Goal: Transaction & Acquisition: Book appointment/travel/reservation

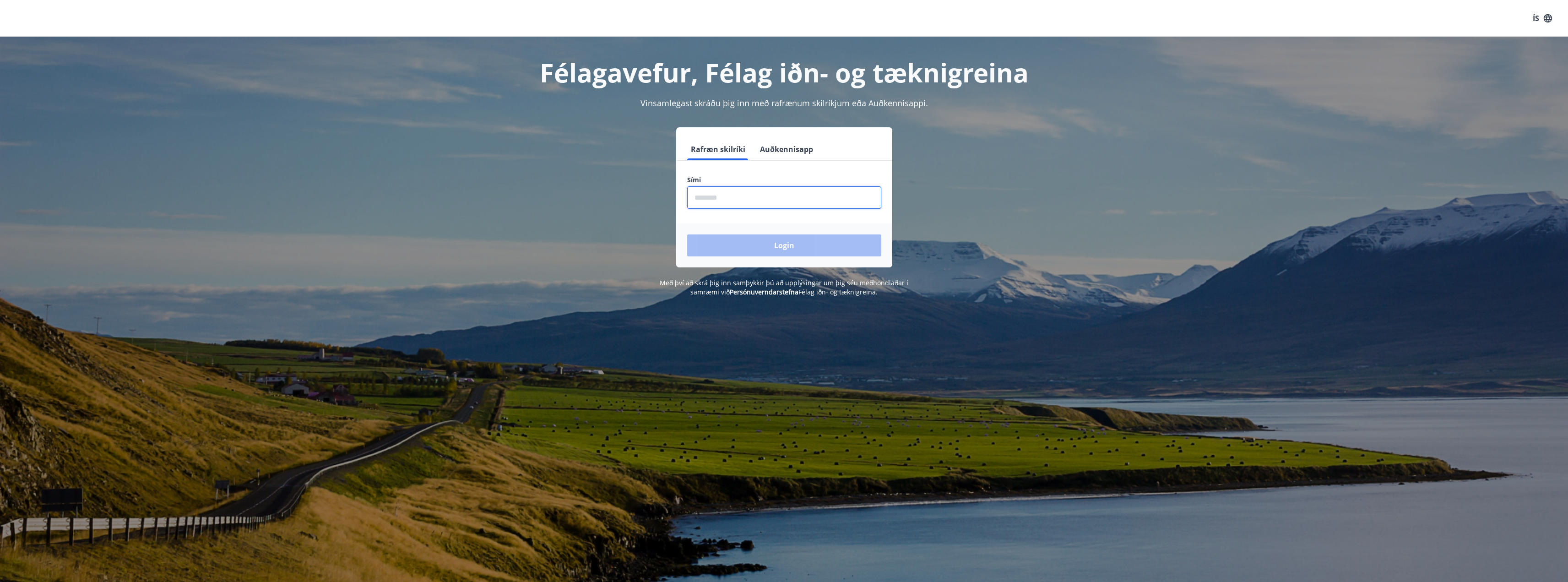
click at [746, 194] on input "phone" at bounding box center [784, 197] width 194 height 23
type input "********"
click at [687, 234] on button "Login" at bounding box center [784, 245] width 194 height 22
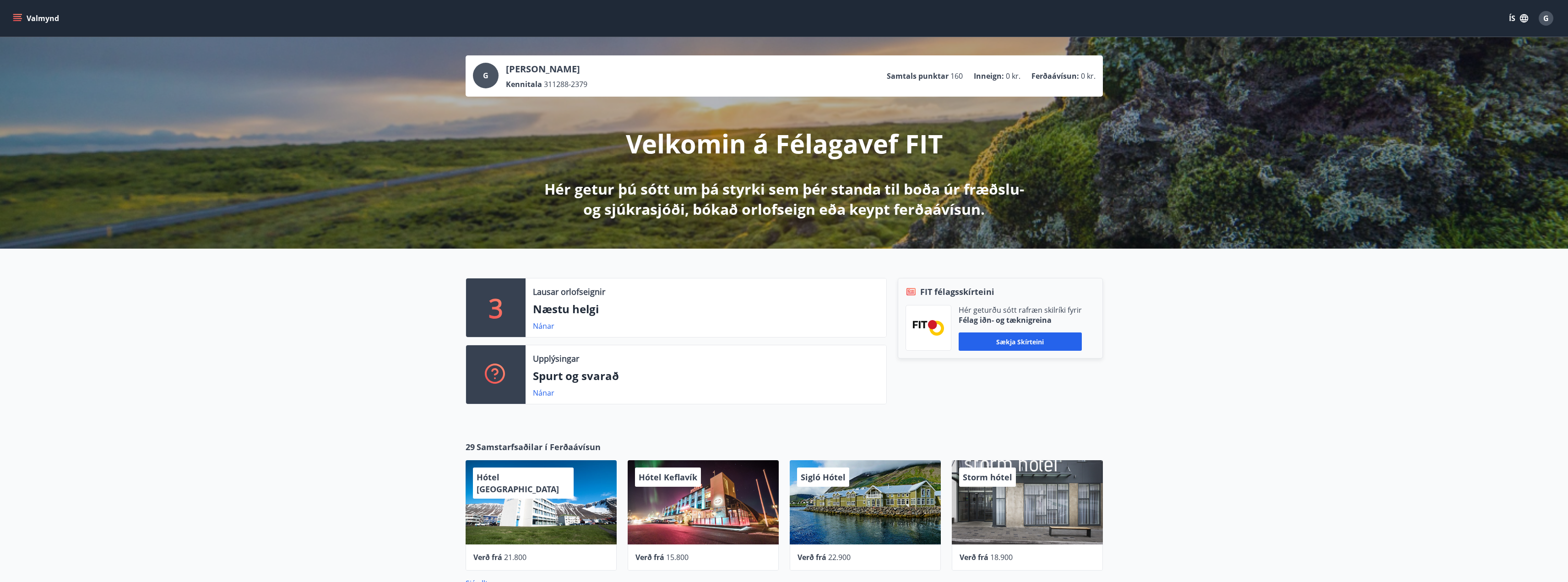
click at [1381, 409] on div "3 Lausar orlofseignir Næstu helgi Nánar Upplýsingar Spurt og svarað Nánar FIT f…" at bounding box center [784, 337] width 1568 height 178
click at [24, 18] on button "Valmynd" at bounding box center [37, 18] width 52 height 17
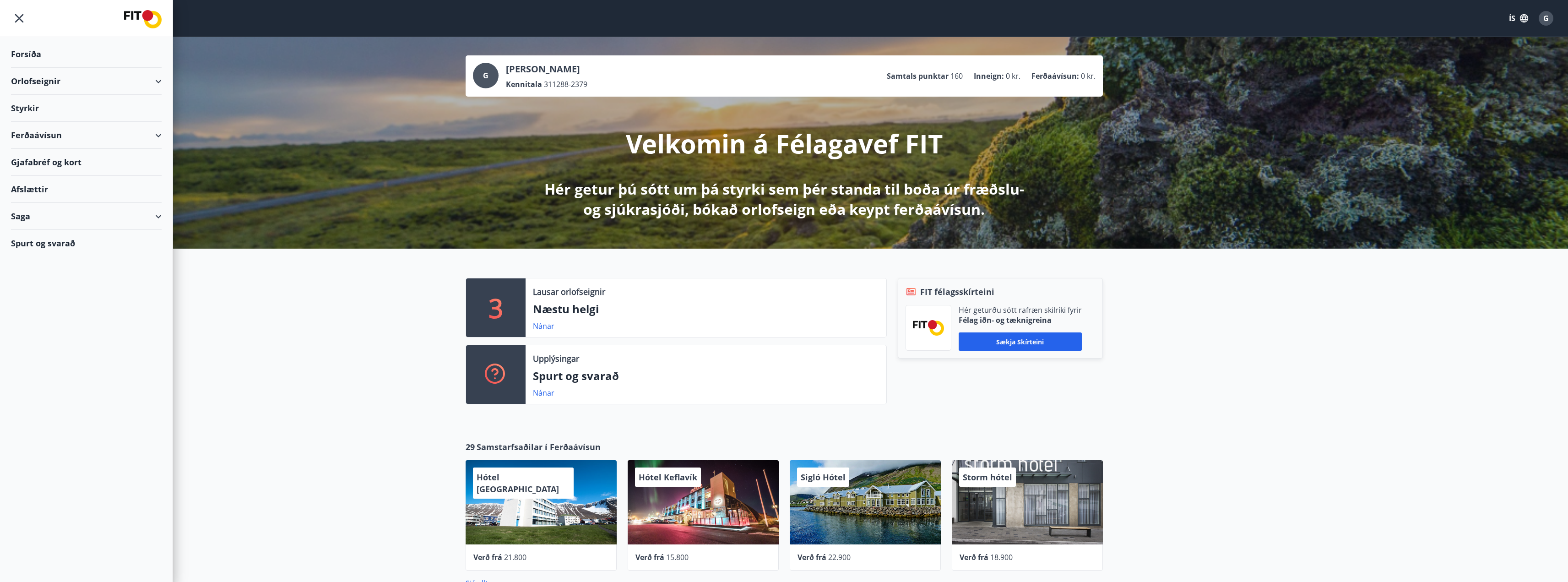
click at [161, 83] on icon at bounding box center [158, 81] width 11 height 11
click at [45, 108] on div "Framboð" at bounding box center [86, 104] width 136 height 19
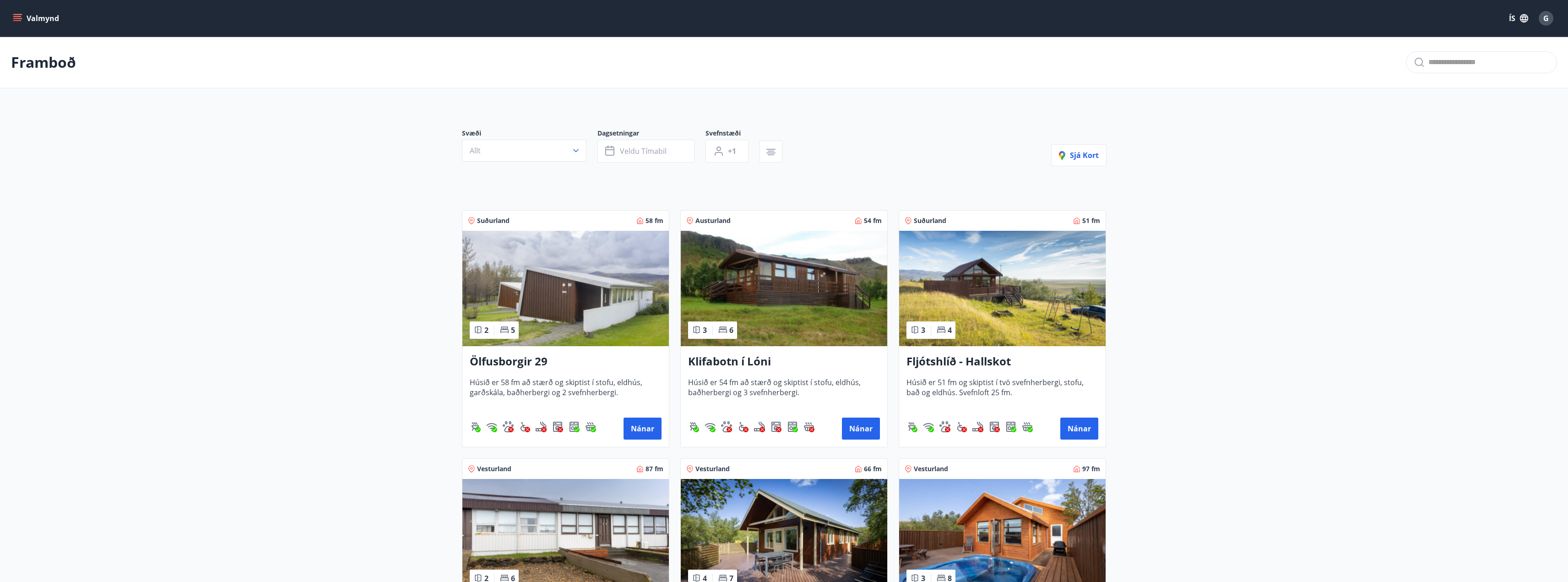
click at [638, 156] on span "Veldu tímabil" at bounding box center [643, 151] width 46 height 10
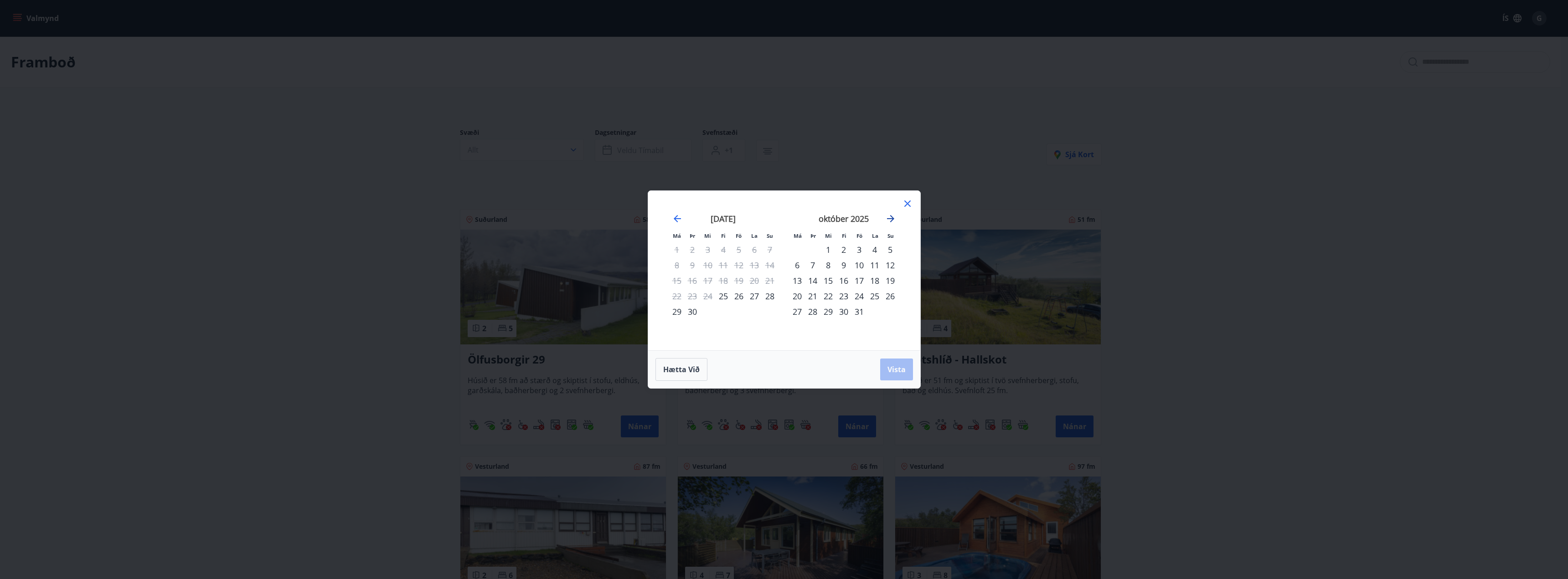
click at [894, 217] on icon "Move forward to switch to the next month." at bounding box center [891, 218] width 11 height 11
click at [854, 297] on div "21" at bounding box center [859, 296] width 15 height 15
click at [888, 296] on div "23" at bounding box center [890, 296] width 15 height 15
click at [898, 362] on button "Vista" at bounding box center [897, 369] width 33 height 22
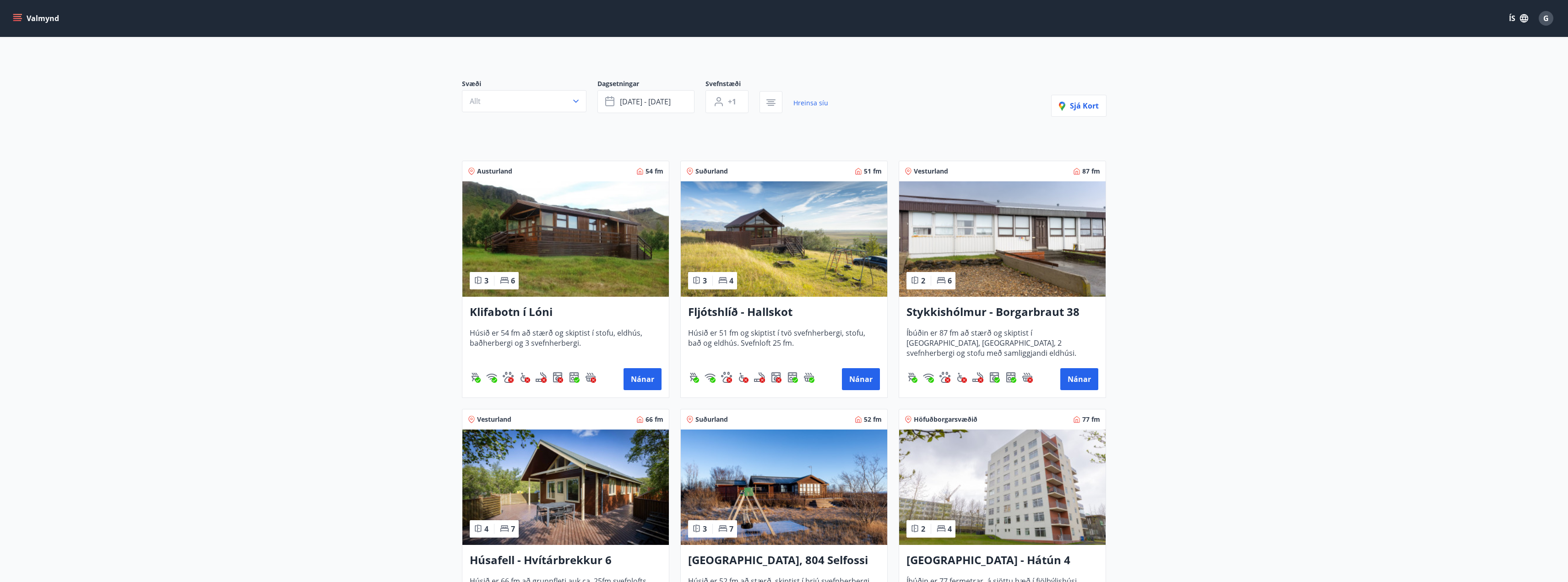
scroll to position [46, 0]
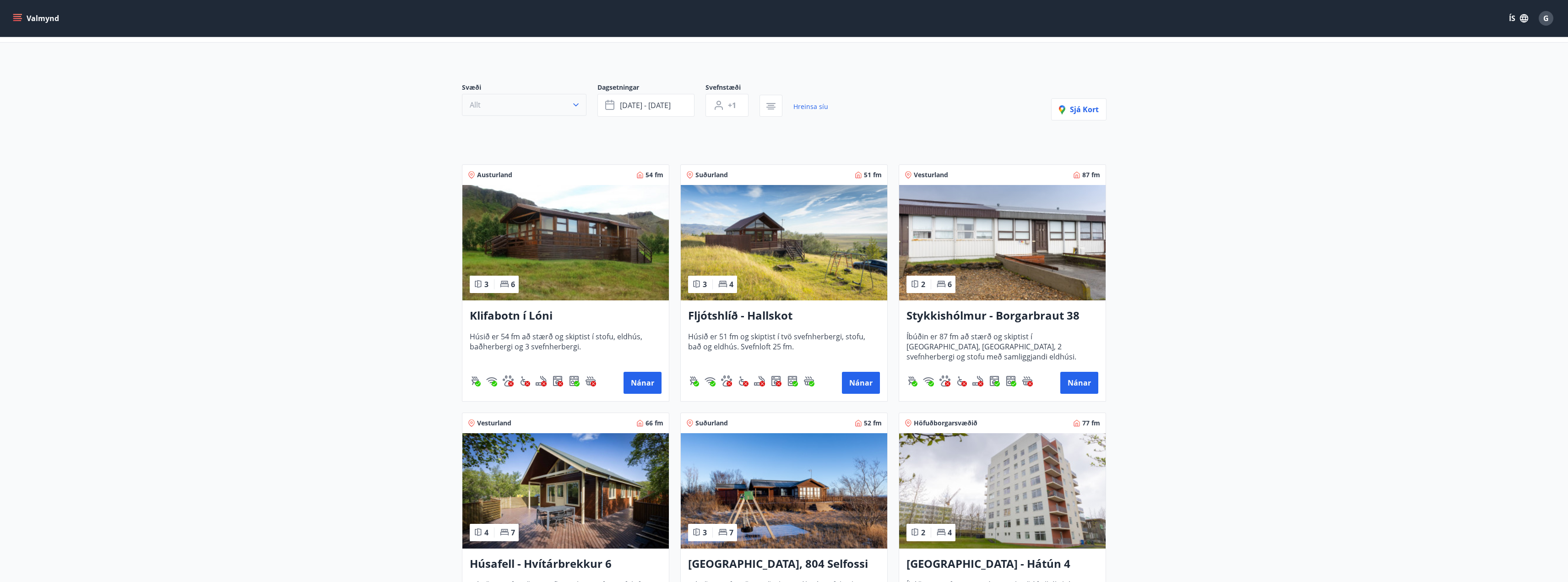
click at [562, 108] on button "Allt" at bounding box center [525, 105] width 125 height 22
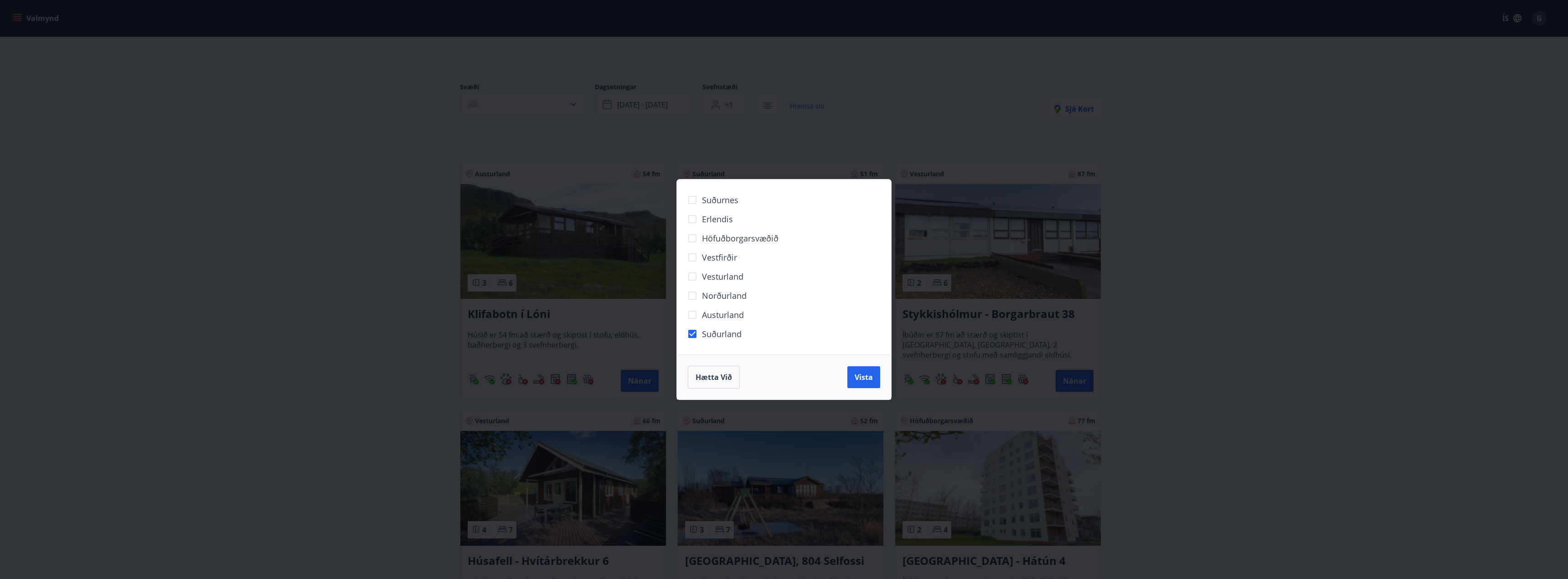
click at [870, 378] on span "Vista" at bounding box center [864, 377] width 18 height 10
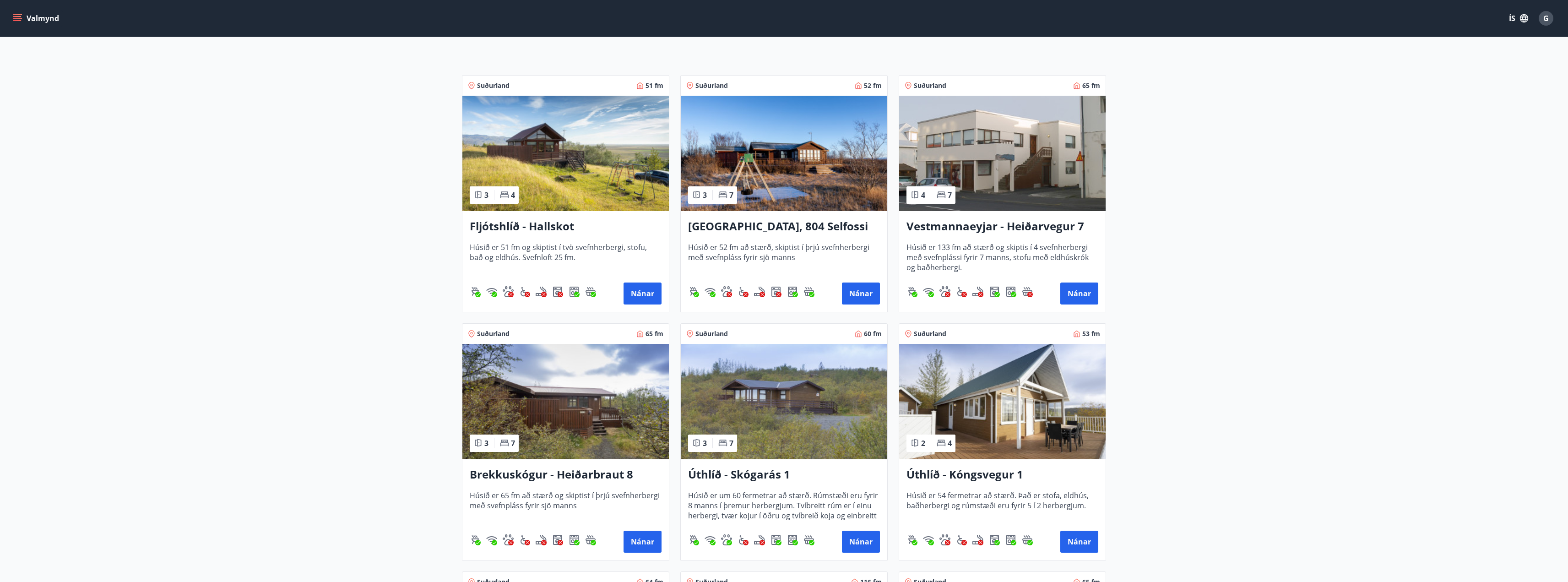
scroll to position [138, 0]
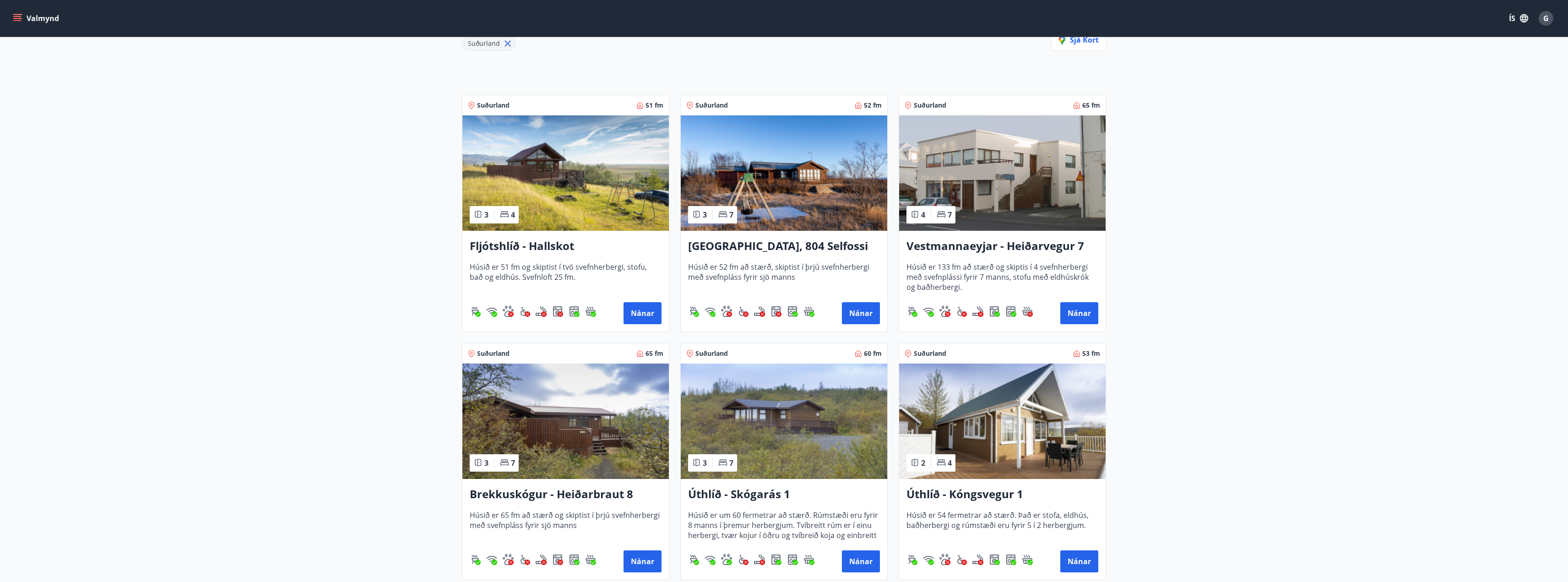
drag, startPoint x: 302, startPoint y: 258, endPoint x: 405, endPoint y: 163, distance: 140.1
click at [405, 163] on main "Framboð Svæði Val Dagsetningar nóv 21 - nóv 23 Svefnstæði +1 Hreinsa síu Suðurl…" at bounding box center [784, 491] width 1568 height 1184
click at [17, 21] on icon "menu" at bounding box center [17, 20] width 8 height 1
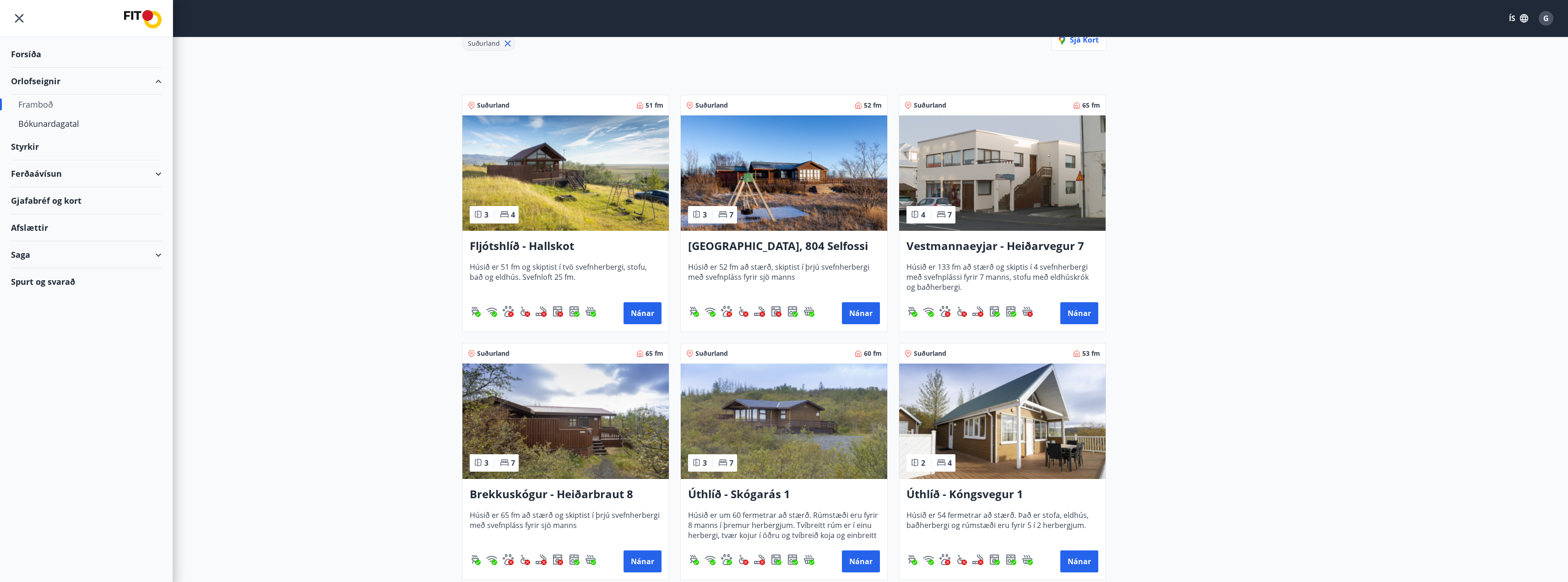
click at [45, 103] on div "Framboð" at bounding box center [86, 104] width 136 height 19
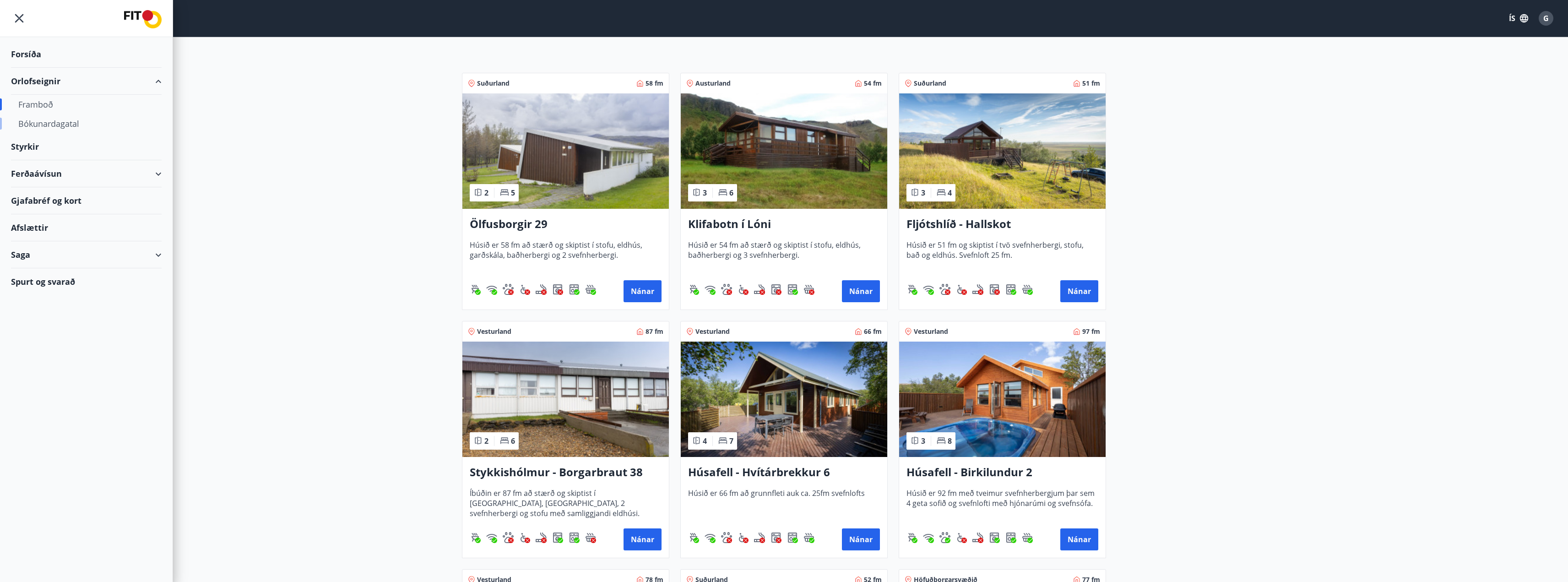
click at [52, 127] on div "Bókunardagatal" at bounding box center [86, 123] width 136 height 19
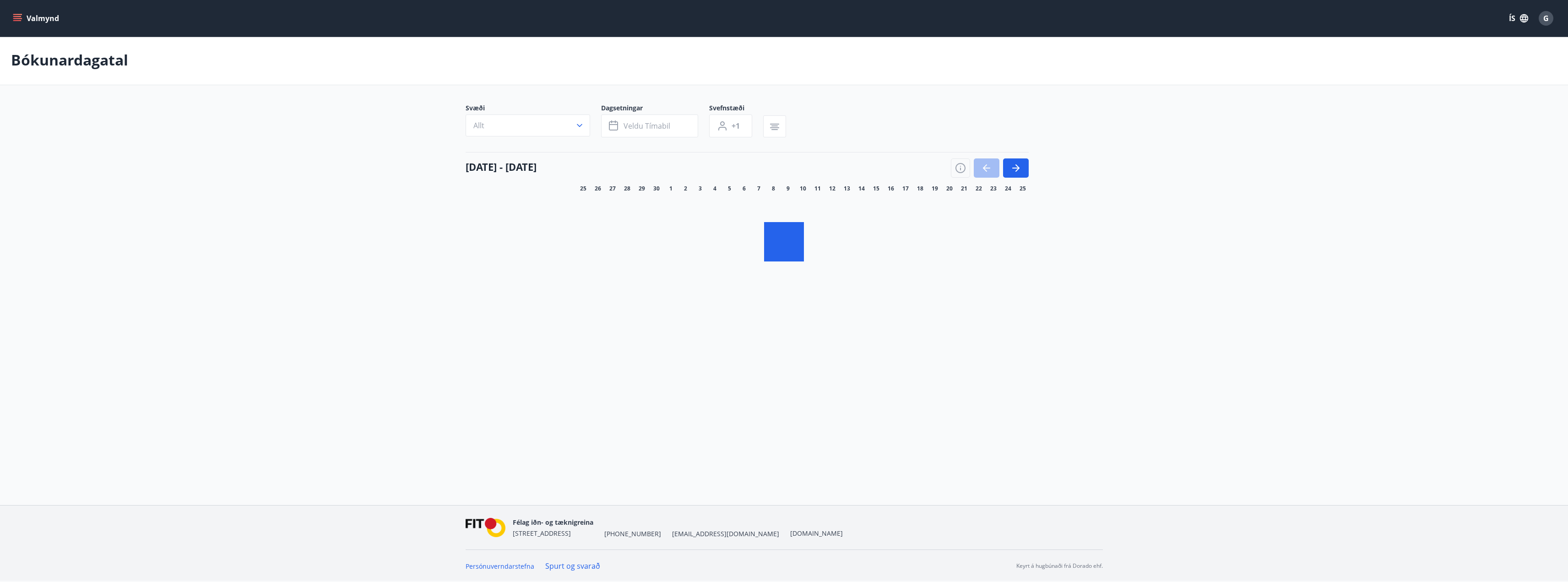
scroll to position [1, 0]
click at [642, 196] on div at bounding box center [784, 242] width 637 height 92
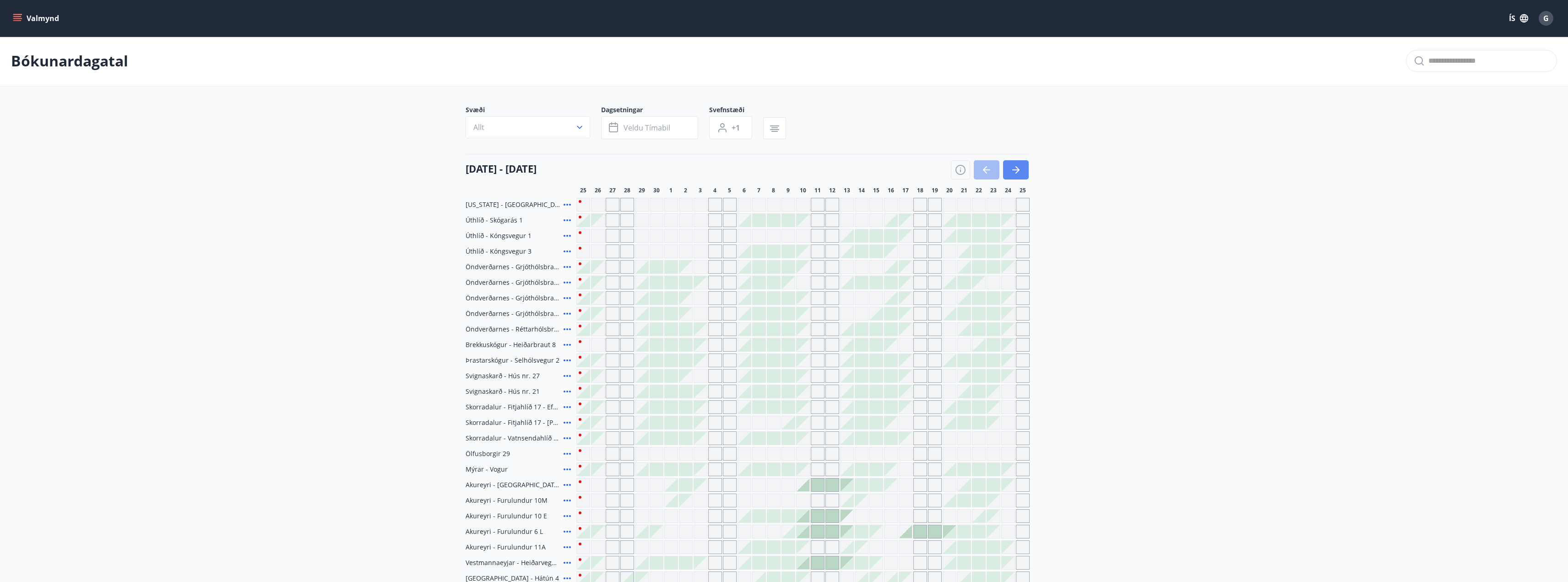
scroll to position [138, 0]
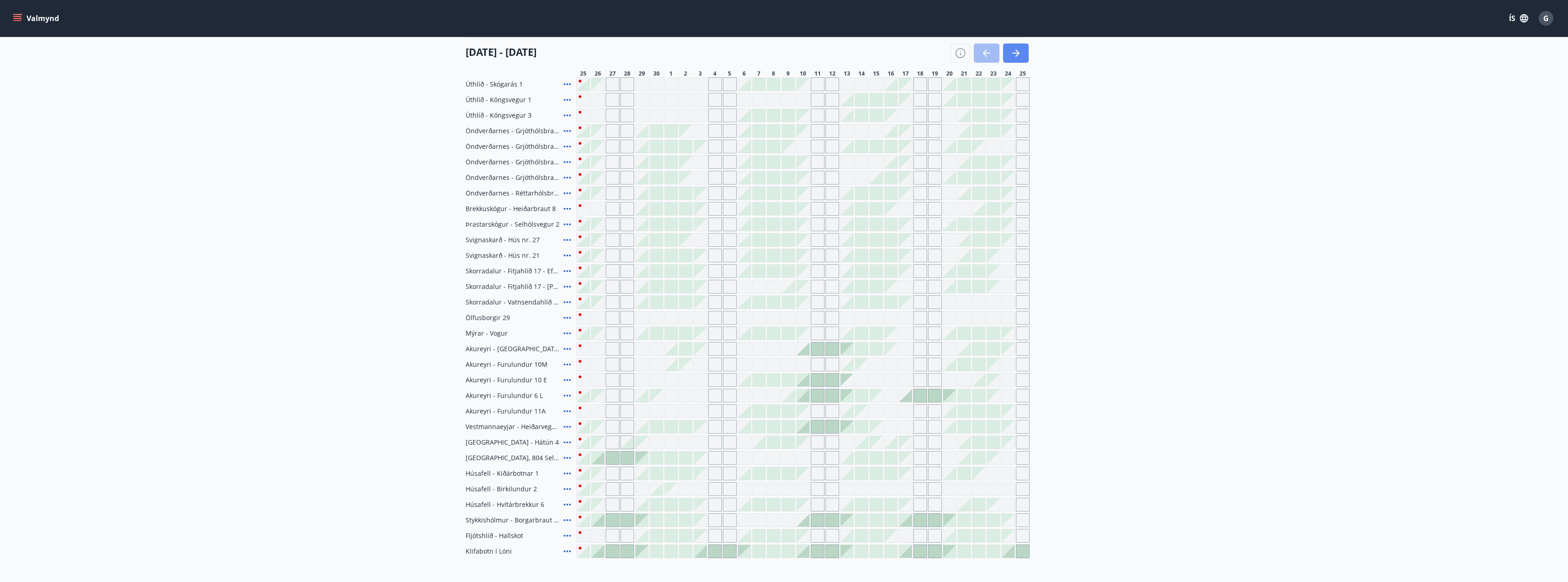
click at [1009, 53] on button "button" at bounding box center [1016, 53] width 26 height 19
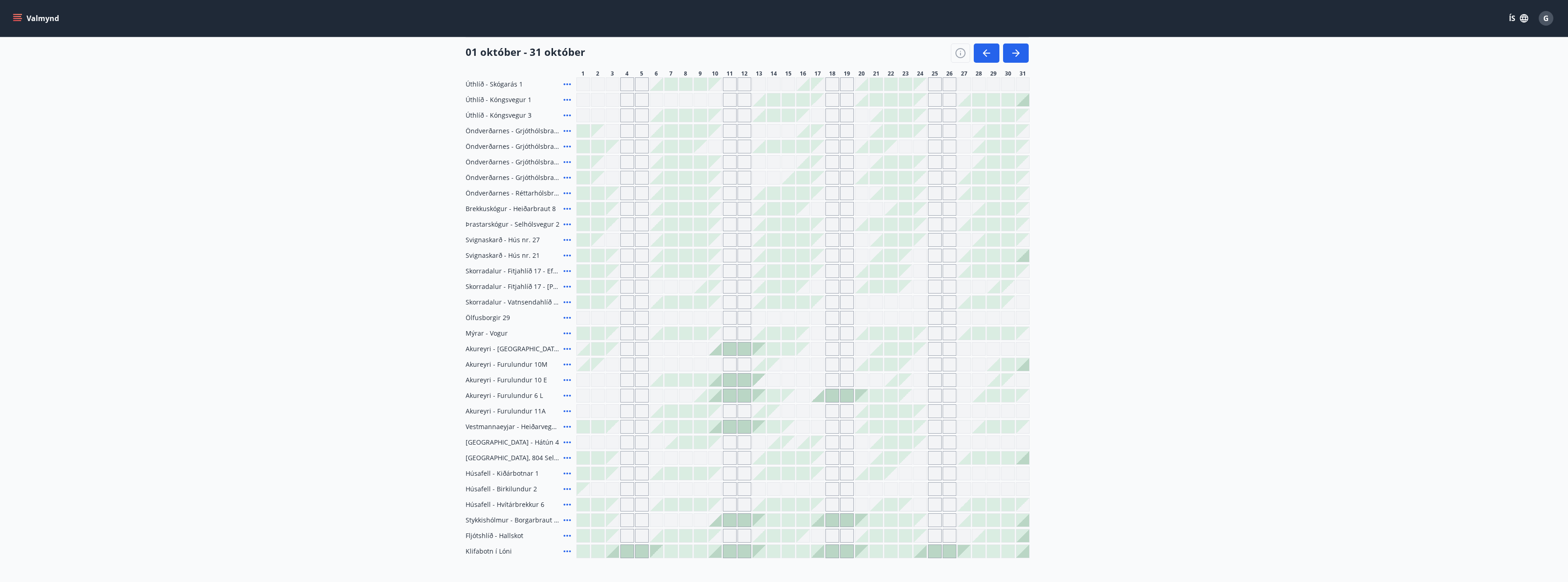
click at [1029, 52] on div "01 október - 31 október 1 2 3 4 5 6 7 8 9 10 11 12 13 14 15 16 17 18 19 20 21 2…" at bounding box center [784, 57] width 637 height 40
click at [1020, 49] on icon "button" at bounding box center [1016, 53] width 11 height 11
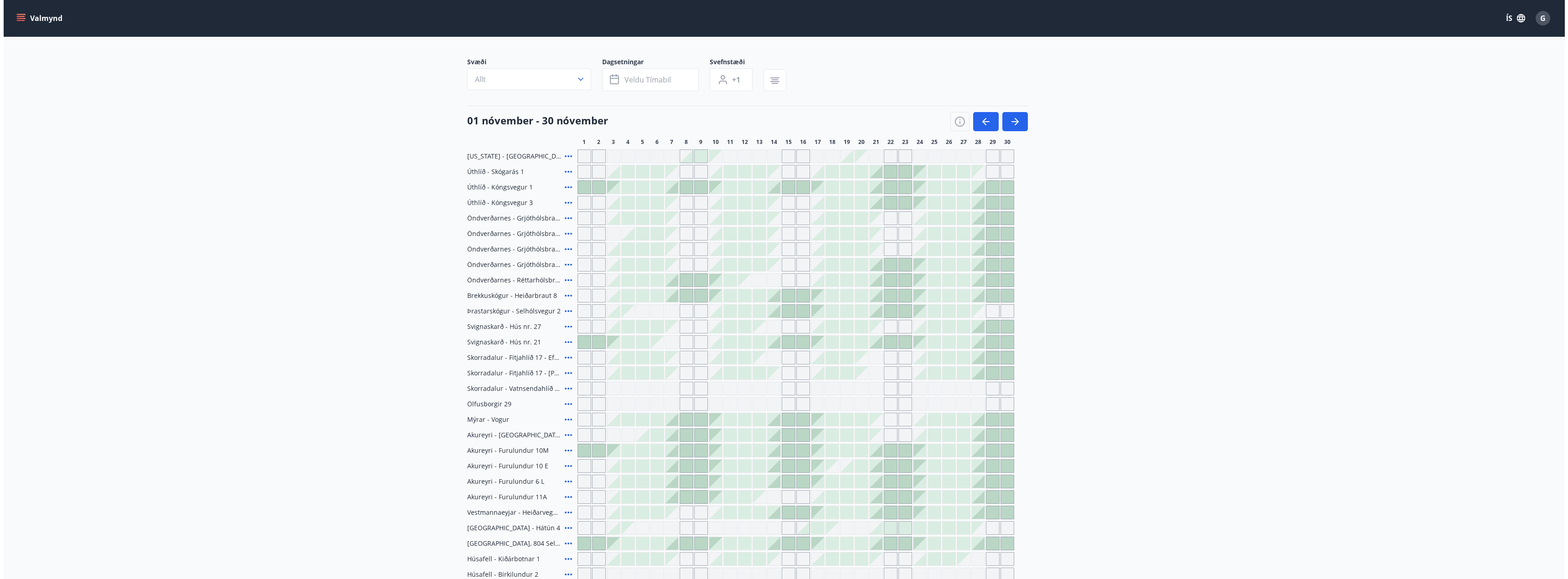
scroll to position [46, 0]
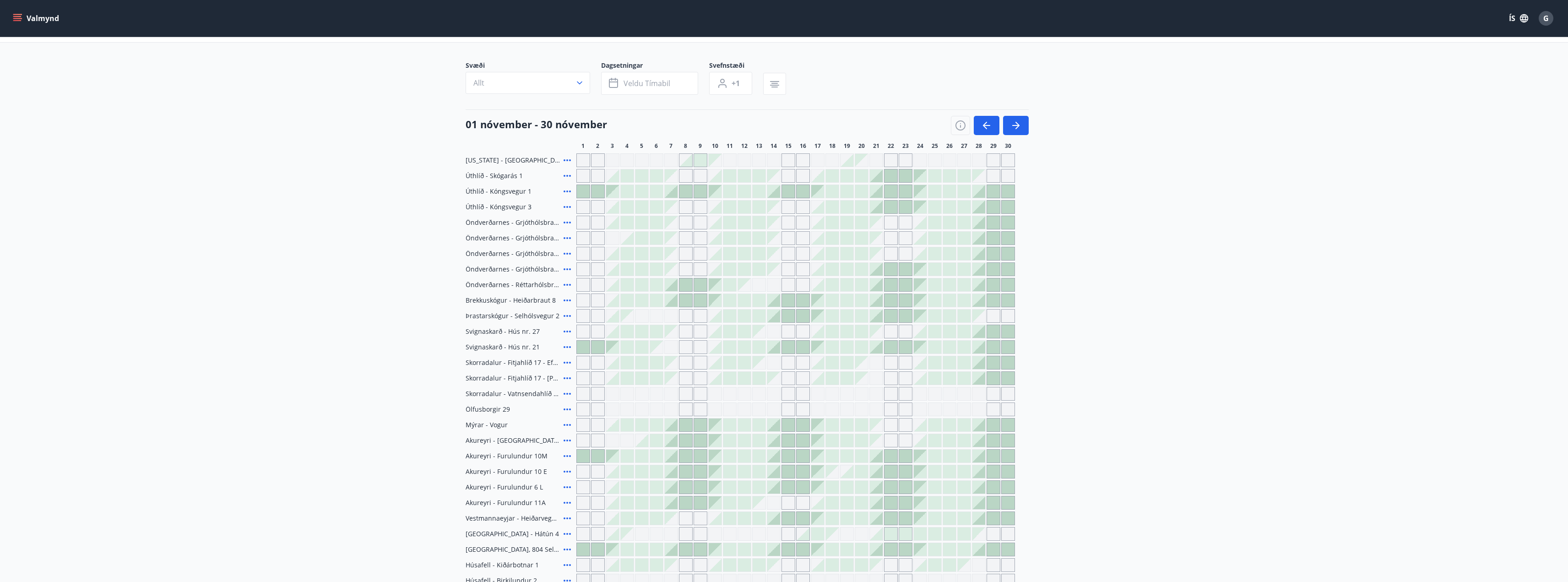
click at [567, 223] on icon at bounding box center [567, 222] width 7 height 2
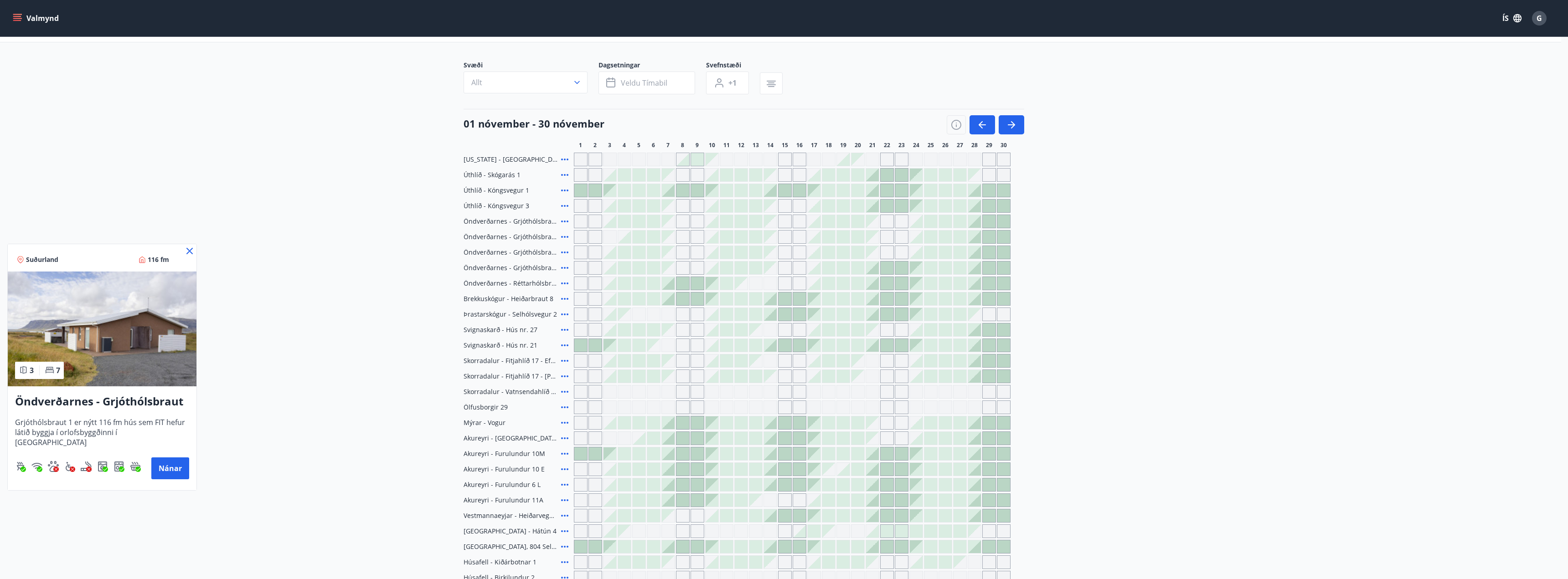
click at [562, 268] on div at bounding box center [784, 290] width 1568 height 579
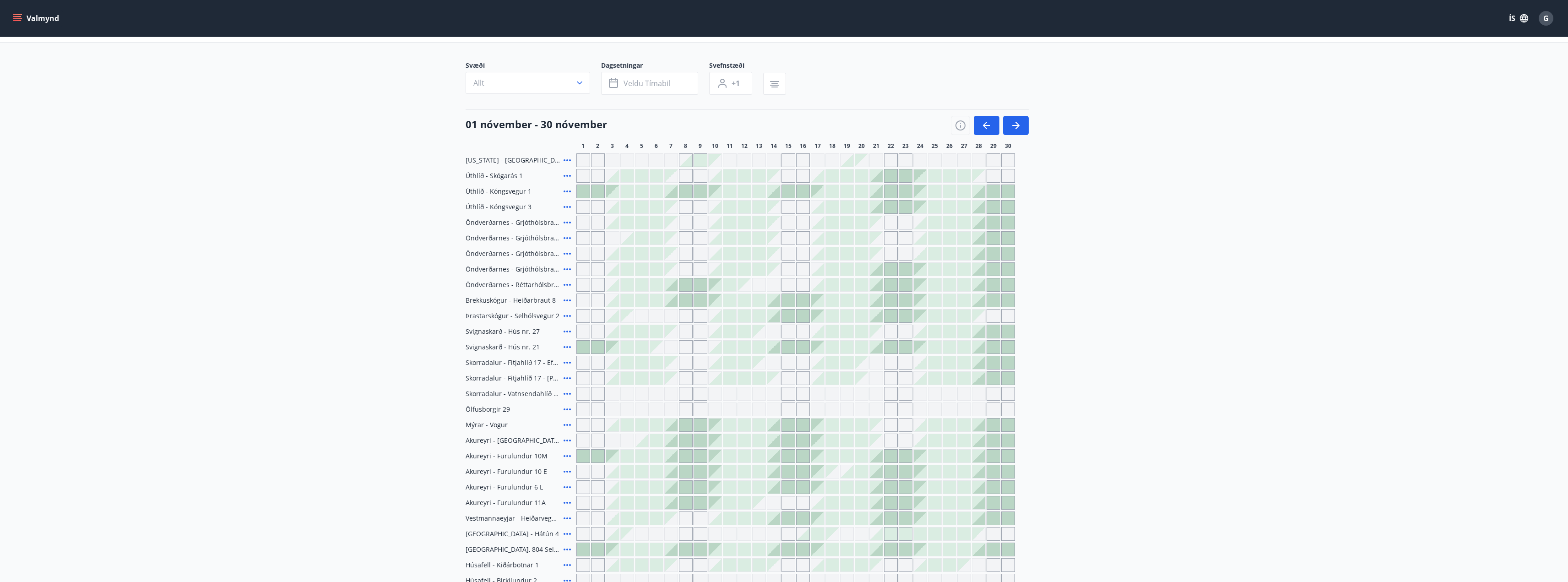
click at [567, 270] on icon at bounding box center [567, 269] width 7 height 2
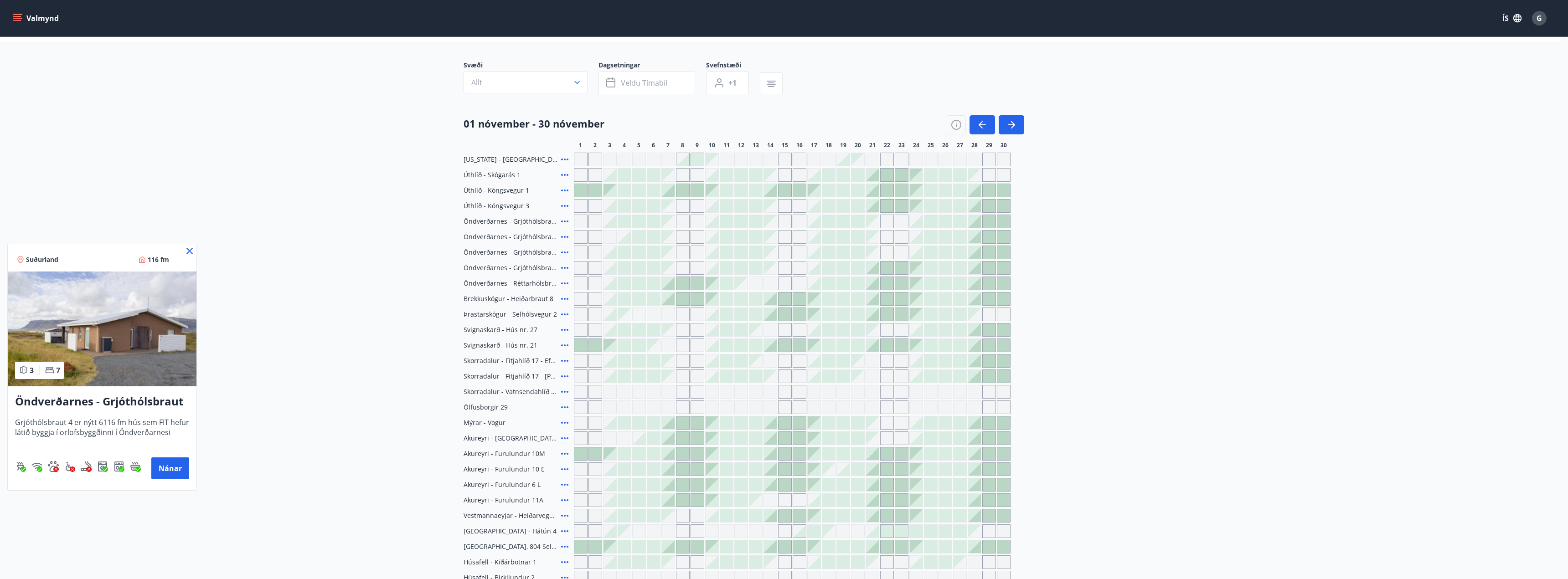
click at [182, 251] on div "Suðurland 116 fm" at bounding box center [102, 257] width 189 height 27
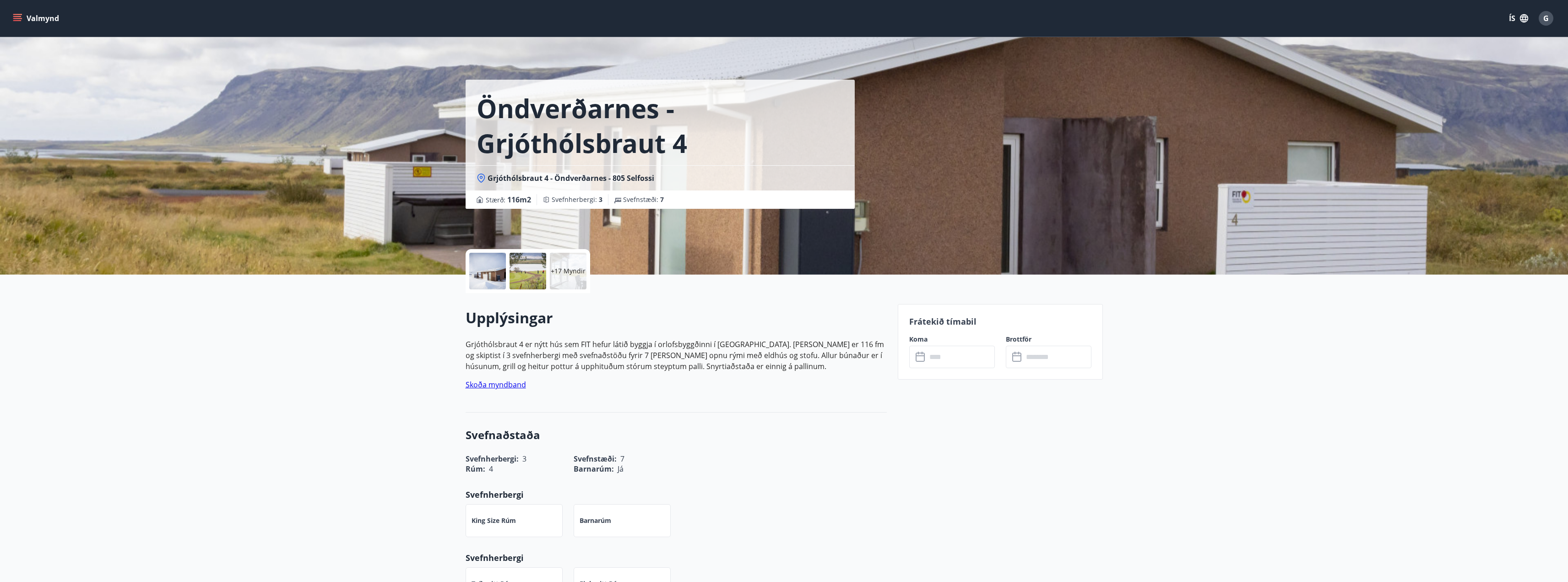
click at [557, 267] on p "+17 Myndir" at bounding box center [568, 271] width 35 height 9
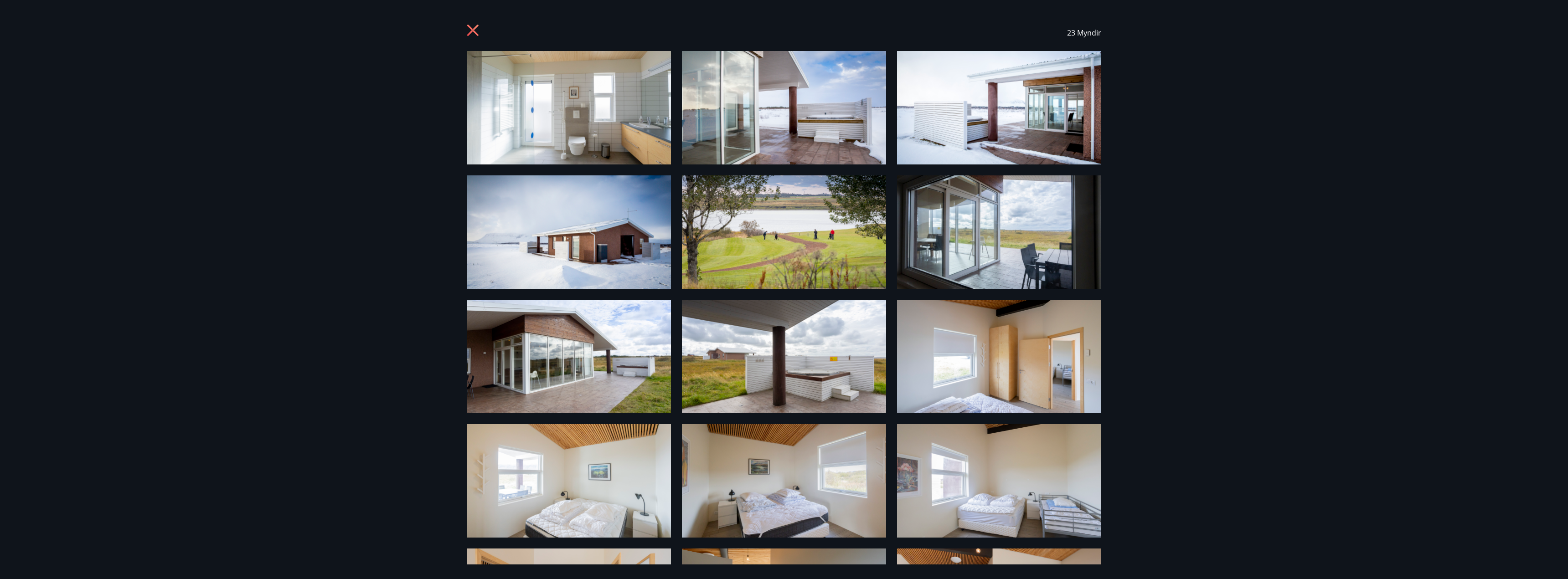
click at [475, 32] on icon at bounding box center [473, 30] width 12 height 12
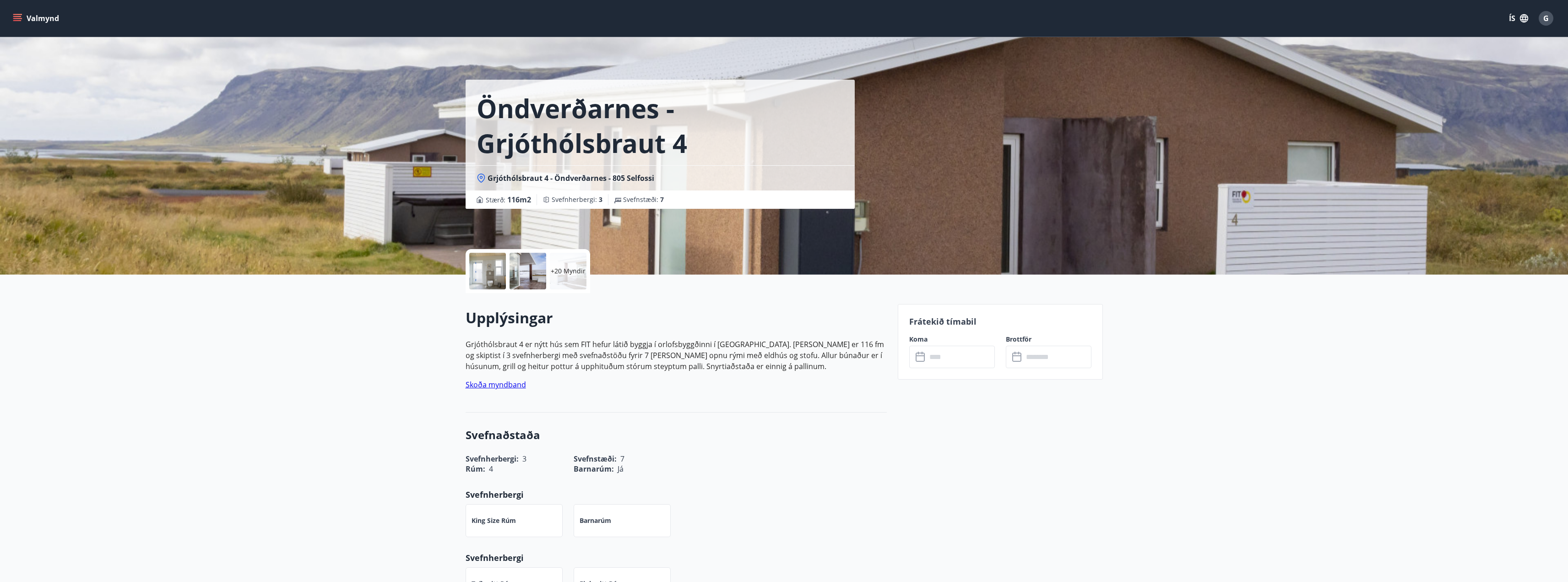
click at [17, 24] on button "Valmynd" at bounding box center [37, 18] width 52 height 17
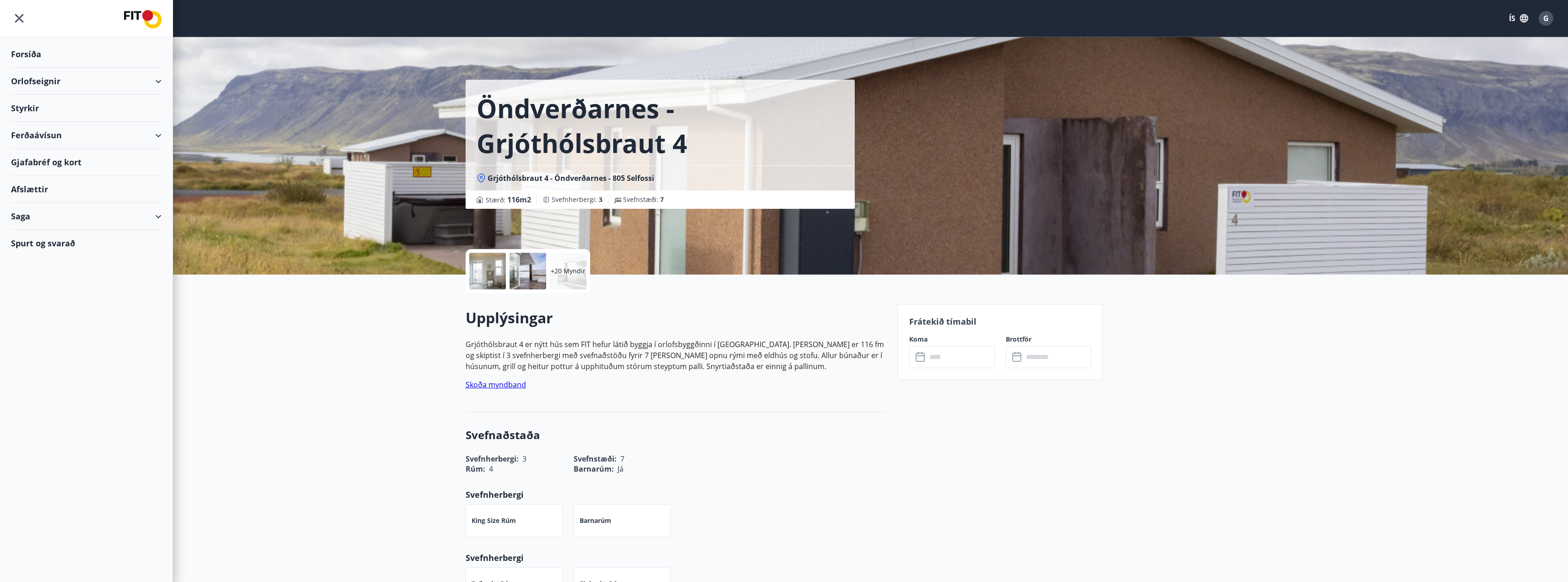
click at [159, 78] on div "Orlofseignir" at bounding box center [86, 81] width 150 height 27
click at [65, 125] on div "Bókunardagatal" at bounding box center [86, 123] width 136 height 19
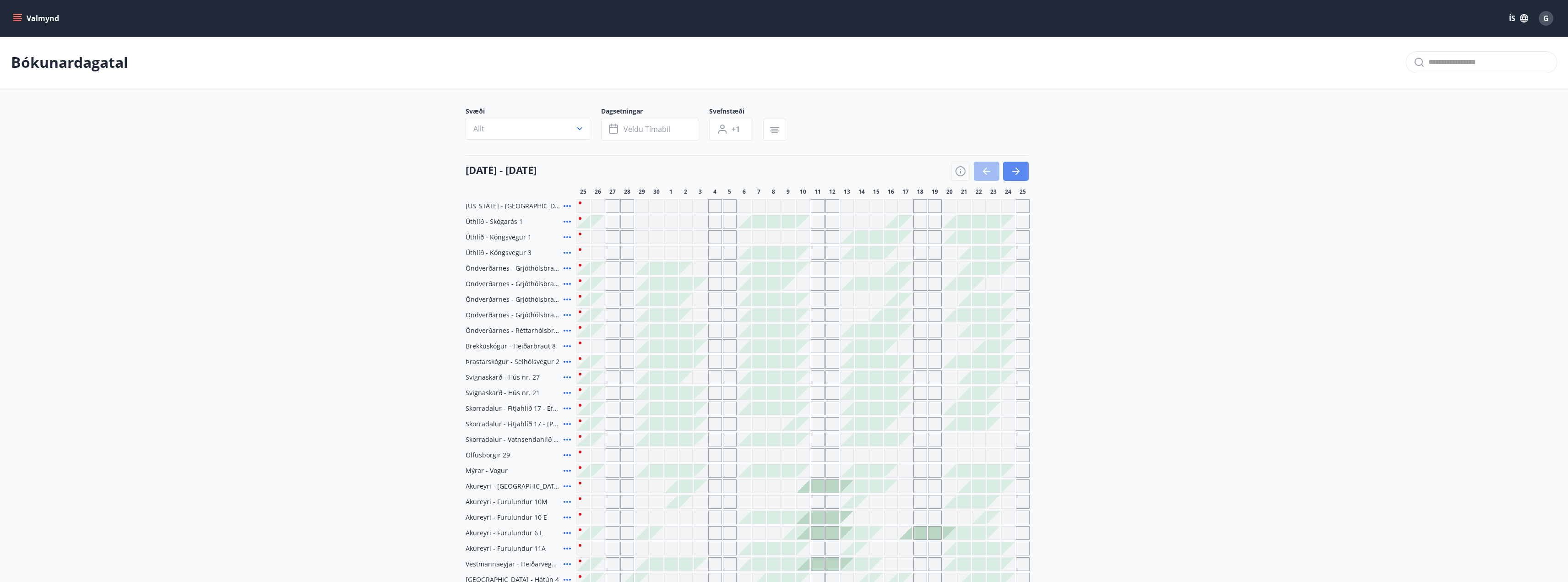
click at [1016, 171] on icon "button" at bounding box center [1016, 171] width 11 height 11
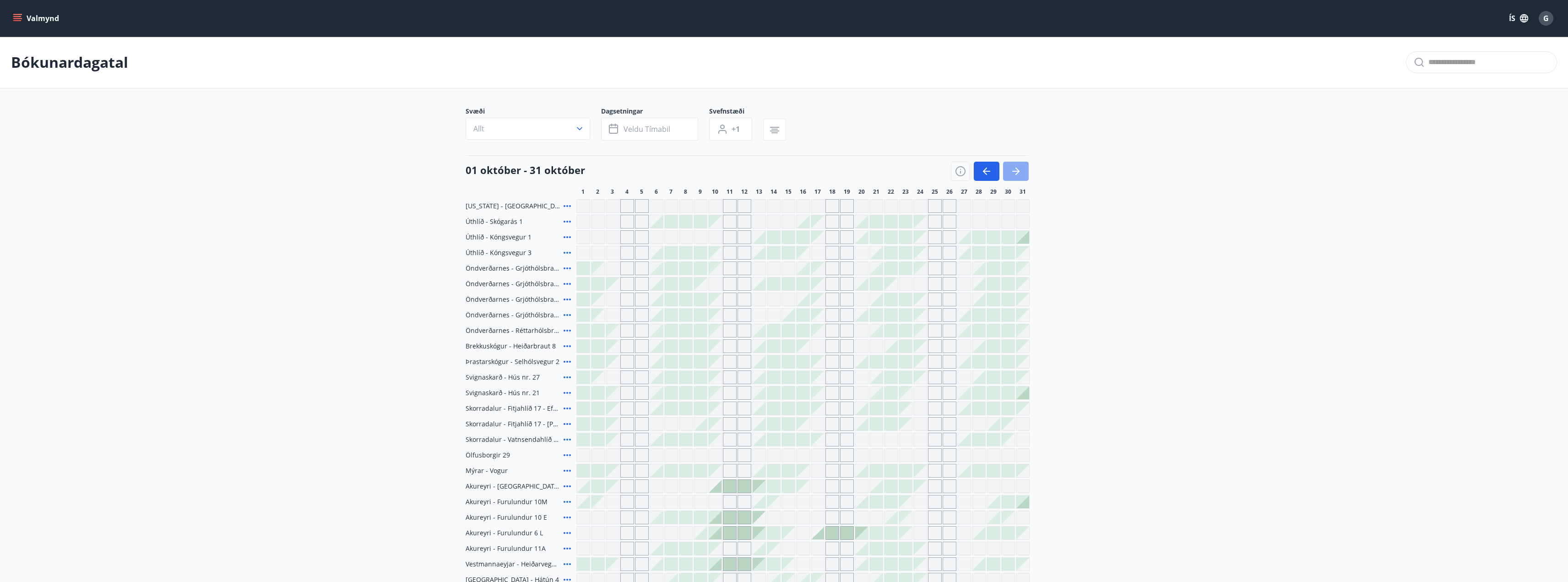
click at [1016, 172] on icon "button" at bounding box center [1016, 171] width 11 height 11
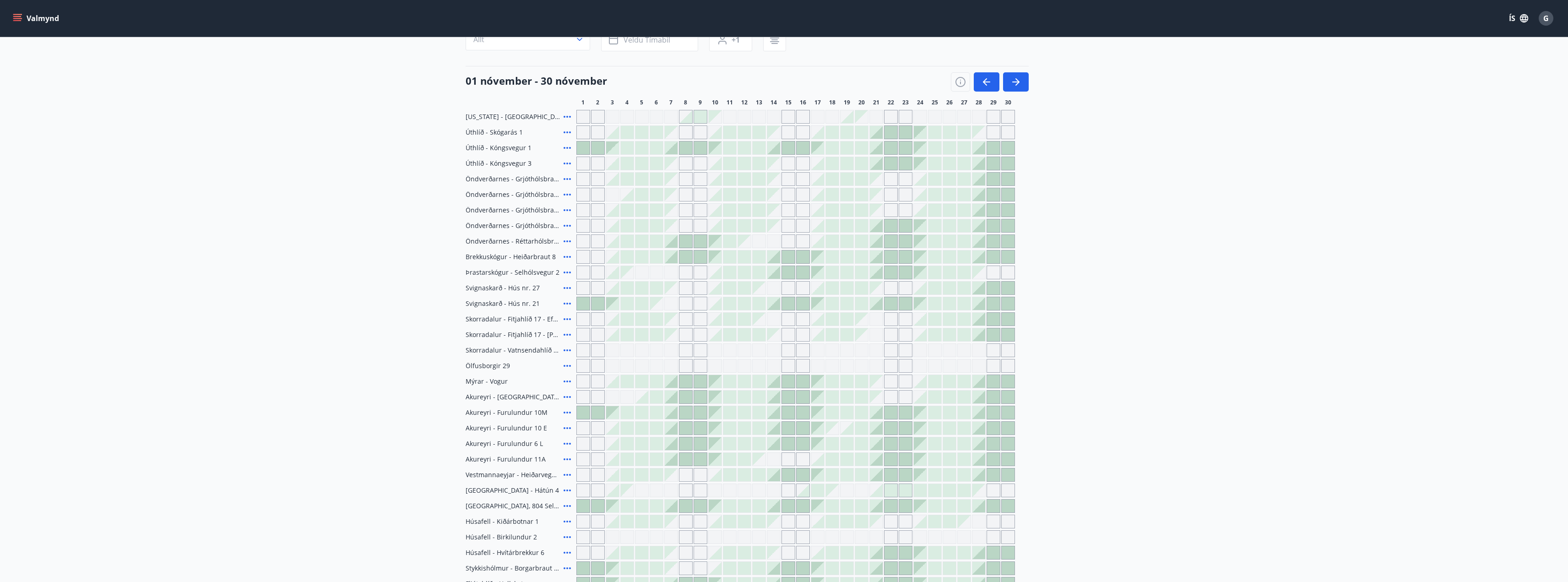
scroll to position [92, 0]
click at [878, 238] on div at bounding box center [876, 238] width 13 height 13
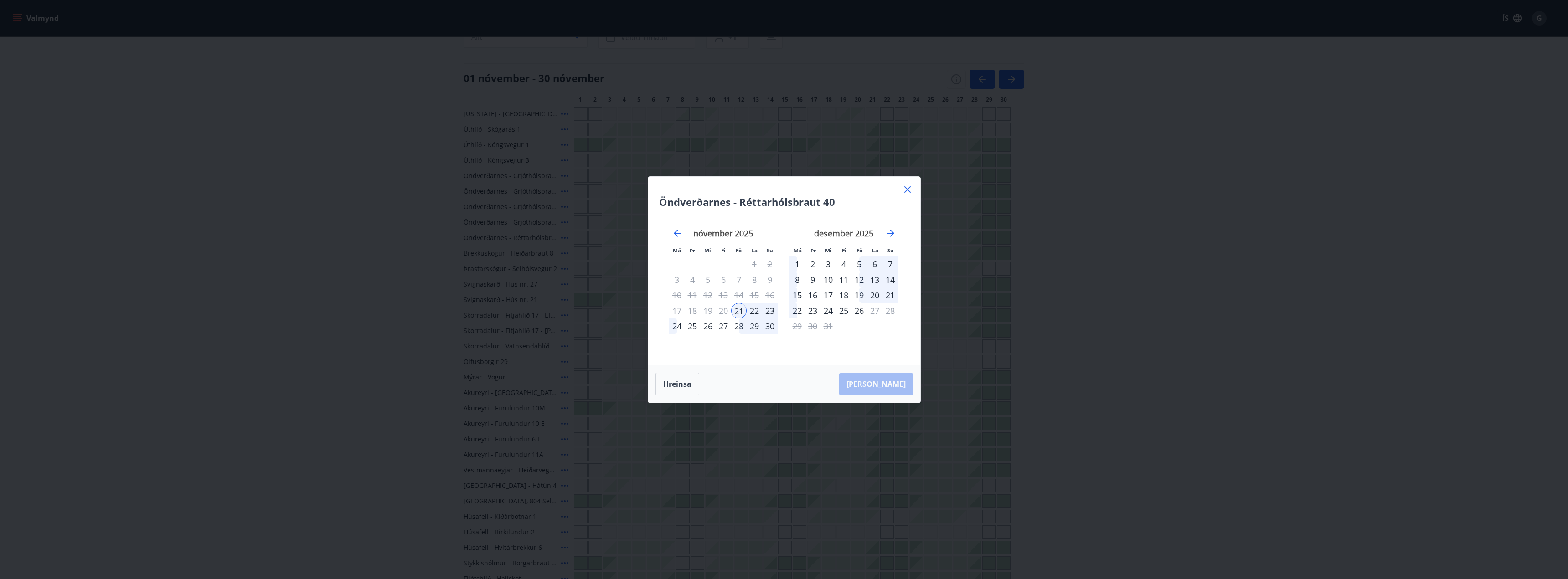
click at [769, 311] on div "23" at bounding box center [769, 310] width 15 height 15
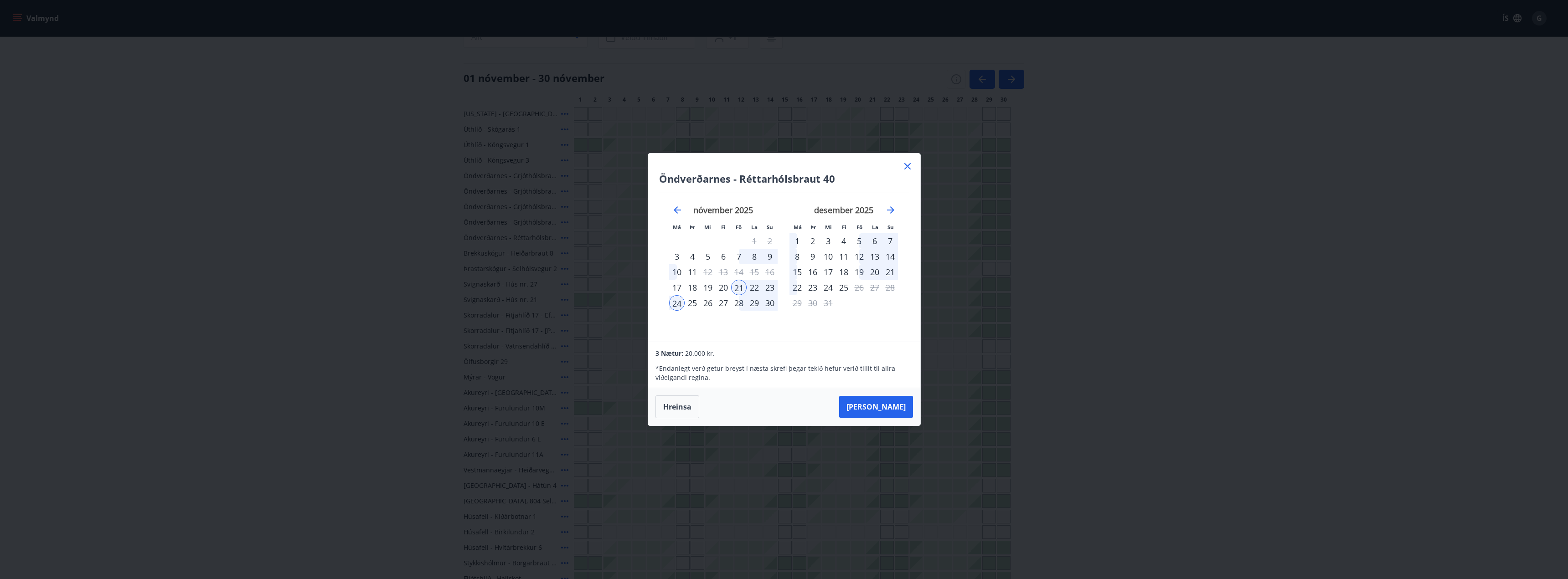
click at [678, 303] on div "24" at bounding box center [676, 302] width 15 height 15
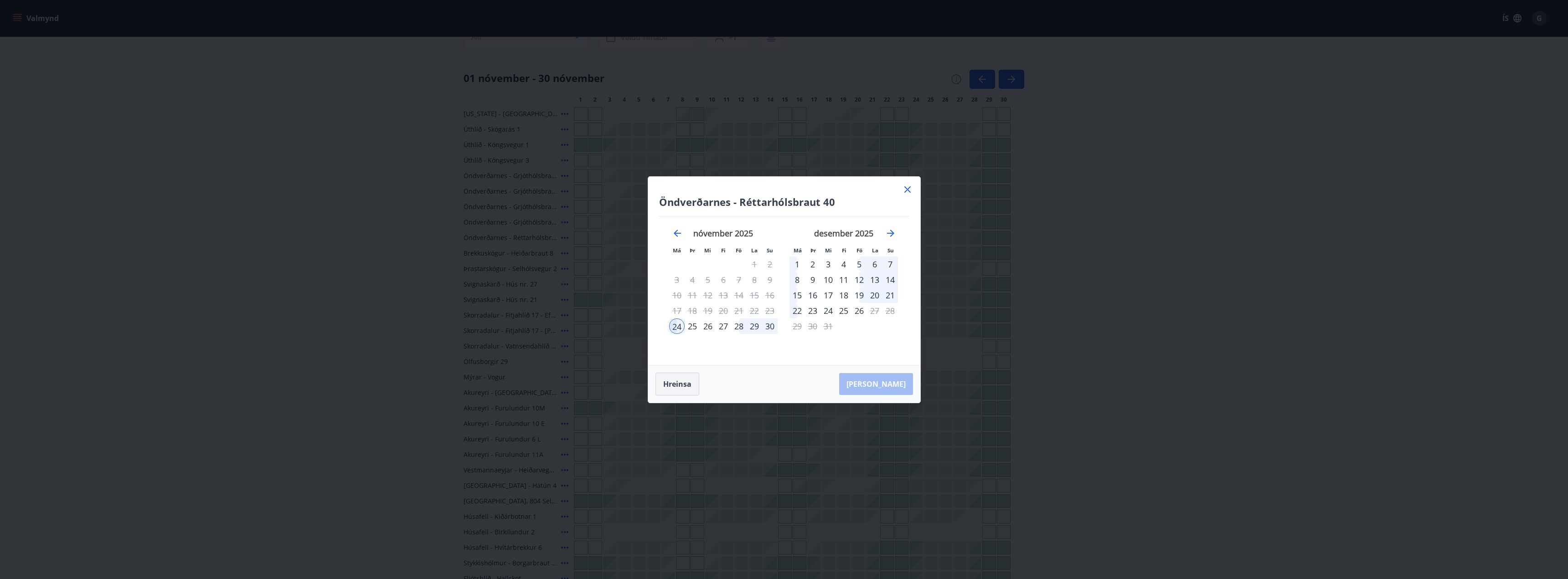
click at [684, 378] on button "Hreinsa" at bounding box center [677, 384] width 44 height 23
drag, startPoint x: 736, startPoint y: 311, endPoint x: 693, endPoint y: 324, distance: 44.9
click at [737, 311] on div "21" at bounding box center [738, 310] width 15 height 15
click at [674, 325] on div "24" at bounding box center [676, 325] width 15 height 15
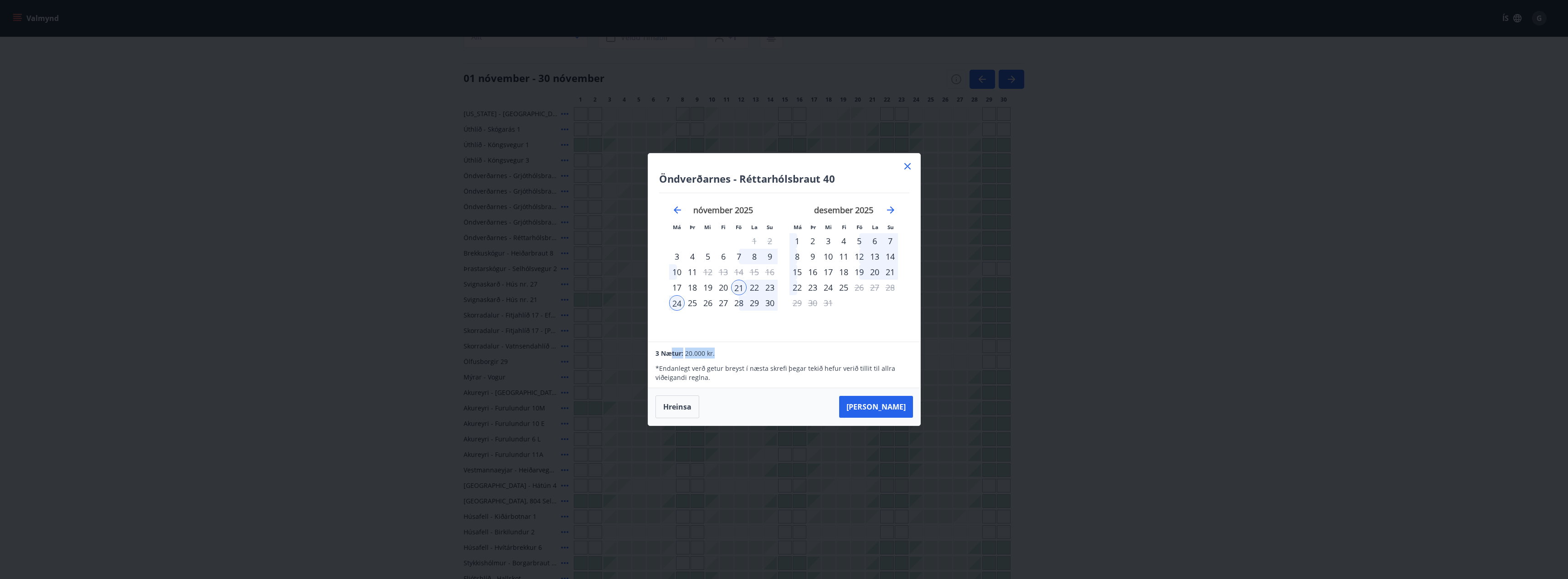
drag, startPoint x: 723, startPoint y: 356, endPoint x: 673, endPoint y: 352, distance: 50.2
click at [673, 352] on div "3 Nætur: 20.000 kr." at bounding box center [784, 353] width 257 height 11
click at [762, 366] on p "* Endanlegt verð getur breyst í næsta skrefi þegar tekið hefur verið tillit til…" at bounding box center [784, 373] width 257 height 18
click at [887, 411] on button "Taka Frá" at bounding box center [876, 407] width 74 height 22
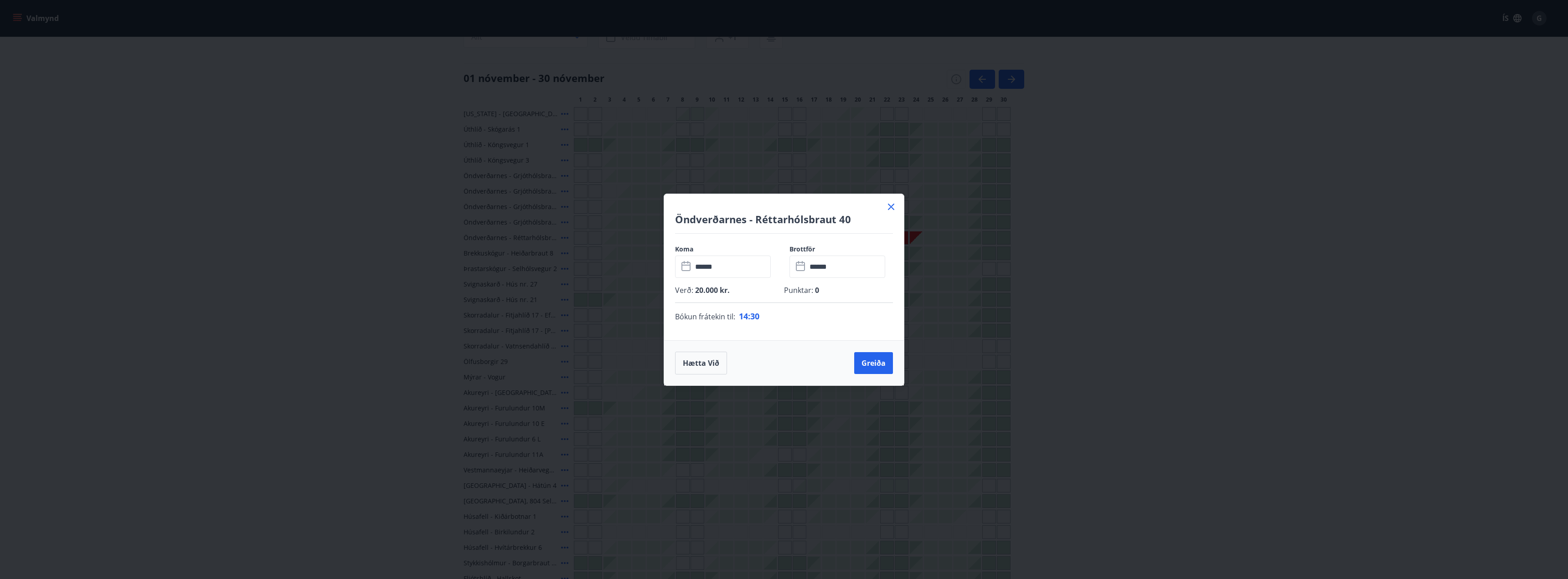
click at [891, 209] on icon at bounding box center [891, 207] width 11 height 11
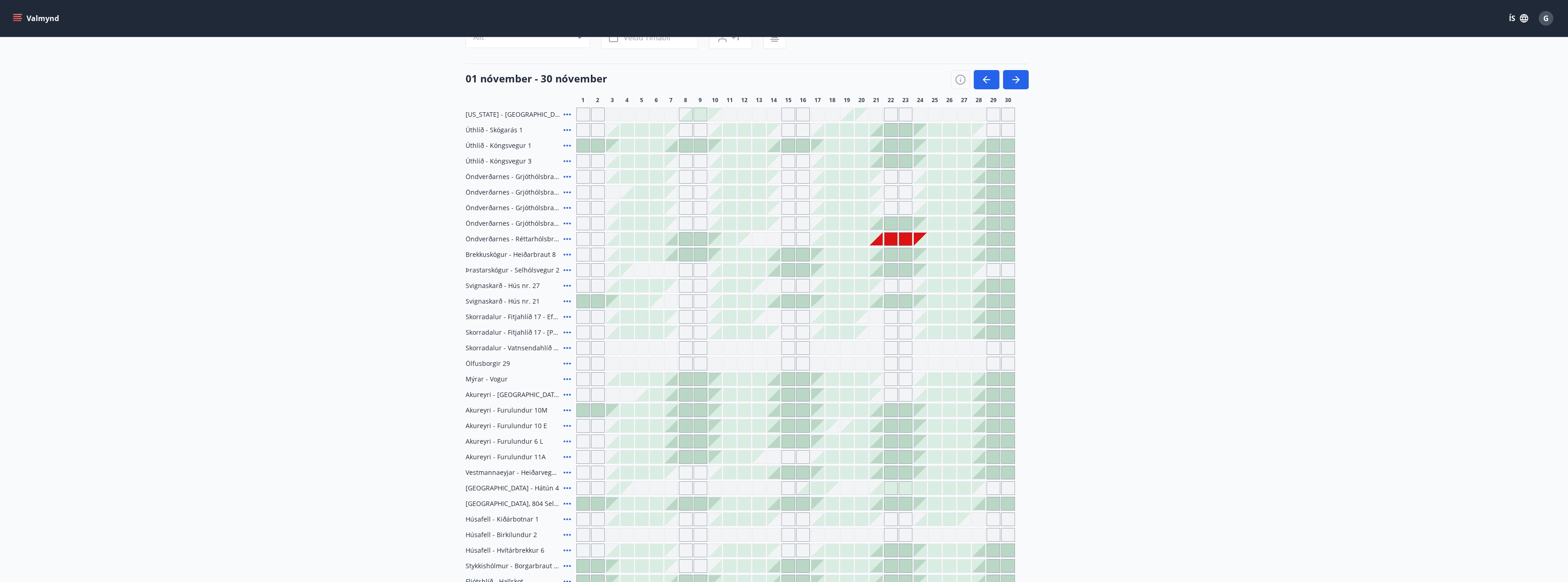
click at [984, 80] on icon "button" at bounding box center [985, 79] width 4 height 7
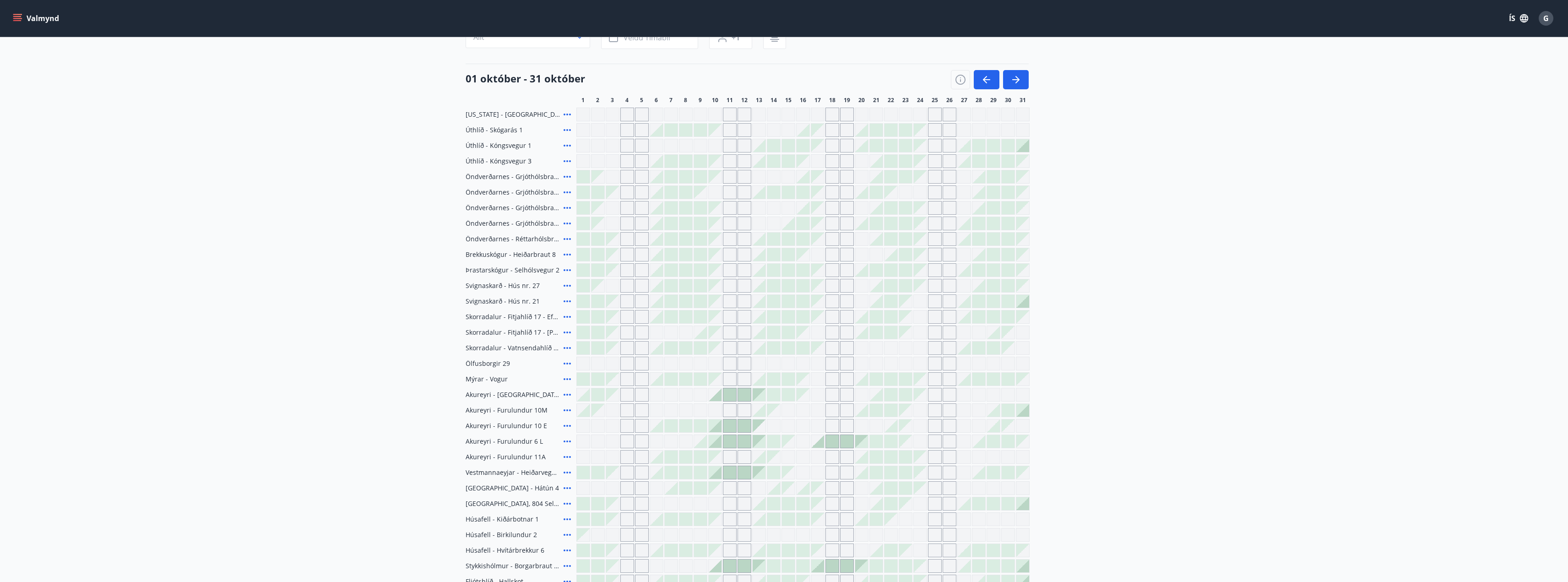
click at [1484, 386] on main "Bókunardagatal Svæði Allt Dagsetningar Veldu tímabil Svefnstæði +1 01 október -…" at bounding box center [784, 274] width 1568 height 659
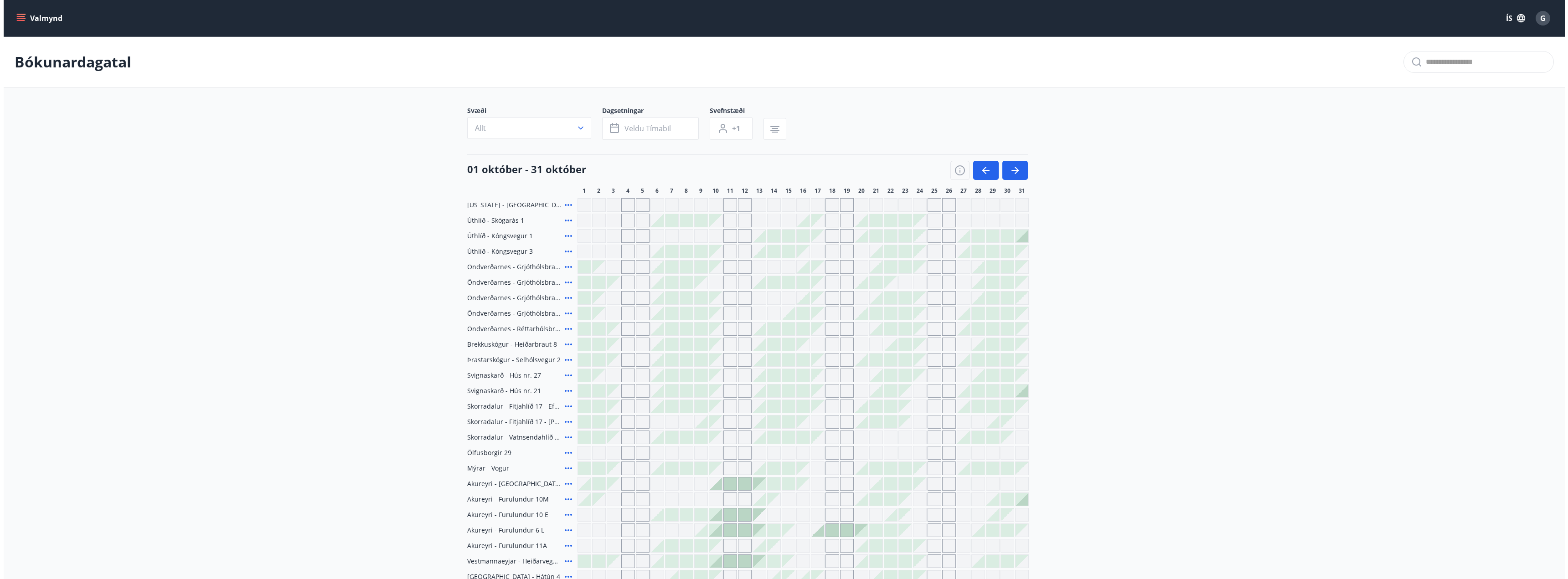
scroll to position [226, 0]
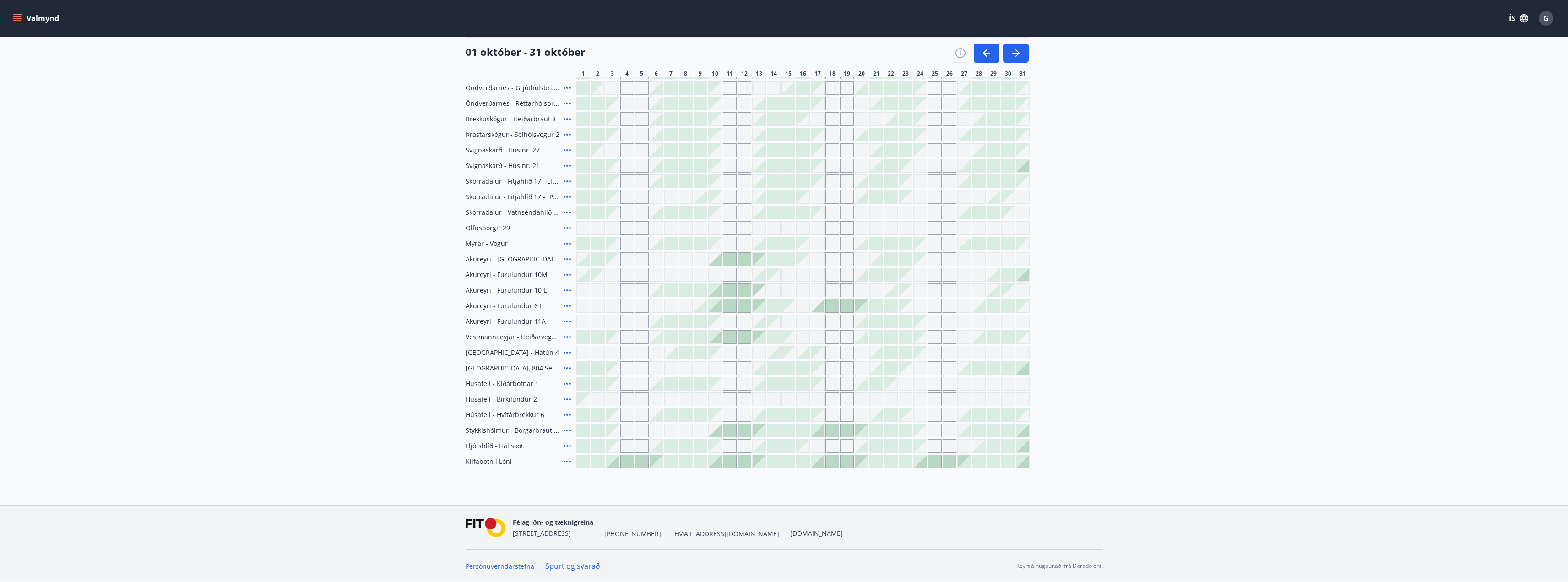
click at [568, 462] on icon at bounding box center [567, 462] width 11 height 11
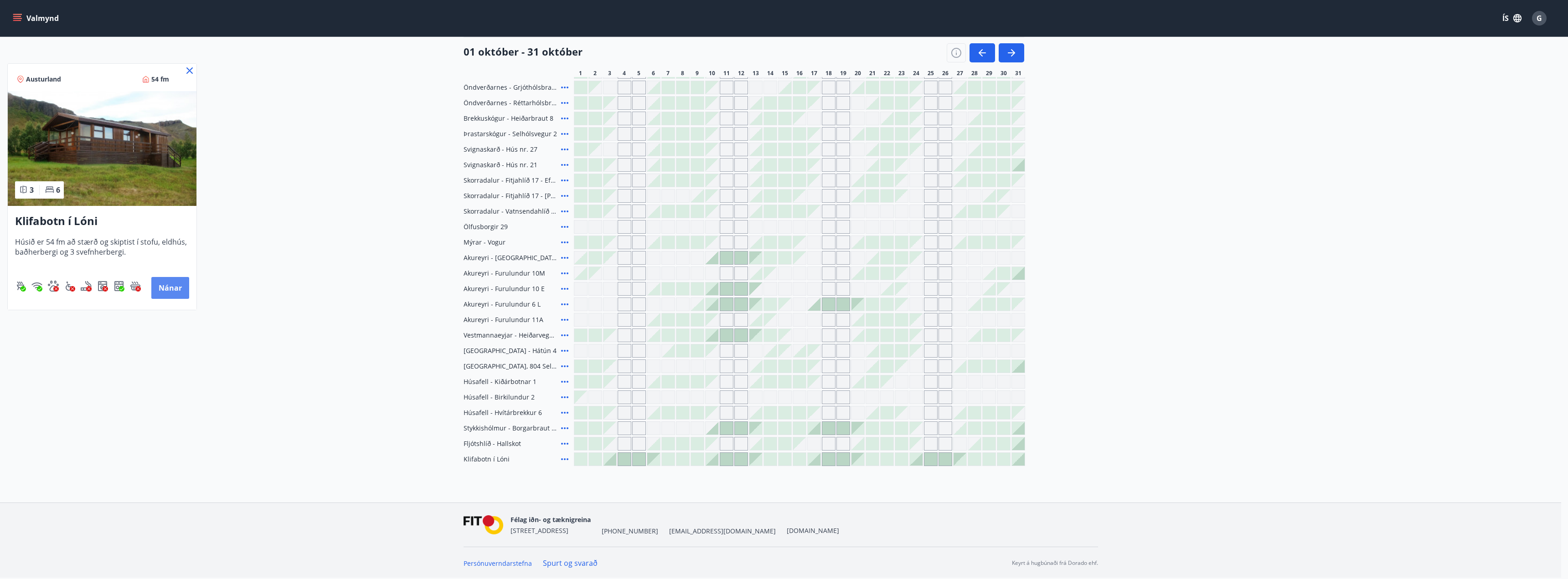
click at [172, 291] on button "Nánar" at bounding box center [170, 288] width 38 height 22
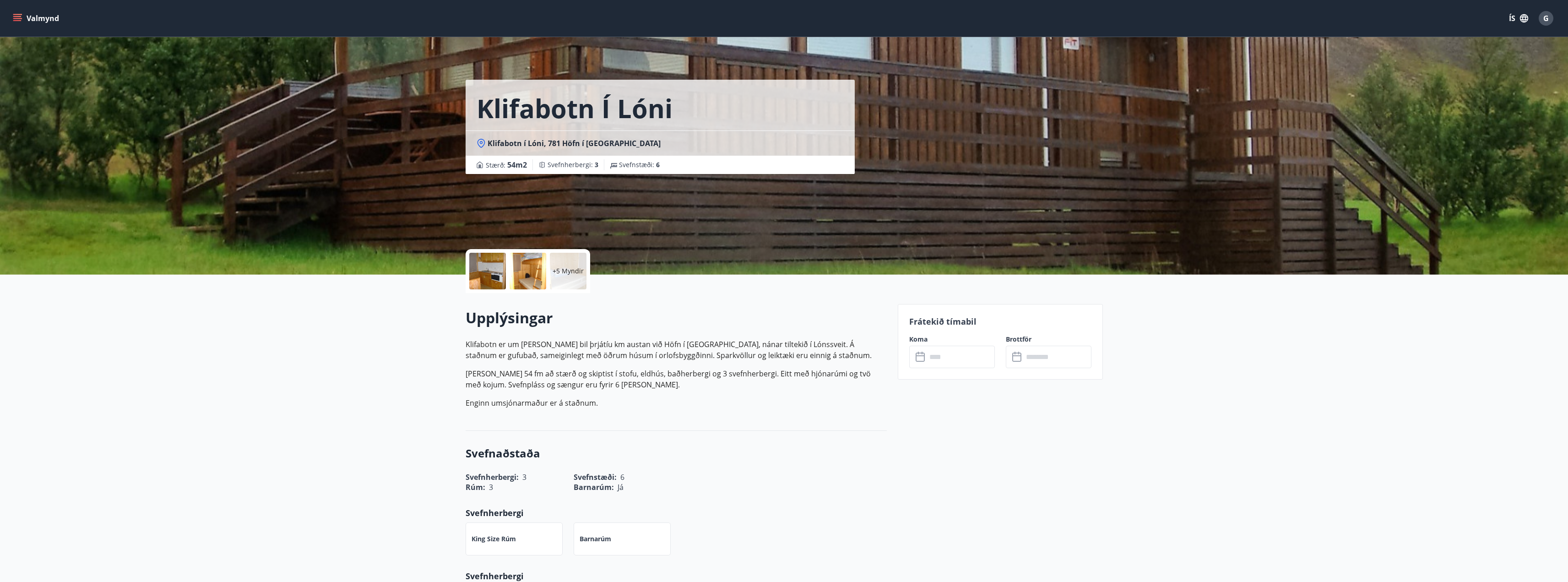
click at [9, 10] on div "Valmynd ÍS G" at bounding box center [784, 18] width 1568 height 37
click at [19, 18] on icon "menu" at bounding box center [18, 18] width 10 height 1
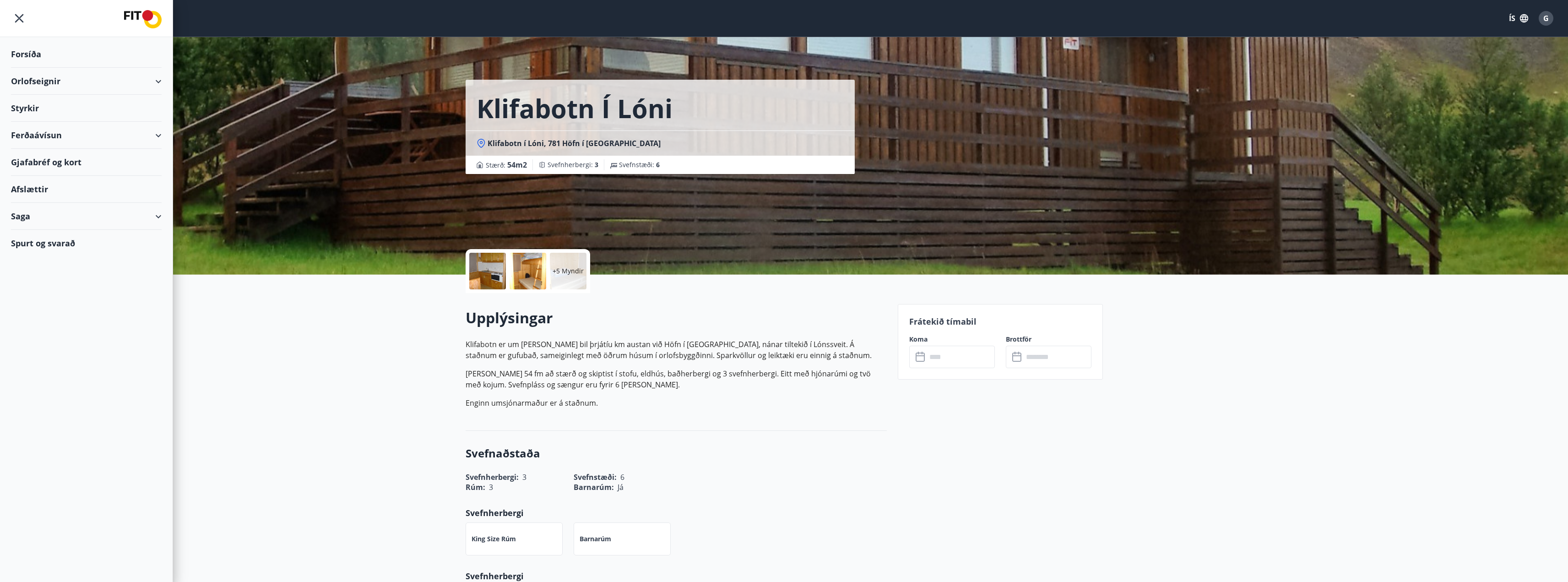
click at [154, 85] on div "Orlofseignir" at bounding box center [86, 81] width 150 height 27
click at [67, 129] on div "Bókunardagatal" at bounding box center [86, 123] width 136 height 19
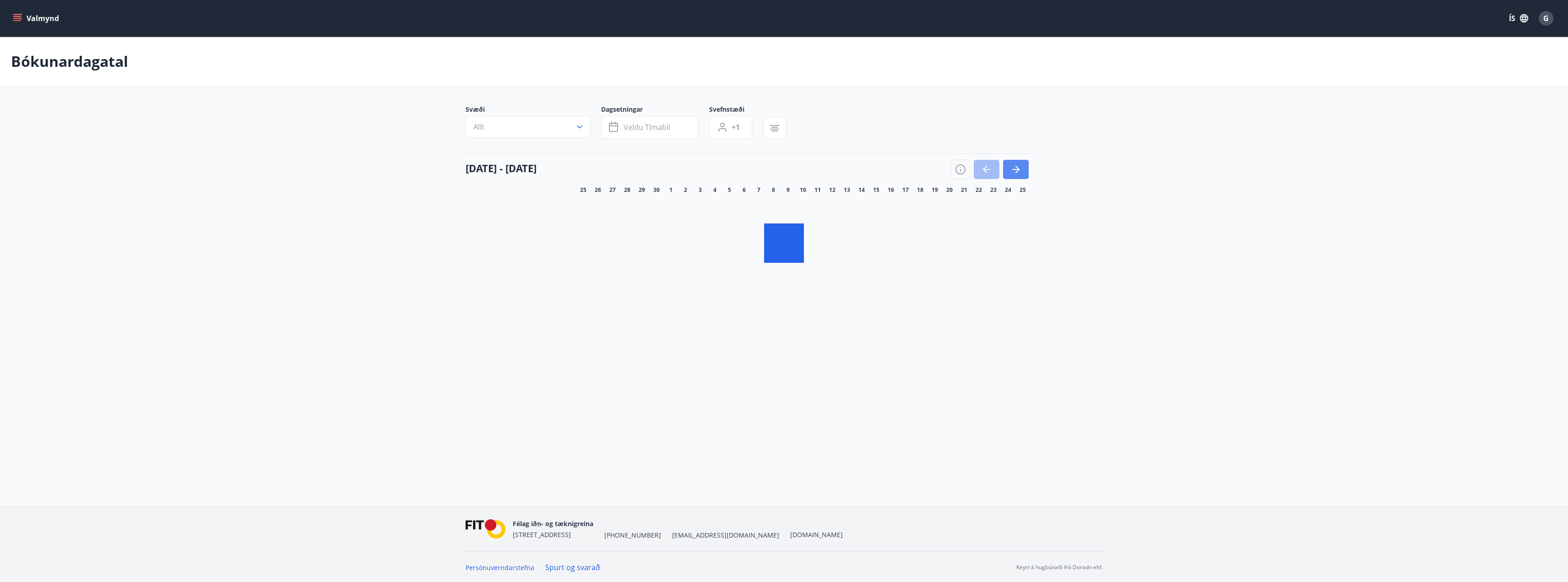
click at [1015, 175] on icon "button" at bounding box center [1016, 169] width 11 height 11
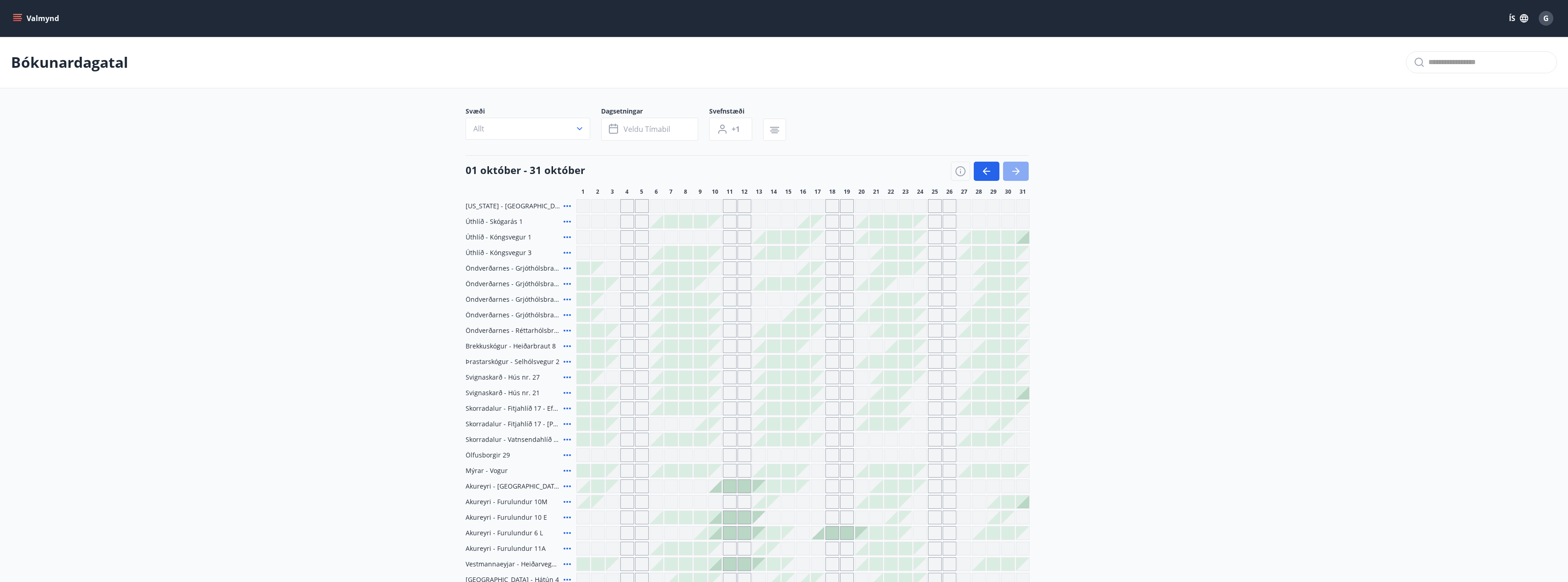
click at [1015, 169] on icon "button" at bounding box center [1016, 171] width 11 height 11
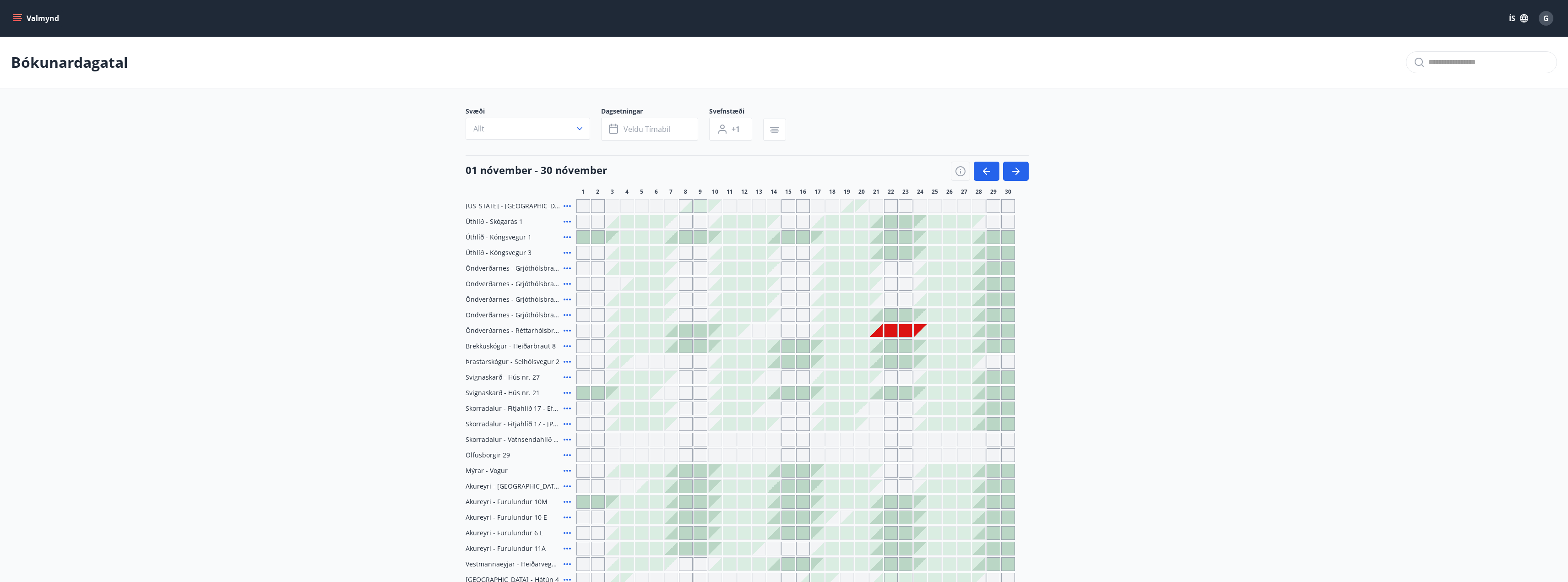
click at [876, 330] on div "Gráir dagar eru ekki bókanlegir" at bounding box center [876, 330] width 13 height 13
click at [916, 328] on div at bounding box center [920, 330] width 13 height 13
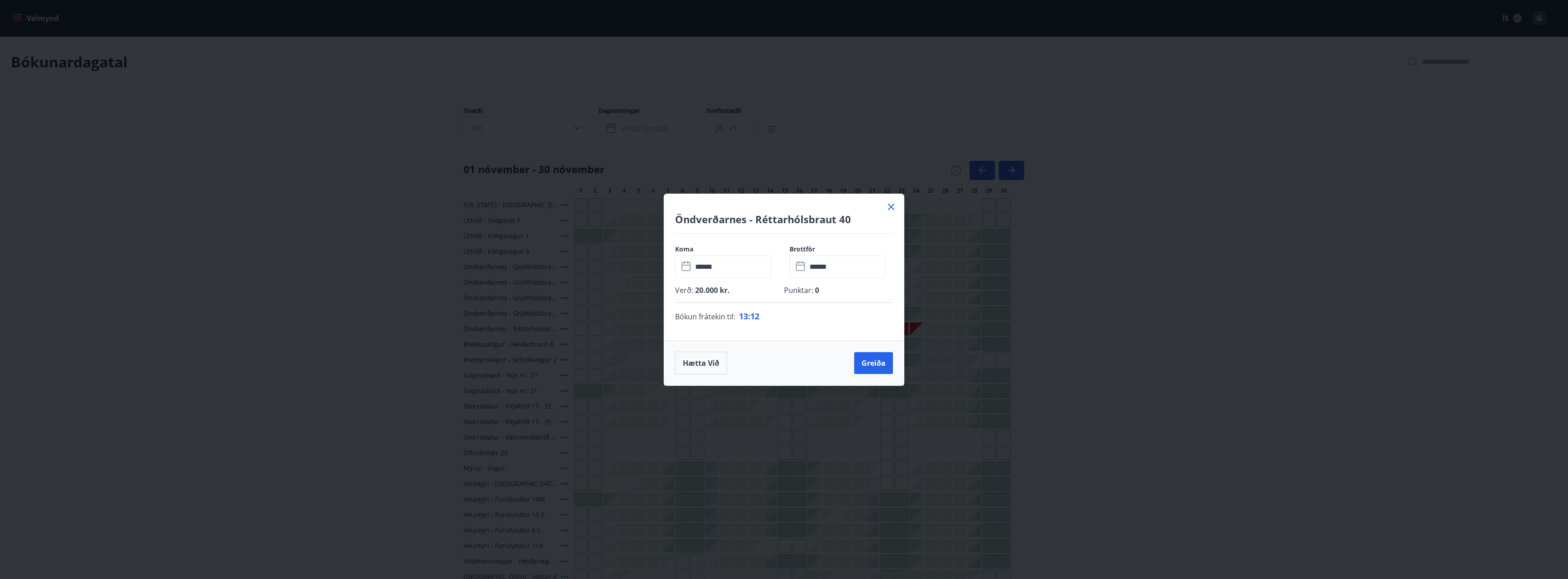
click at [891, 204] on icon at bounding box center [891, 207] width 11 height 11
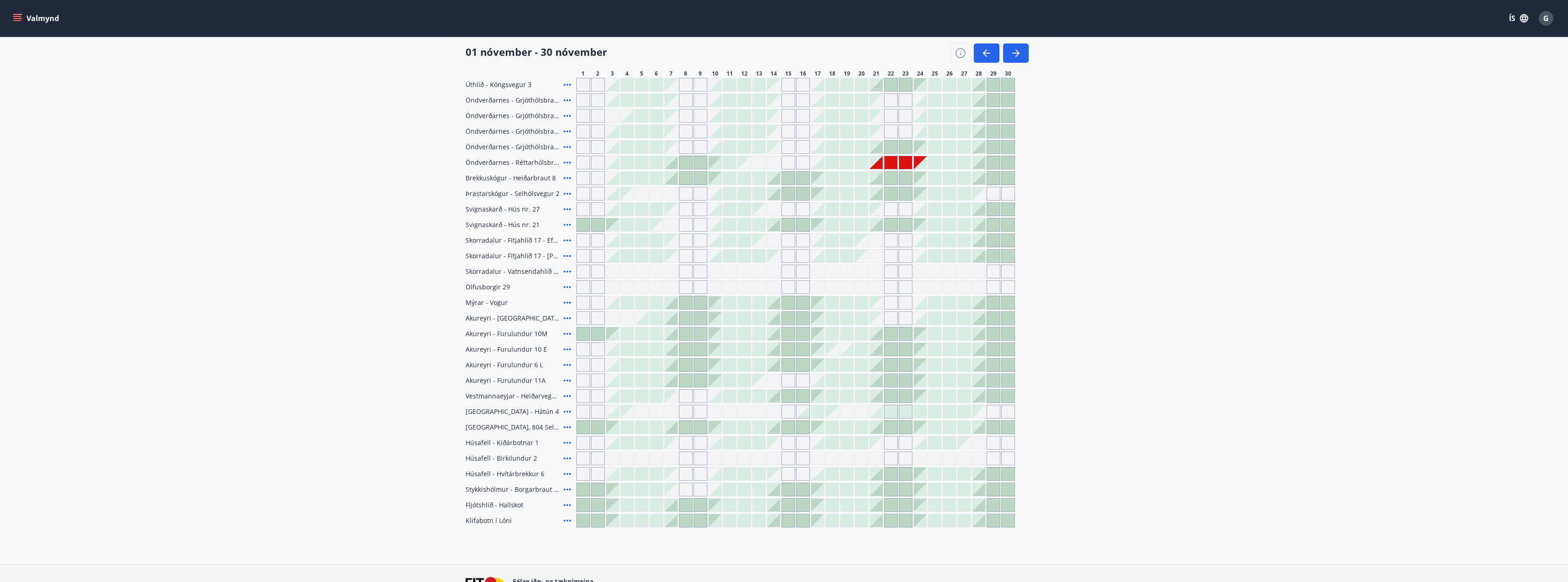
scroll to position [138, 0]
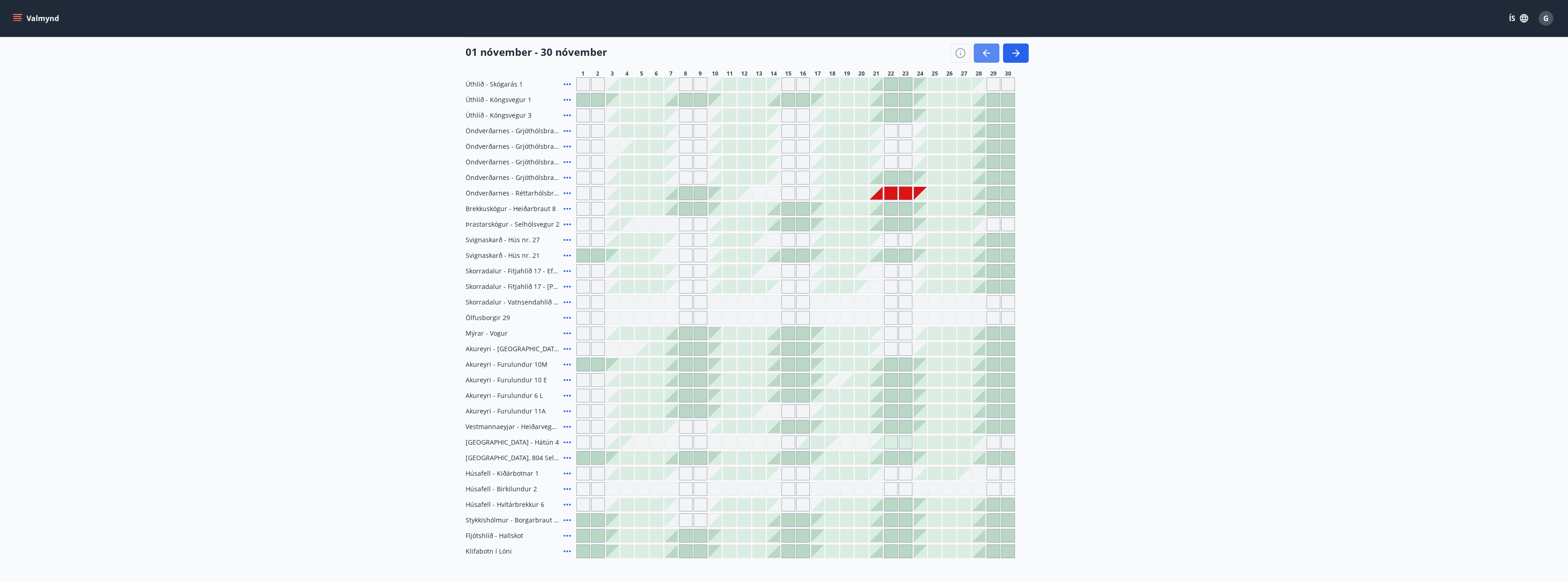
click at [980, 57] on button "button" at bounding box center [987, 53] width 26 height 19
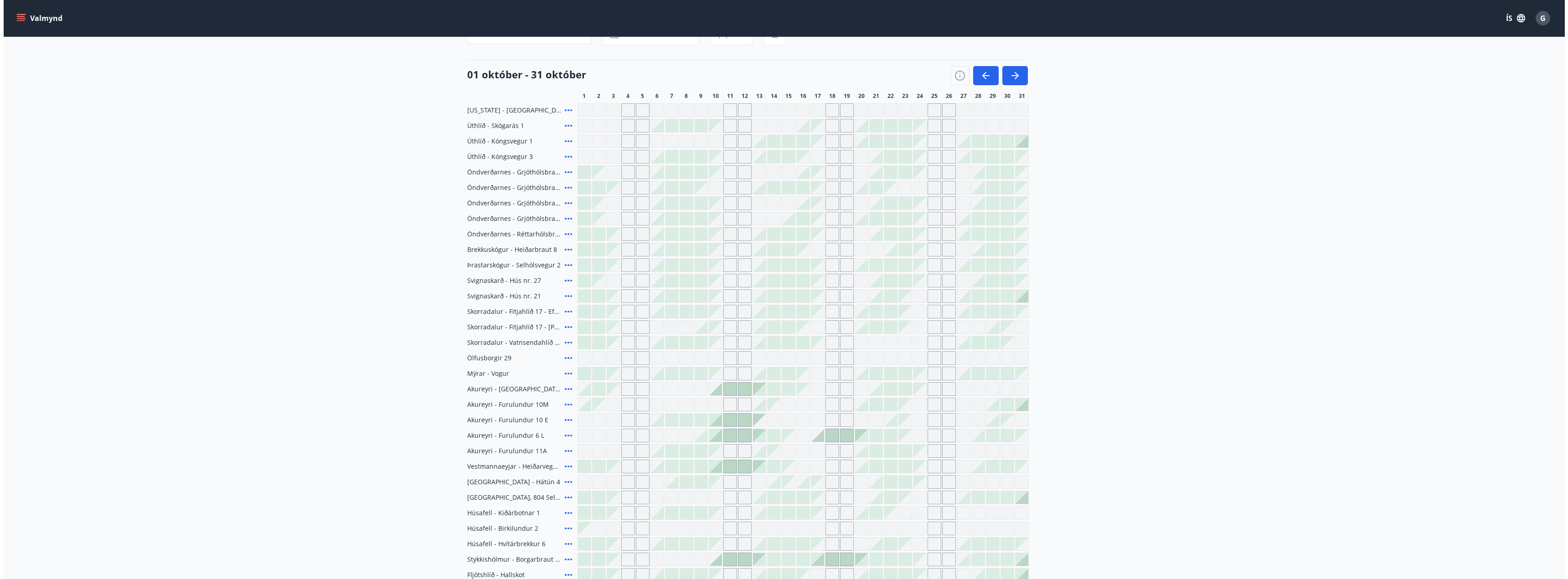
scroll to position [89, 0]
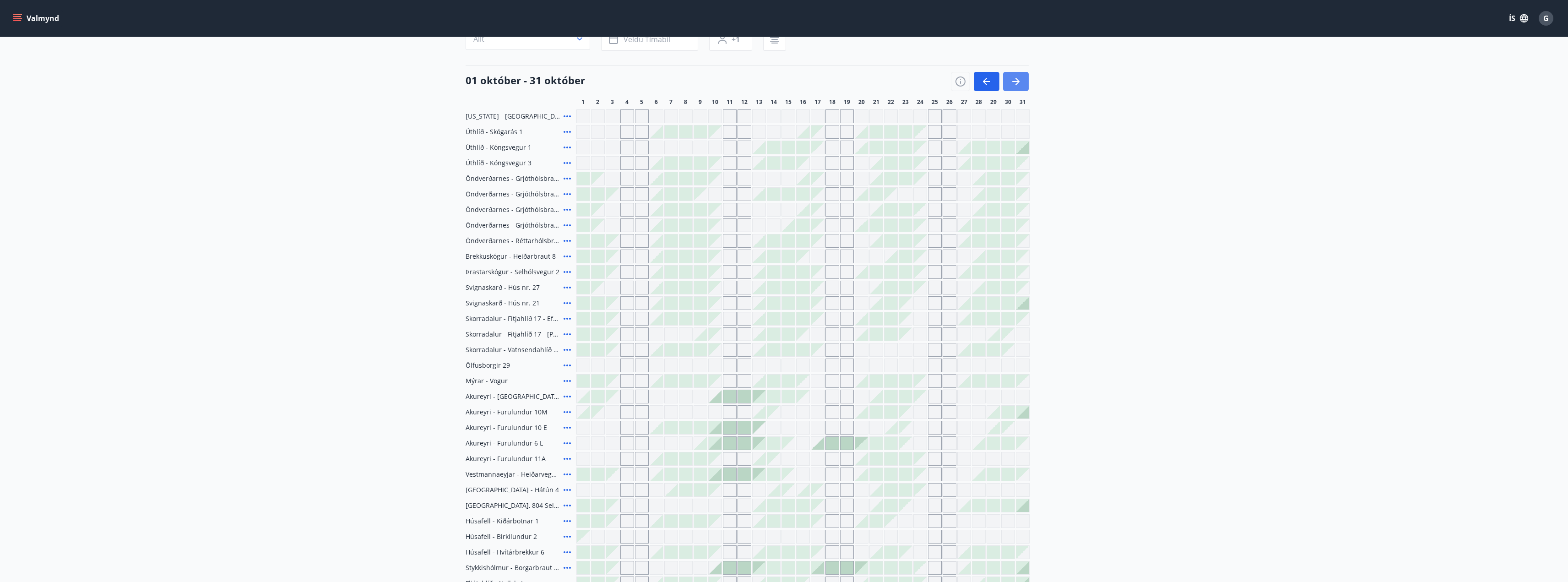
click at [1016, 81] on icon "button" at bounding box center [1016, 81] width 7 height 1
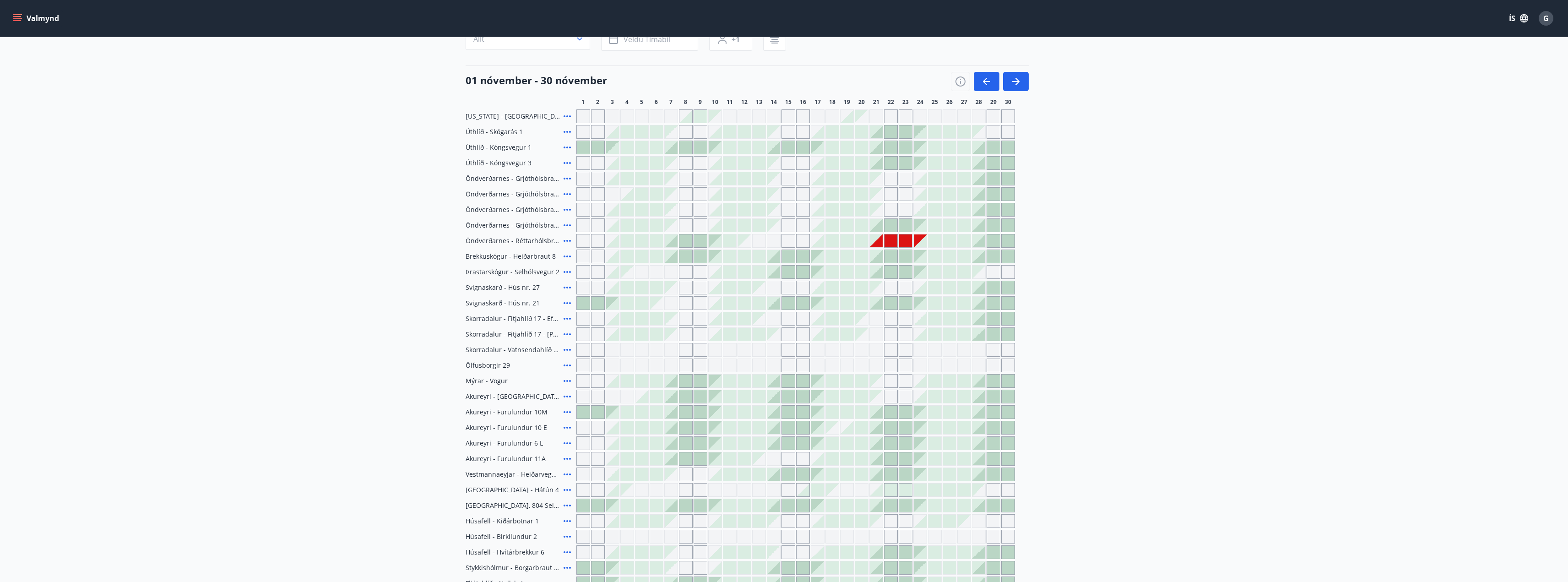
click at [567, 148] on icon at bounding box center [567, 147] width 7 height 2
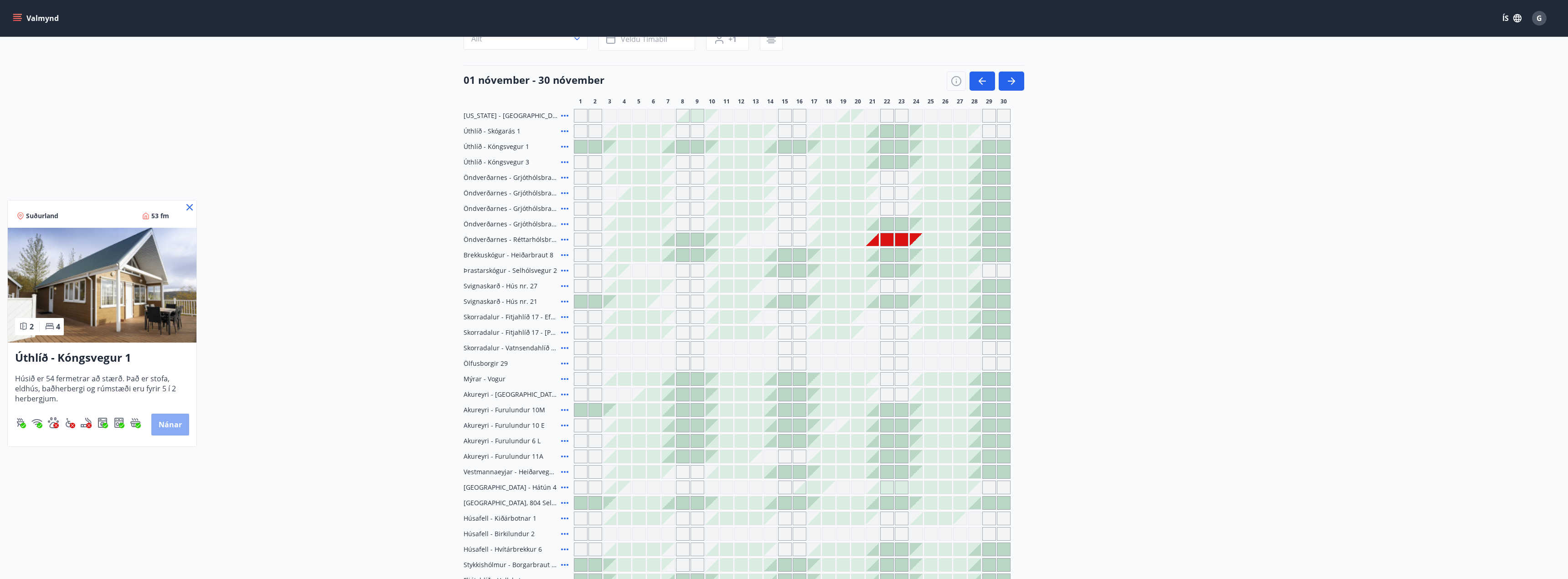
click at [170, 428] on button "Nánar" at bounding box center [170, 425] width 38 height 22
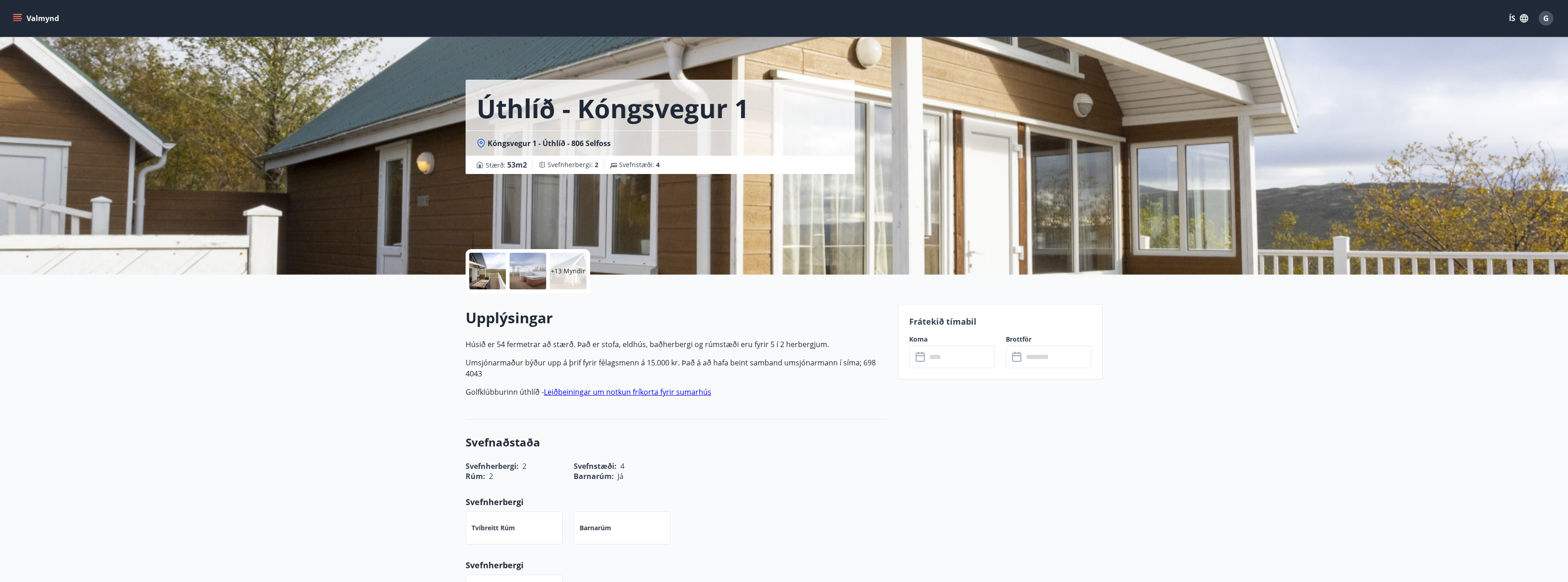
click at [558, 290] on div "+13 Myndir" at bounding box center [528, 271] width 125 height 44
click at [575, 279] on div "+13 Myndir" at bounding box center [568, 271] width 37 height 37
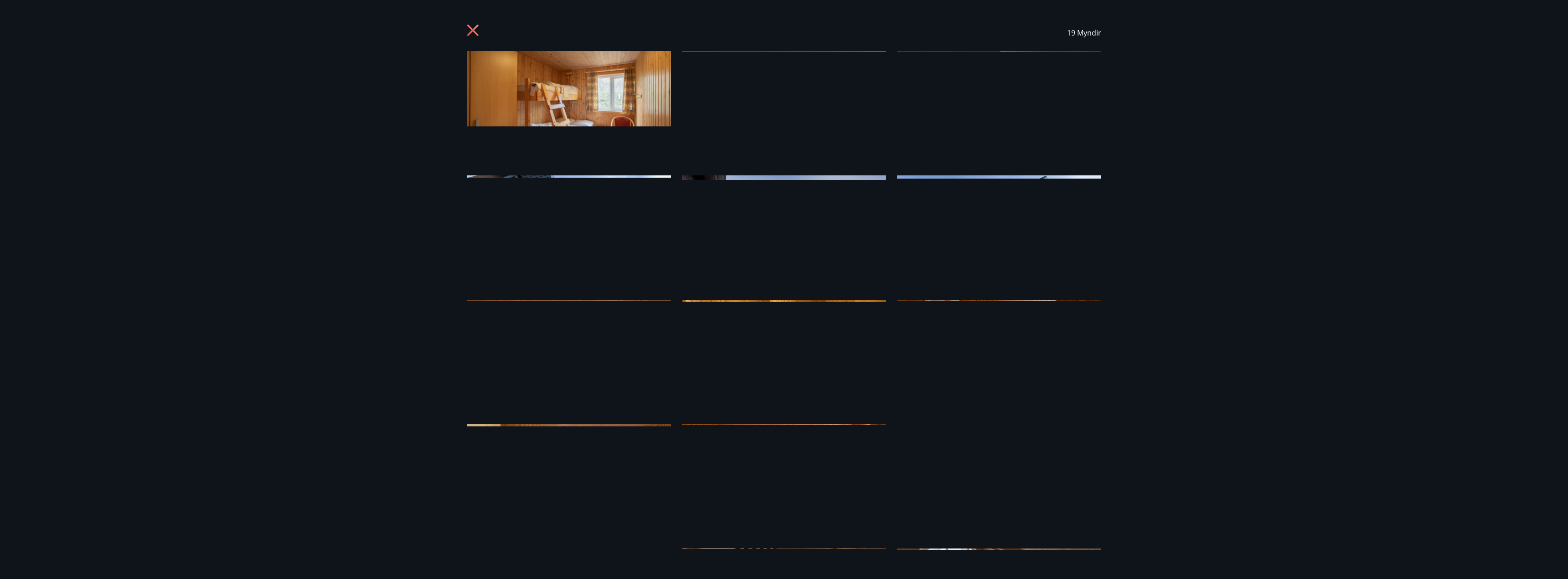
click at [605, 128] on img at bounding box center [569, 108] width 204 height 113
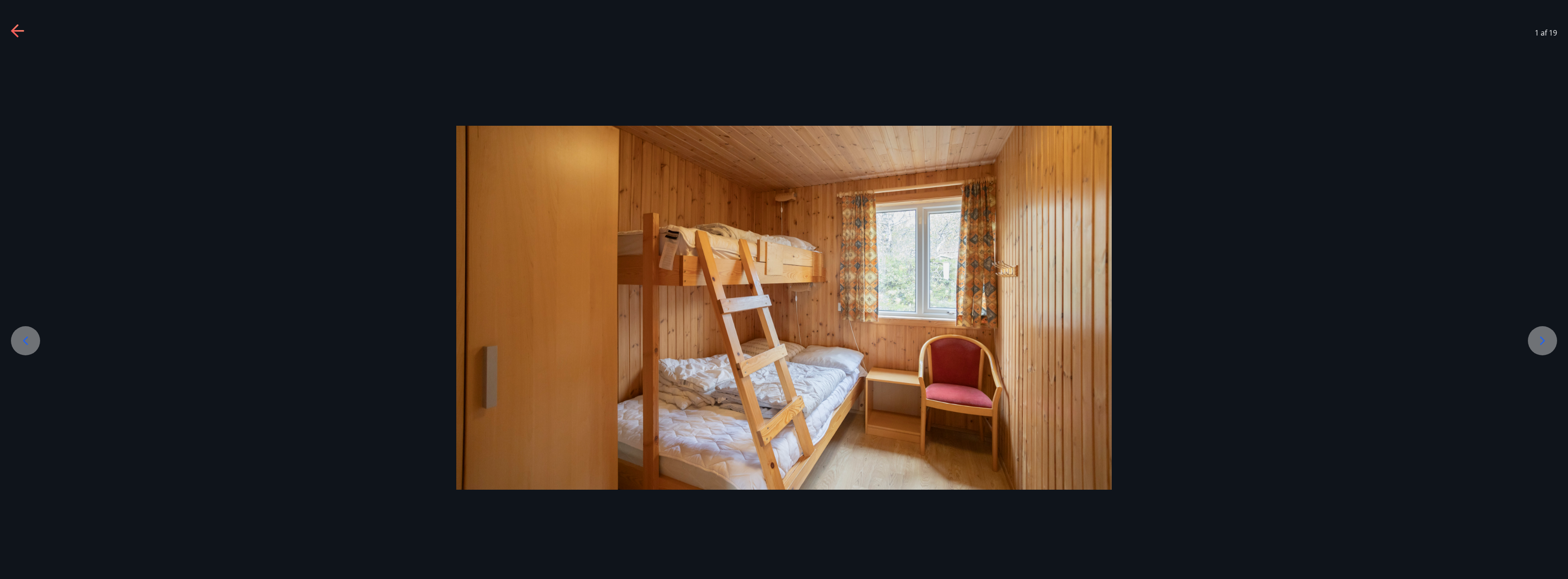
click at [1539, 342] on icon at bounding box center [1542, 341] width 15 height 15
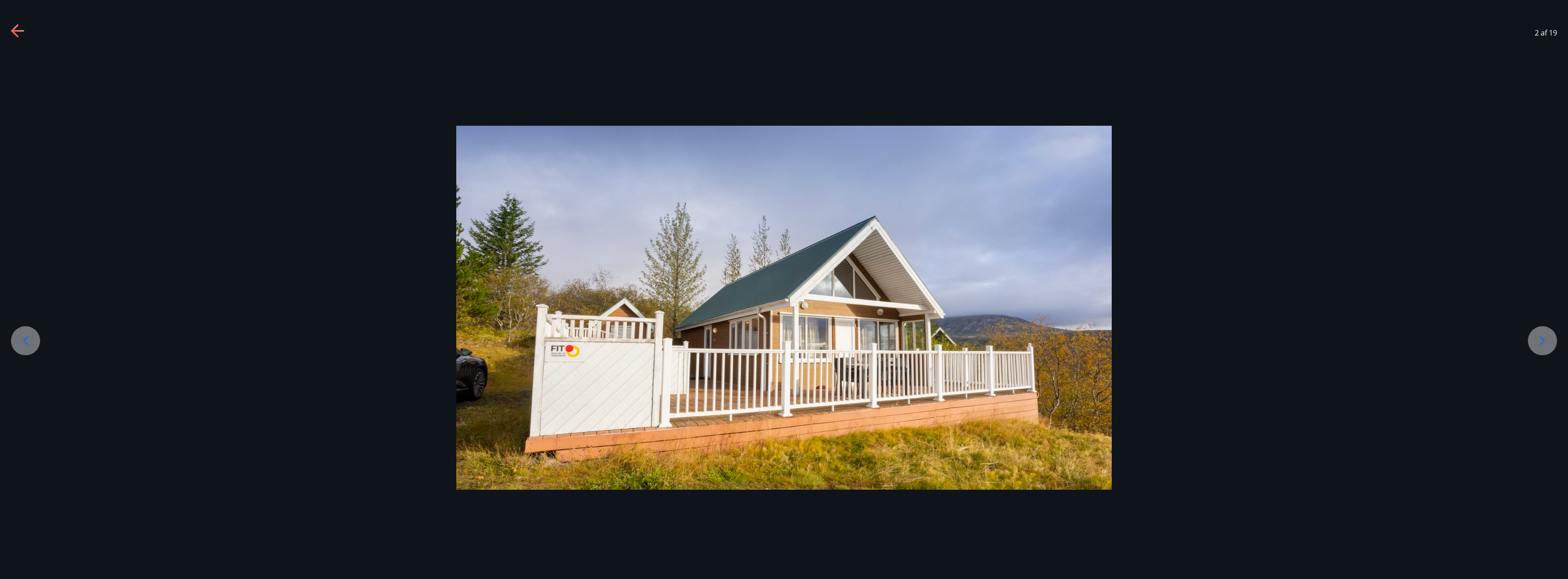
click at [1539, 342] on icon at bounding box center [1542, 341] width 15 height 15
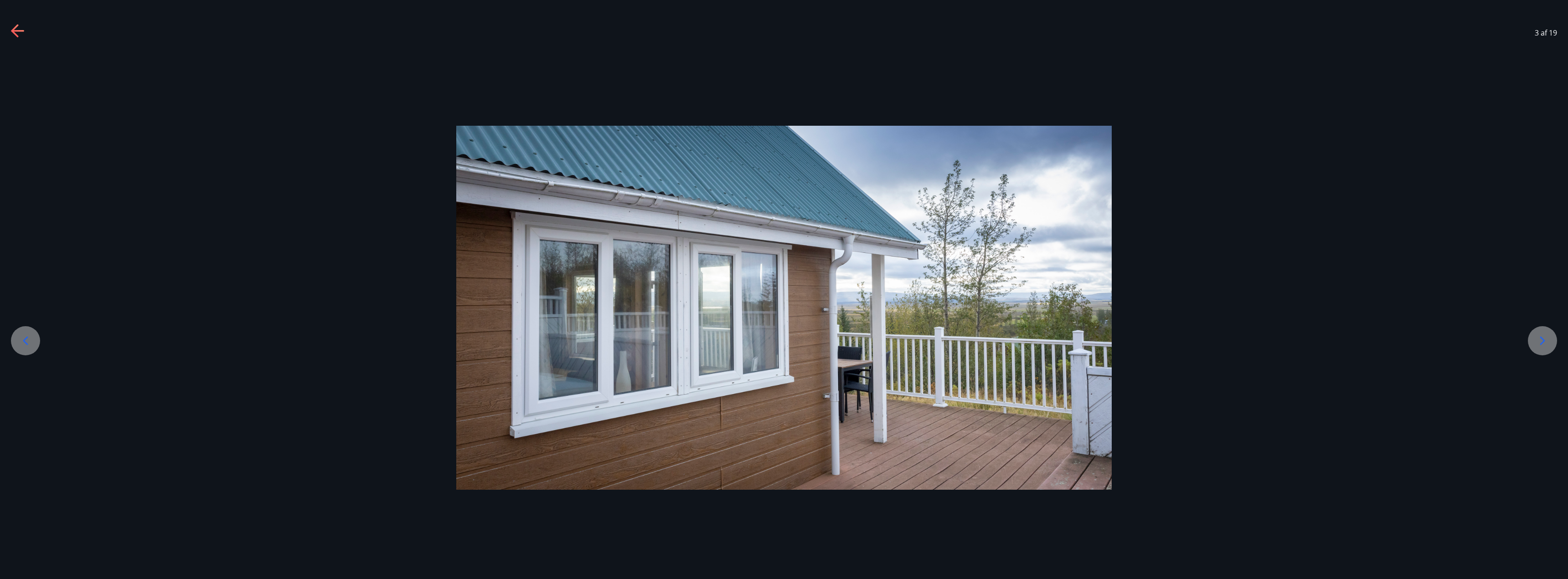
click at [1539, 342] on icon at bounding box center [1542, 341] width 15 height 15
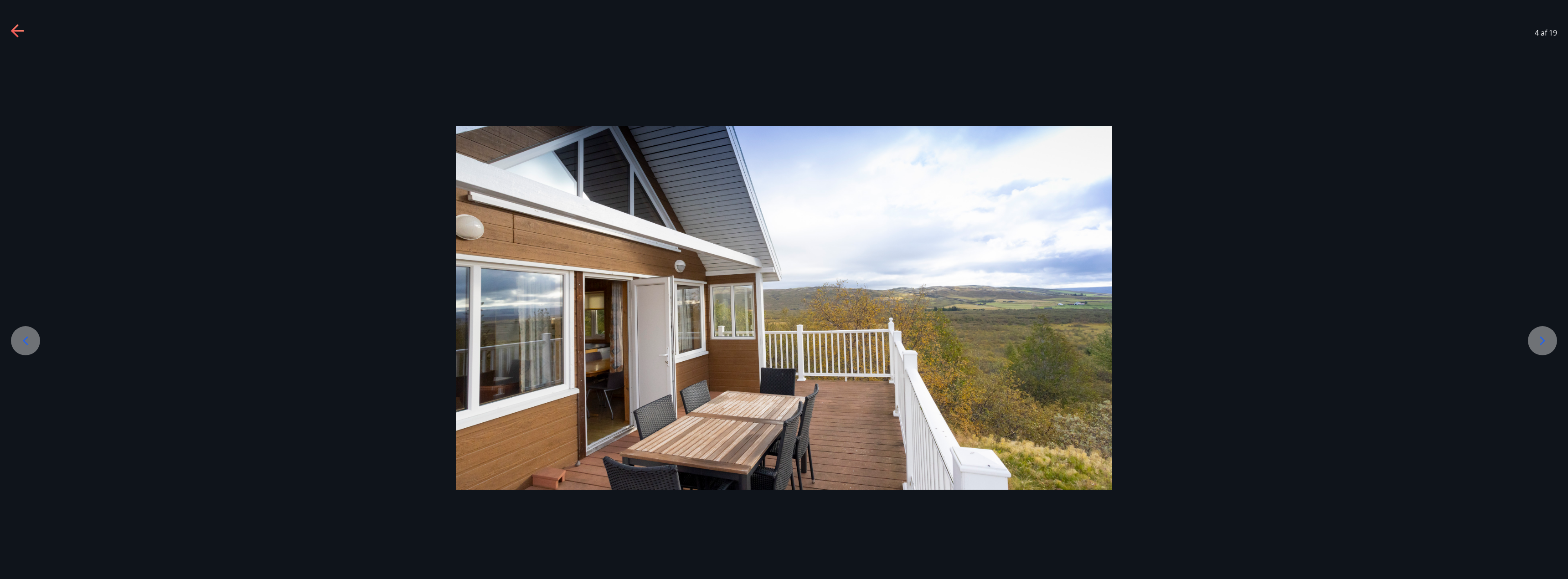
click at [1539, 342] on icon at bounding box center [1542, 341] width 15 height 15
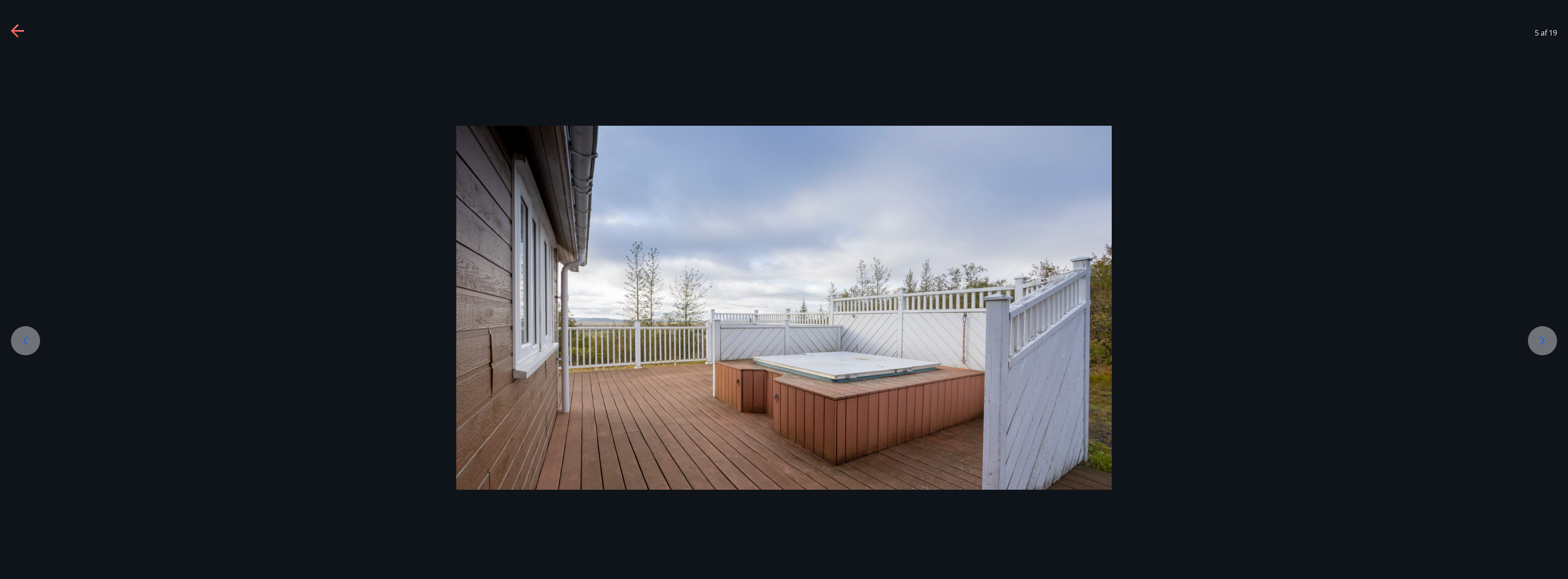
click at [1539, 342] on icon at bounding box center [1542, 341] width 15 height 15
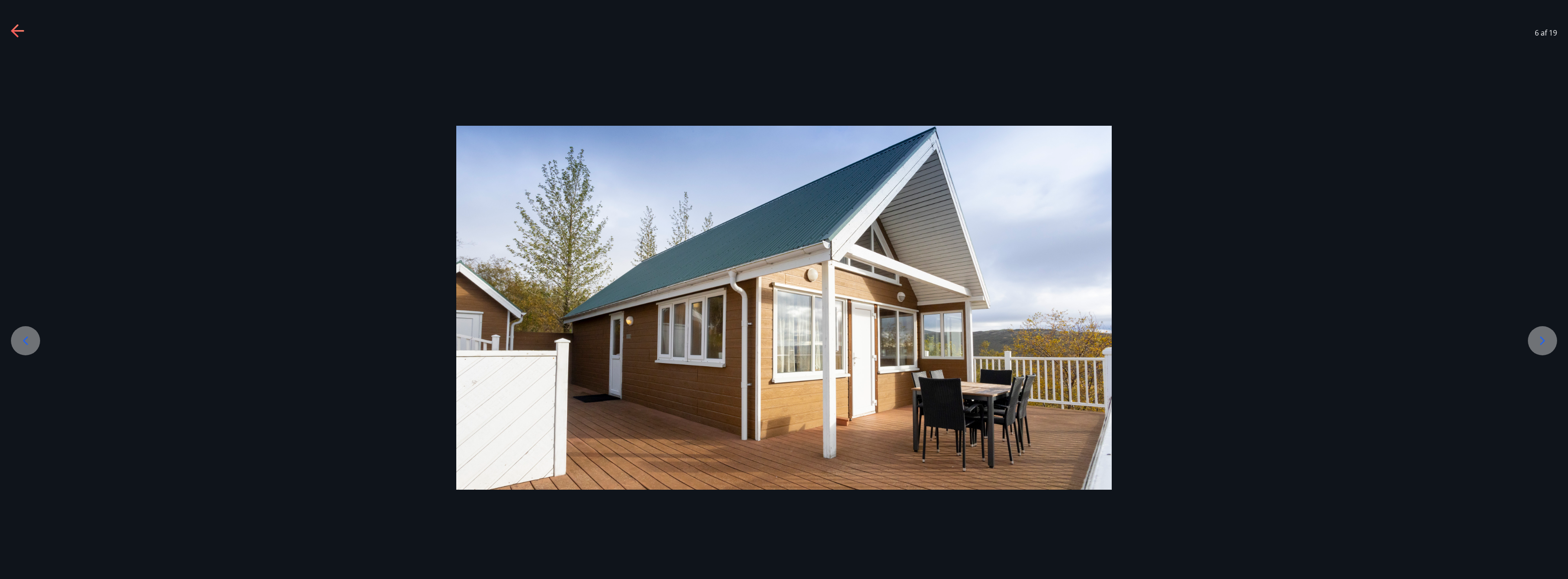
click at [1539, 342] on icon at bounding box center [1542, 341] width 15 height 15
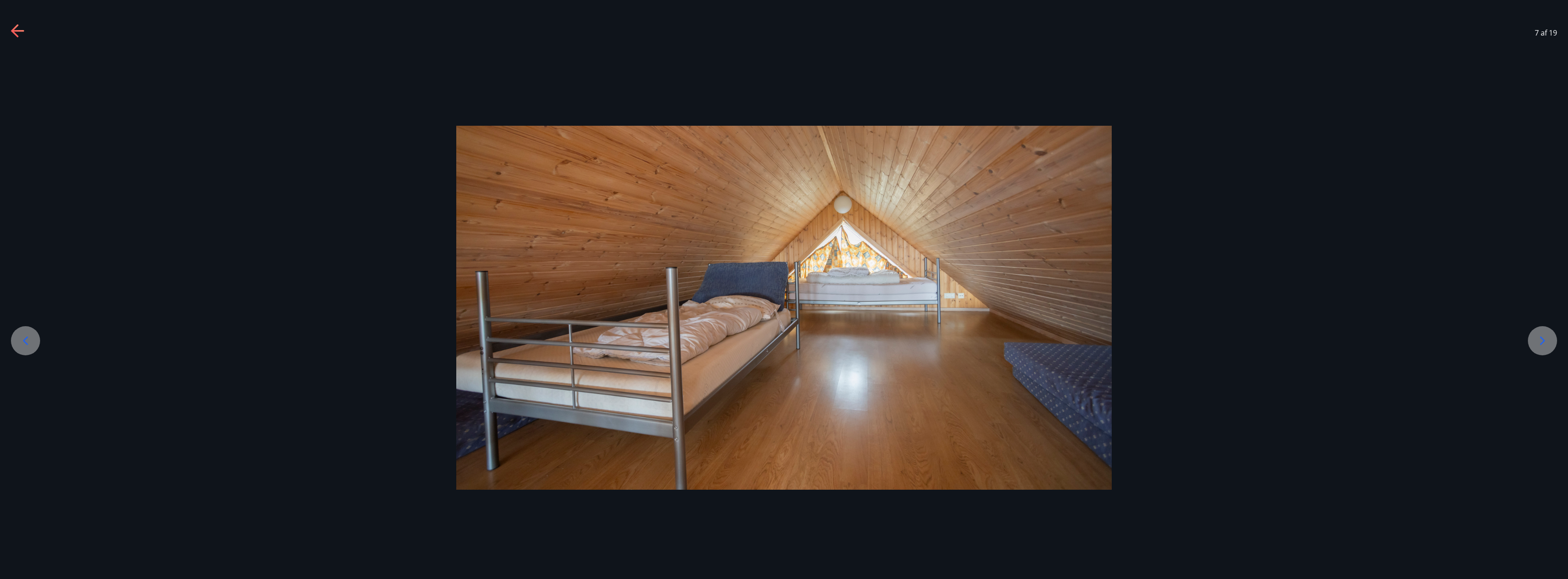
drag, startPoint x: 1552, startPoint y: 338, endPoint x: 1546, endPoint y: 338, distance: 6.0
click at [1551, 338] on div at bounding box center [1542, 341] width 29 height 29
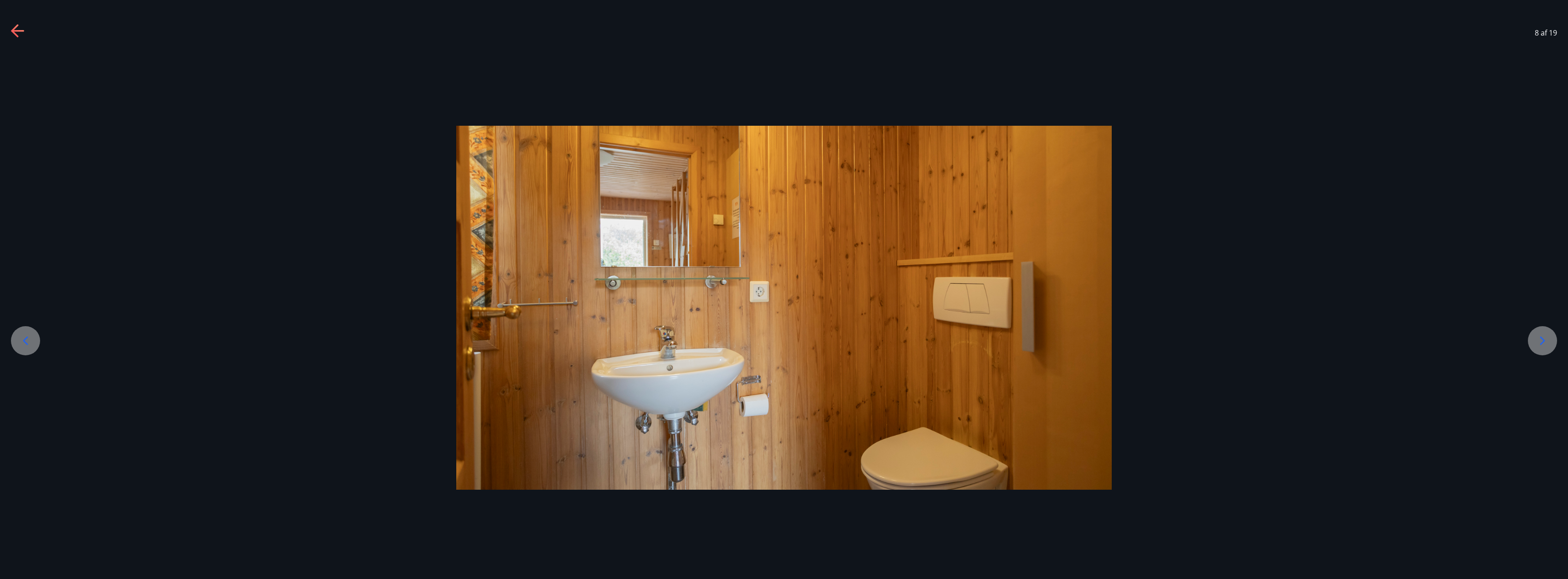
click at [1542, 347] on icon at bounding box center [1542, 341] width 15 height 15
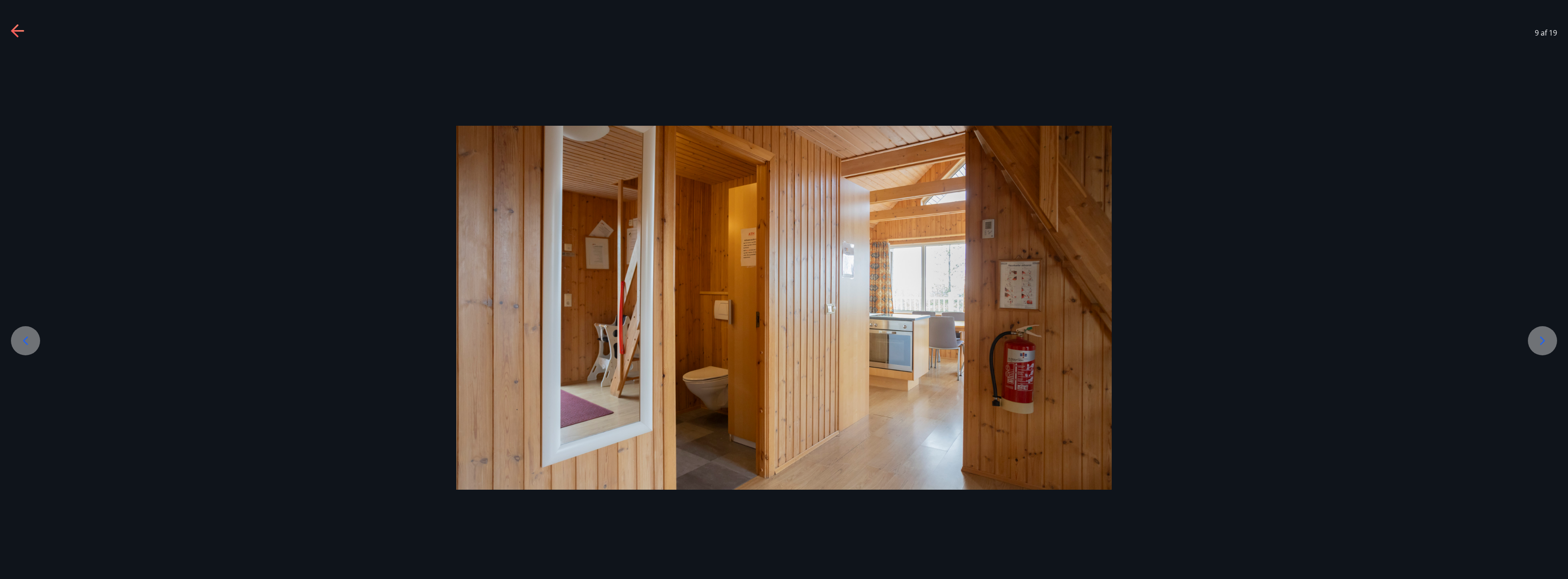
click at [1542, 344] on icon at bounding box center [1542, 341] width 15 height 15
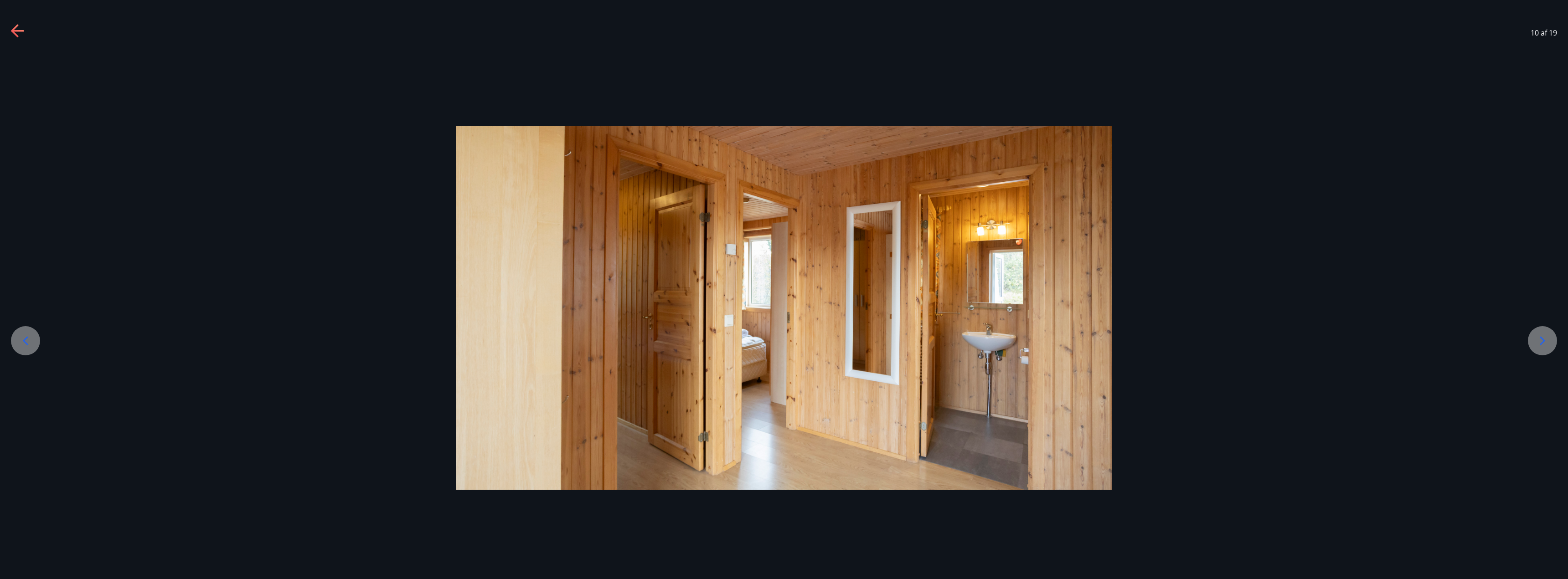
click at [1542, 344] on icon at bounding box center [1542, 341] width 15 height 15
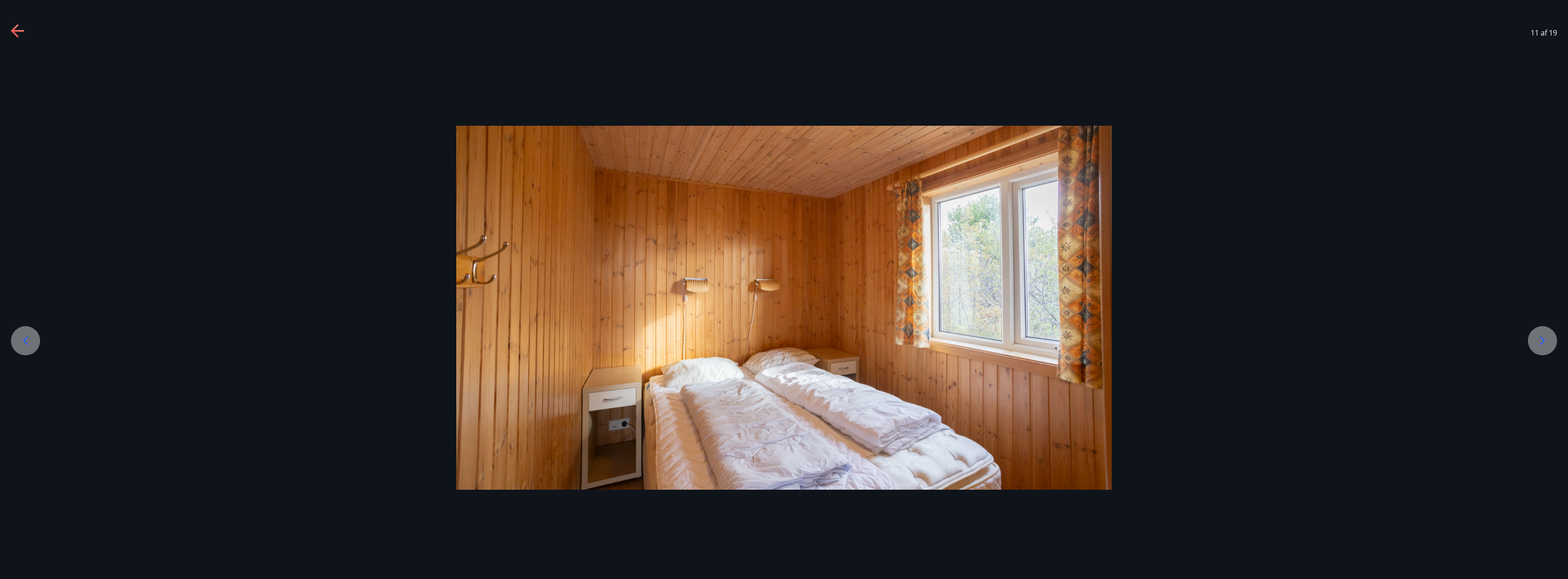
click at [1542, 344] on icon at bounding box center [1542, 341] width 15 height 15
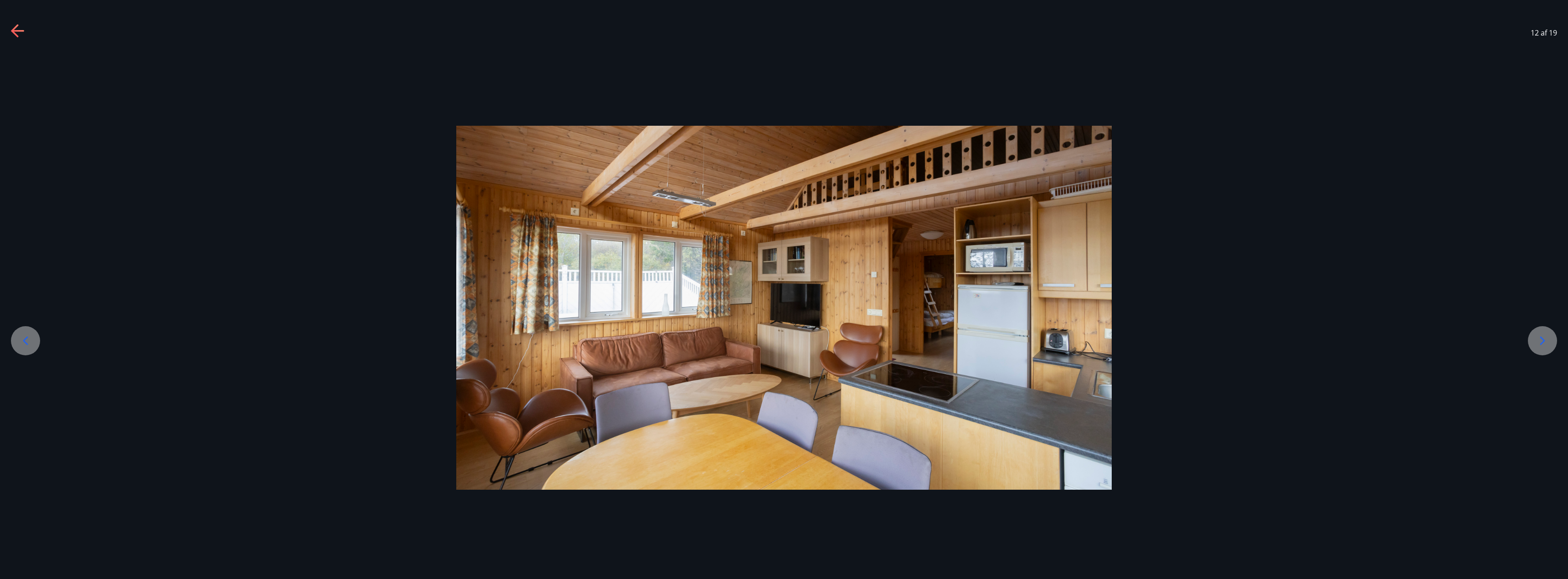
click at [1538, 338] on icon at bounding box center [1542, 341] width 15 height 15
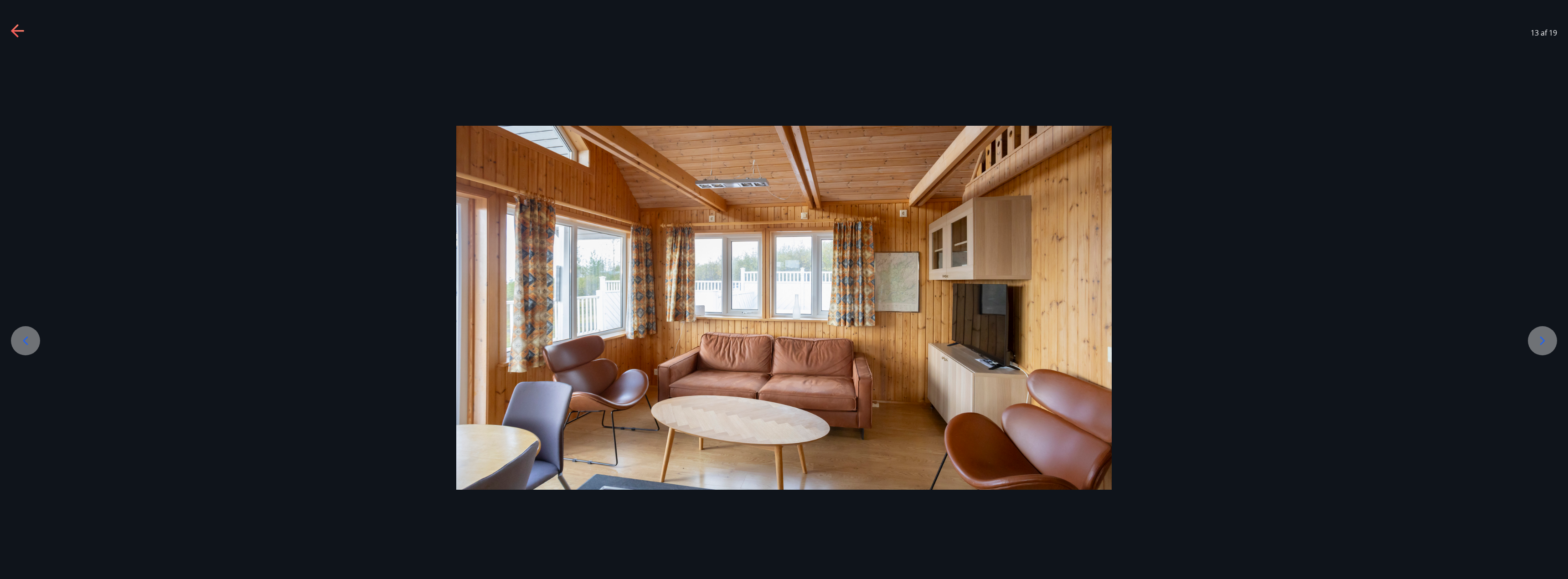
click at [1539, 338] on icon at bounding box center [1542, 341] width 15 height 15
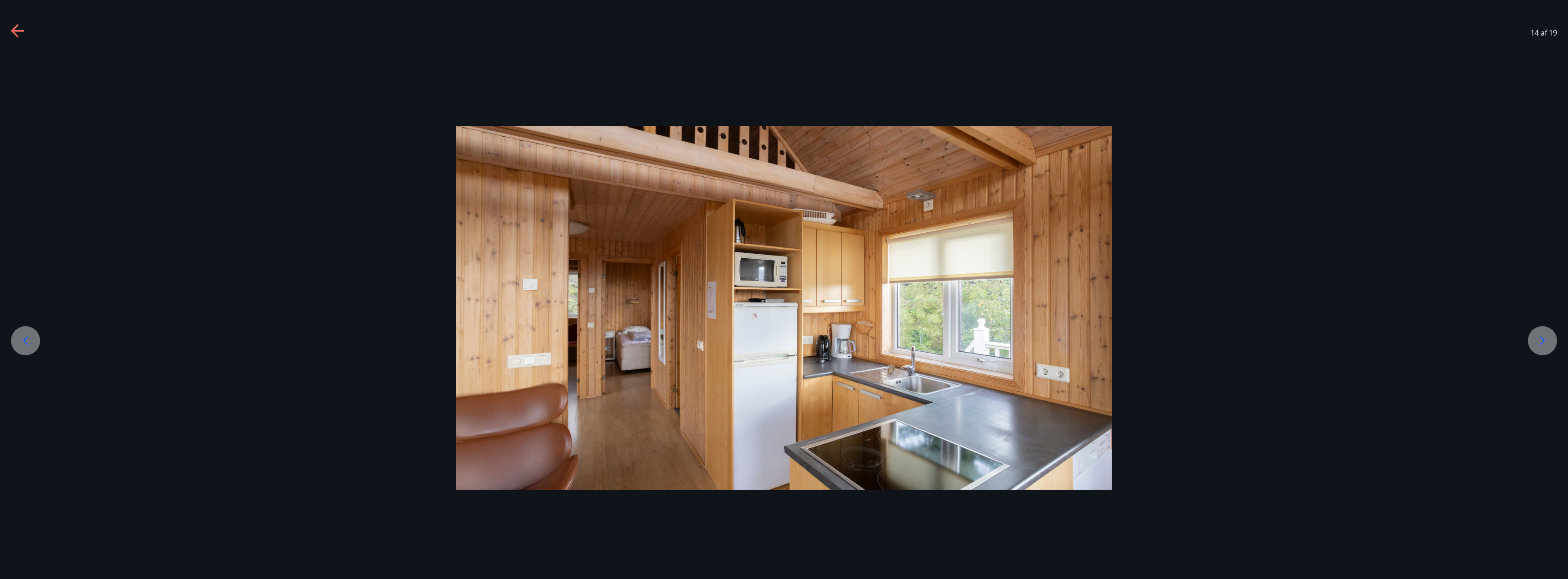
click at [1539, 338] on icon at bounding box center [1542, 341] width 15 height 15
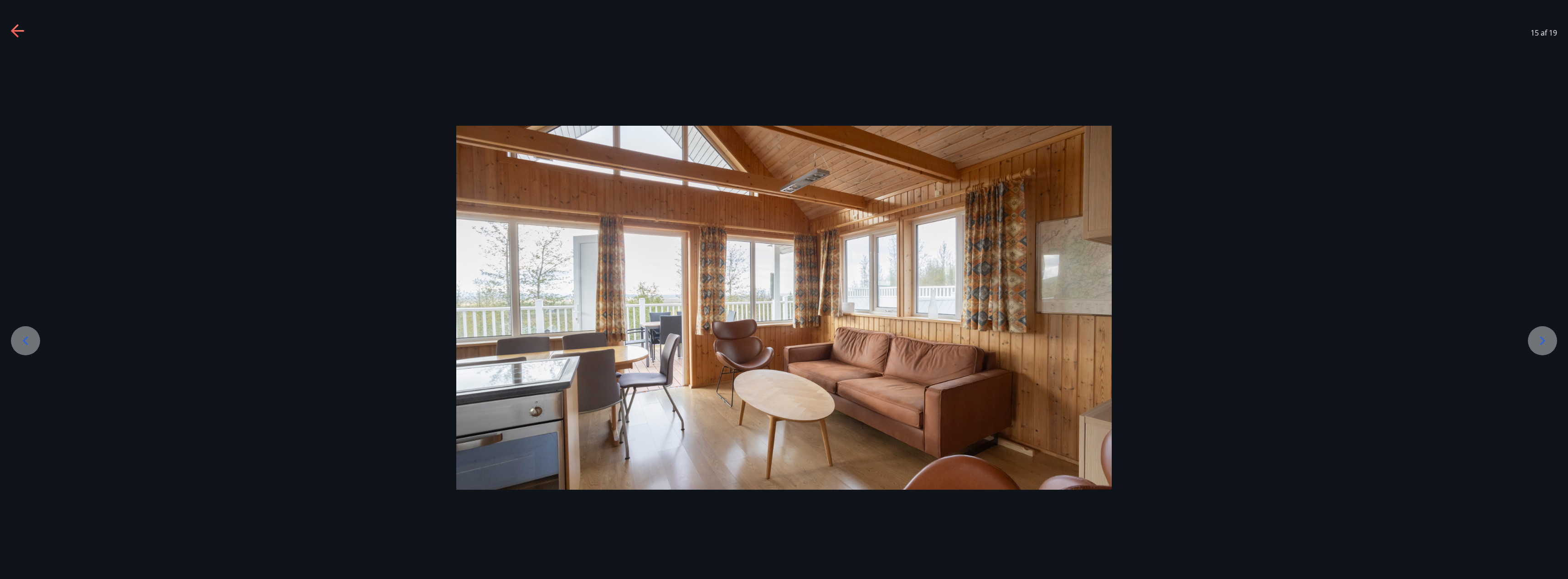
click at [18, 26] on icon at bounding box center [18, 32] width 15 height 15
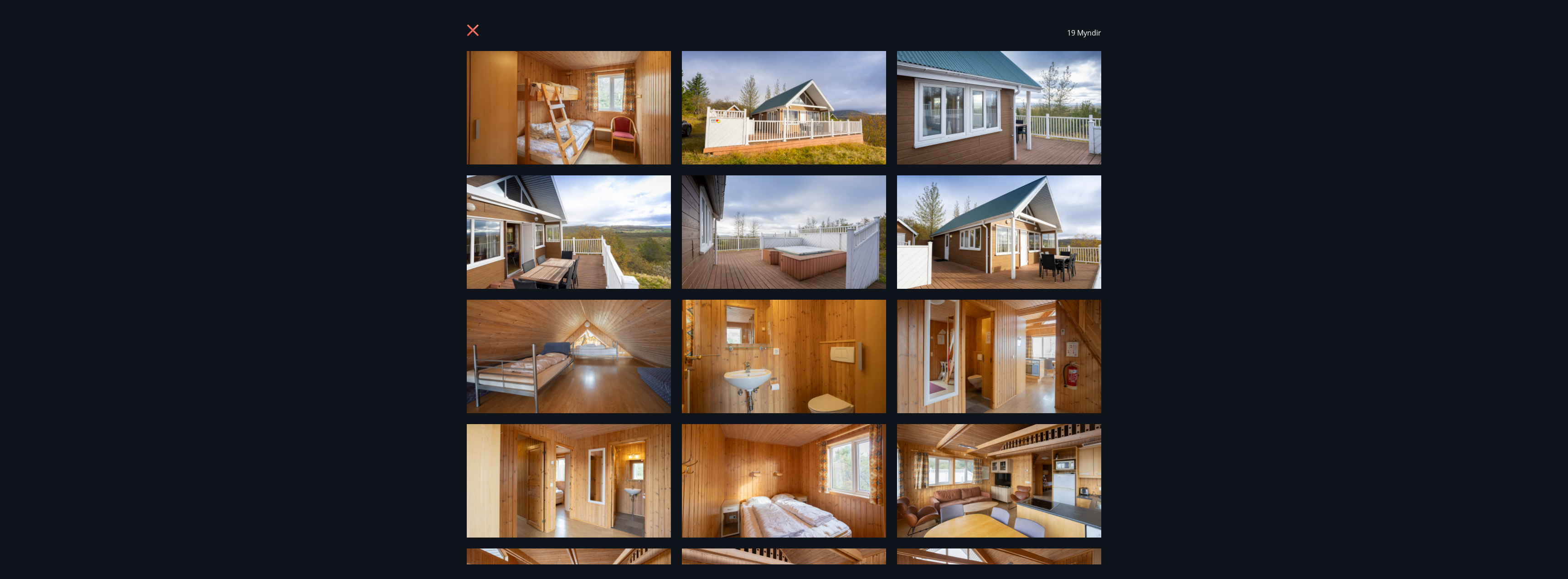
click at [472, 28] on icon at bounding box center [473, 30] width 12 height 12
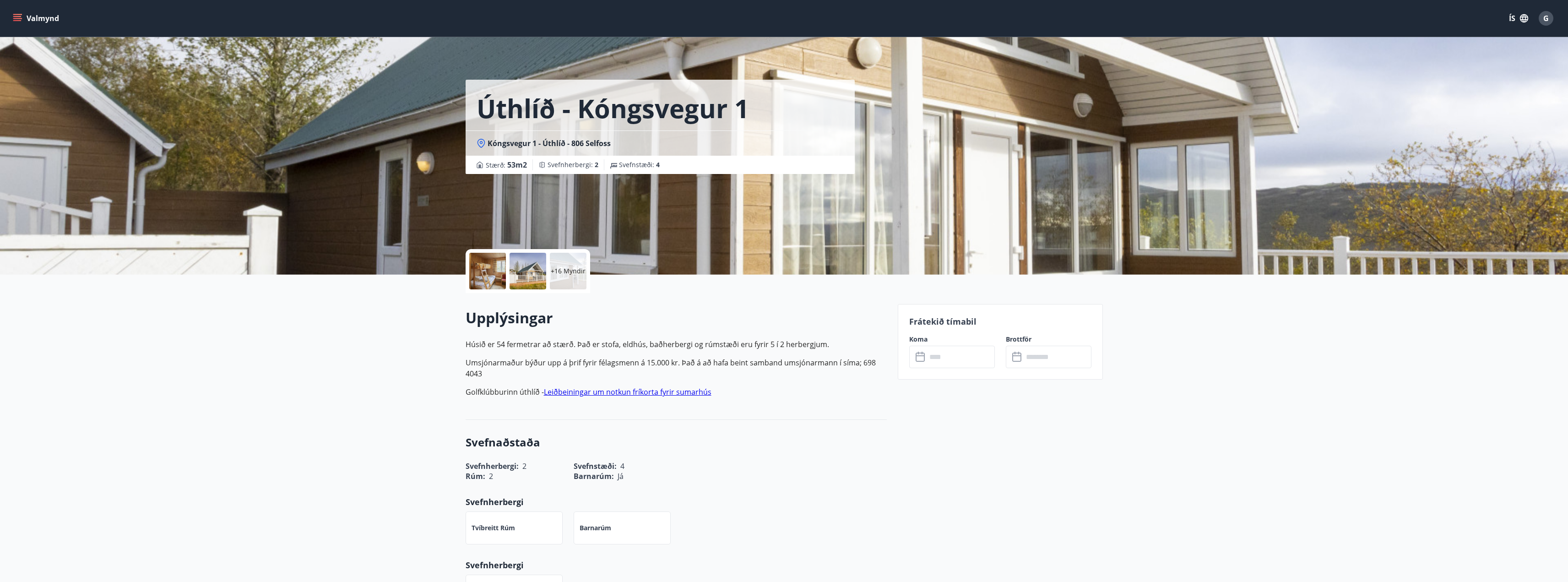
click at [19, 15] on icon "menu" at bounding box center [18, 14] width 10 height 1
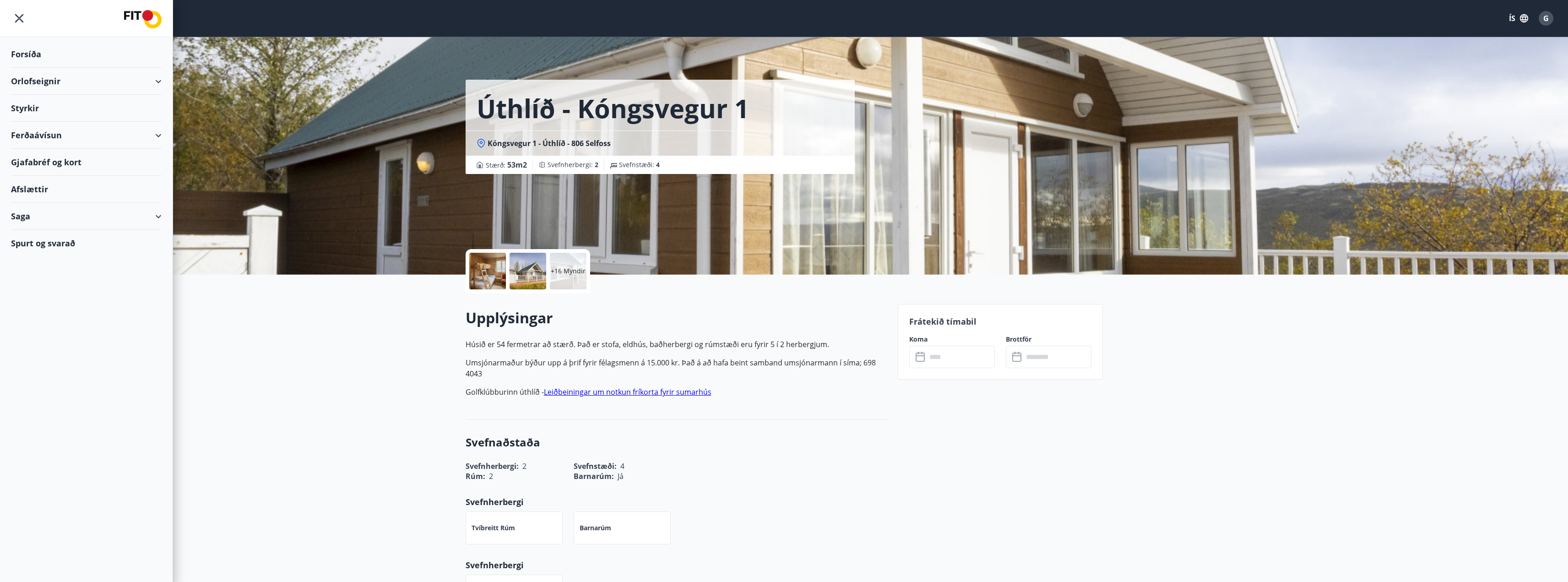
click at [152, 81] on div "Orlofseignir" at bounding box center [86, 81] width 150 height 27
click at [157, 82] on div "Orlofseignir" at bounding box center [86, 81] width 150 height 27
click at [74, 120] on div "Bókunardagatal" at bounding box center [86, 123] width 136 height 19
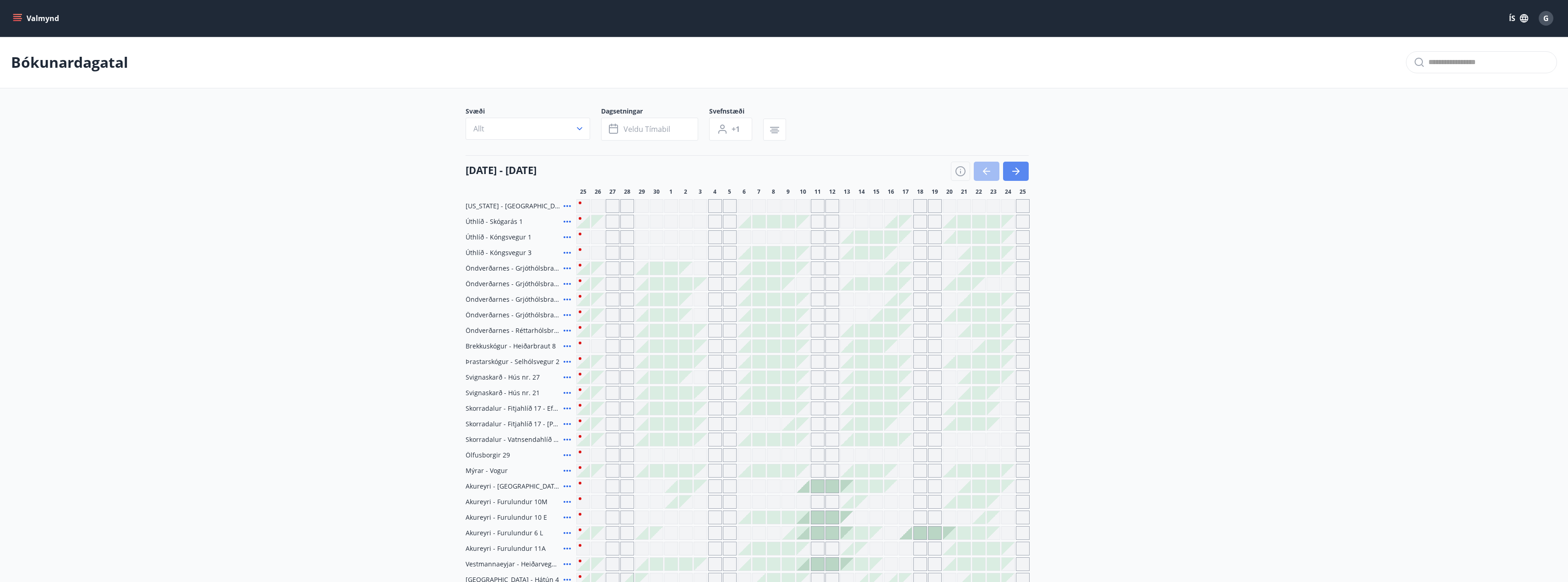
click at [1014, 167] on icon "button" at bounding box center [1016, 171] width 11 height 11
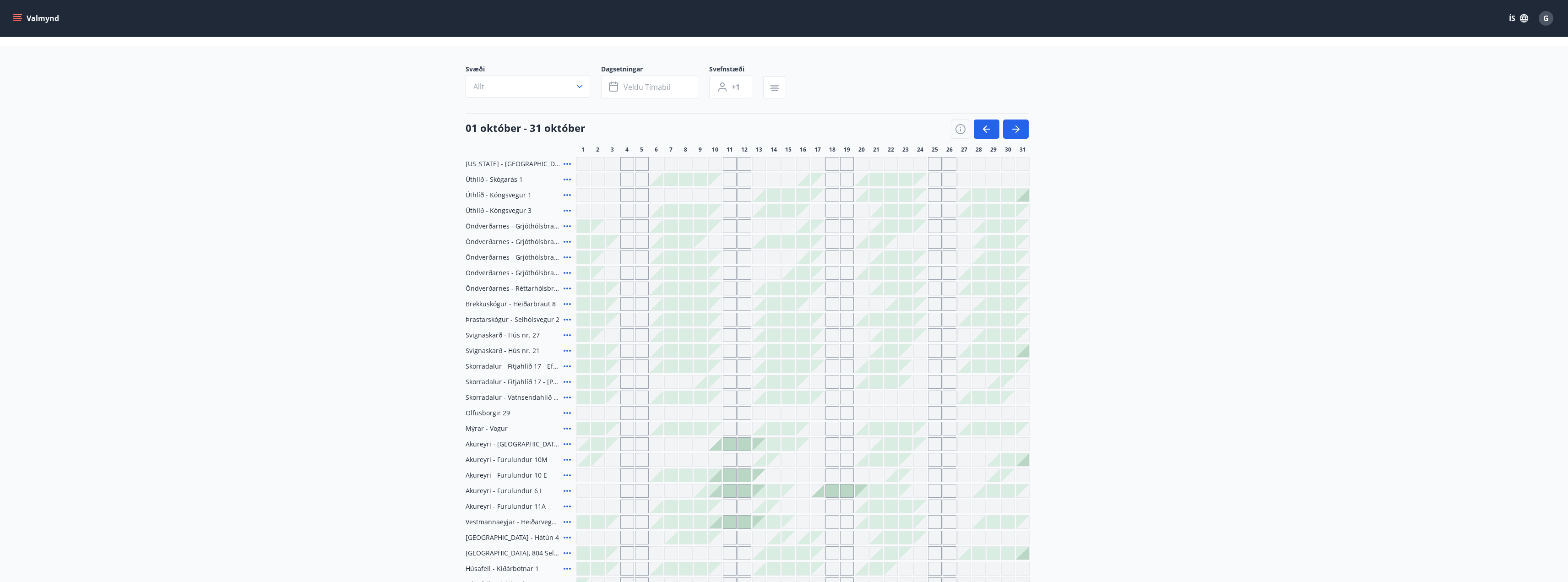
scroll to position [46, 0]
click at [1012, 125] on icon "button" at bounding box center [1016, 125] width 7 height 1
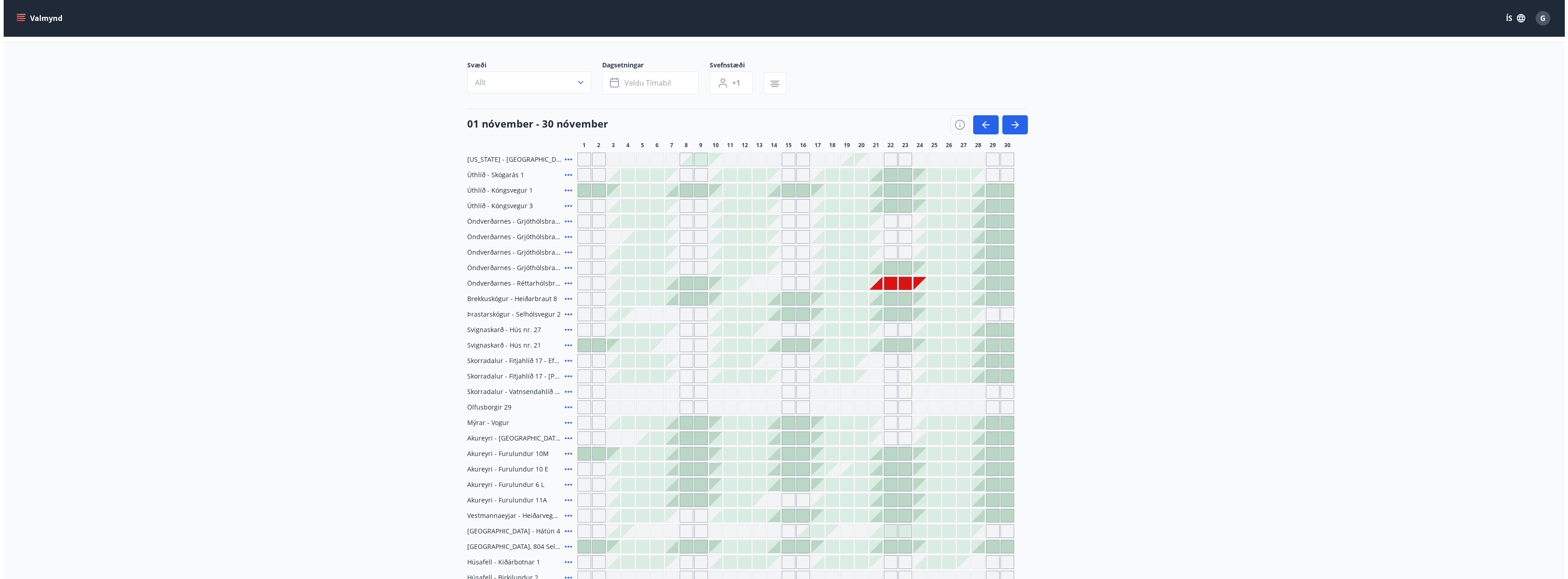
scroll to position [91, 0]
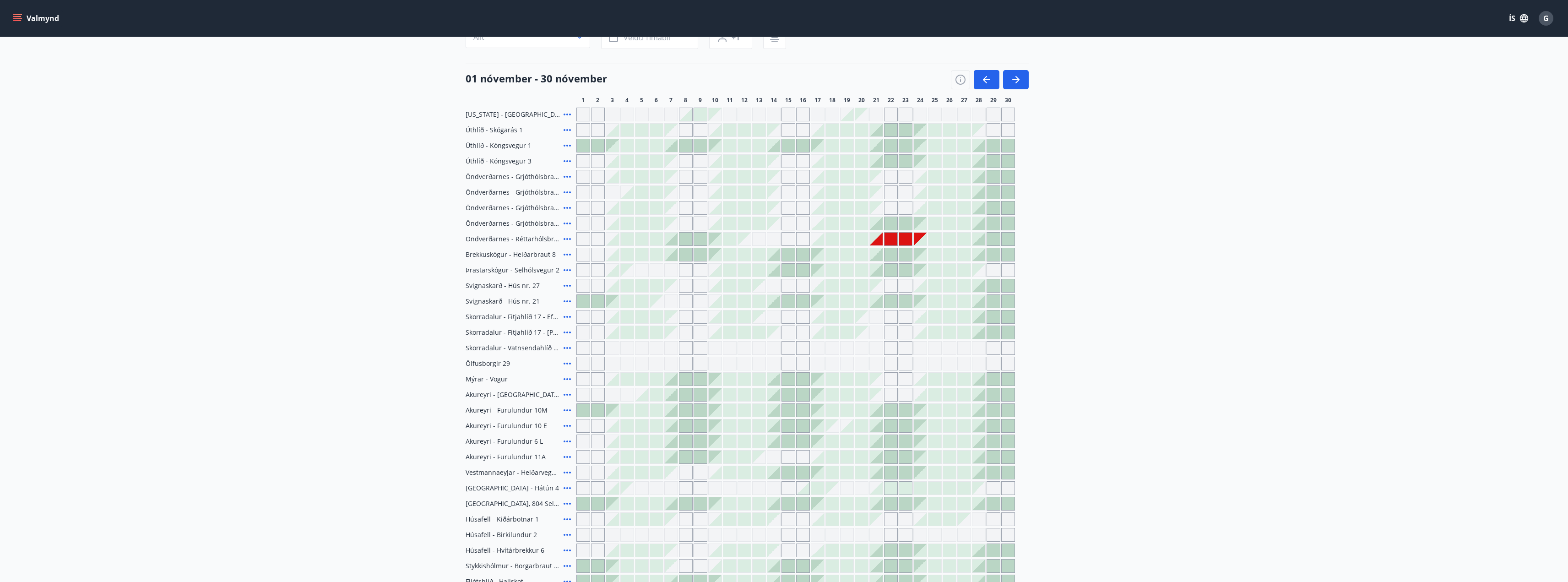
click at [774, 147] on div at bounding box center [773, 146] width 13 height 13
click at [814, 143] on div at bounding box center [817, 146] width 13 height 13
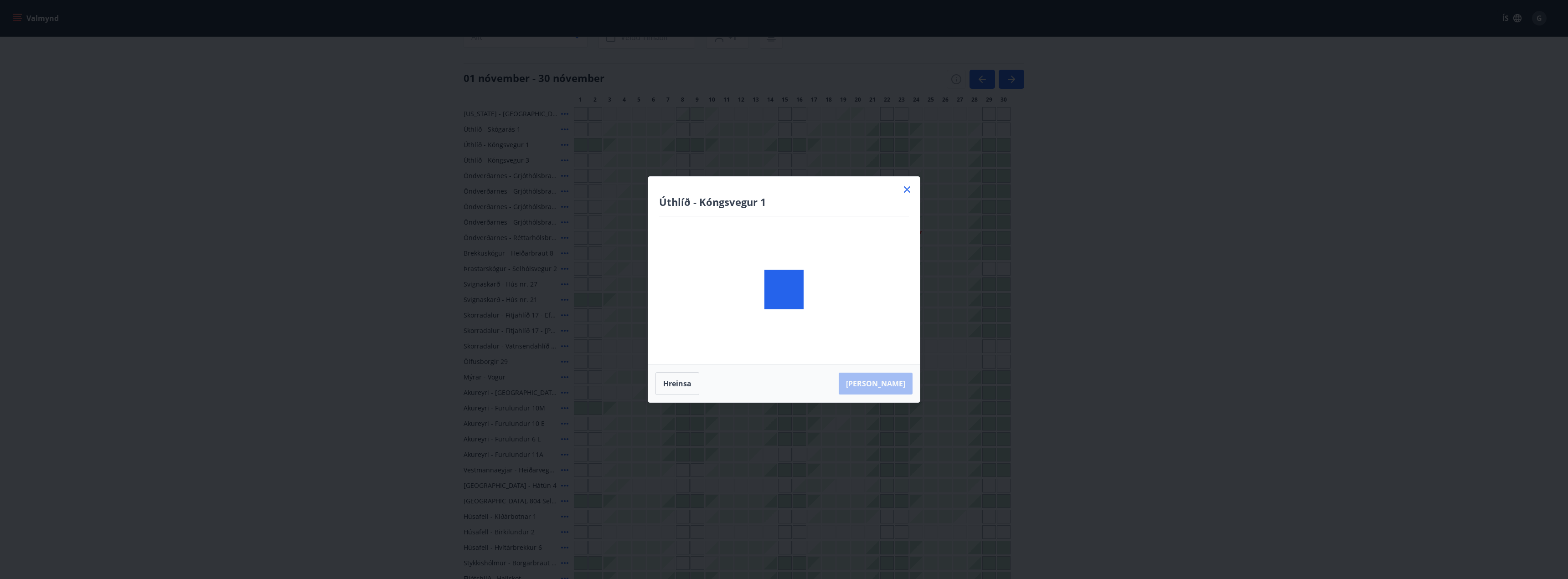
click at [792, 144] on body "Valmynd ÍS G Bókunardagatal Svæði Allt Dagsetningar Veldu tímabil Svefnstæði +1…" at bounding box center [784, 310] width 1568 height 803
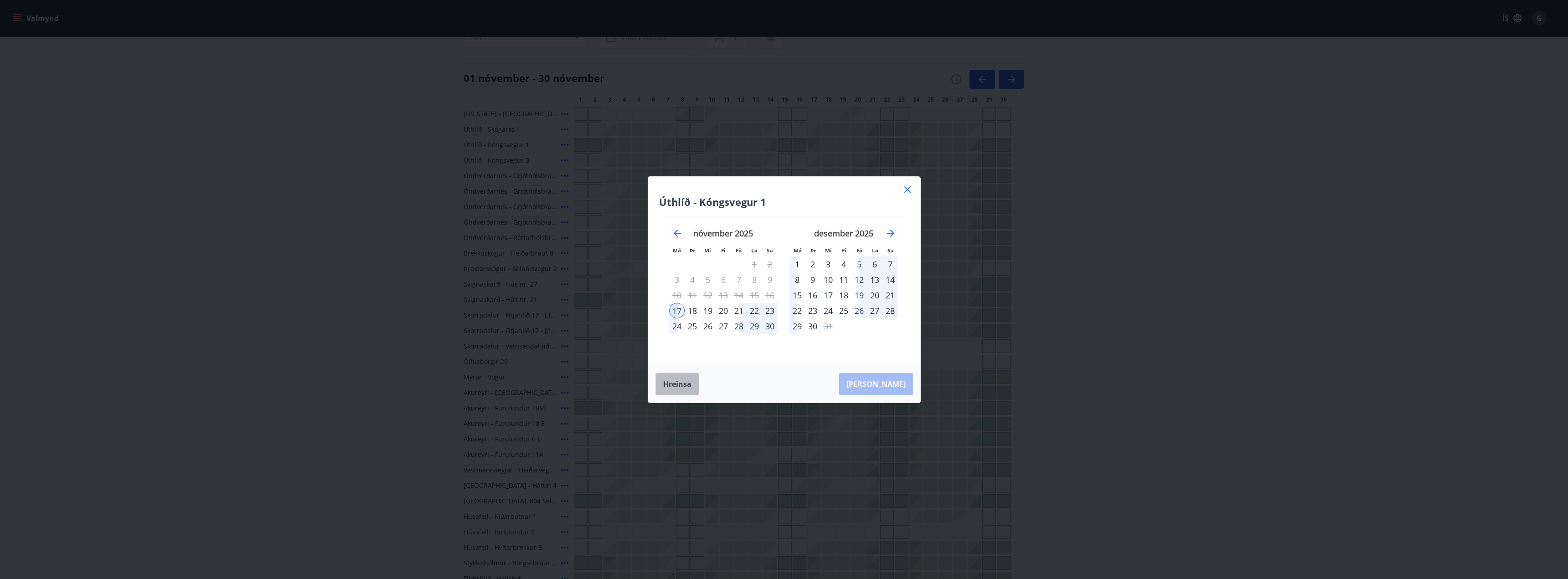
click at [686, 385] on button "Hreinsa" at bounding box center [677, 384] width 44 height 23
click at [740, 295] on div "14" at bounding box center [738, 295] width 15 height 15
click at [674, 309] on div "17" at bounding box center [676, 310] width 15 height 15
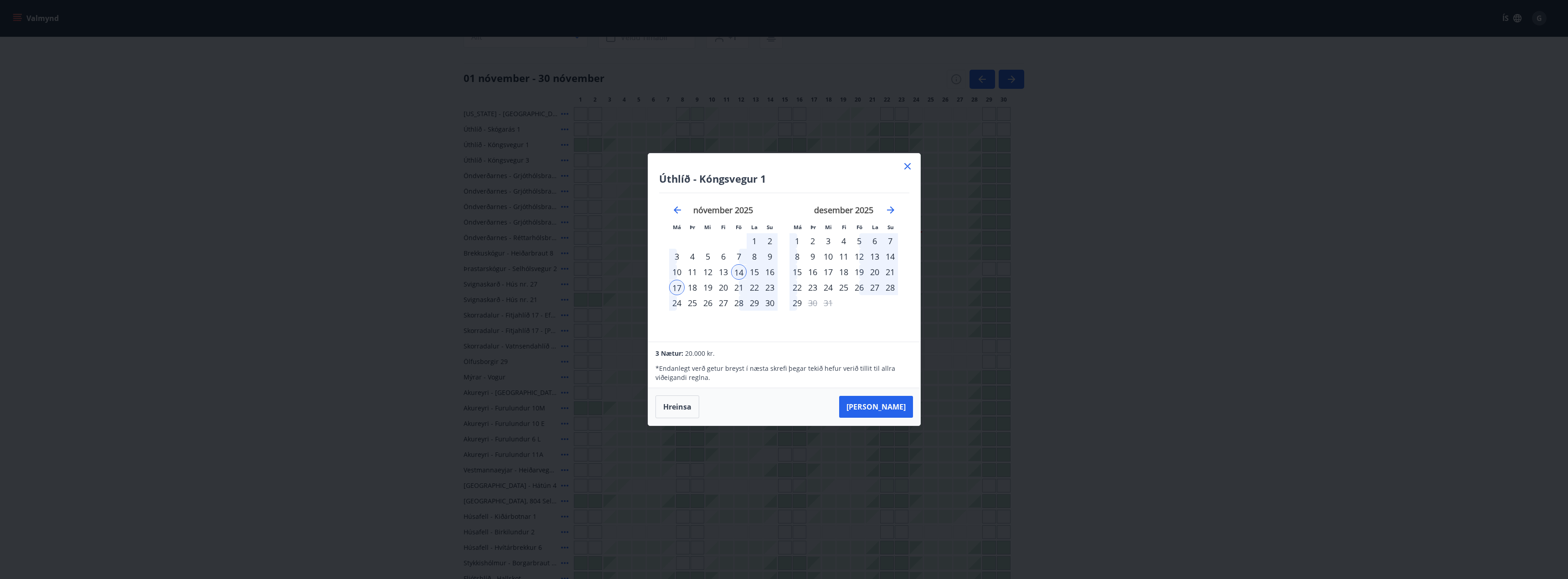
click at [883, 408] on button "Taka Frá" at bounding box center [876, 407] width 74 height 22
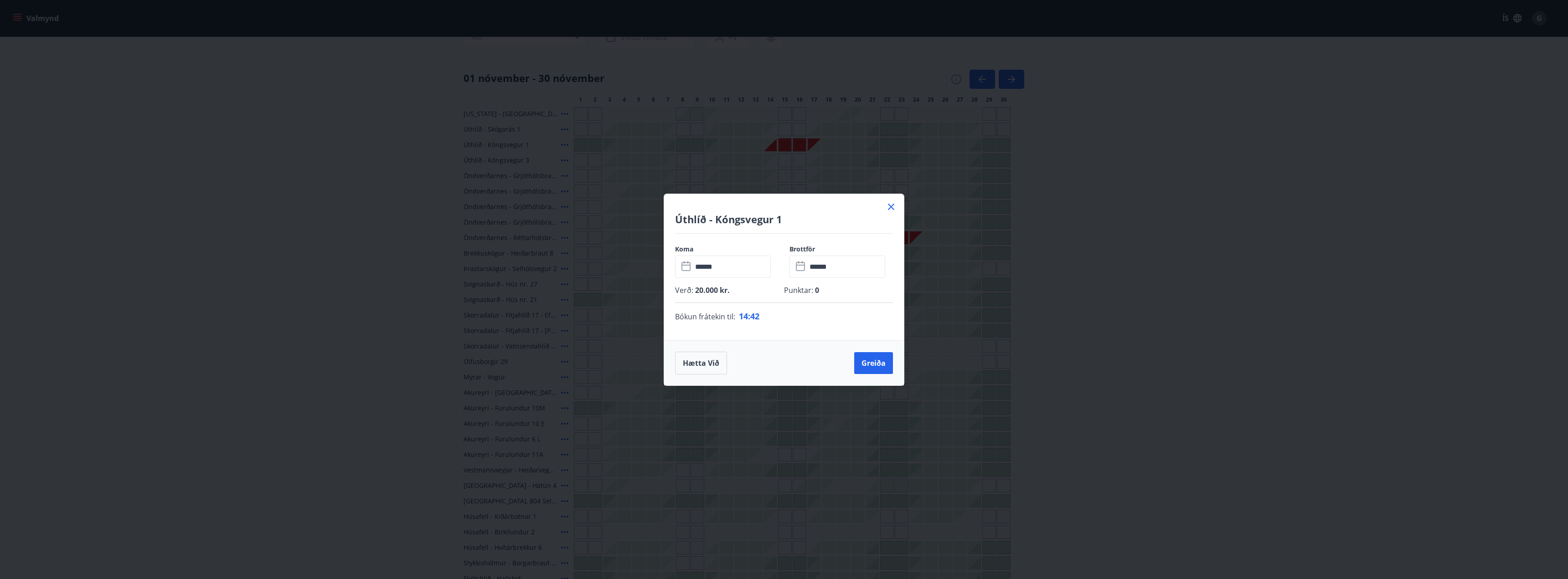
click at [872, 374] on div "Hætta við Greiða" at bounding box center [784, 362] width 218 height 23
click at [869, 366] on button "Greiða" at bounding box center [873, 363] width 39 height 22
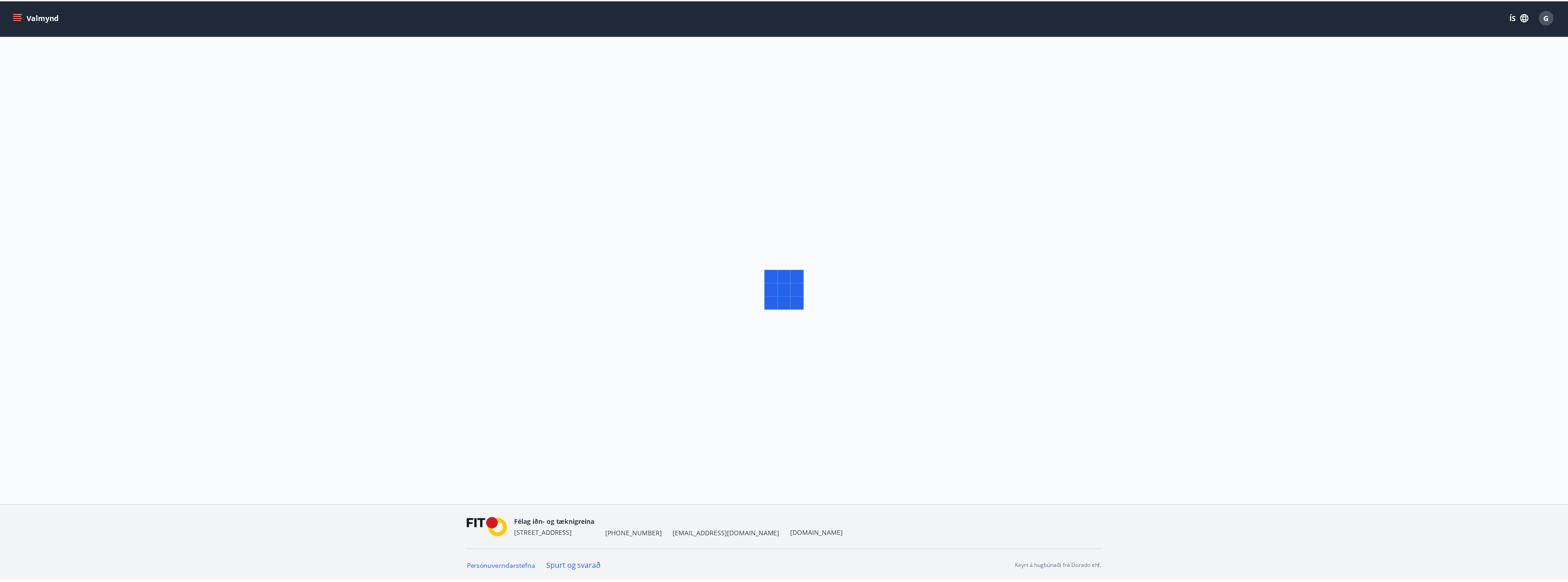
scroll to position [1, 0]
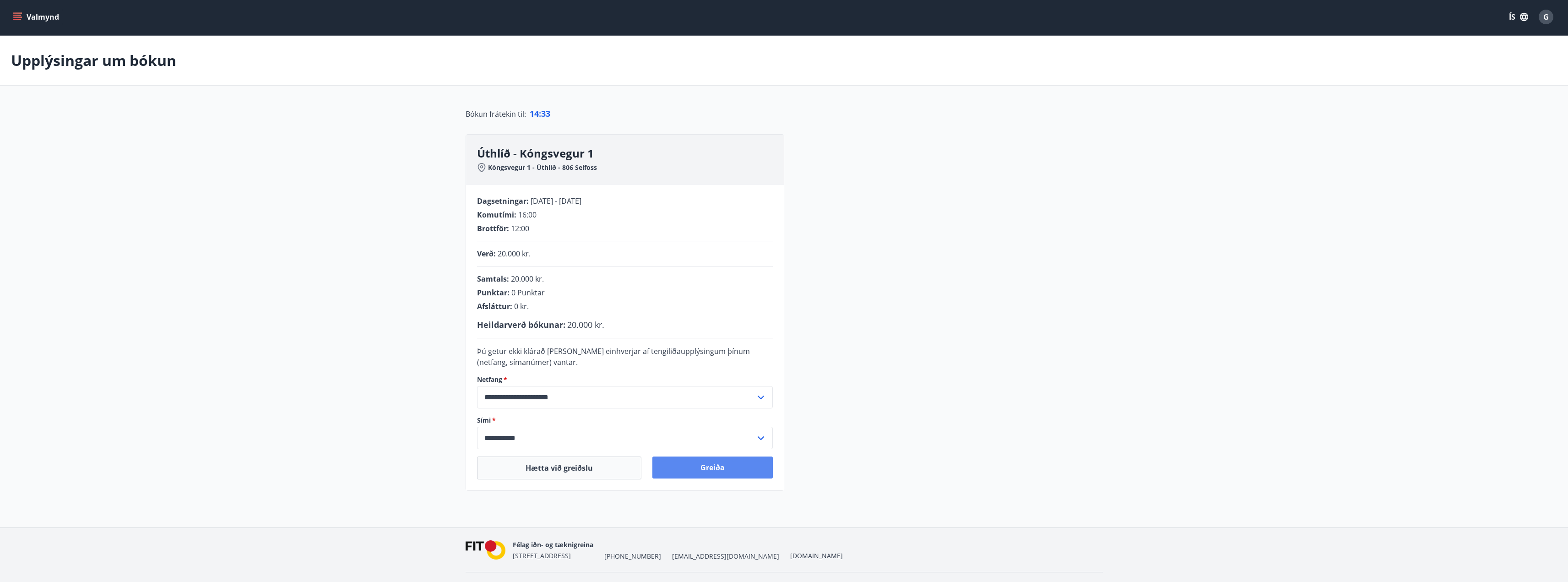
click at [705, 471] on button "Greiða" at bounding box center [712, 468] width 120 height 22
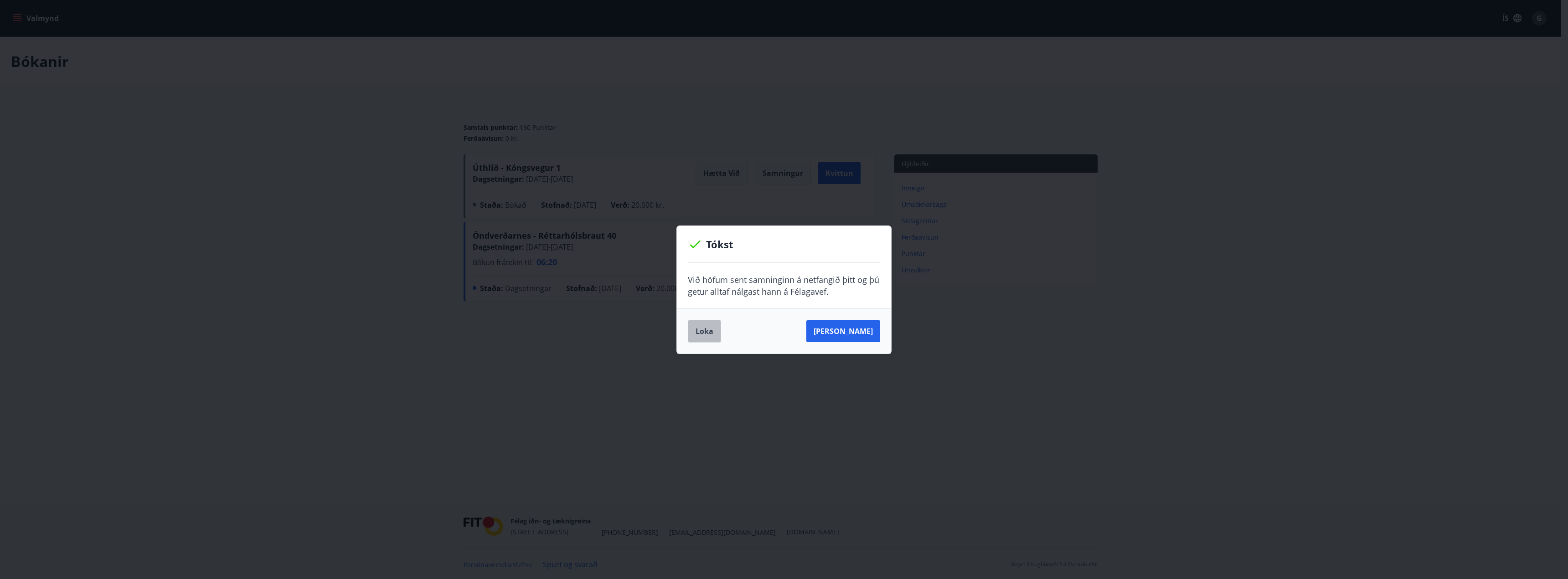
click at [699, 329] on button "Loka" at bounding box center [704, 331] width 33 height 23
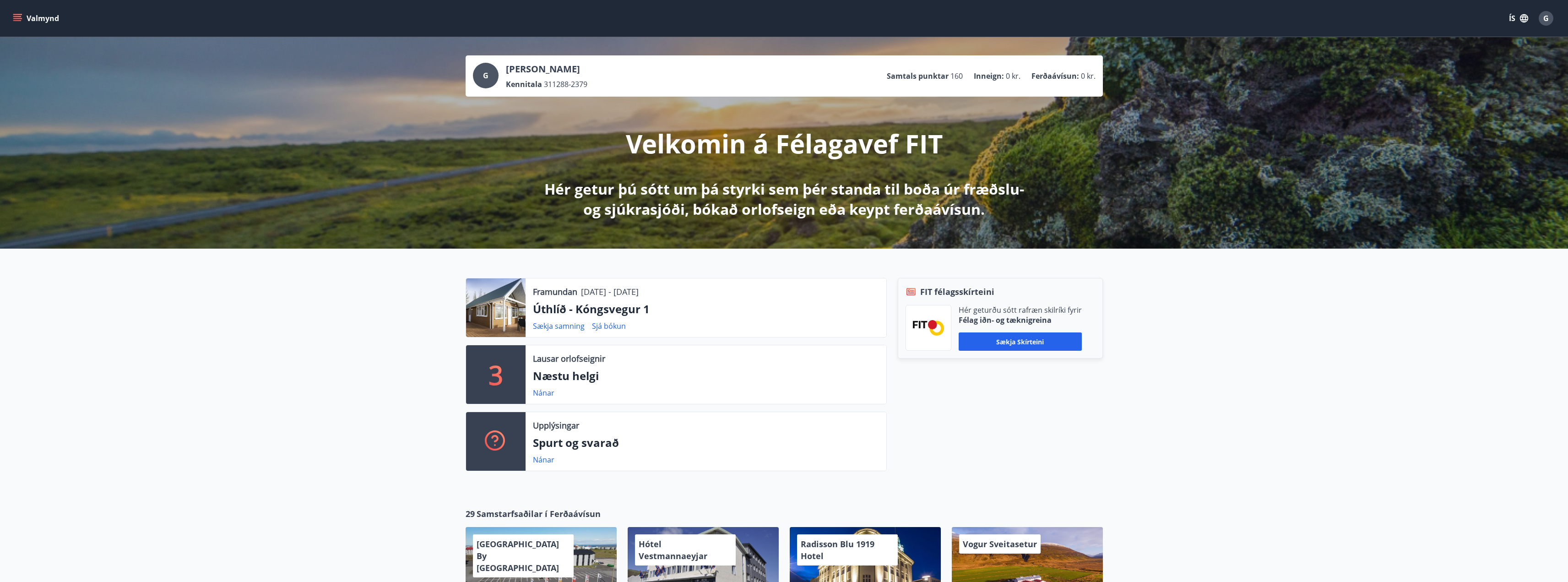
click at [513, 304] on div at bounding box center [495, 308] width 59 height 59
click at [551, 309] on p "Úthlíð - Kóngsvegur 1" at bounding box center [706, 309] width 346 height 15
click at [22, 19] on button "Valmynd" at bounding box center [37, 18] width 52 height 17
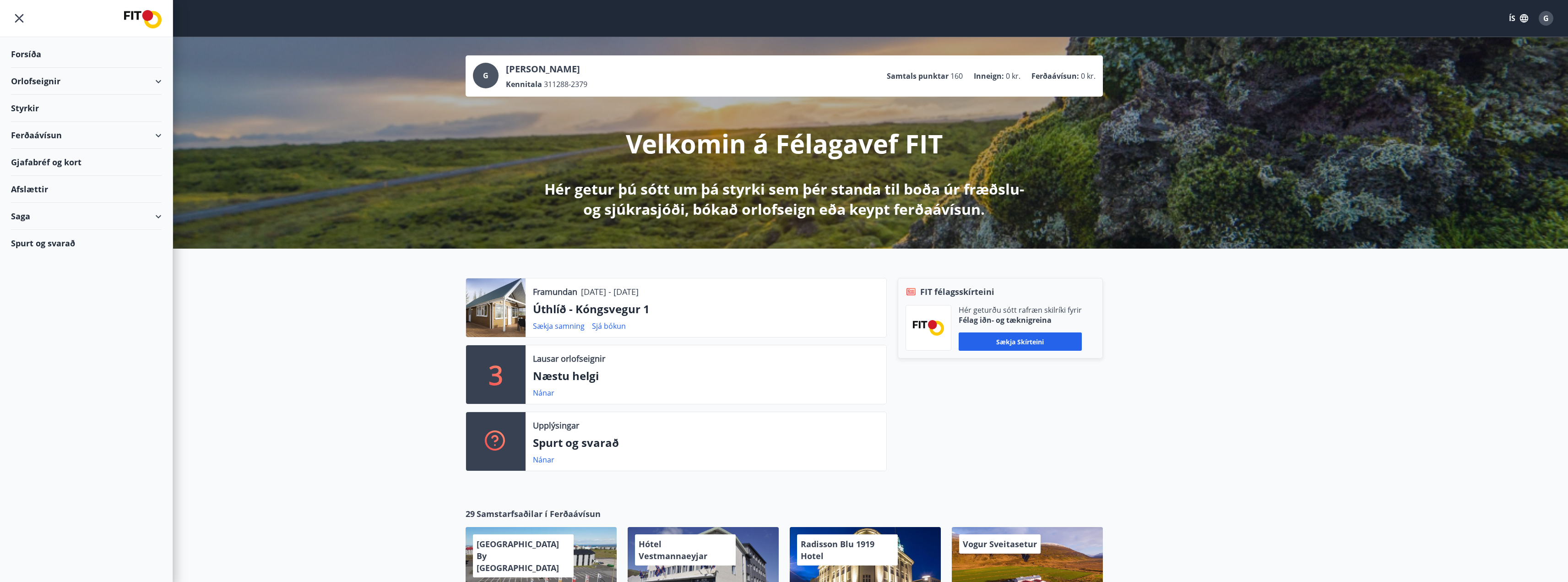
click at [106, 83] on div "Orlofseignir" at bounding box center [86, 81] width 150 height 27
click at [51, 108] on div "Framboð" at bounding box center [86, 104] width 136 height 19
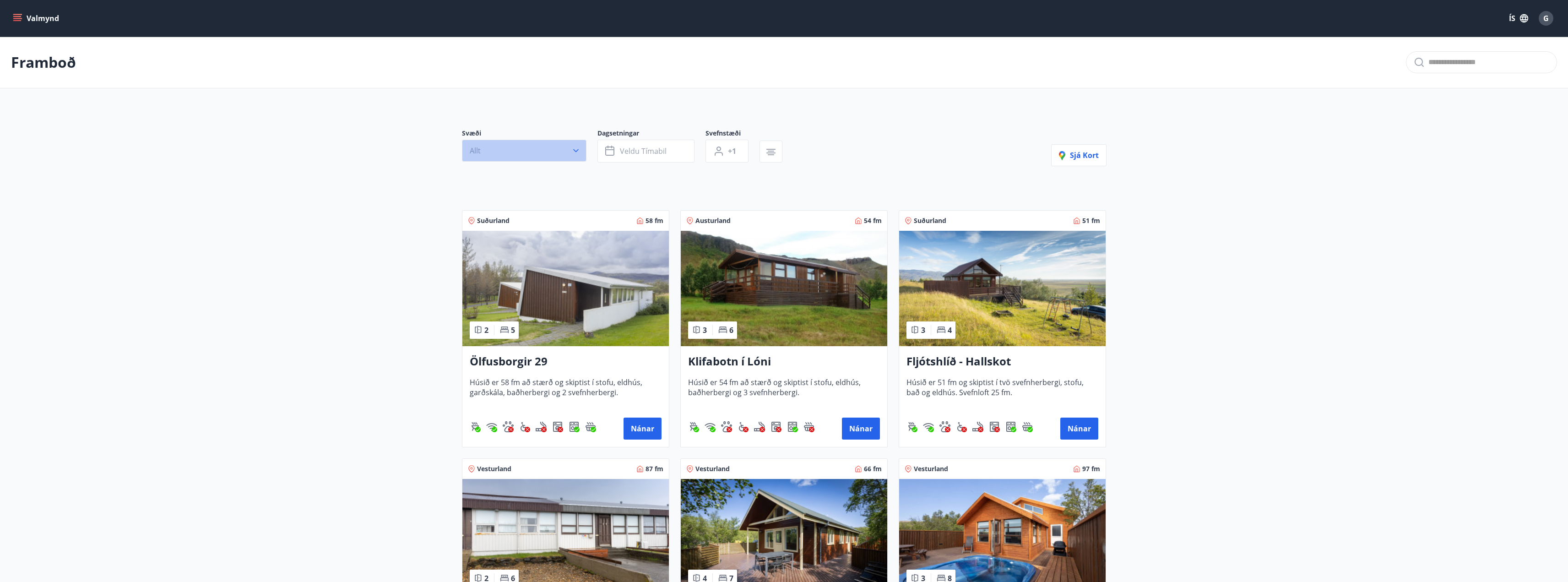
click at [518, 149] on button "Allt" at bounding box center [525, 150] width 125 height 22
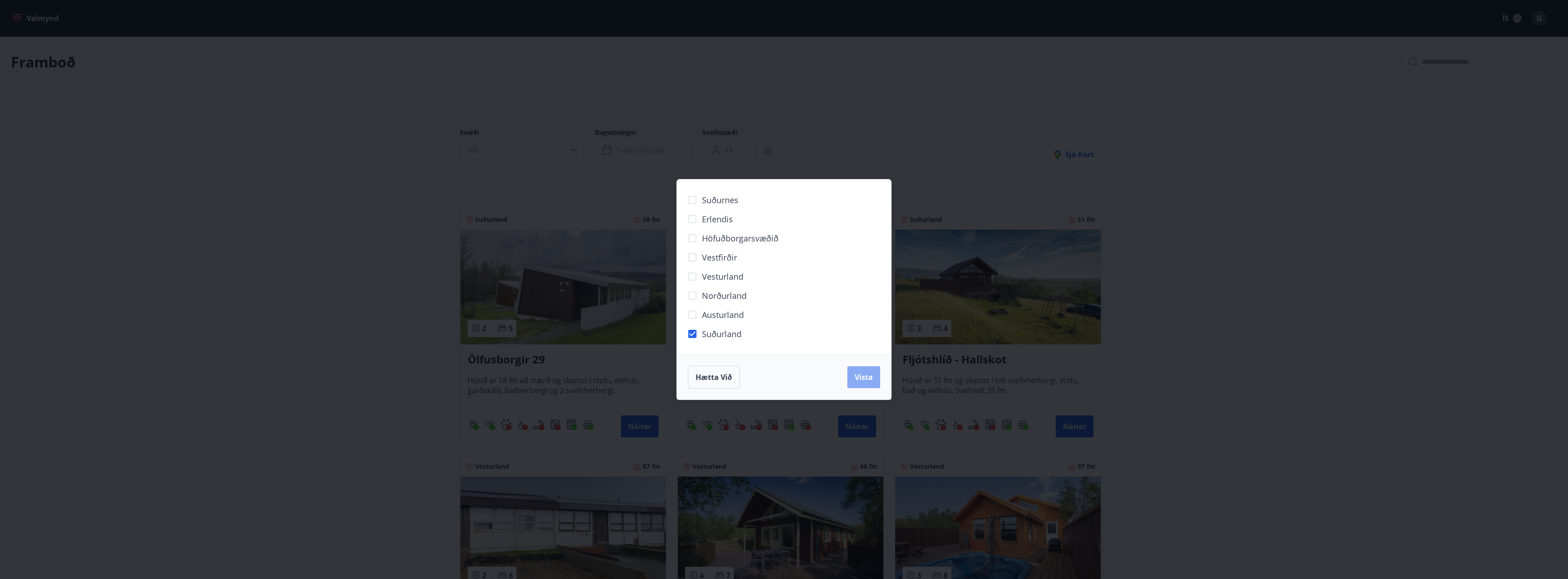
click at [861, 376] on span "Vista" at bounding box center [864, 377] width 18 height 10
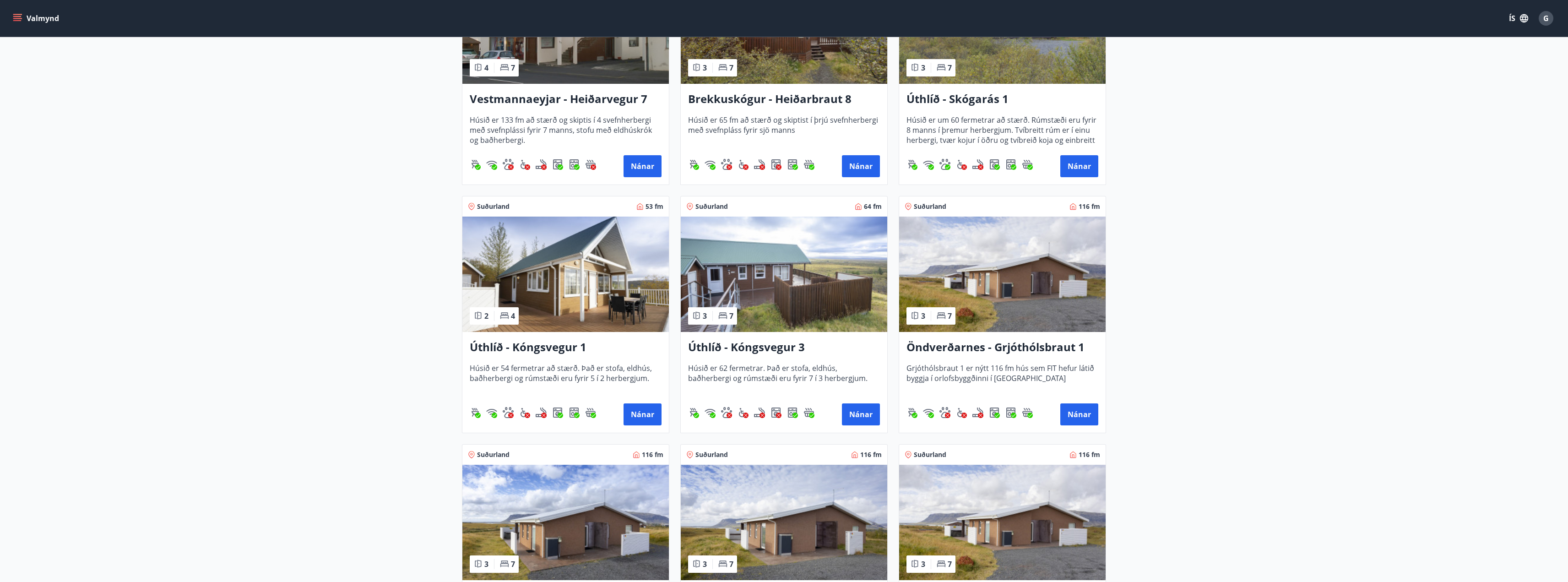
scroll to position [641, 0]
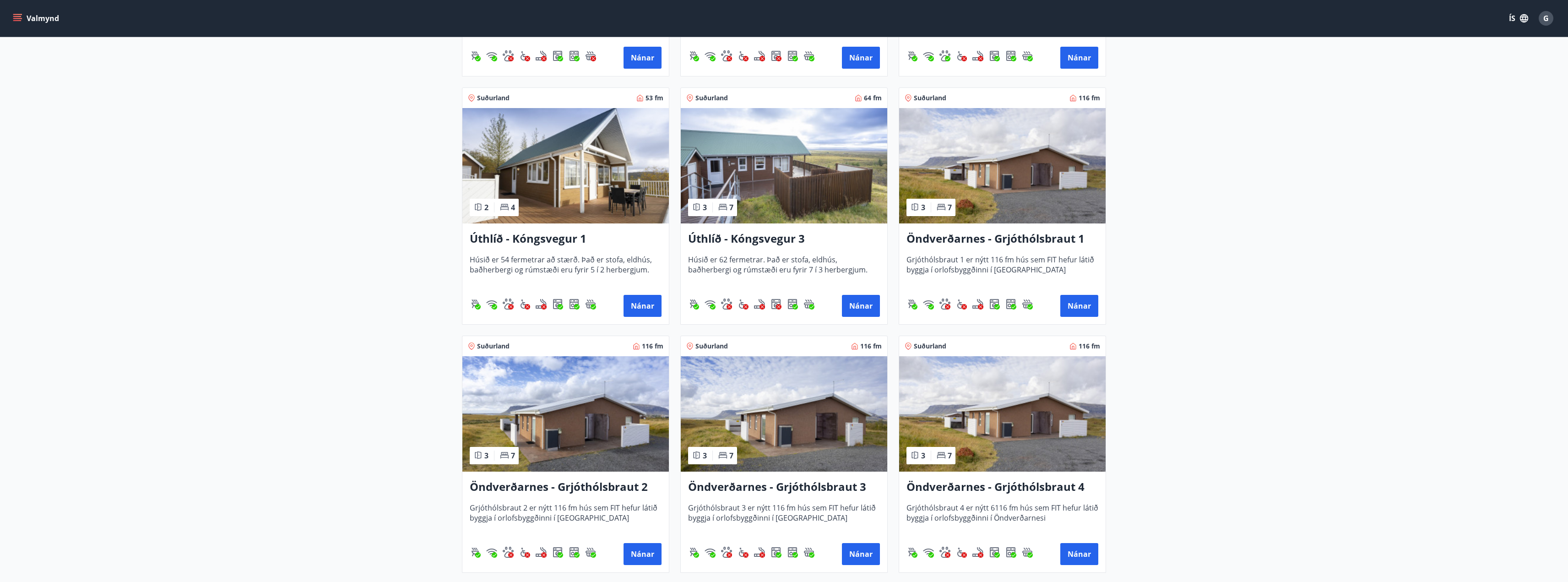
click at [578, 194] on img at bounding box center [565, 166] width 207 height 116
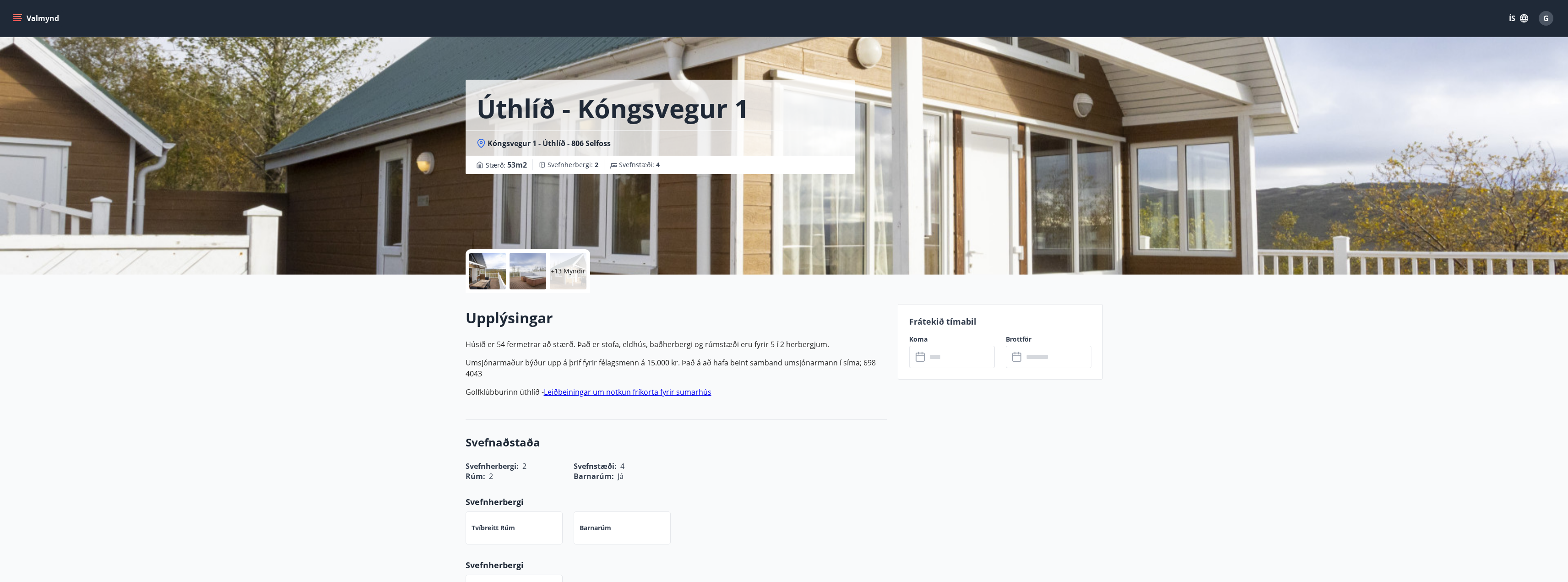
click at [575, 273] on p "+13 Myndir" at bounding box center [568, 271] width 35 height 9
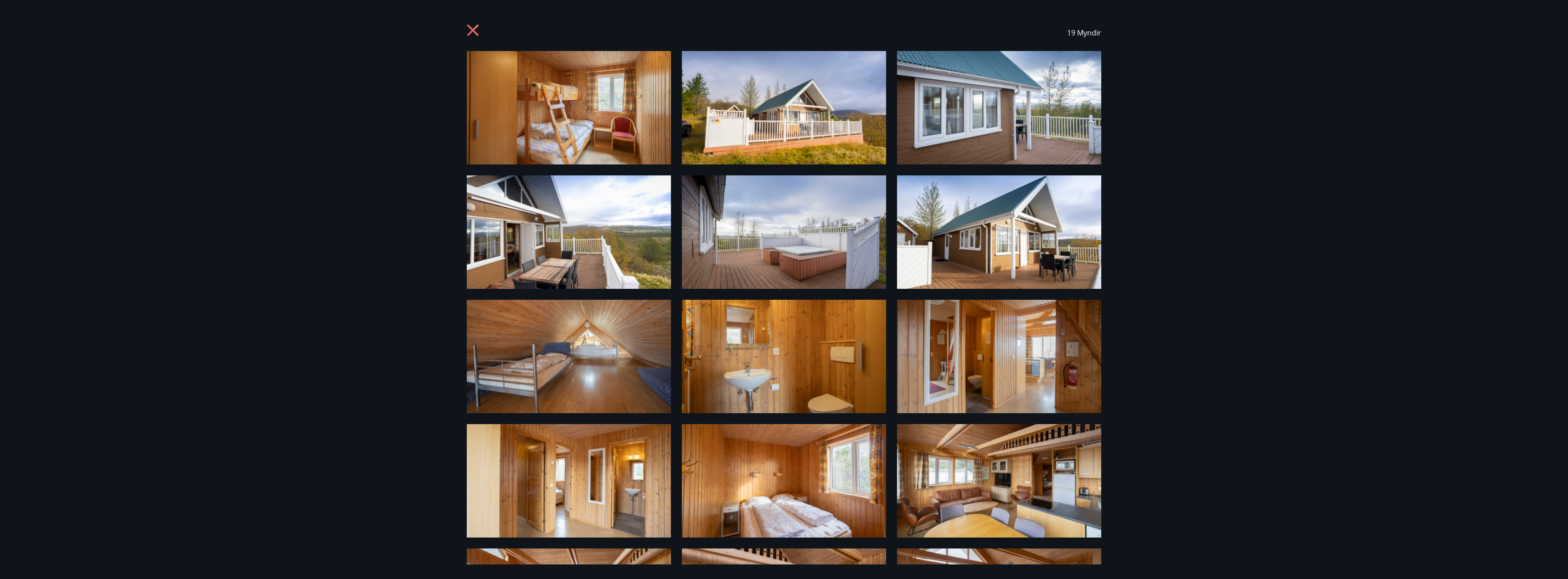
click at [578, 111] on img at bounding box center [569, 108] width 204 height 113
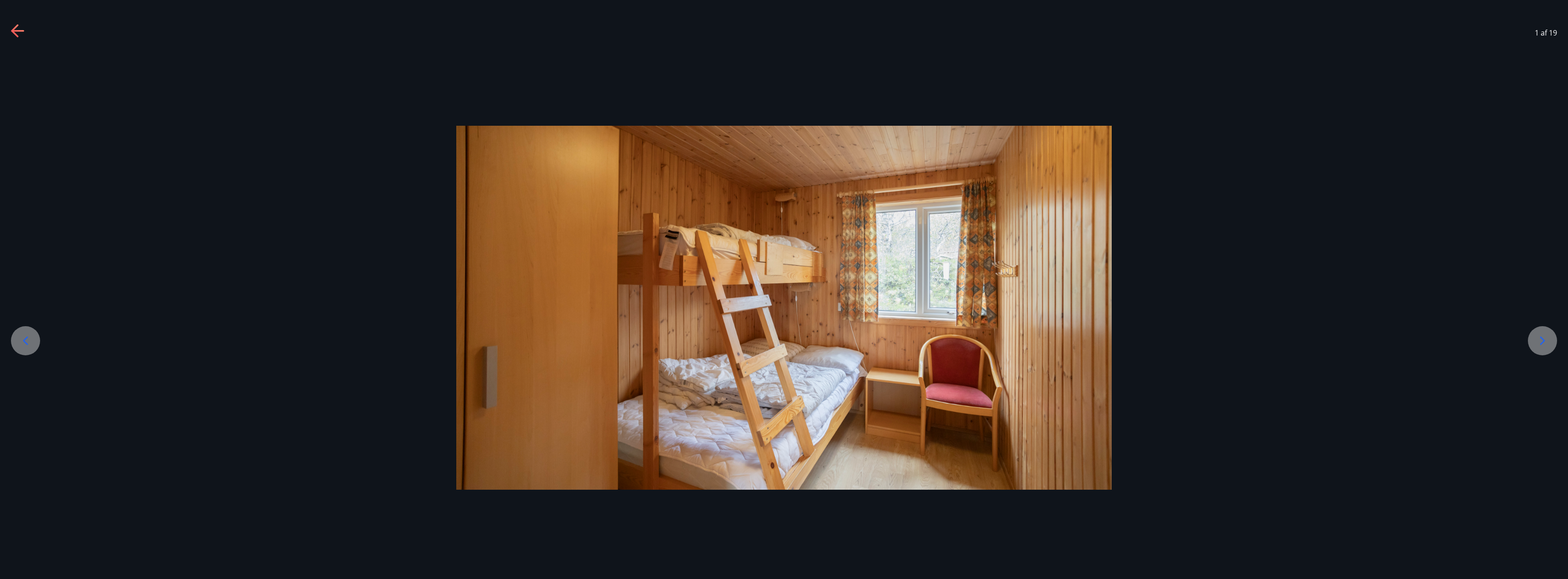
click at [1541, 343] on icon at bounding box center [1542, 341] width 15 height 15
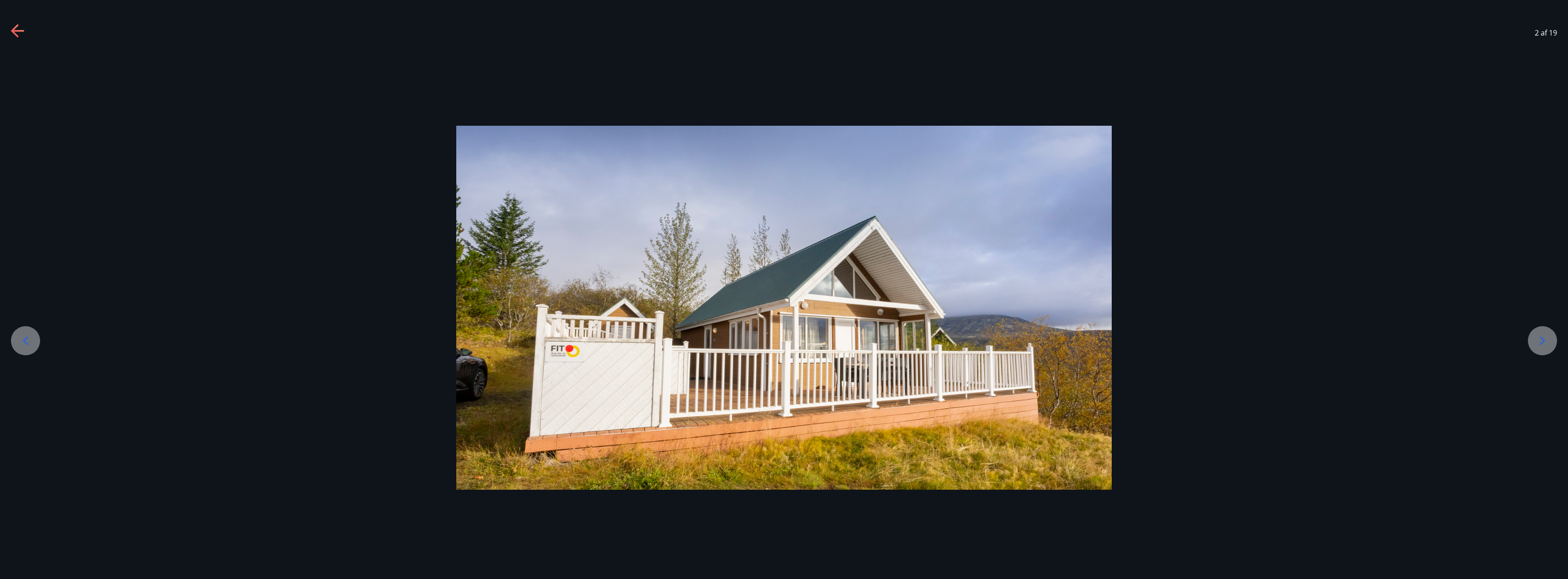
click at [24, 344] on icon at bounding box center [26, 341] width 15 height 15
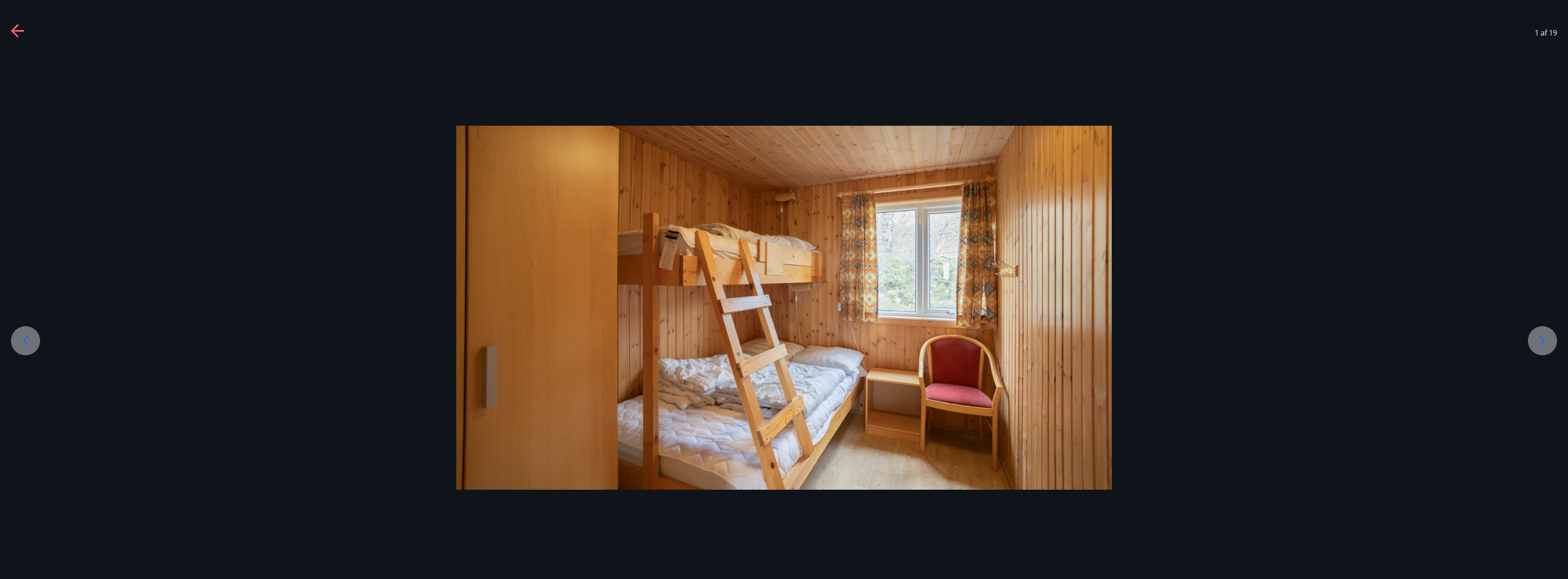
click at [16, 33] on icon at bounding box center [18, 32] width 15 height 15
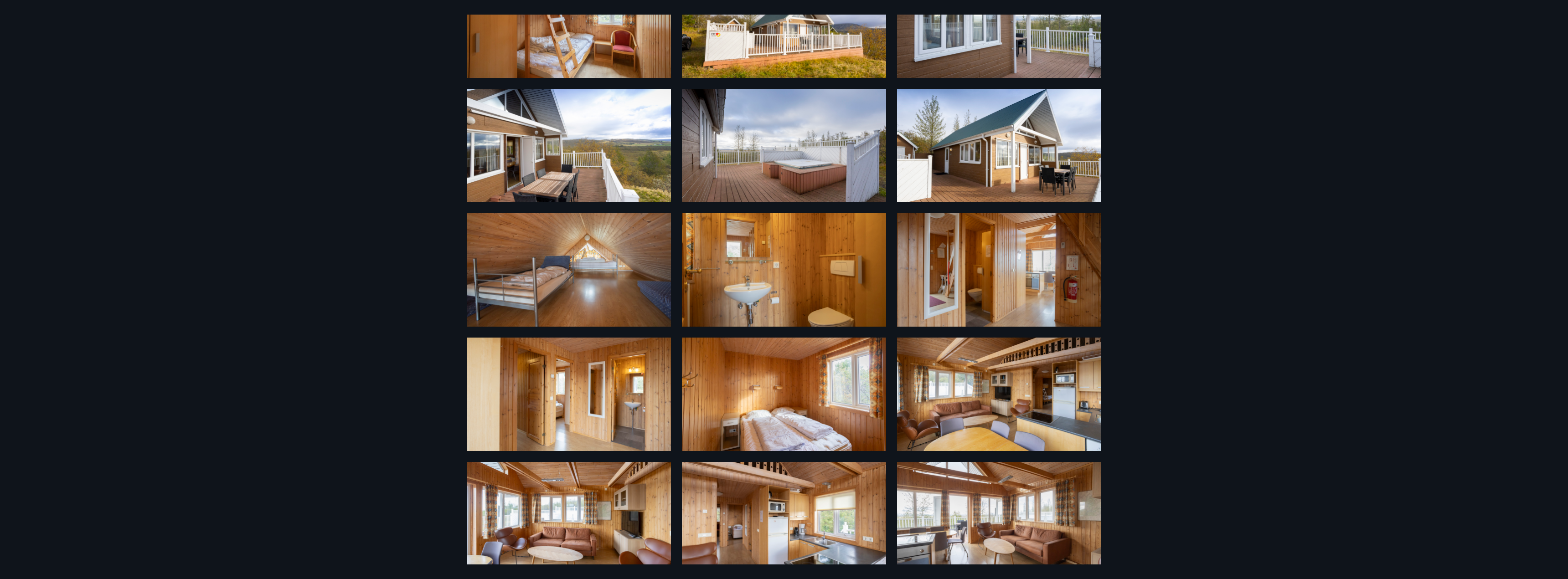
scroll to position [91, 0]
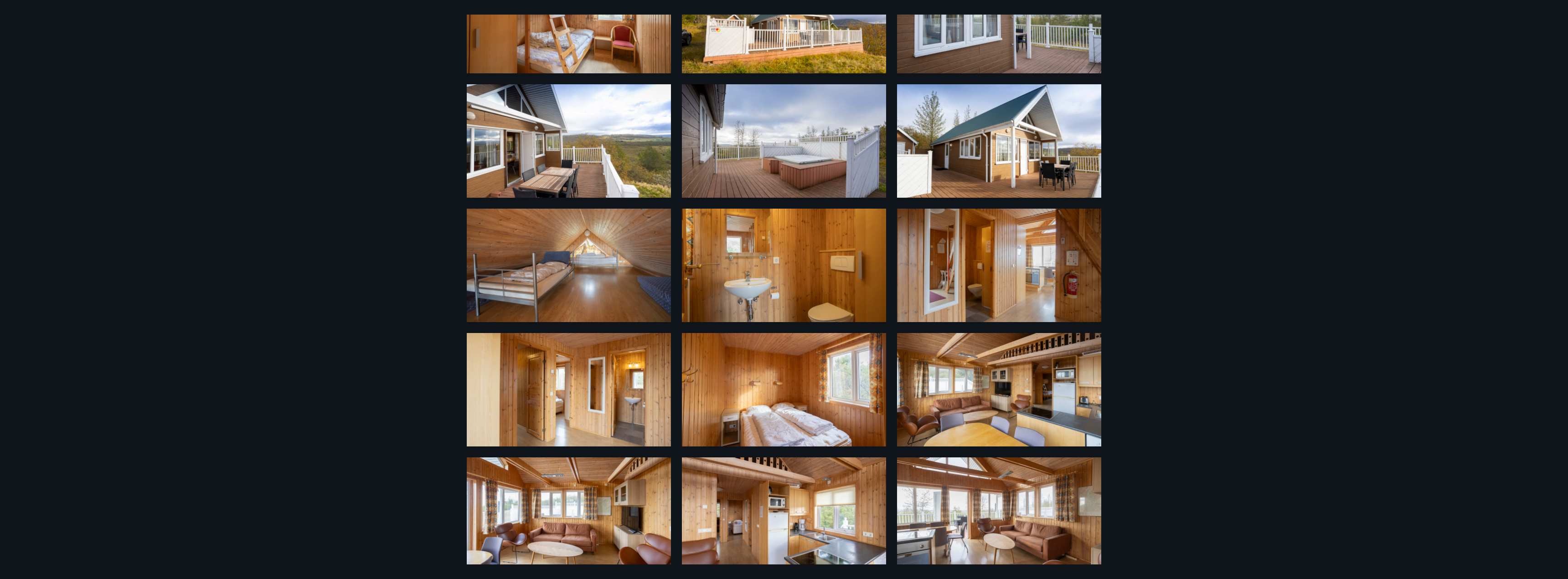
click at [803, 401] on img at bounding box center [783, 389] width 204 height 113
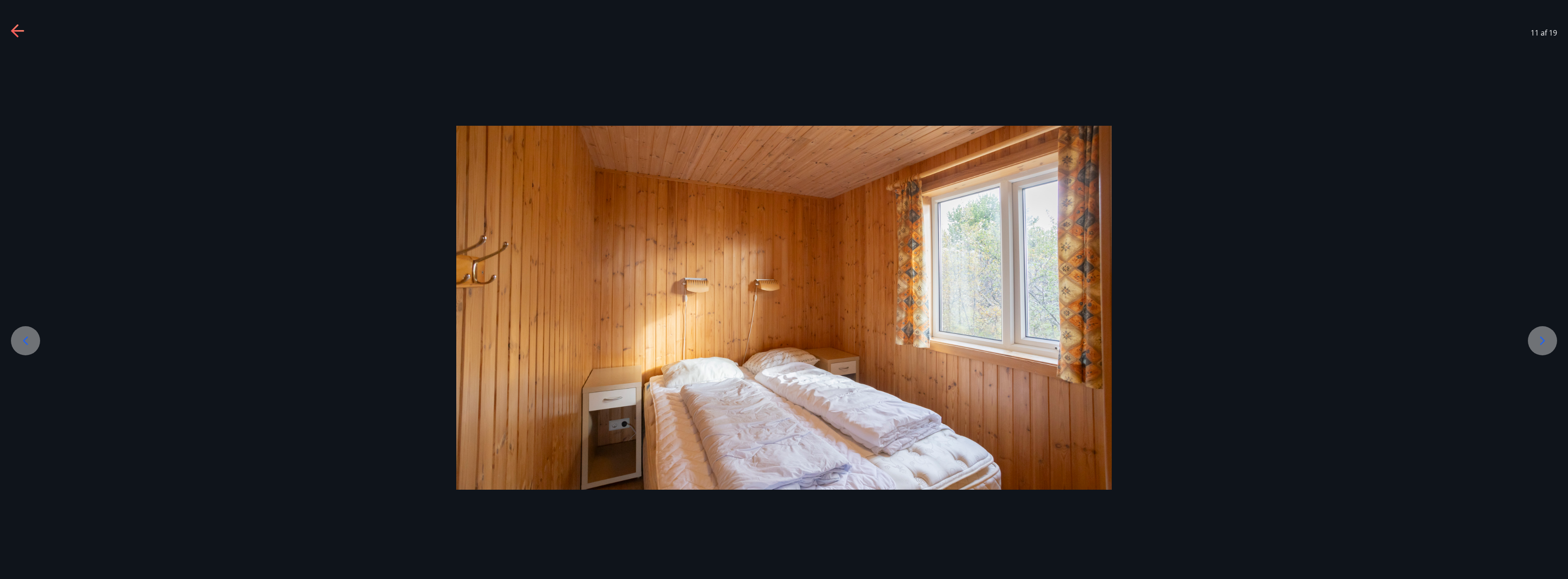
click at [19, 38] on icon at bounding box center [18, 32] width 15 height 15
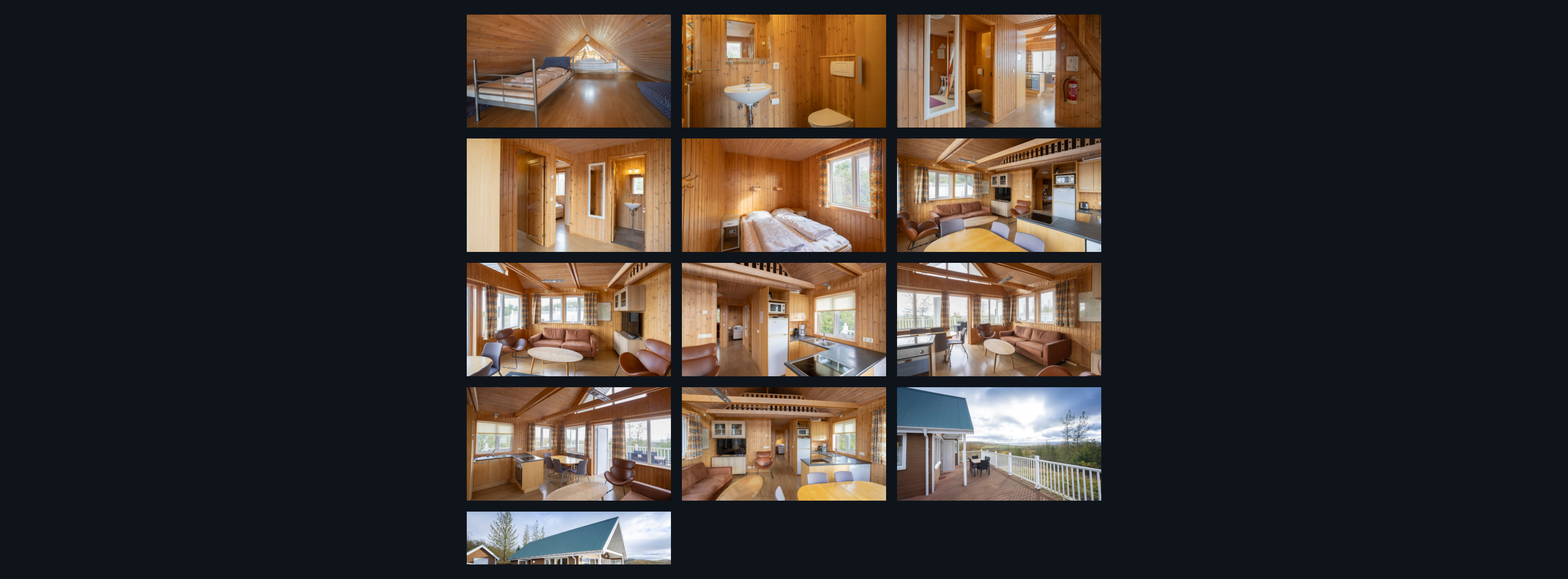
scroll to position [213, 0]
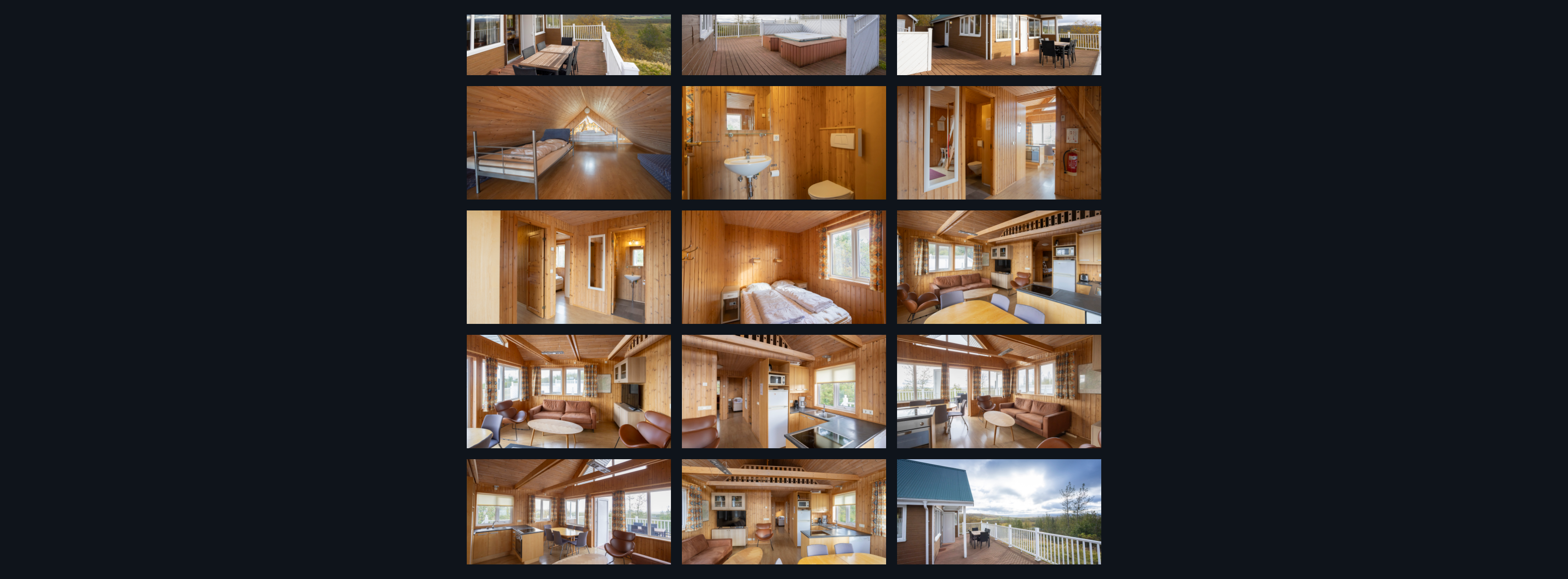
click at [1032, 269] on img at bounding box center [999, 267] width 204 height 113
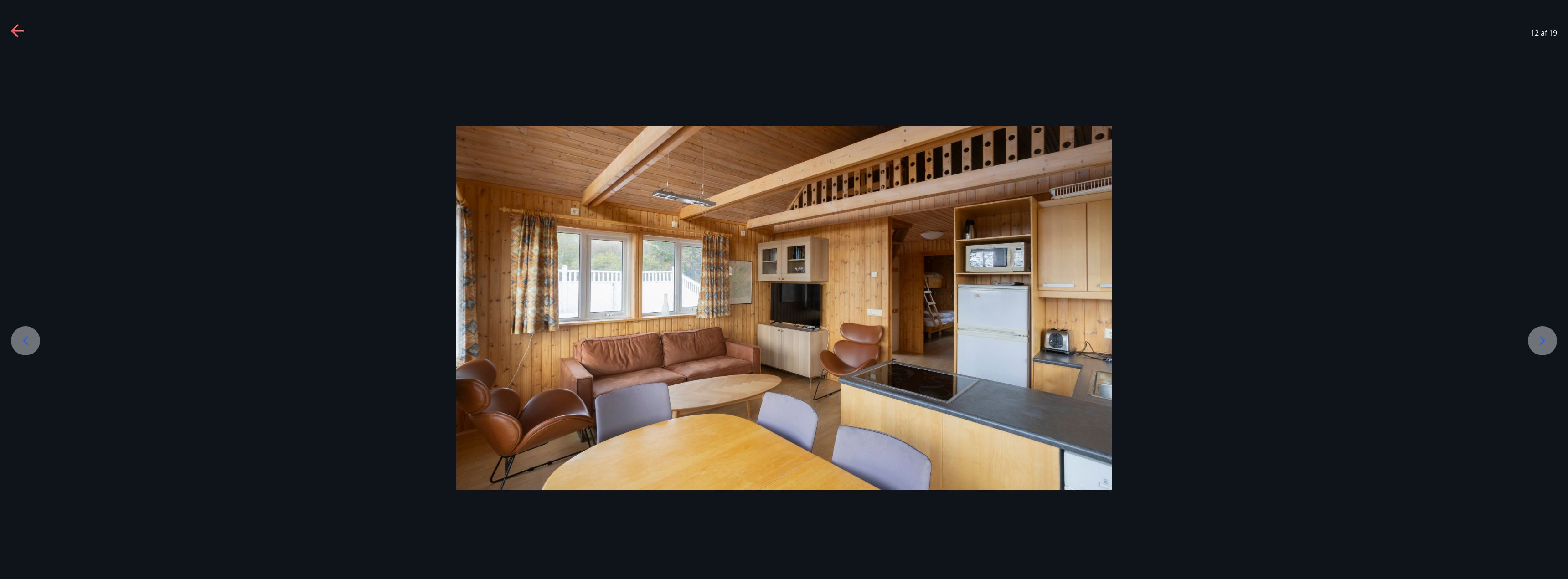
click at [20, 28] on icon at bounding box center [18, 32] width 15 height 15
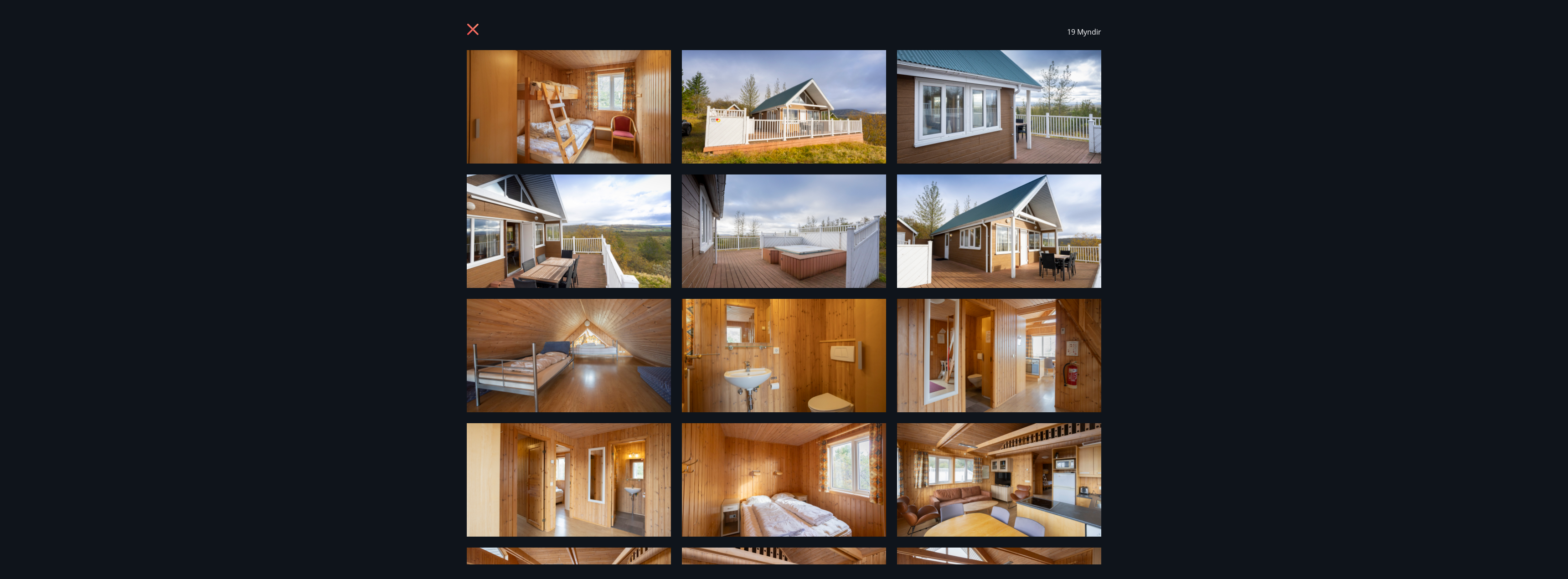
scroll to position [0, 0]
click at [533, 367] on img at bounding box center [569, 356] width 204 height 113
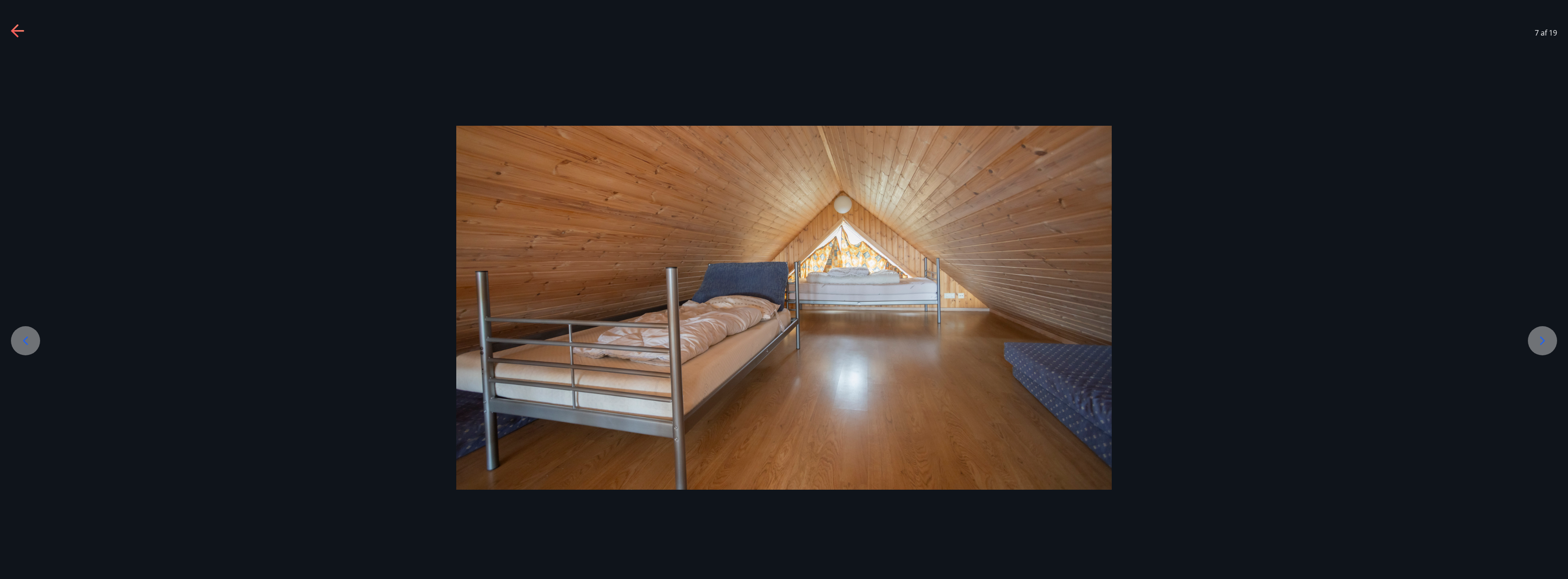
click at [15, 32] on icon at bounding box center [18, 32] width 15 height 15
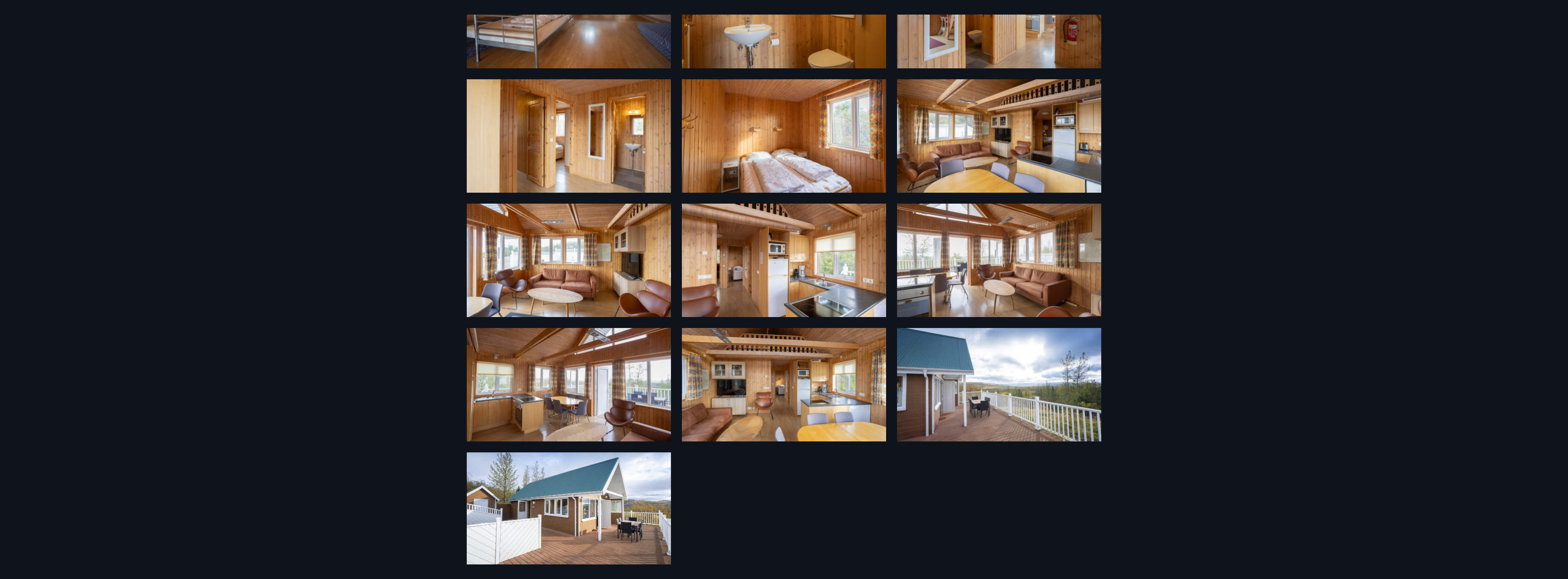
scroll to position [350, 0]
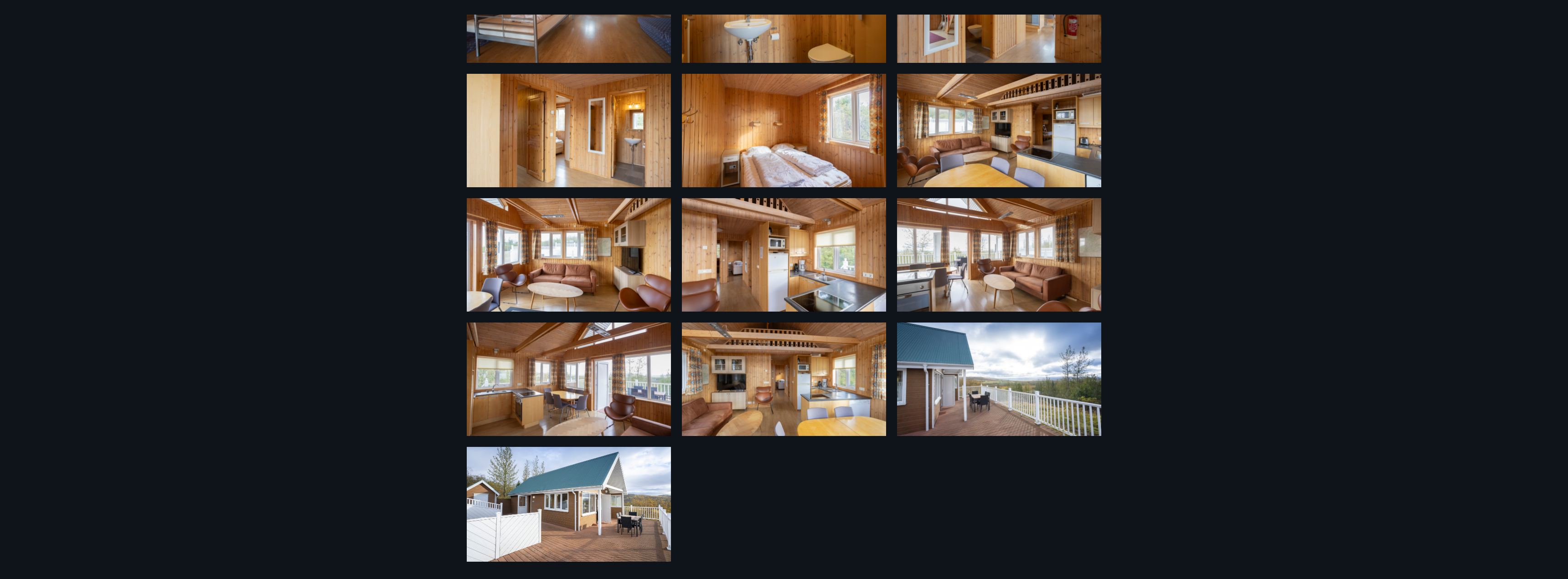
click at [958, 237] on img at bounding box center [999, 255] width 204 height 113
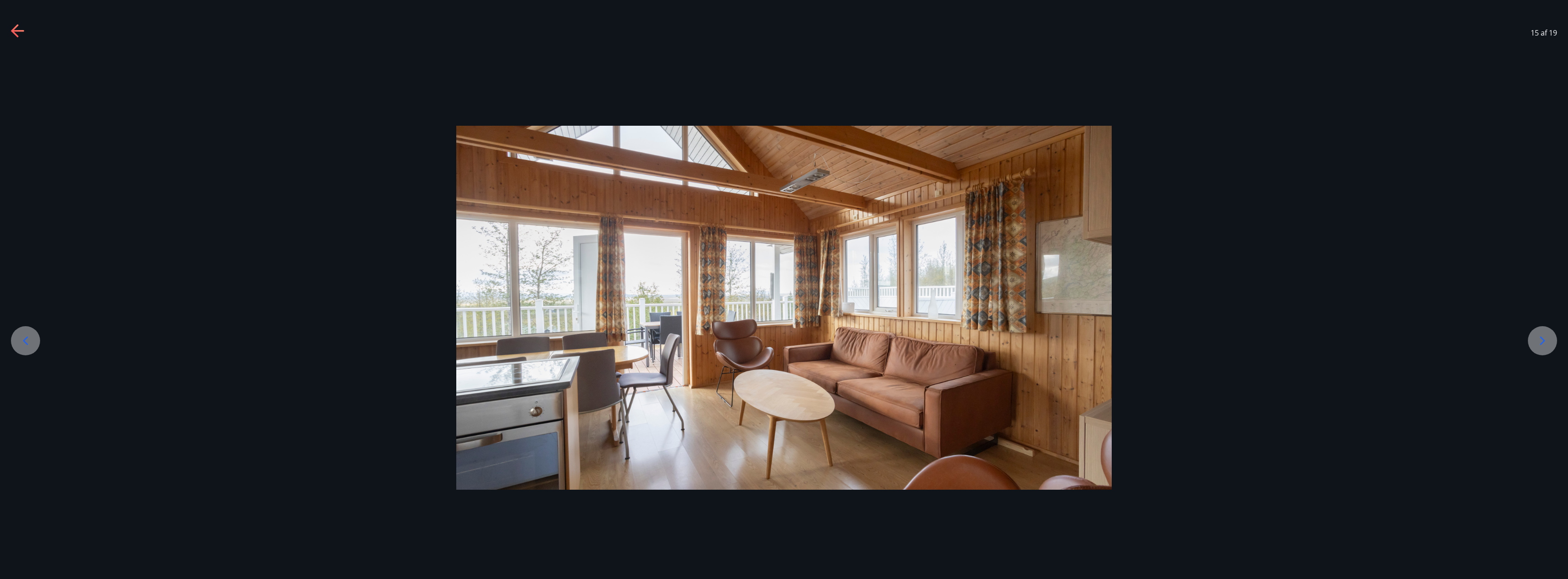
click at [13, 29] on icon at bounding box center [15, 30] width 7 height 13
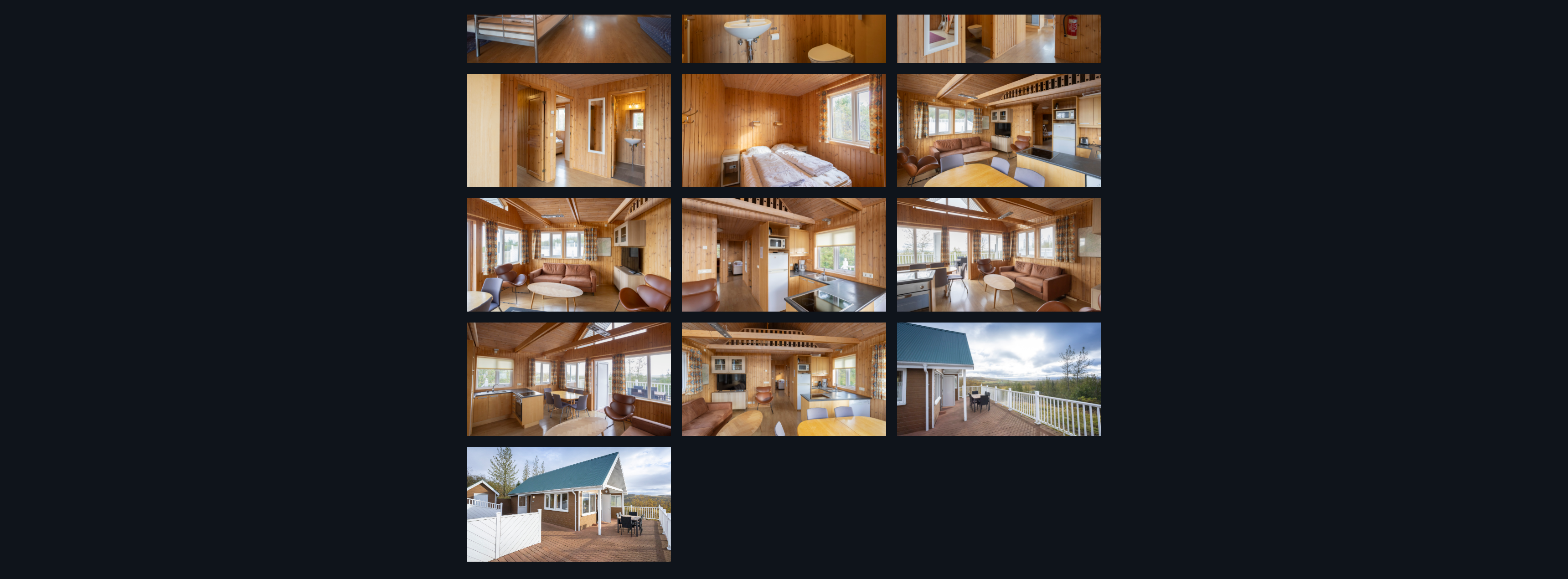
click at [552, 505] on img at bounding box center [569, 504] width 204 height 115
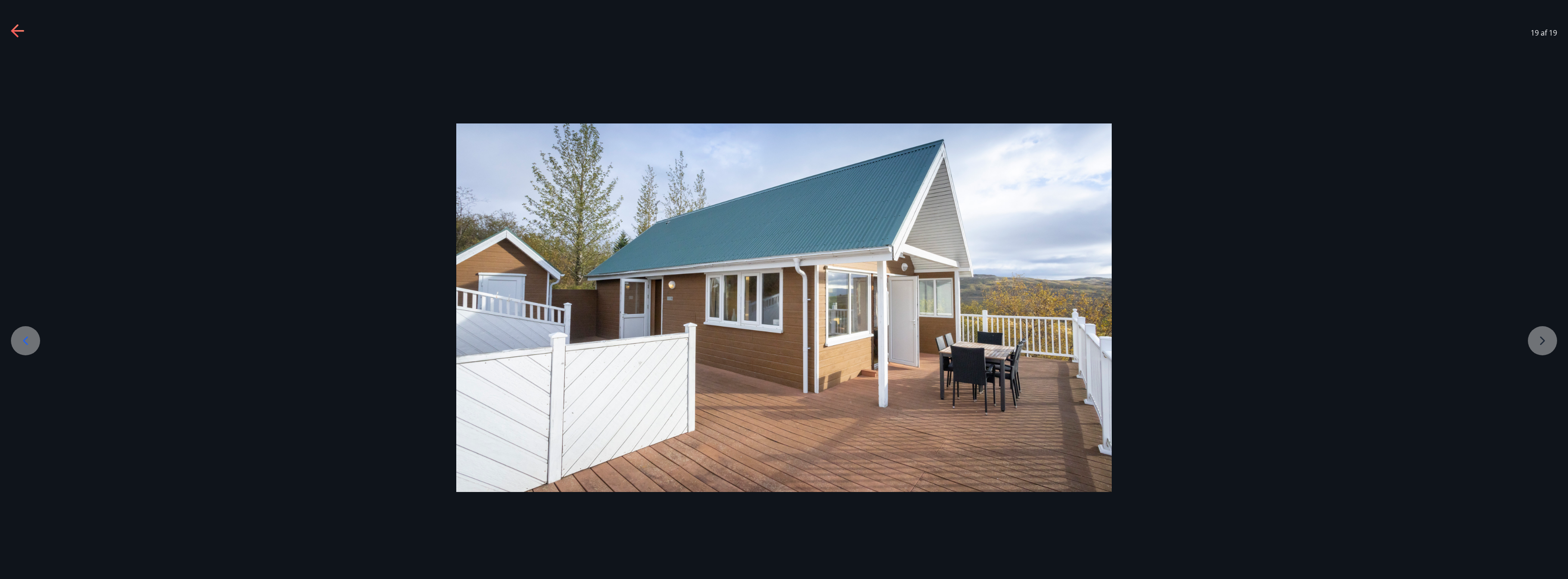
click at [1544, 332] on div at bounding box center [784, 308] width 1568 height 369
click at [1542, 349] on div at bounding box center [783, 308] width 1568 height 369
click at [28, 339] on icon at bounding box center [26, 341] width 15 height 15
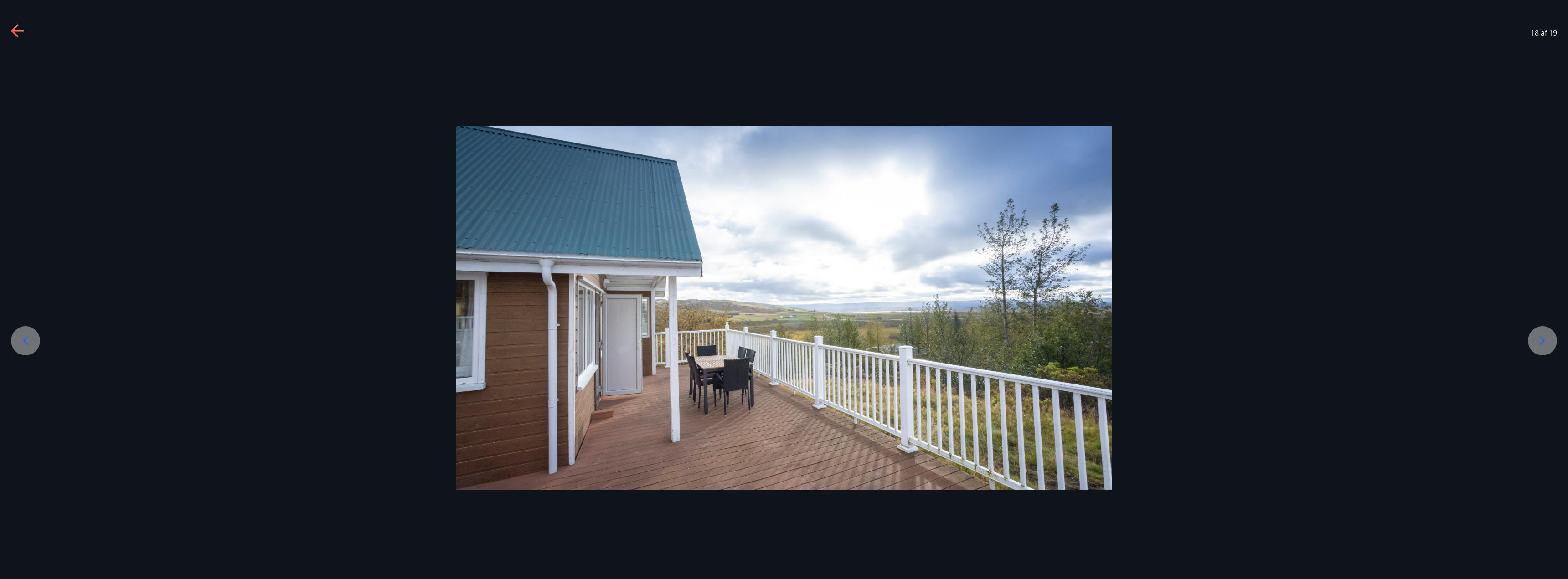
click at [29, 338] on icon at bounding box center [26, 341] width 15 height 15
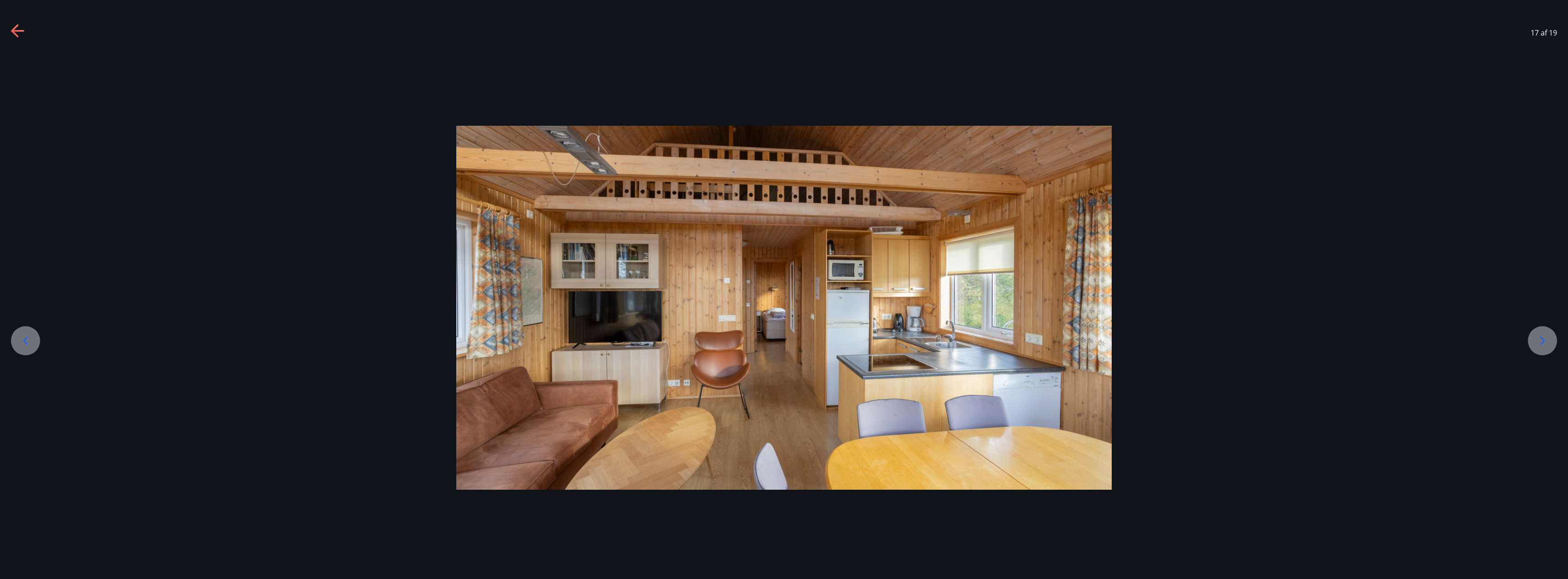
click at [29, 338] on icon at bounding box center [26, 341] width 15 height 15
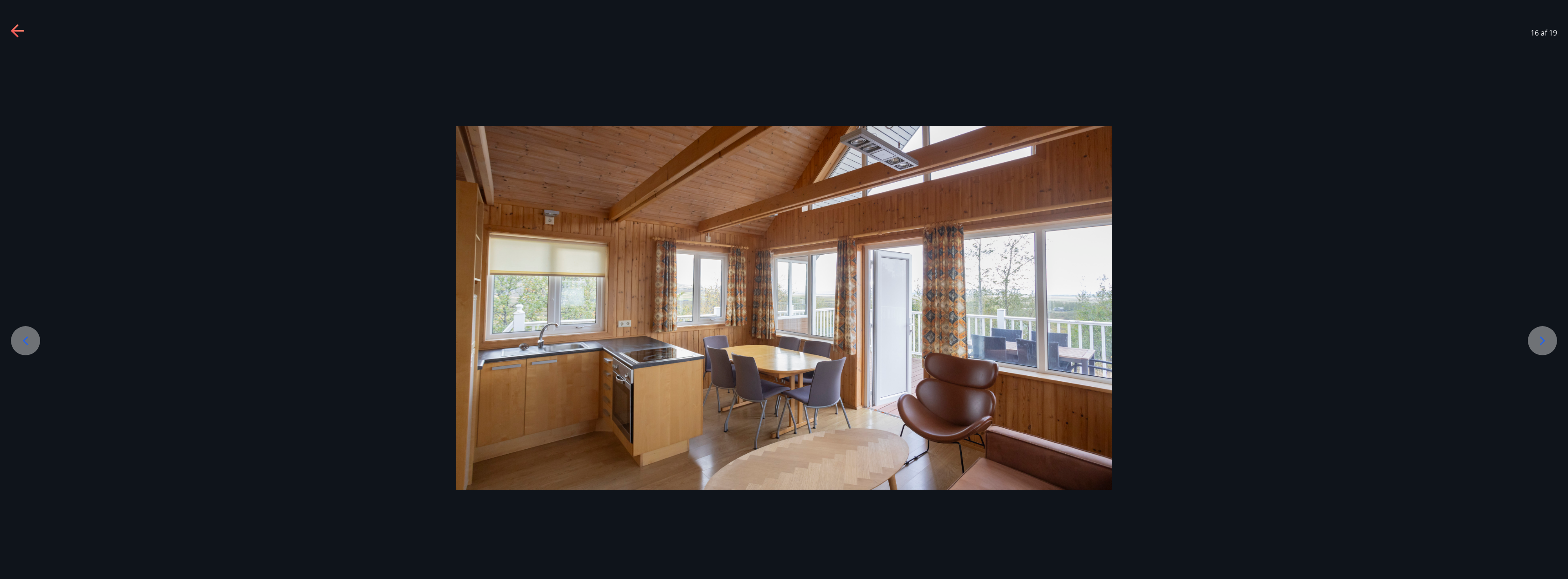
click at [790, 356] on img at bounding box center [784, 308] width 656 height 364
click at [1522, 341] on div at bounding box center [784, 308] width 1568 height 364
click at [1539, 338] on icon at bounding box center [1542, 341] width 15 height 15
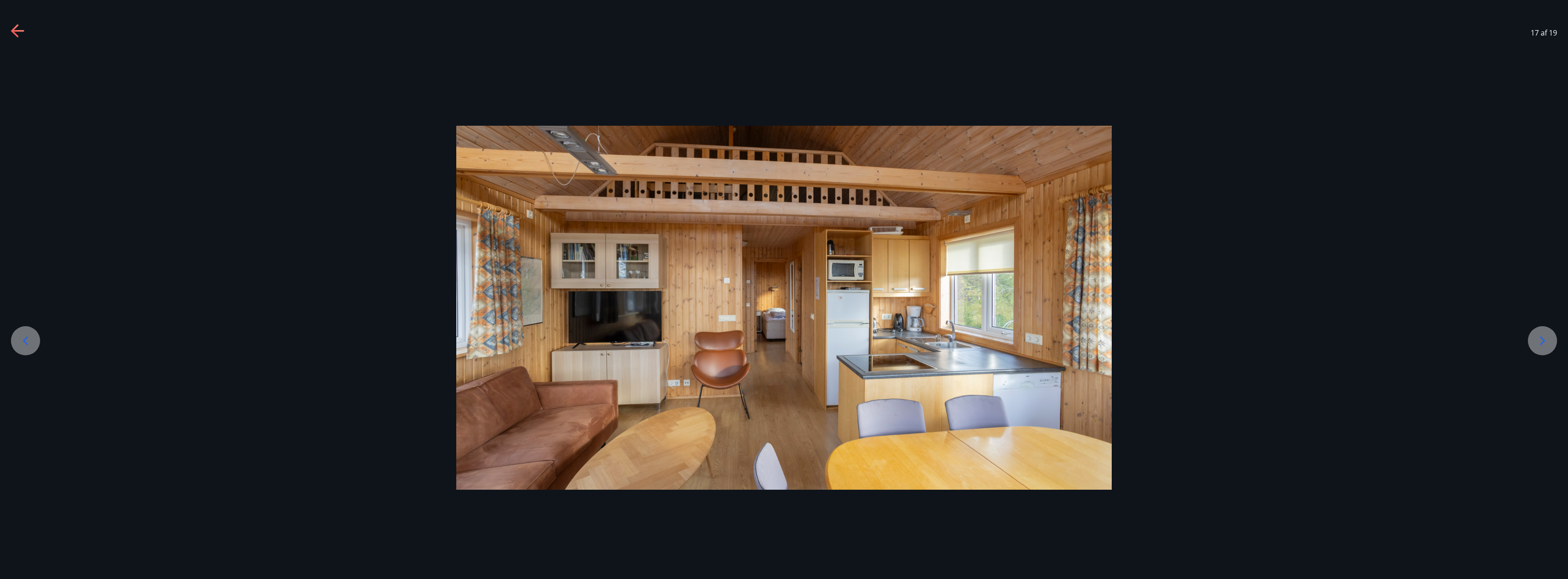
click at [1530, 333] on div at bounding box center [1542, 341] width 29 height 29
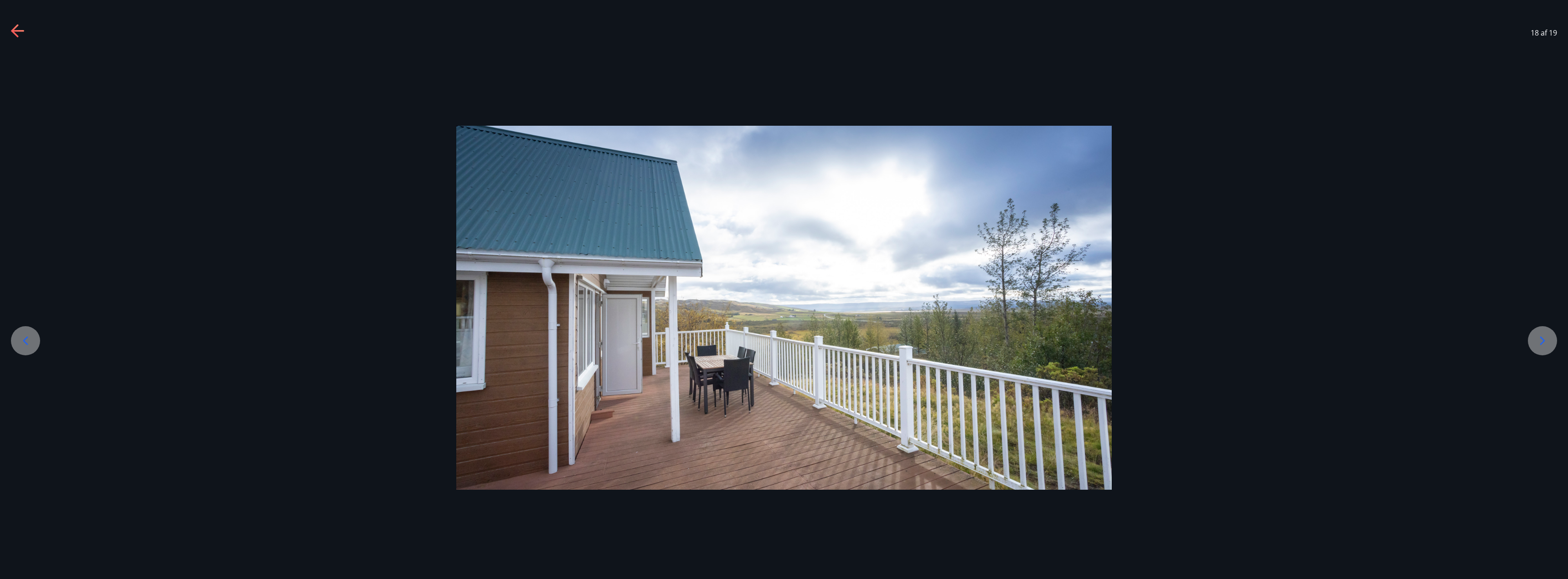
click at [1540, 344] on icon at bounding box center [1542, 341] width 15 height 15
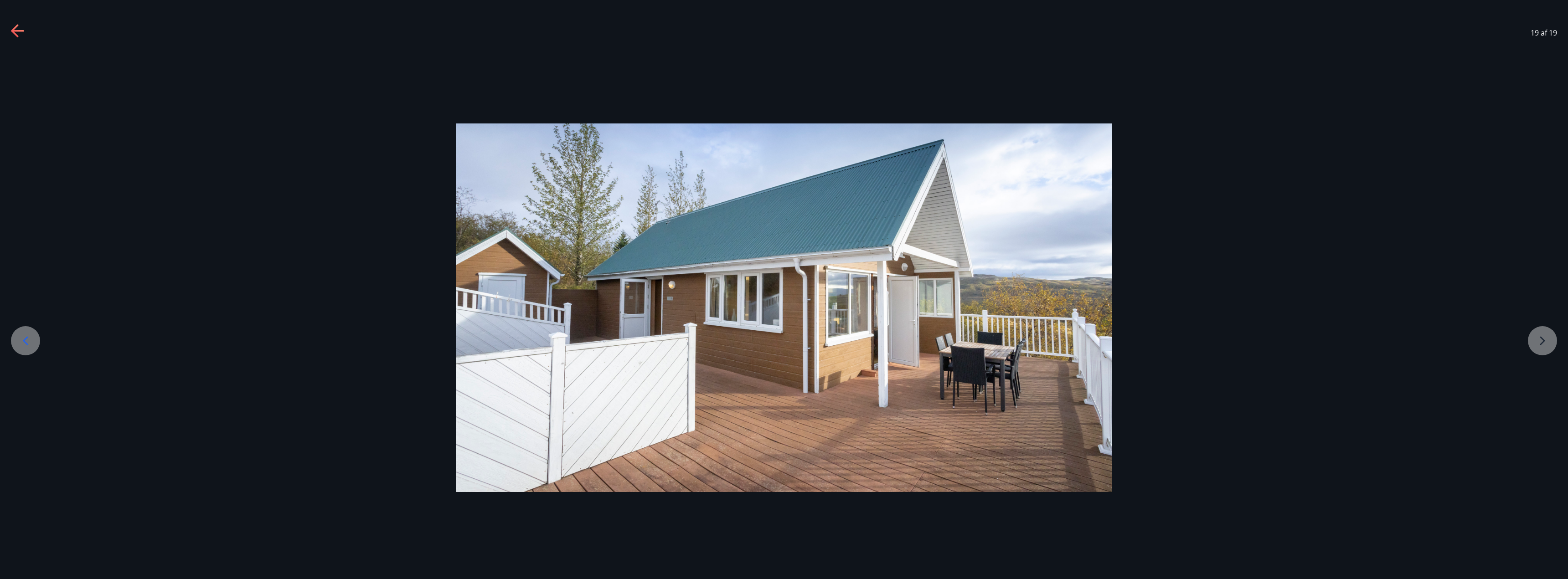
click at [1540, 347] on div at bounding box center [784, 308] width 1568 height 369
click at [1546, 344] on div at bounding box center [784, 308] width 1568 height 369
click at [29, 341] on icon at bounding box center [26, 341] width 15 height 15
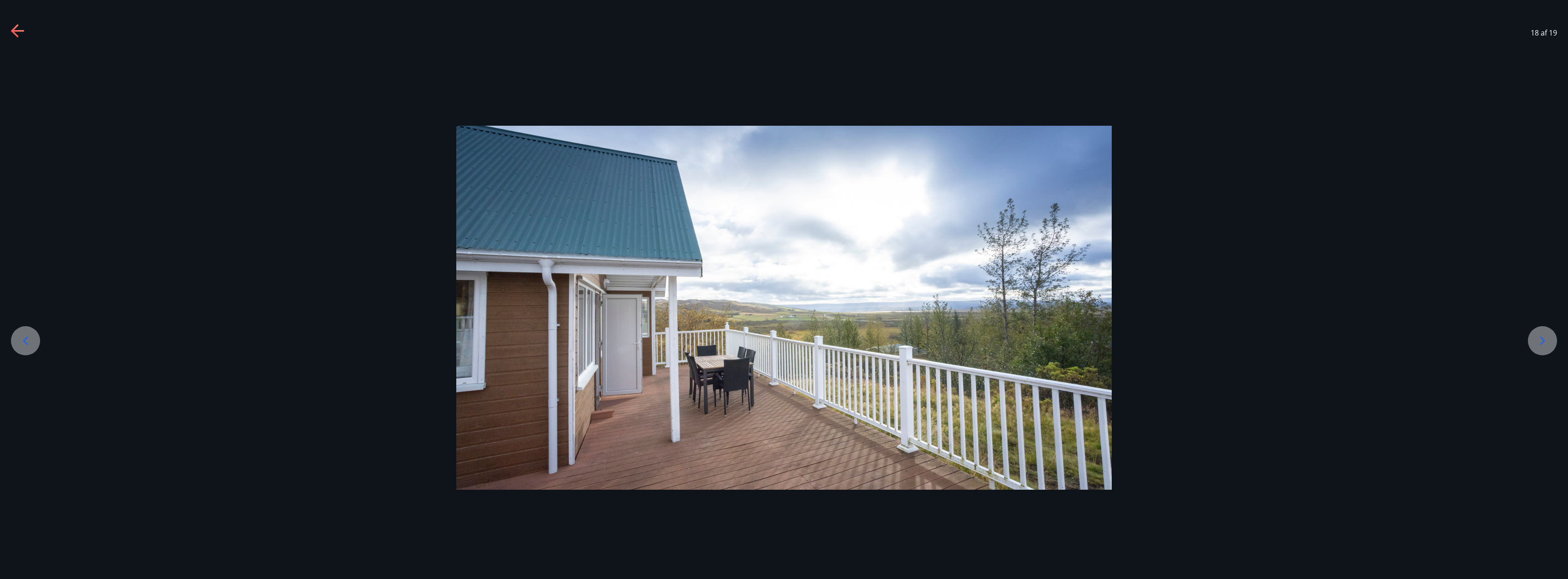
click at [29, 341] on icon at bounding box center [26, 341] width 15 height 15
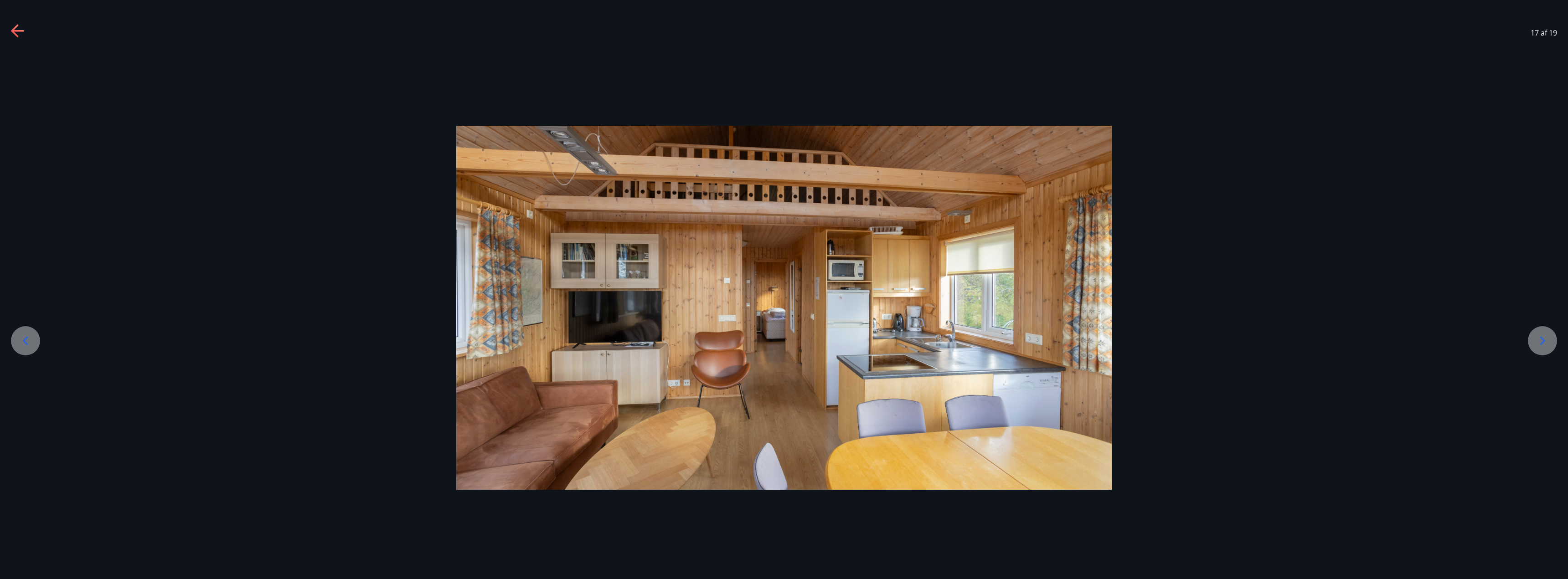
click at [29, 341] on icon at bounding box center [26, 341] width 15 height 15
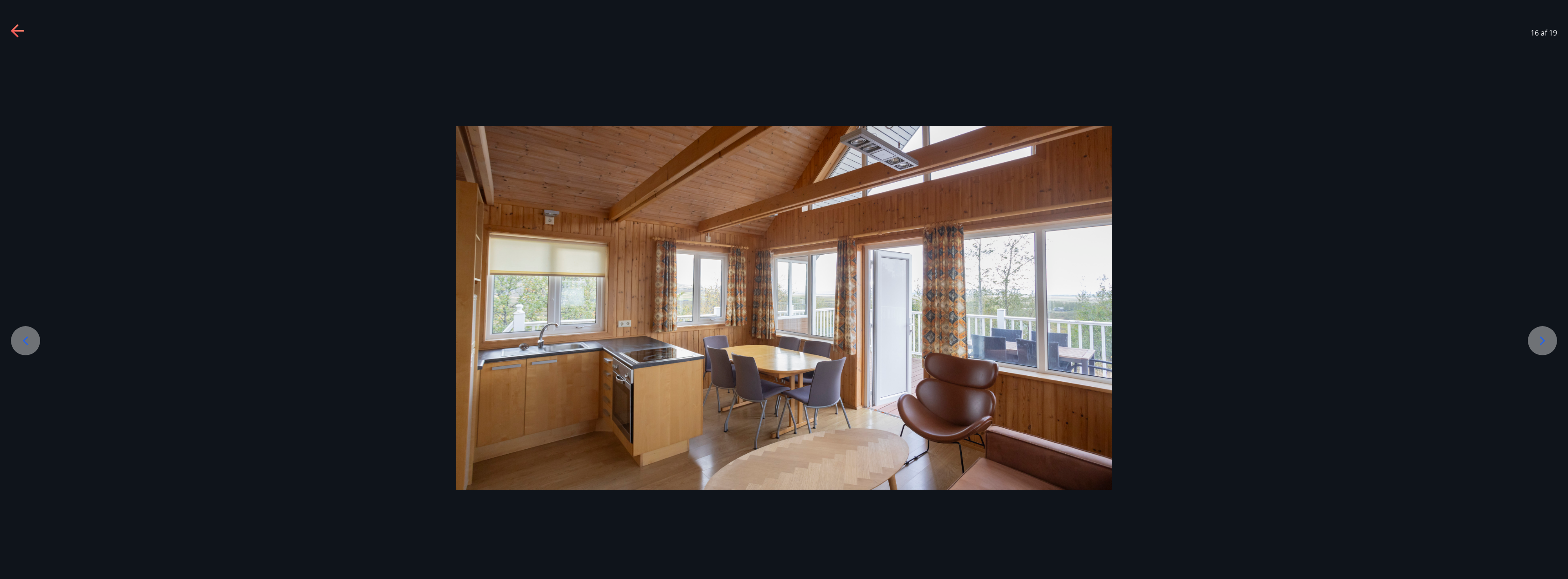
click at [29, 341] on icon at bounding box center [26, 341] width 15 height 15
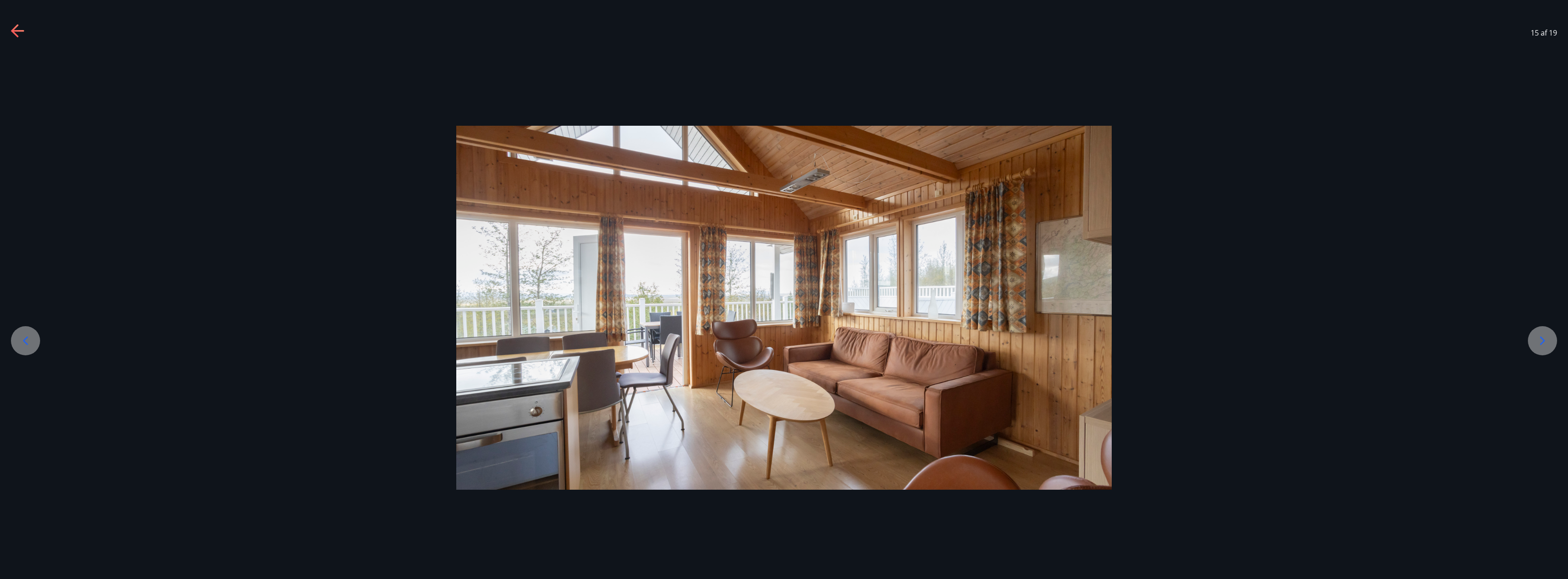
click at [29, 341] on icon at bounding box center [26, 341] width 15 height 15
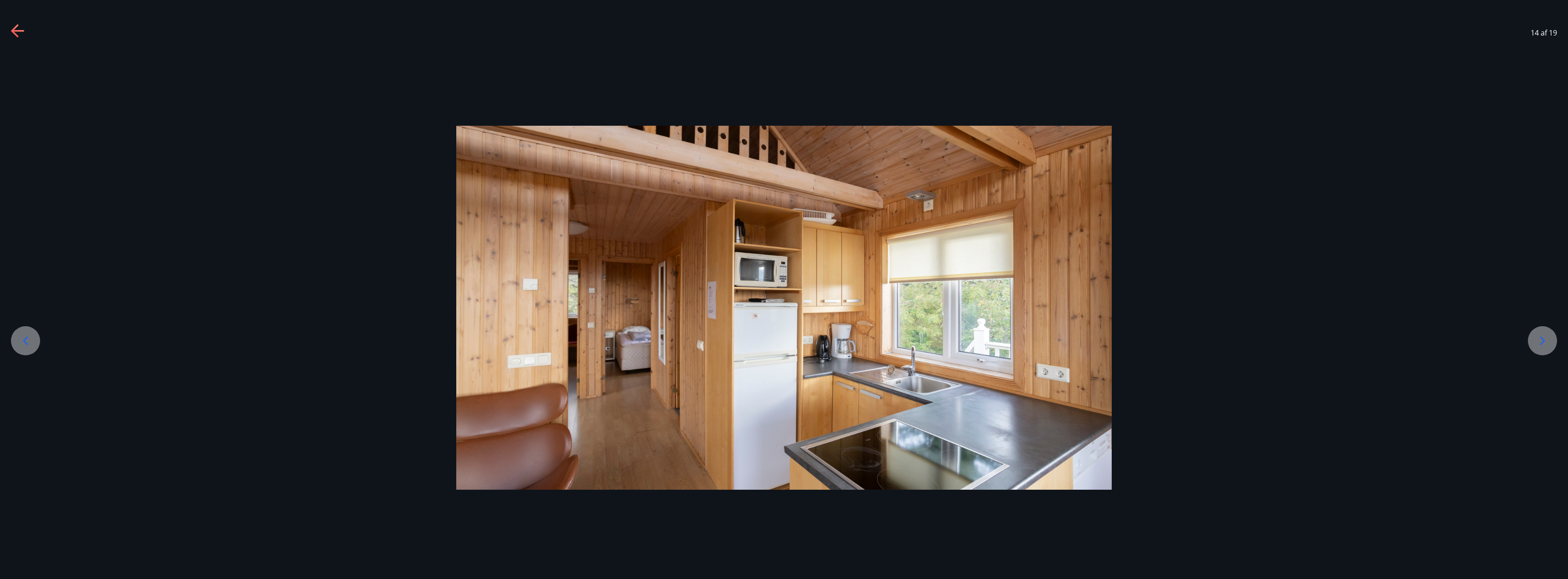
click at [26, 345] on icon at bounding box center [26, 341] width 15 height 15
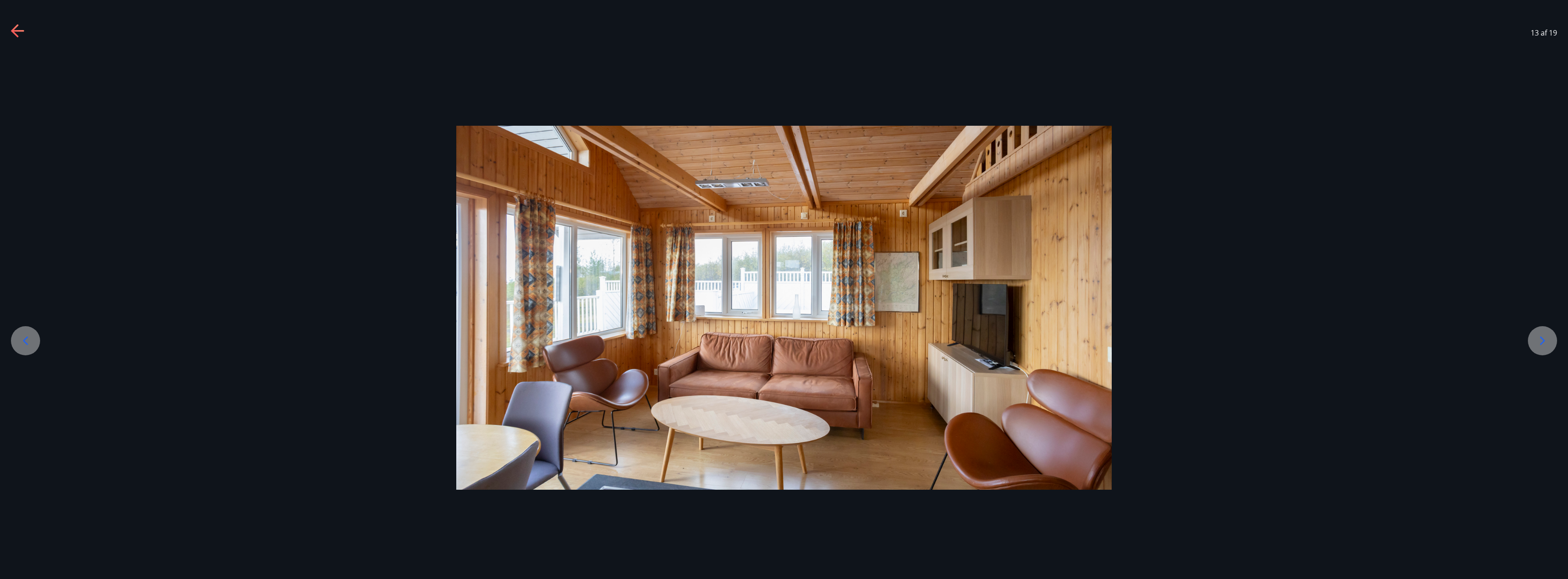
click at [26, 345] on icon at bounding box center [26, 341] width 15 height 15
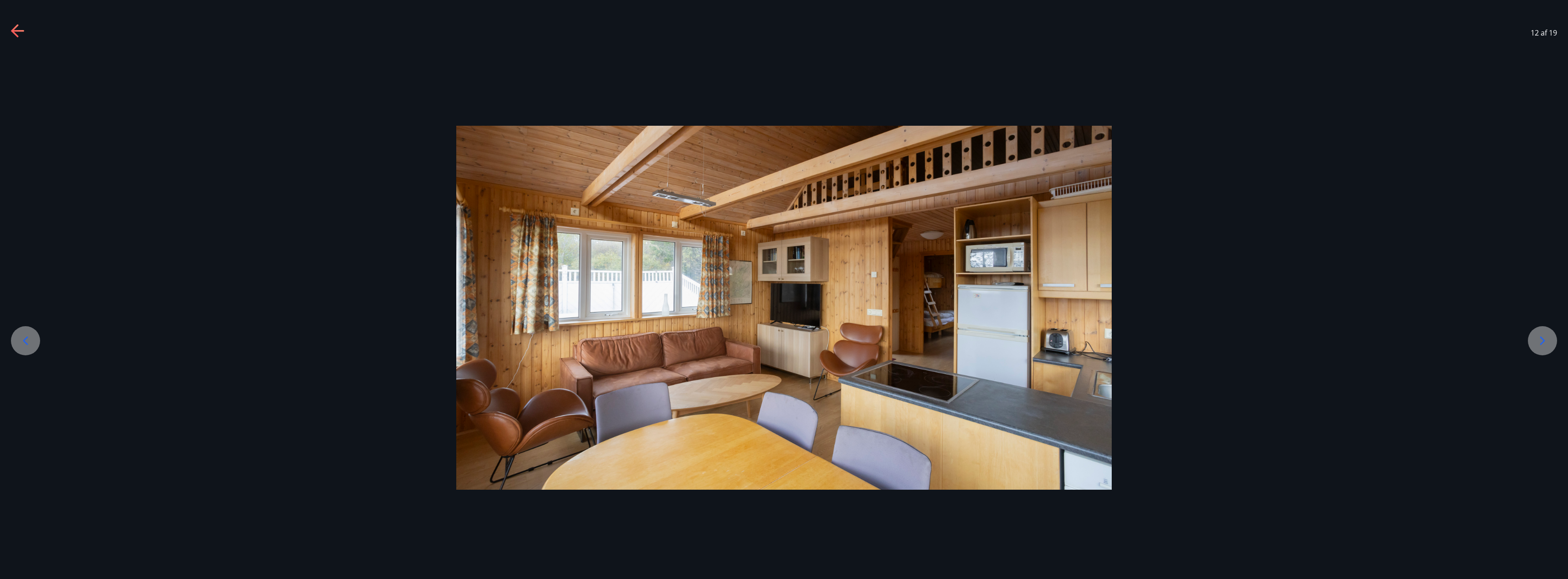
click at [26, 345] on icon at bounding box center [26, 341] width 15 height 15
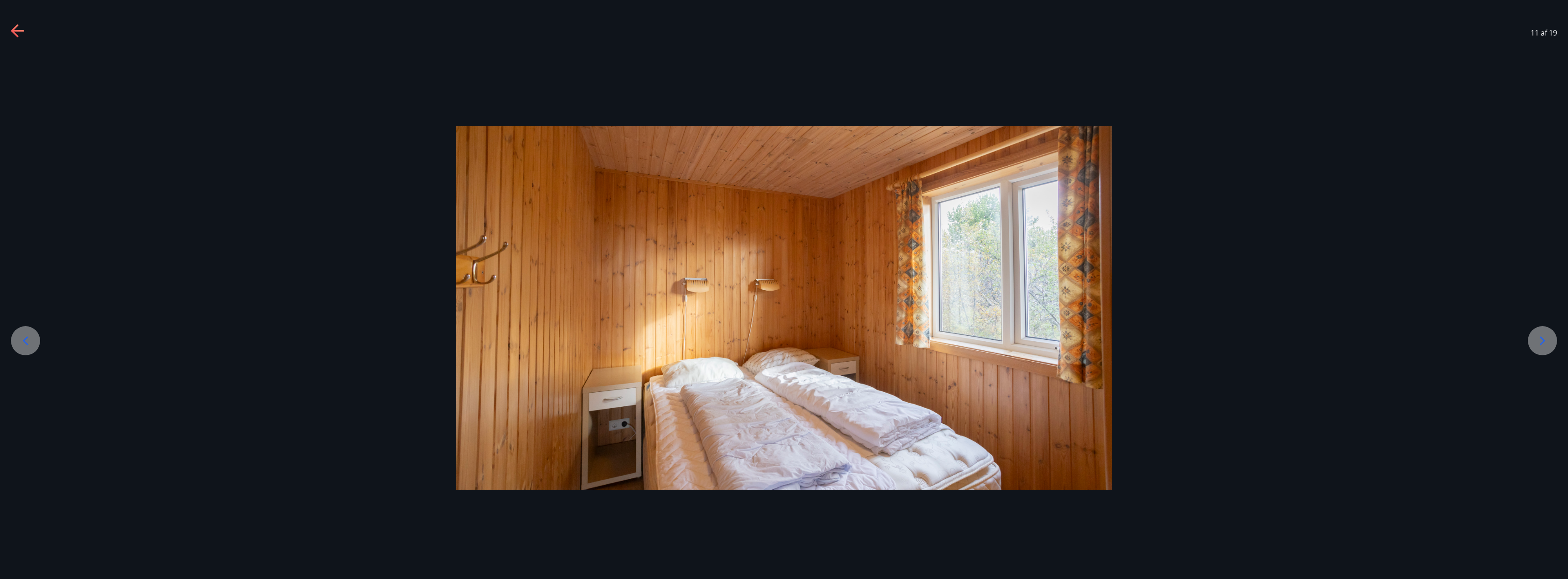
click at [26, 345] on icon at bounding box center [26, 341] width 15 height 15
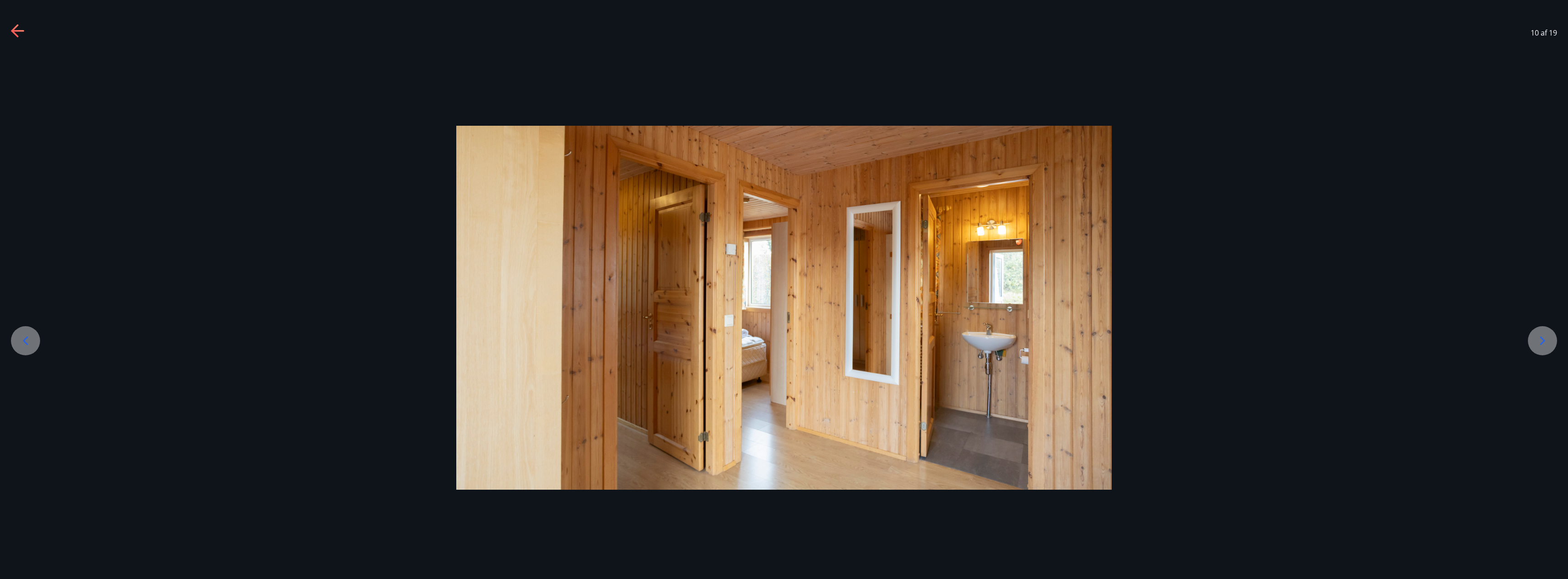
click at [26, 346] on icon at bounding box center [26, 341] width 15 height 15
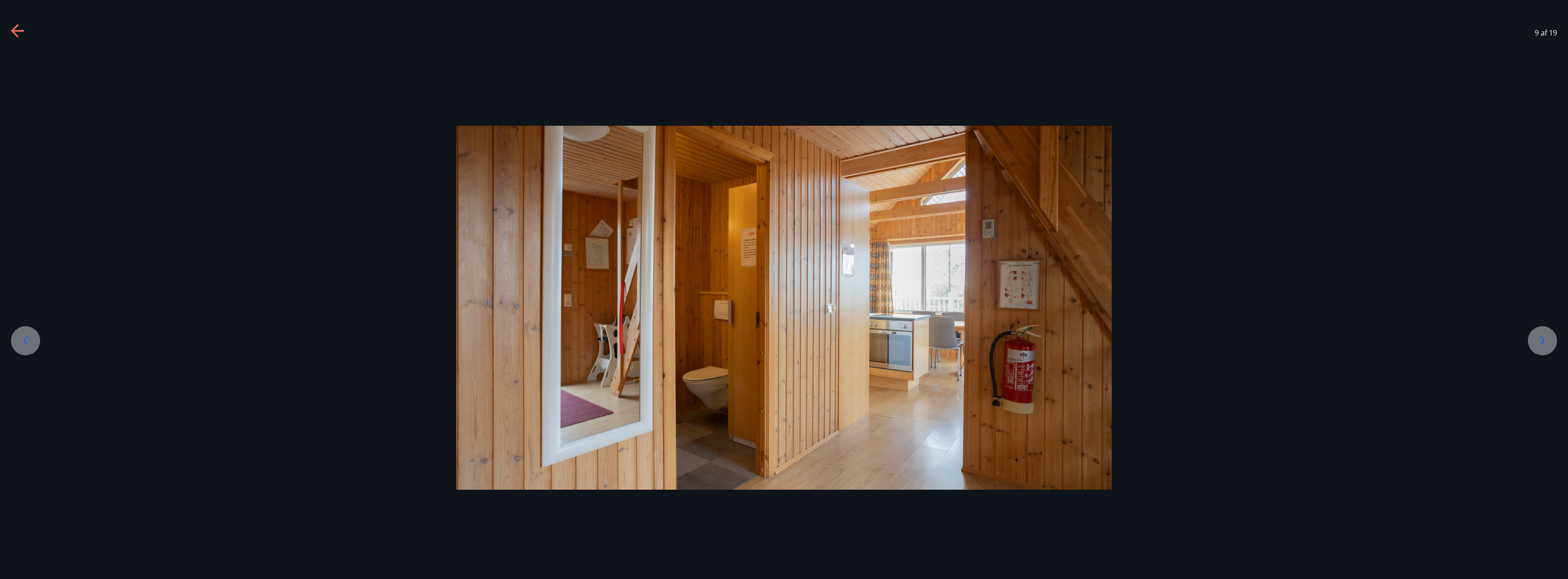
click at [26, 346] on icon at bounding box center [26, 341] width 15 height 15
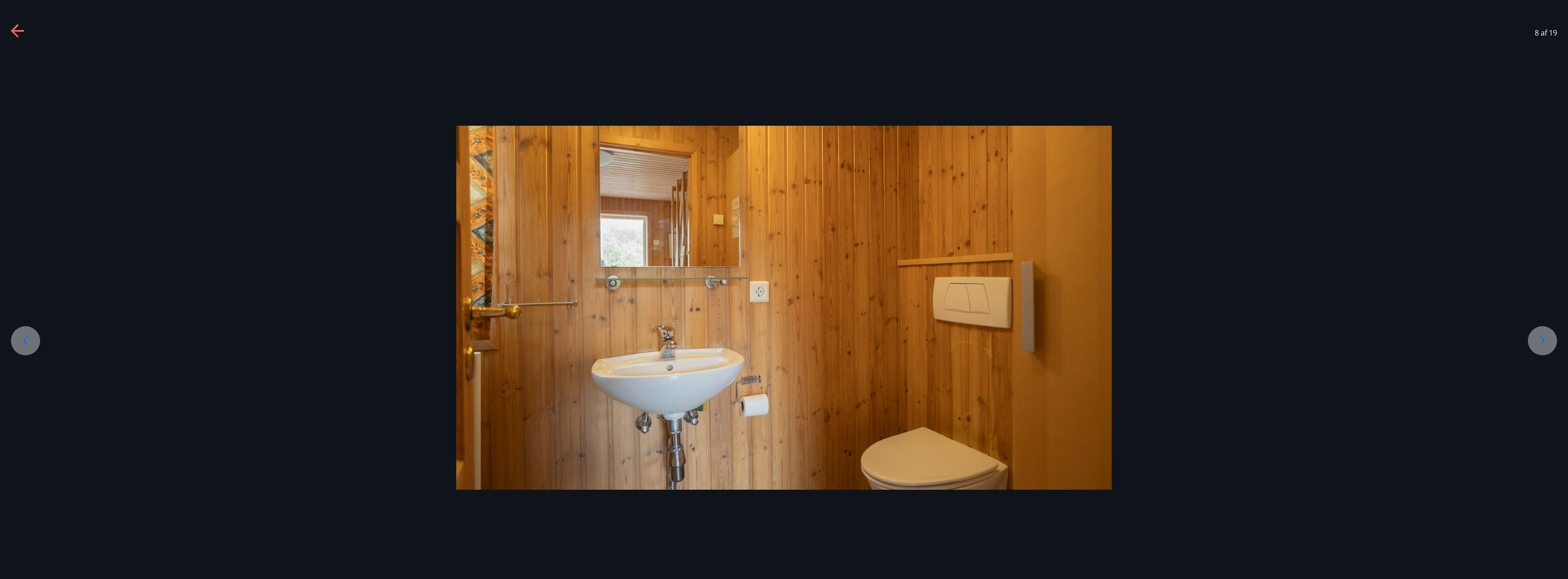
click at [26, 347] on icon at bounding box center [26, 341] width 15 height 15
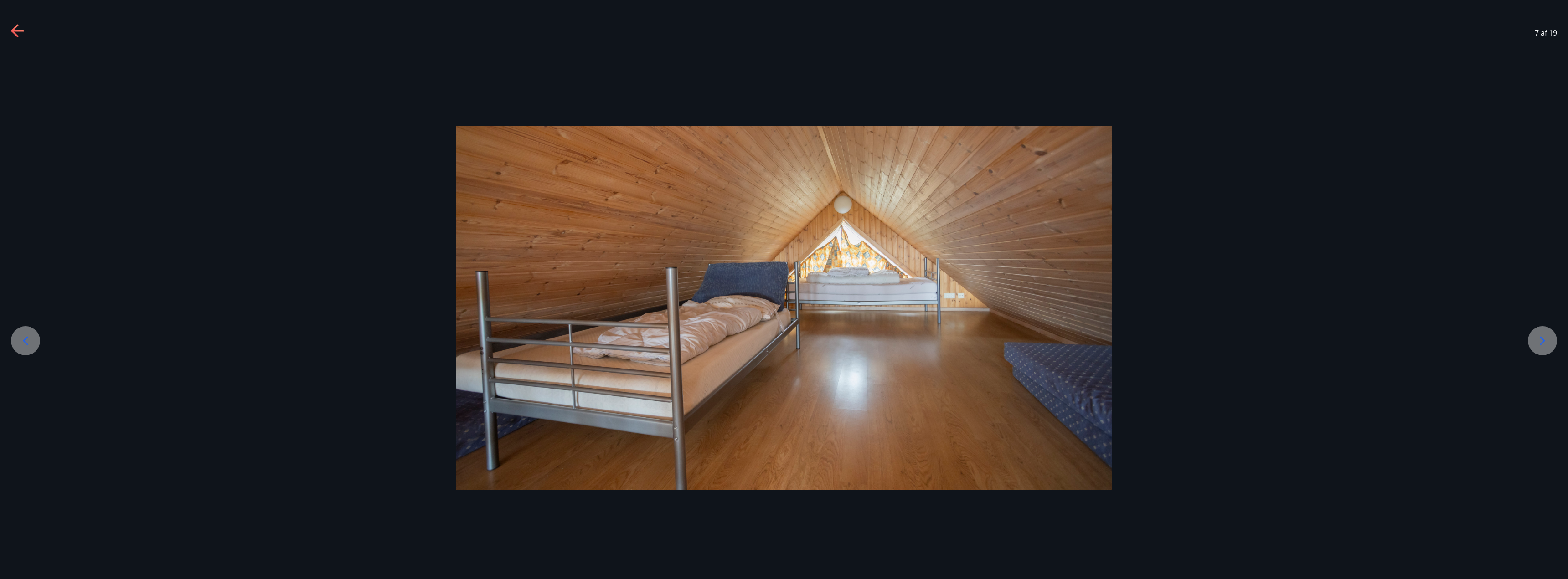
click at [1539, 347] on icon at bounding box center [1542, 341] width 15 height 15
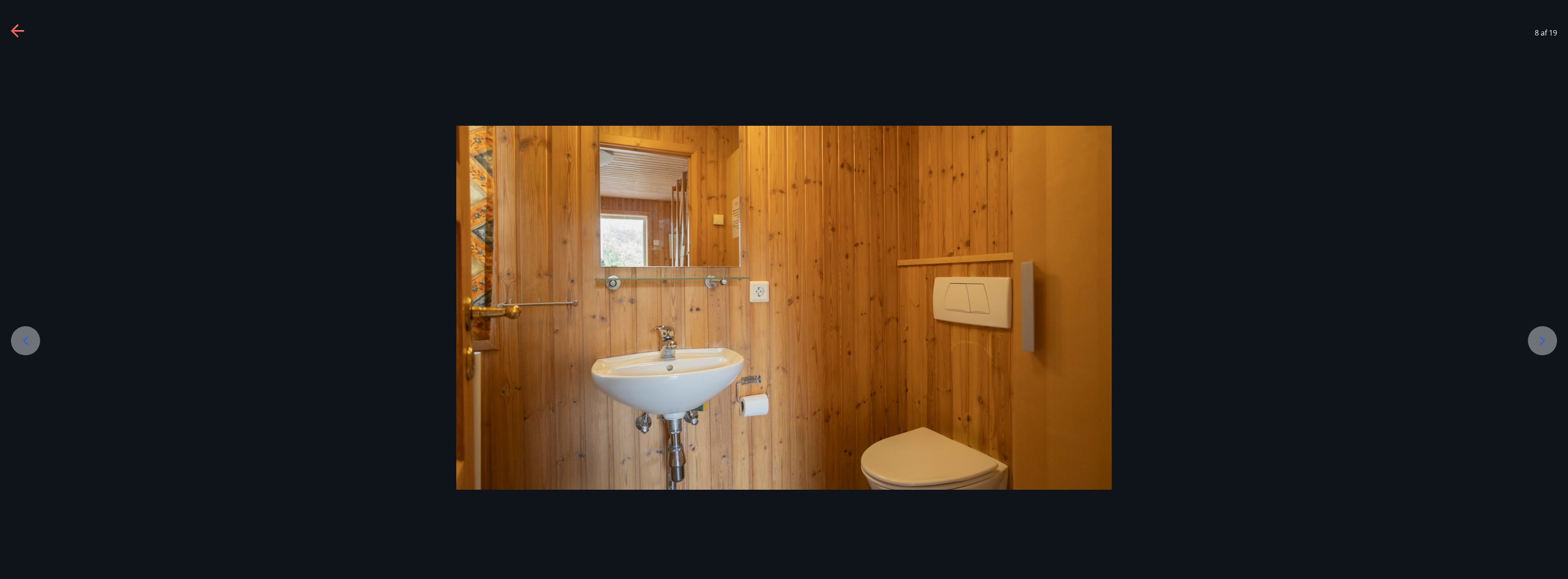
click at [29, 344] on icon at bounding box center [26, 341] width 15 height 15
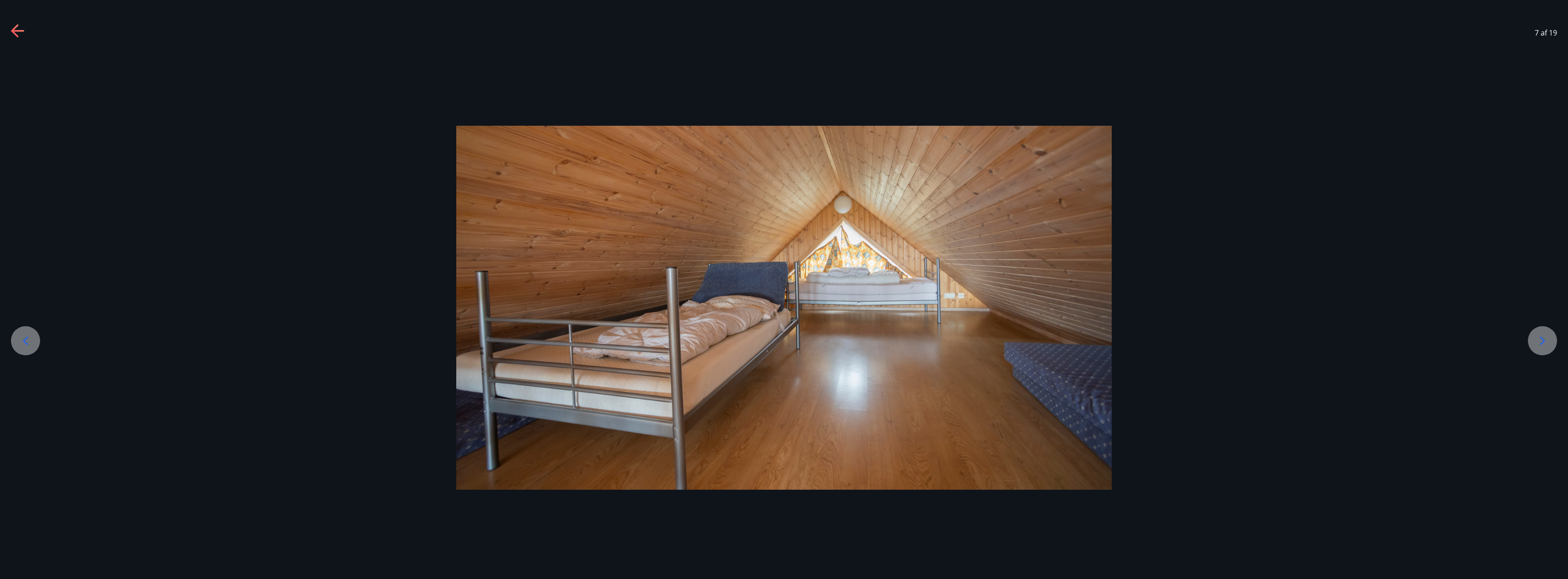
click at [29, 344] on icon at bounding box center [26, 341] width 15 height 15
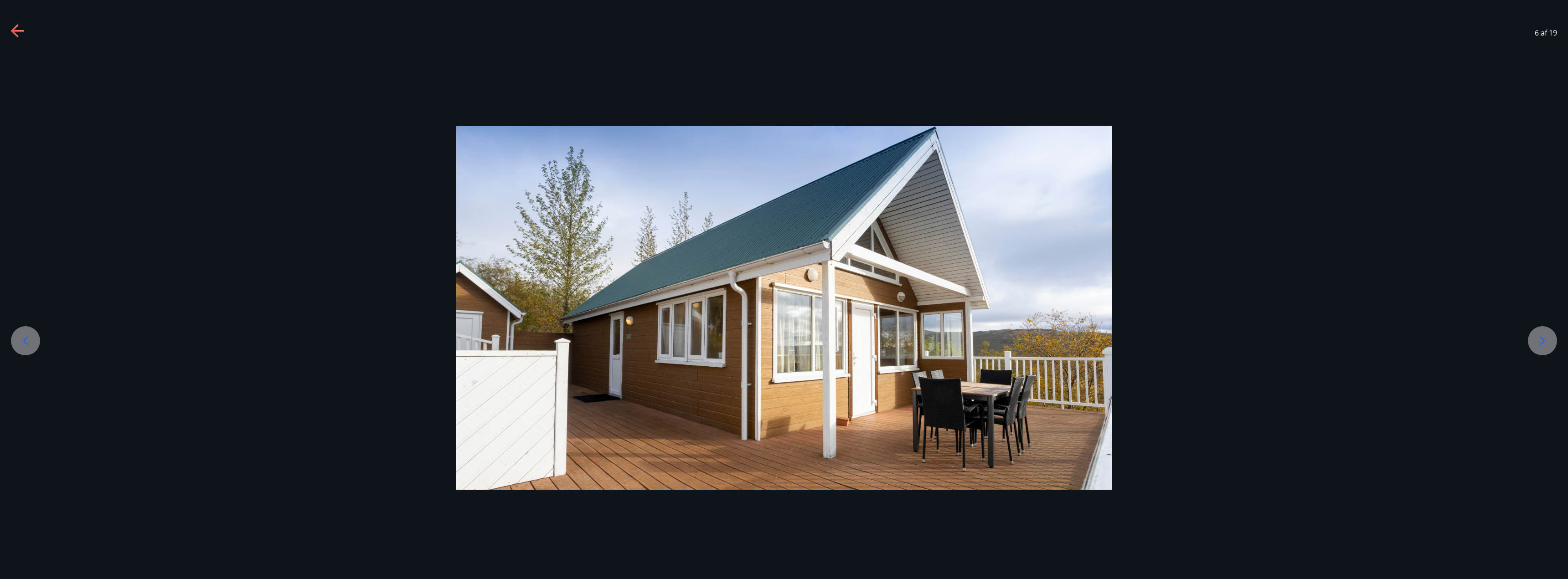
click at [29, 344] on icon at bounding box center [26, 341] width 15 height 15
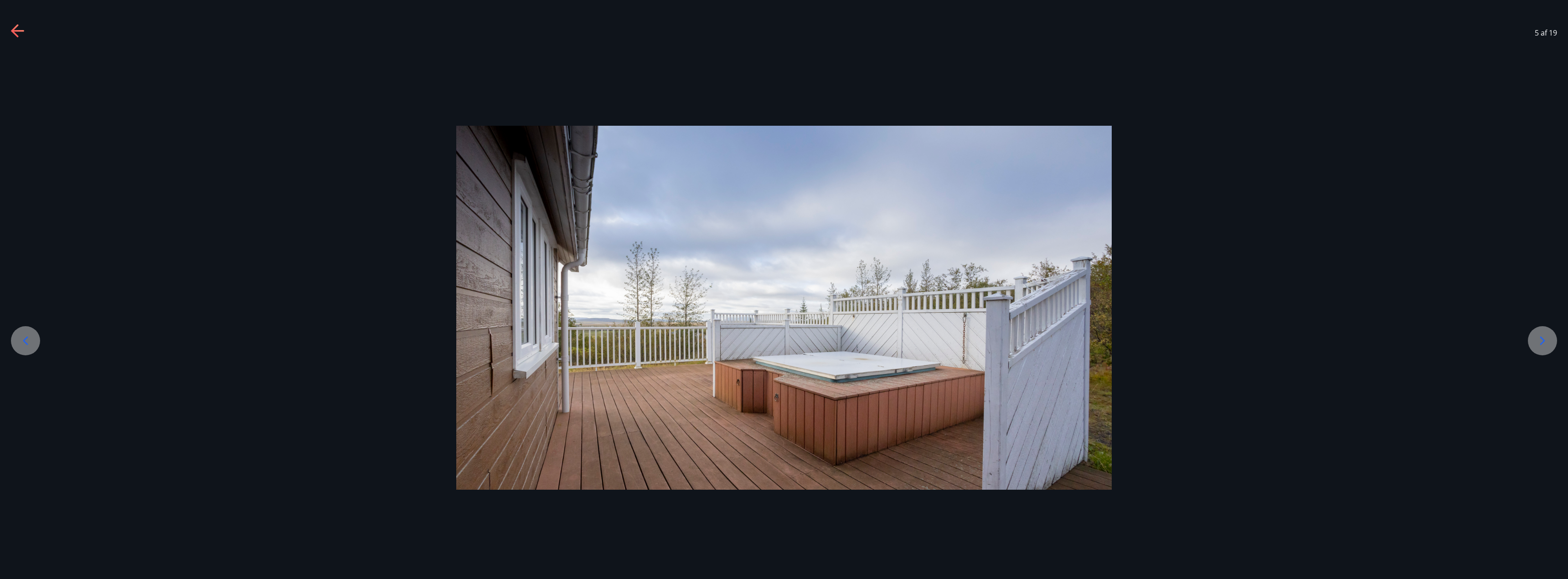
click at [29, 344] on icon at bounding box center [26, 341] width 15 height 15
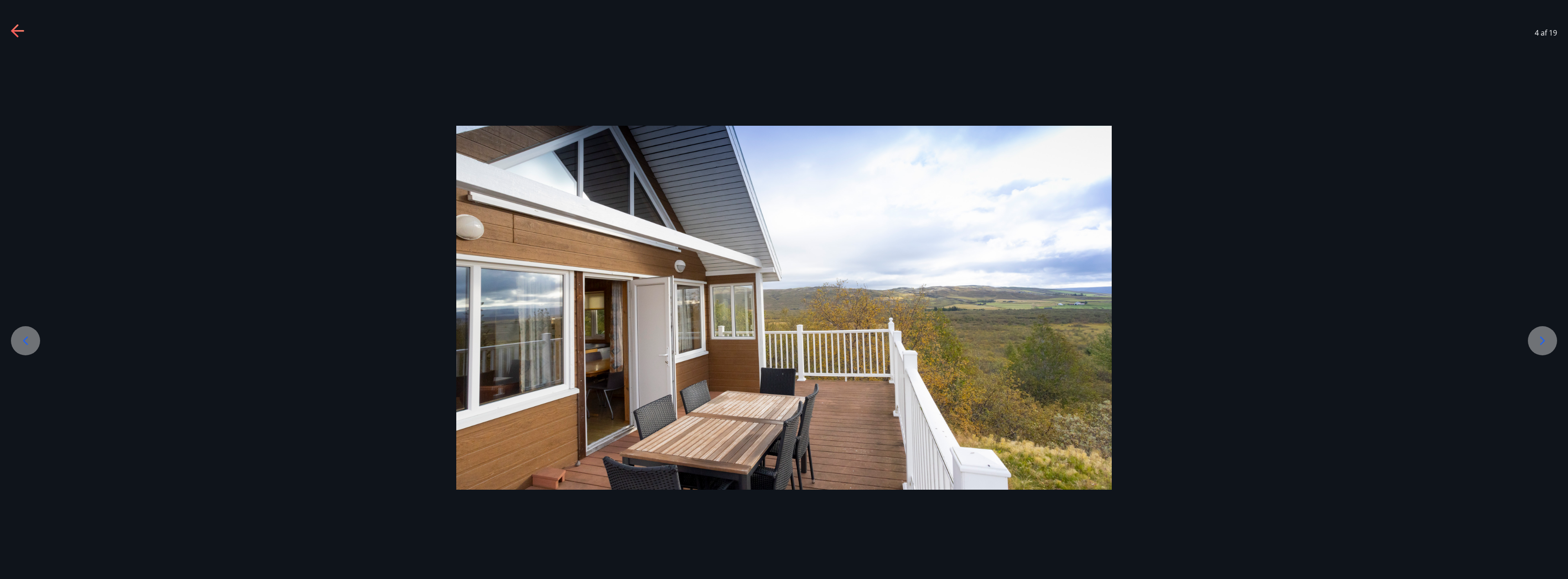
click at [1555, 339] on div at bounding box center [1542, 341] width 29 height 29
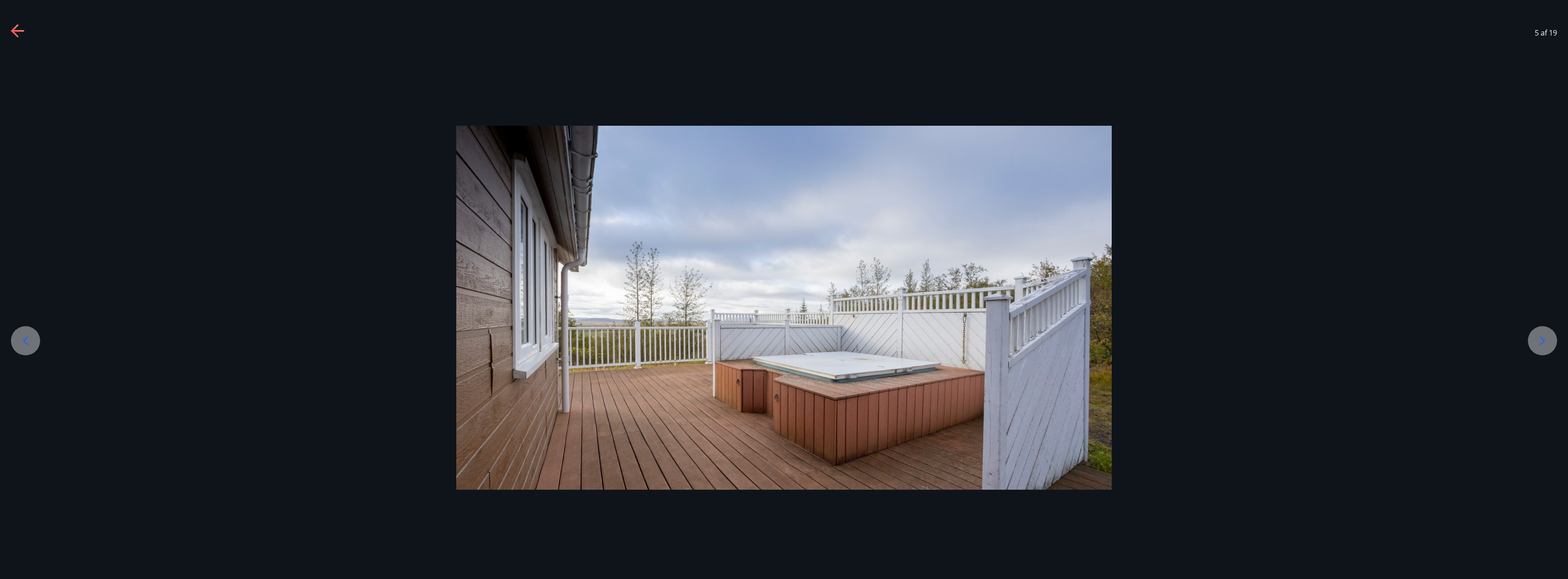
click at [33, 344] on div at bounding box center [26, 341] width 29 height 29
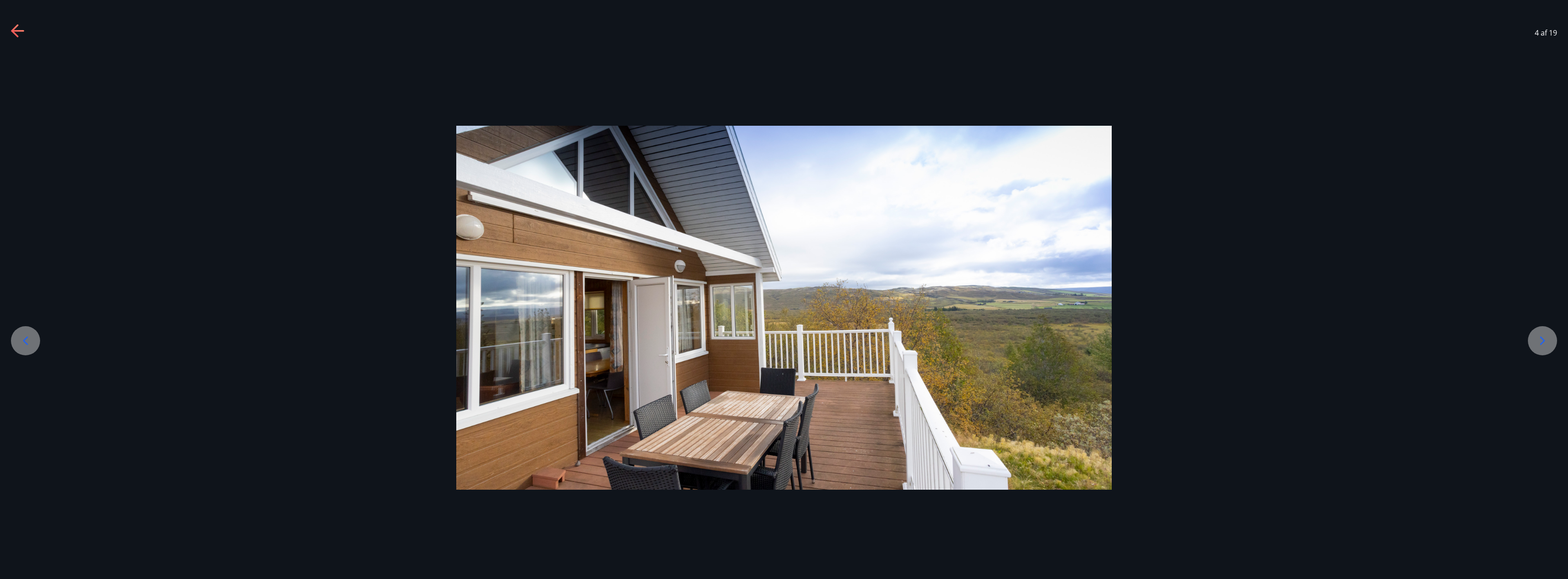
click at [33, 344] on div at bounding box center [26, 341] width 29 height 29
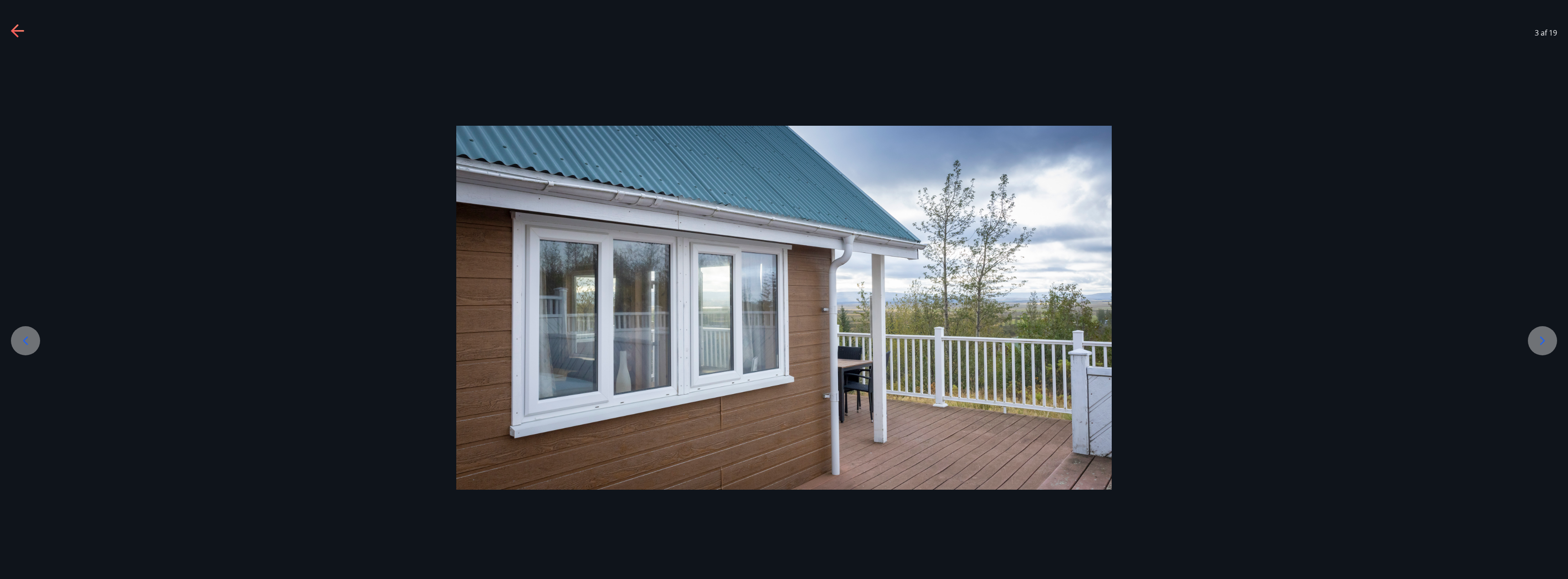
click at [33, 344] on div at bounding box center [26, 341] width 29 height 29
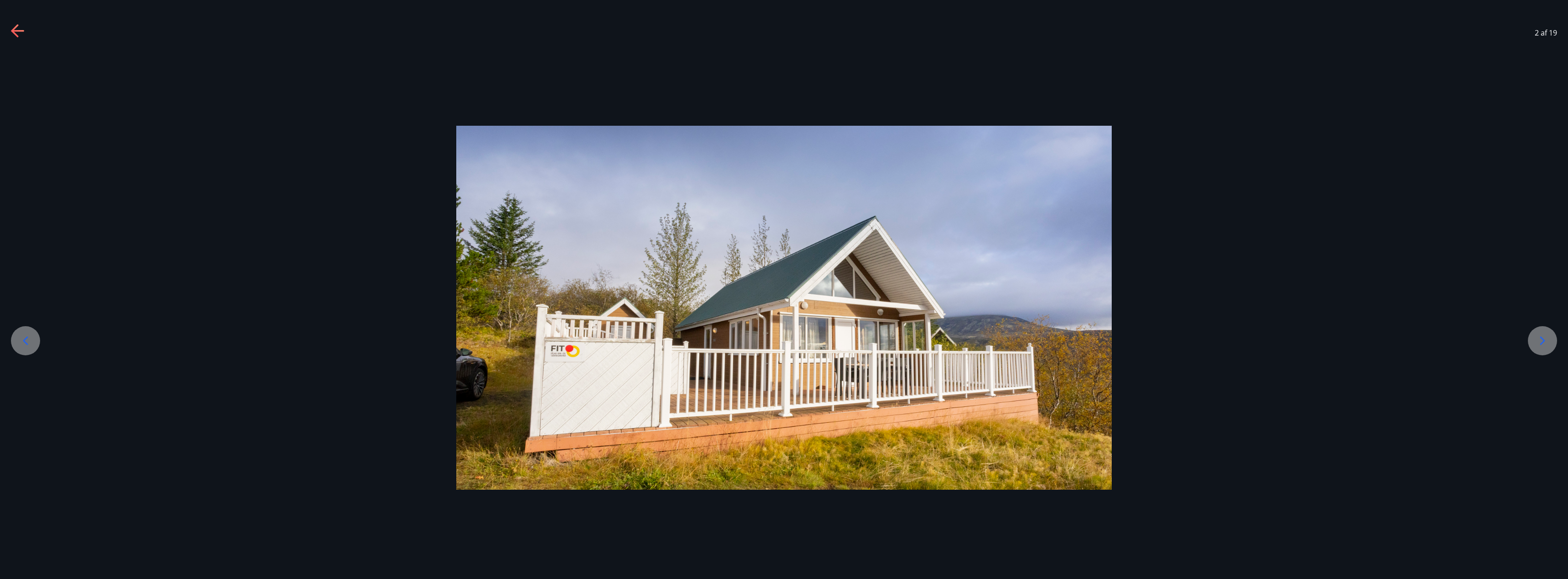
click at [18, 33] on icon at bounding box center [18, 32] width 15 height 15
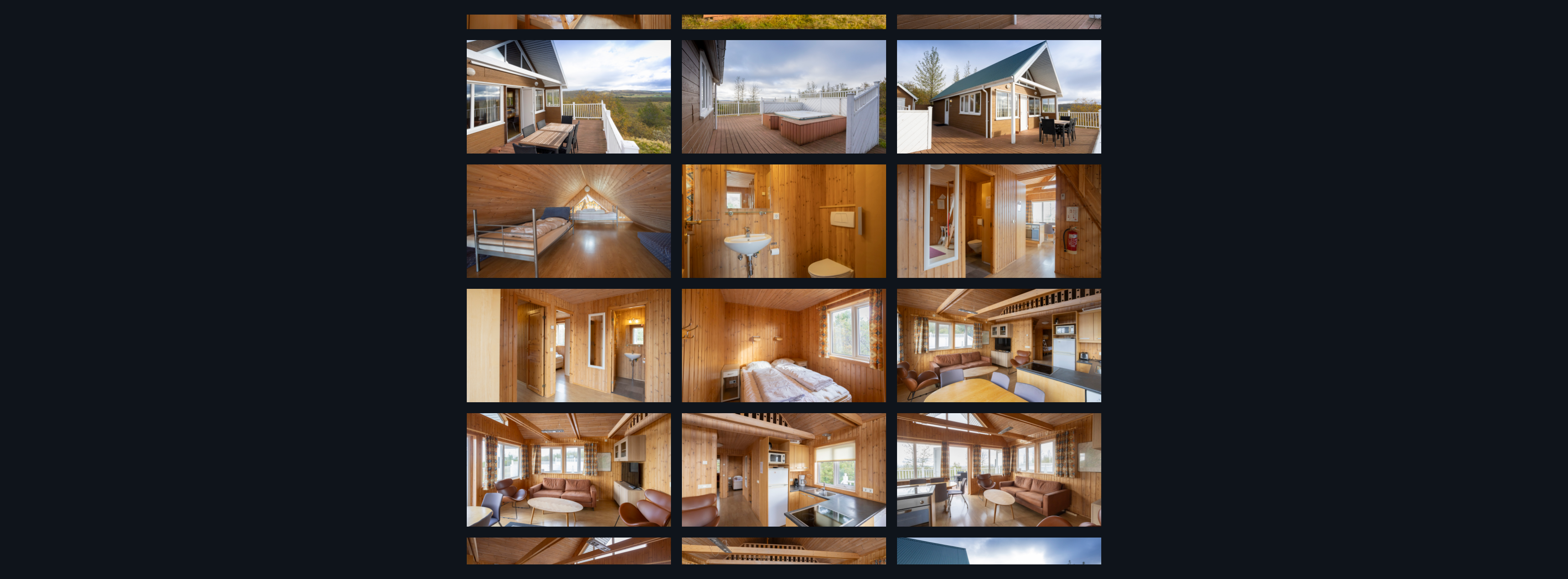
scroll to position [0, 0]
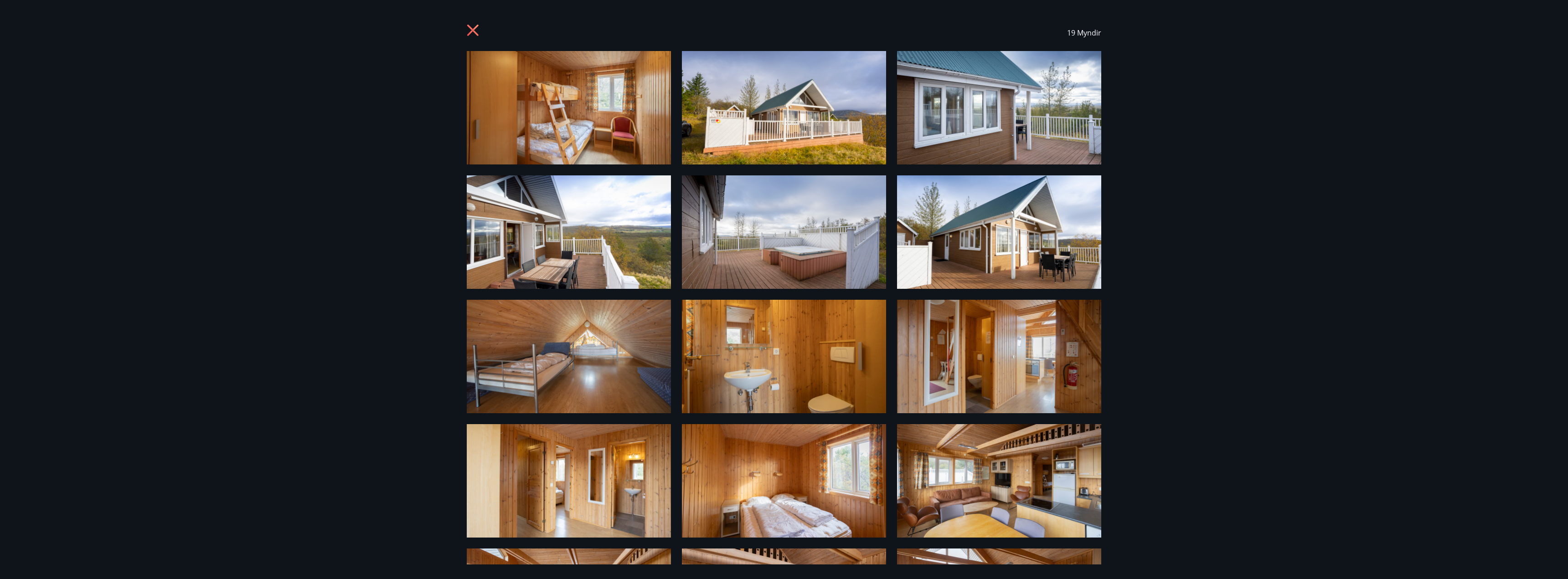
click at [570, 122] on img at bounding box center [569, 108] width 204 height 113
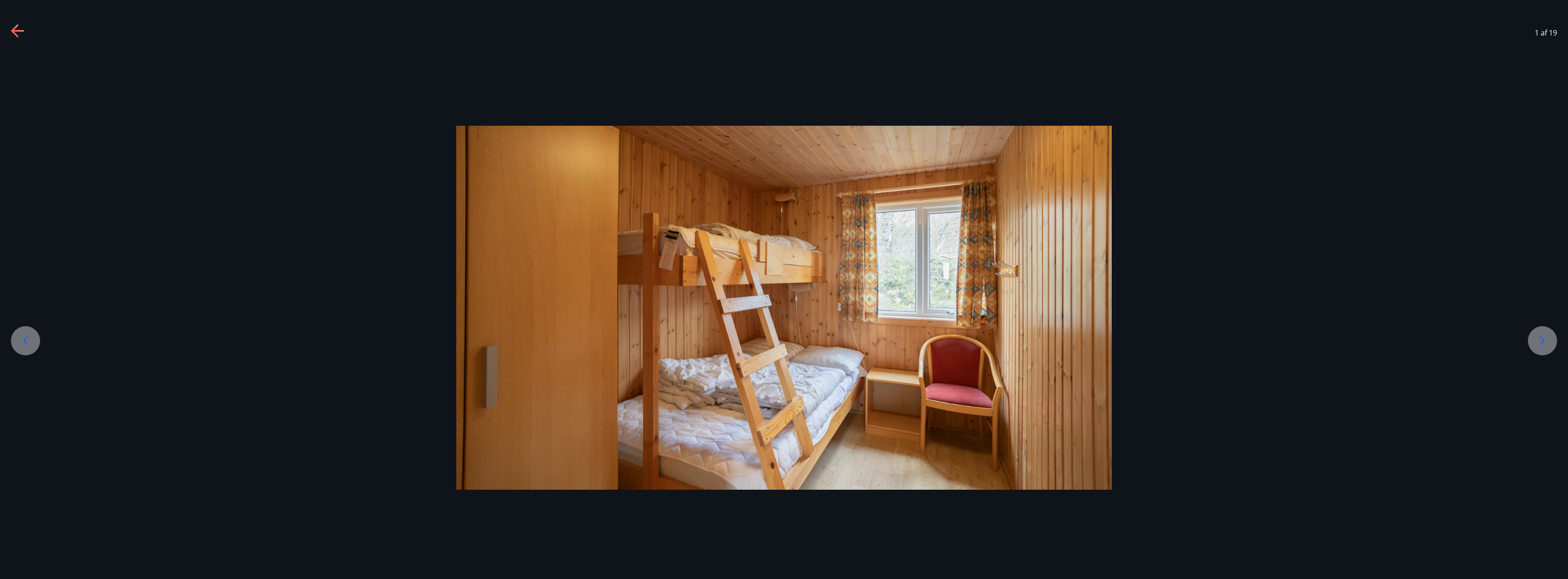
drag, startPoint x: 696, startPoint y: 378, endPoint x: 1185, endPoint y: 314, distance: 493.2
click at [1219, 314] on div at bounding box center [784, 308] width 1568 height 364
click at [1536, 332] on div at bounding box center [1542, 341] width 29 height 29
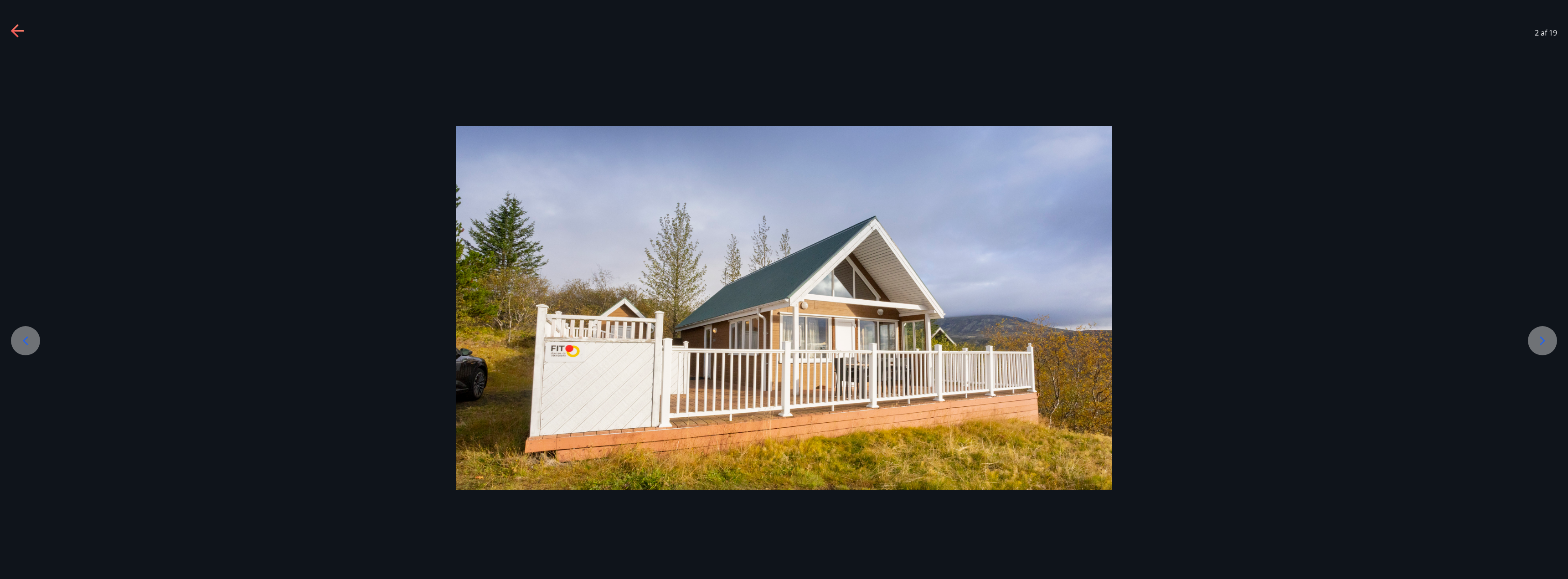
click at [1550, 337] on div at bounding box center [1542, 341] width 29 height 29
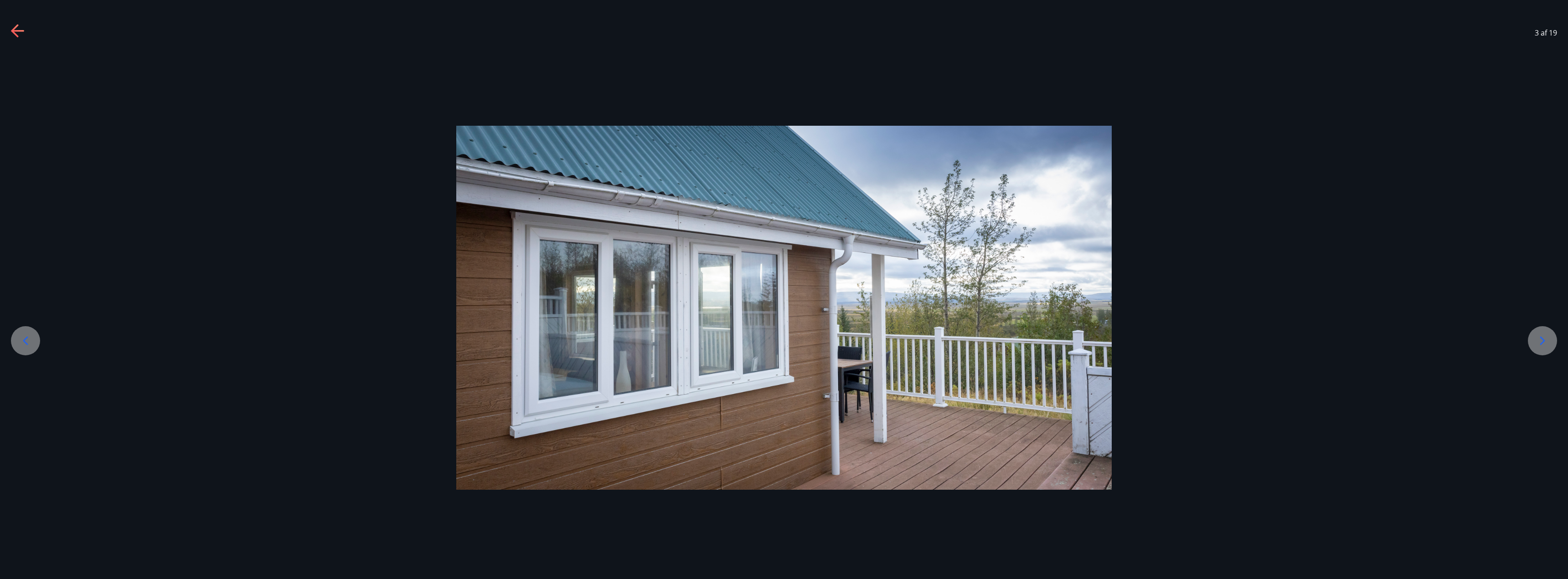
click at [1545, 336] on icon at bounding box center [1542, 341] width 15 height 15
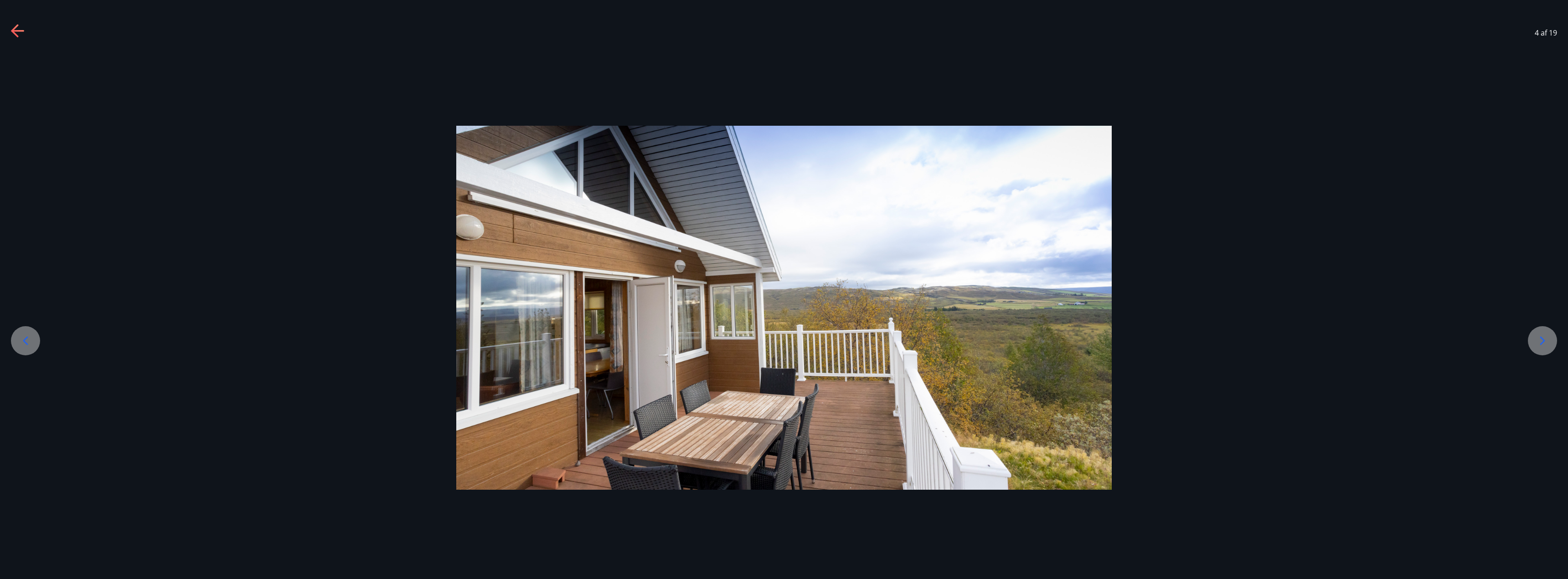
click at [1545, 336] on icon at bounding box center [1542, 341] width 15 height 15
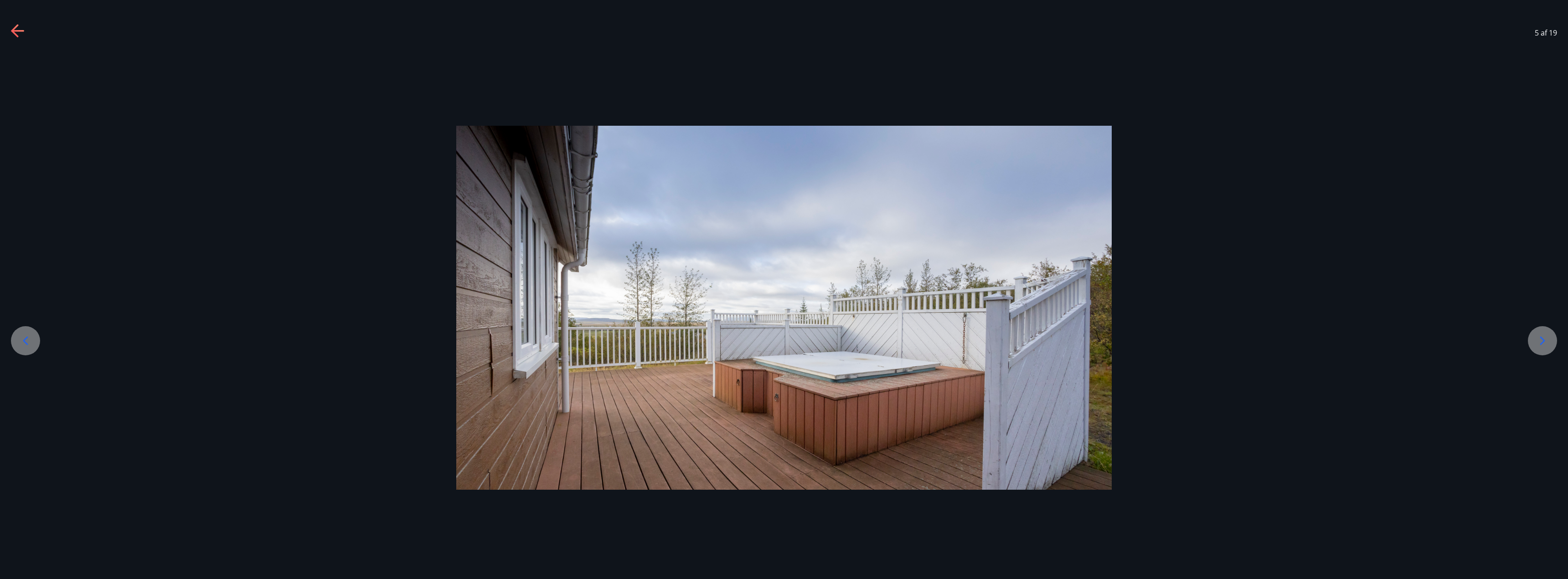
click at [1545, 336] on icon at bounding box center [1542, 341] width 15 height 15
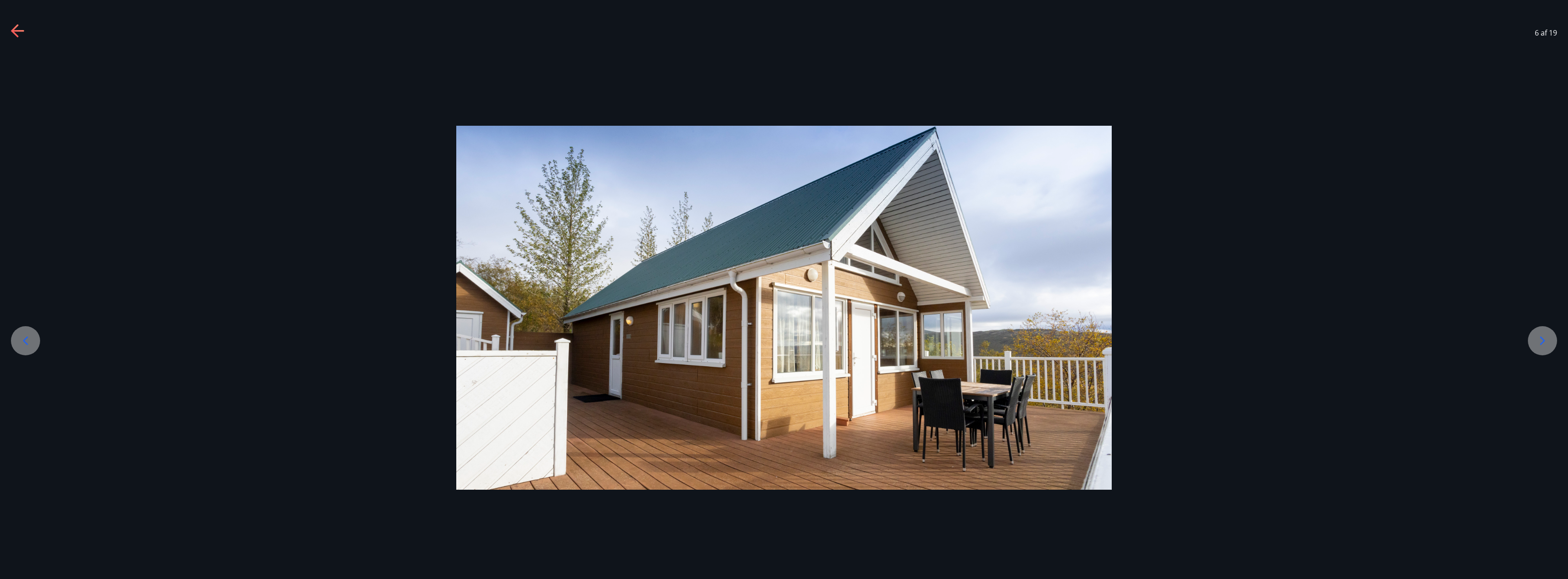
click at [1545, 336] on icon at bounding box center [1542, 341] width 15 height 15
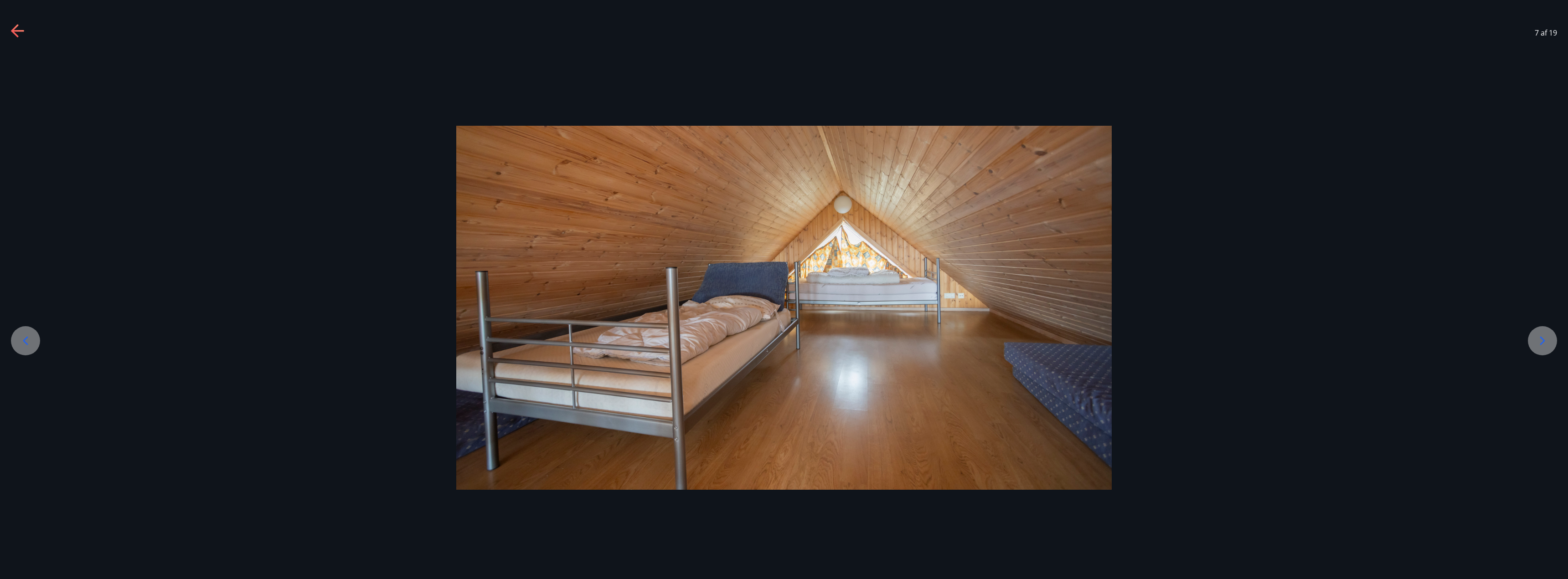
click at [1545, 336] on icon at bounding box center [1542, 341] width 15 height 15
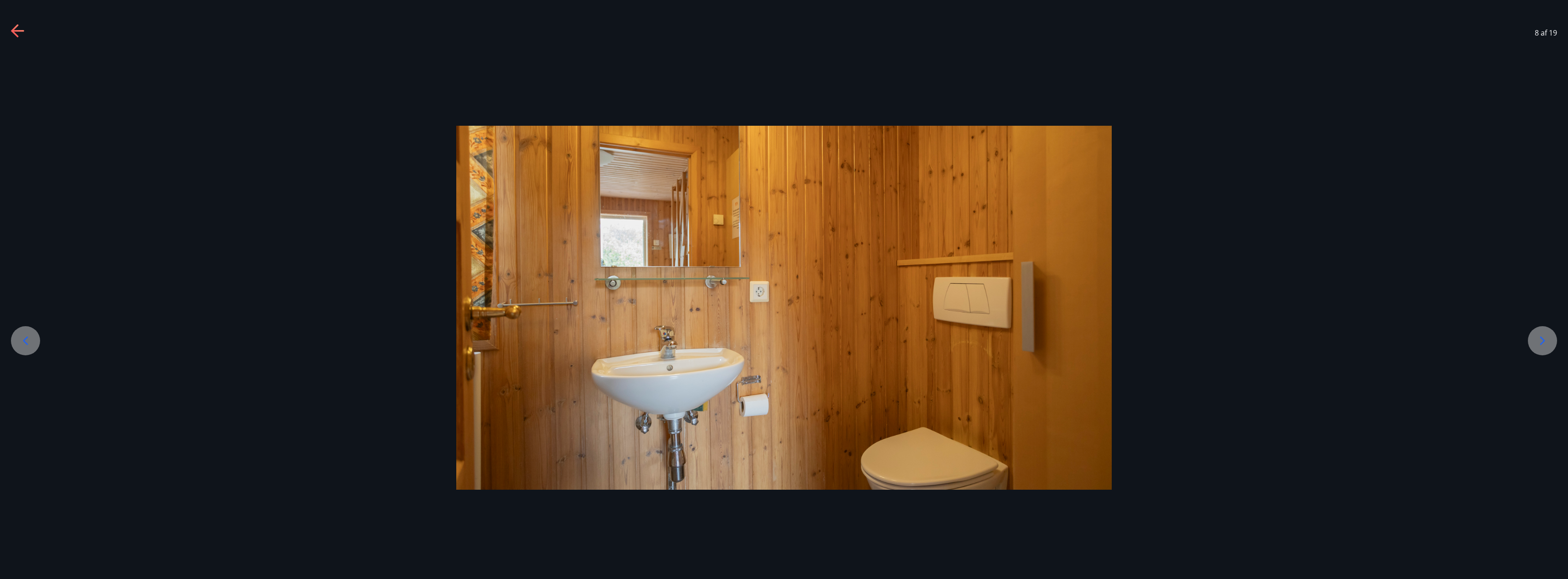
click at [1545, 336] on icon at bounding box center [1542, 341] width 15 height 15
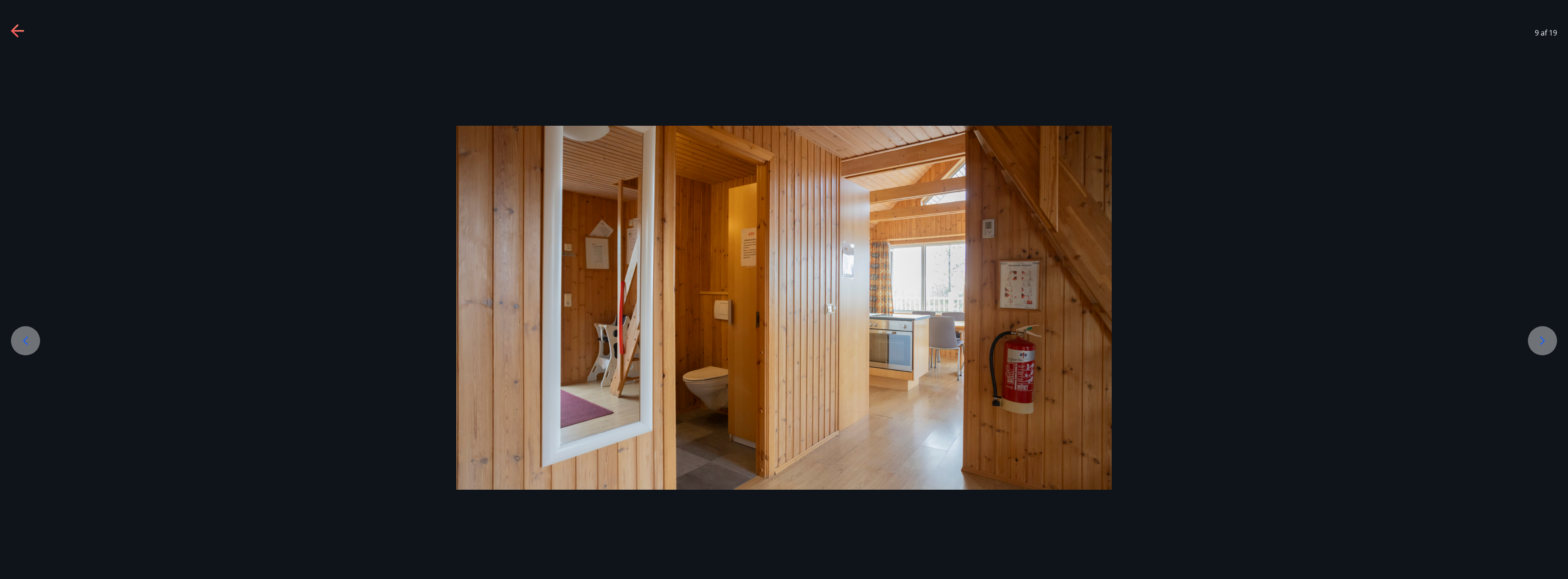
click at [1545, 336] on icon at bounding box center [1542, 341] width 15 height 15
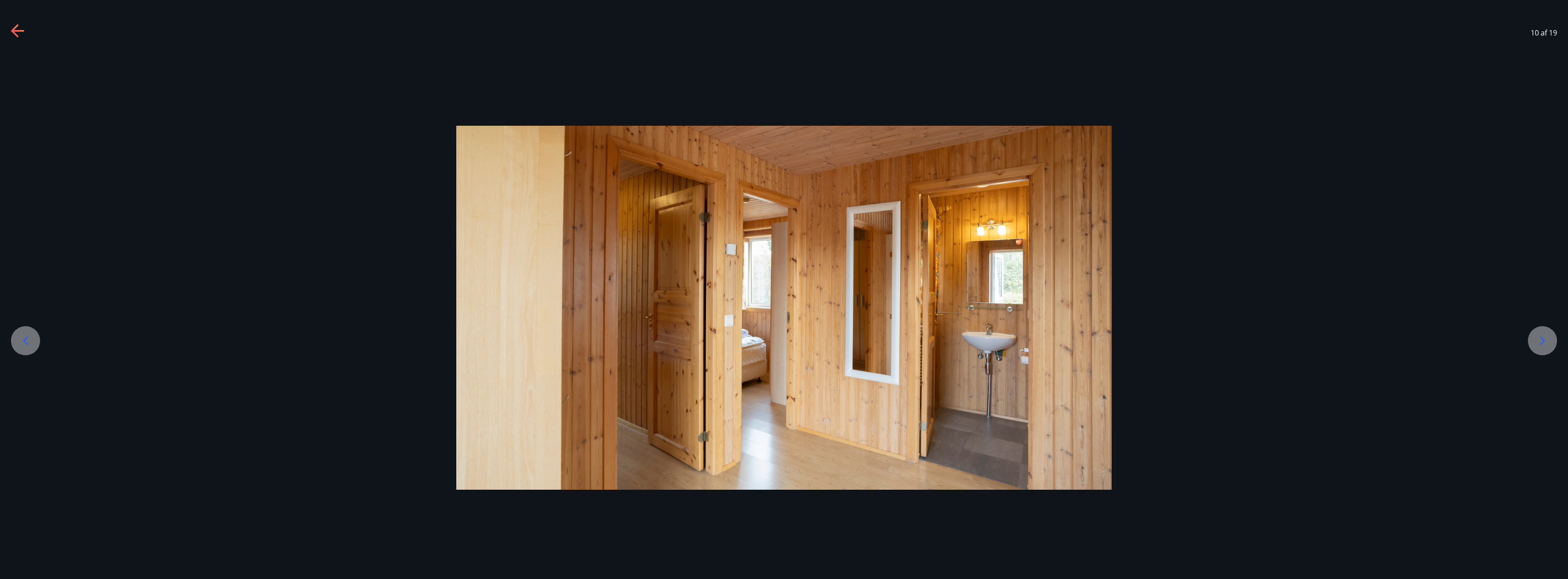
click at [1546, 338] on icon at bounding box center [1542, 341] width 15 height 15
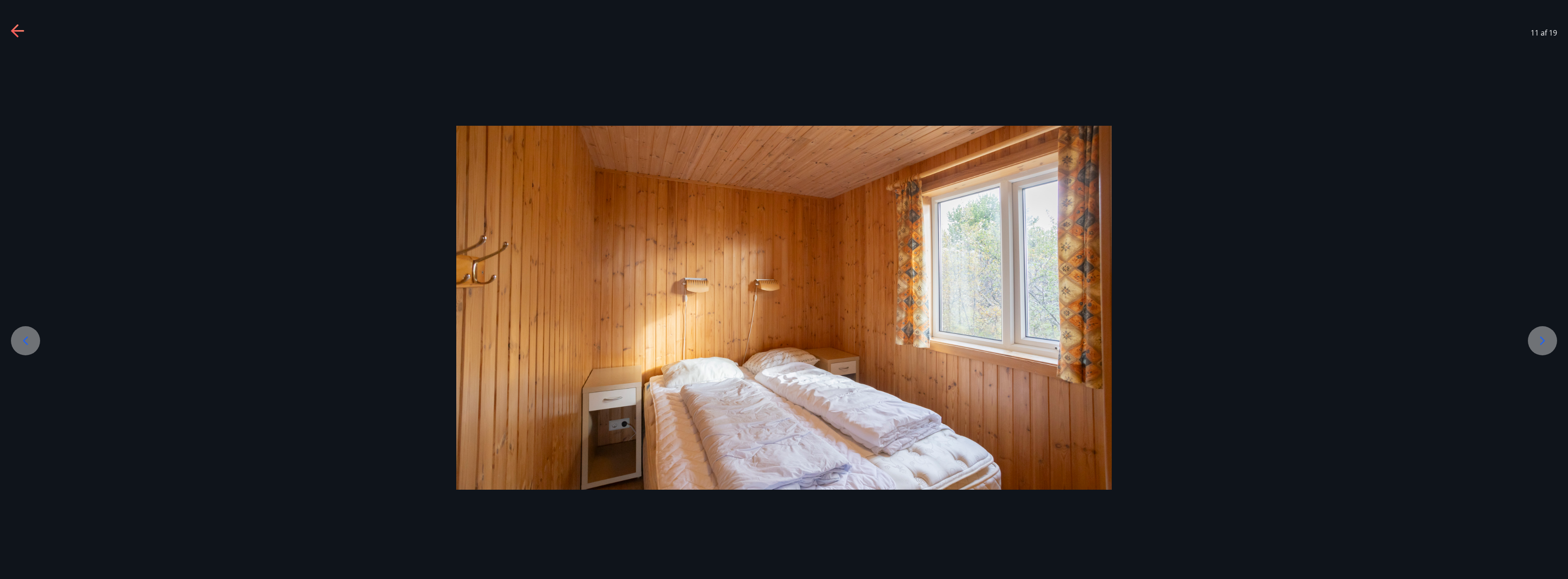
click at [32, 338] on icon at bounding box center [26, 341] width 15 height 15
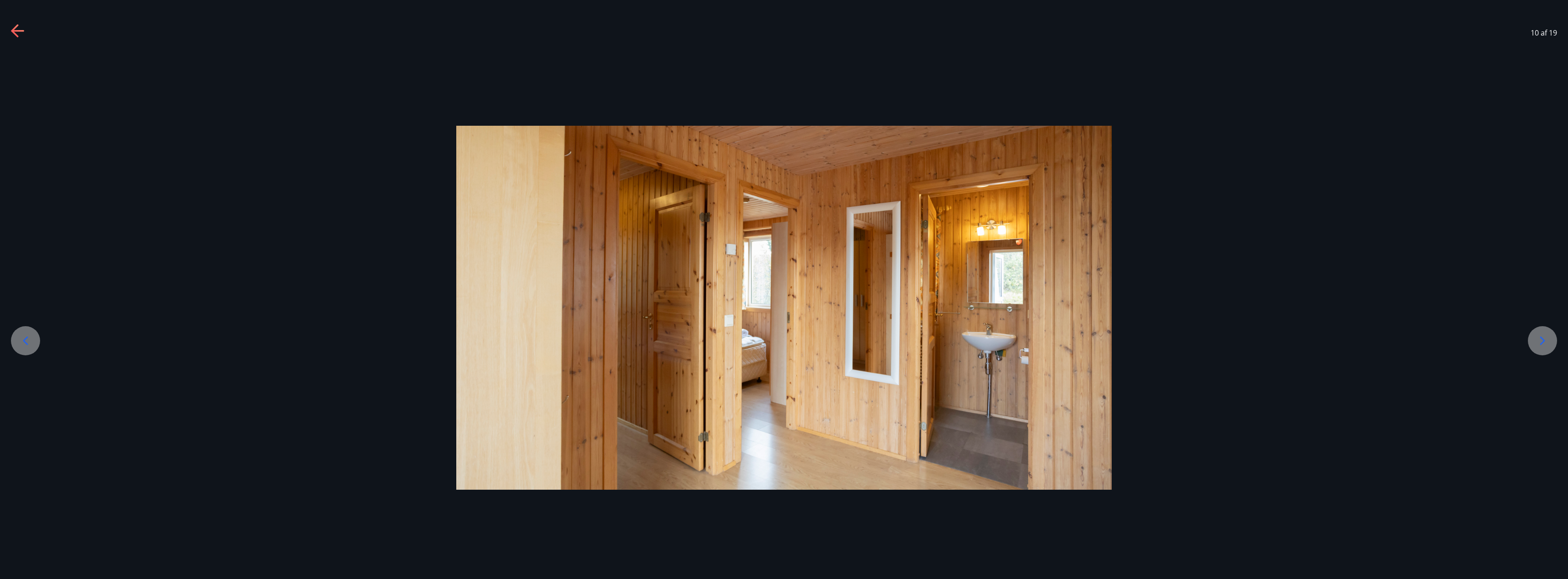
click at [32, 338] on icon at bounding box center [26, 341] width 15 height 15
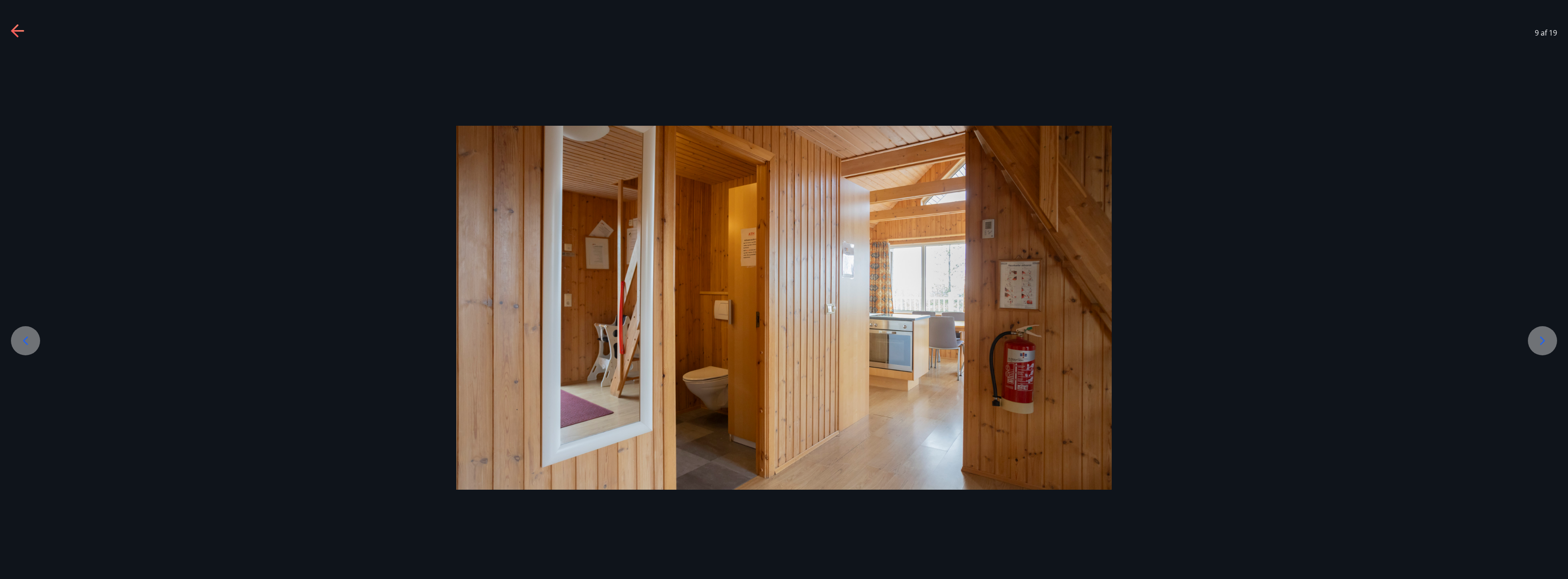
click at [32, 338] on icon at bounding box center [26, 341] width 15 height 15
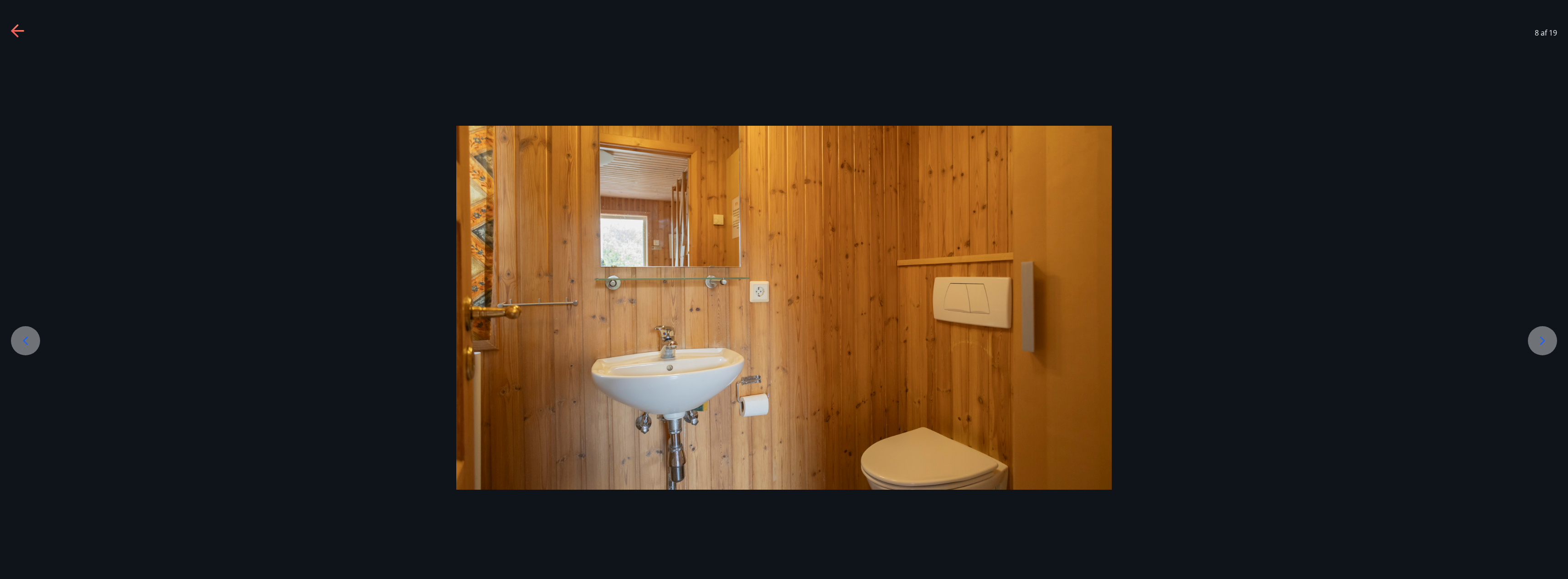
click at [32, 338] on icon at bounding box center [26, 341] width 15 height 15
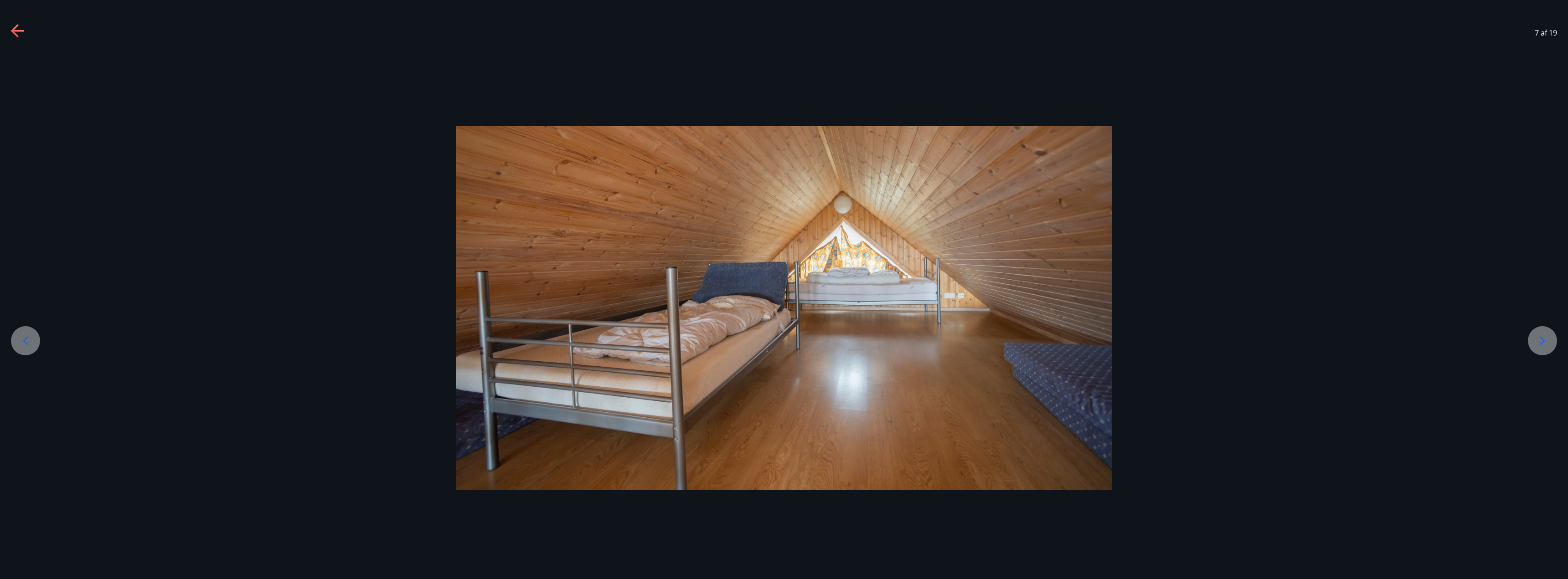
click at [32, 338] on icon at bounding box center [26, 341] width 15 height 15
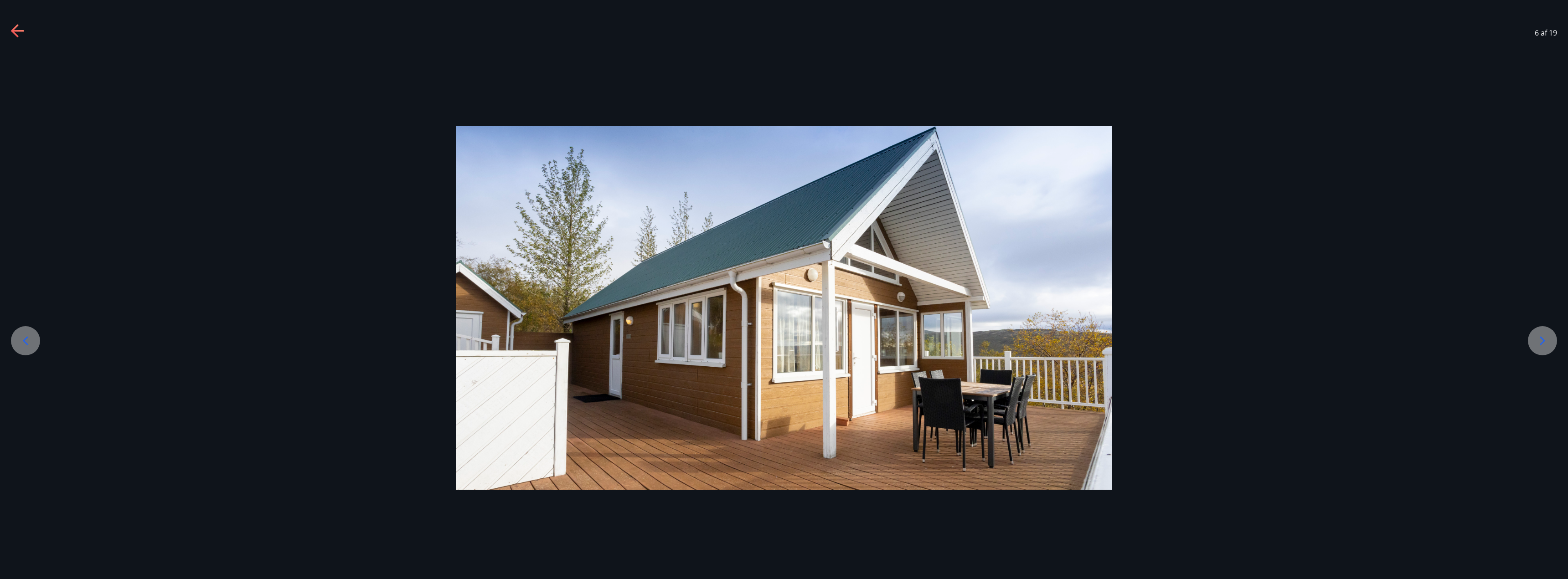
click at [32, 338] on icon at bounding box center [26, 341] width 15 height 15
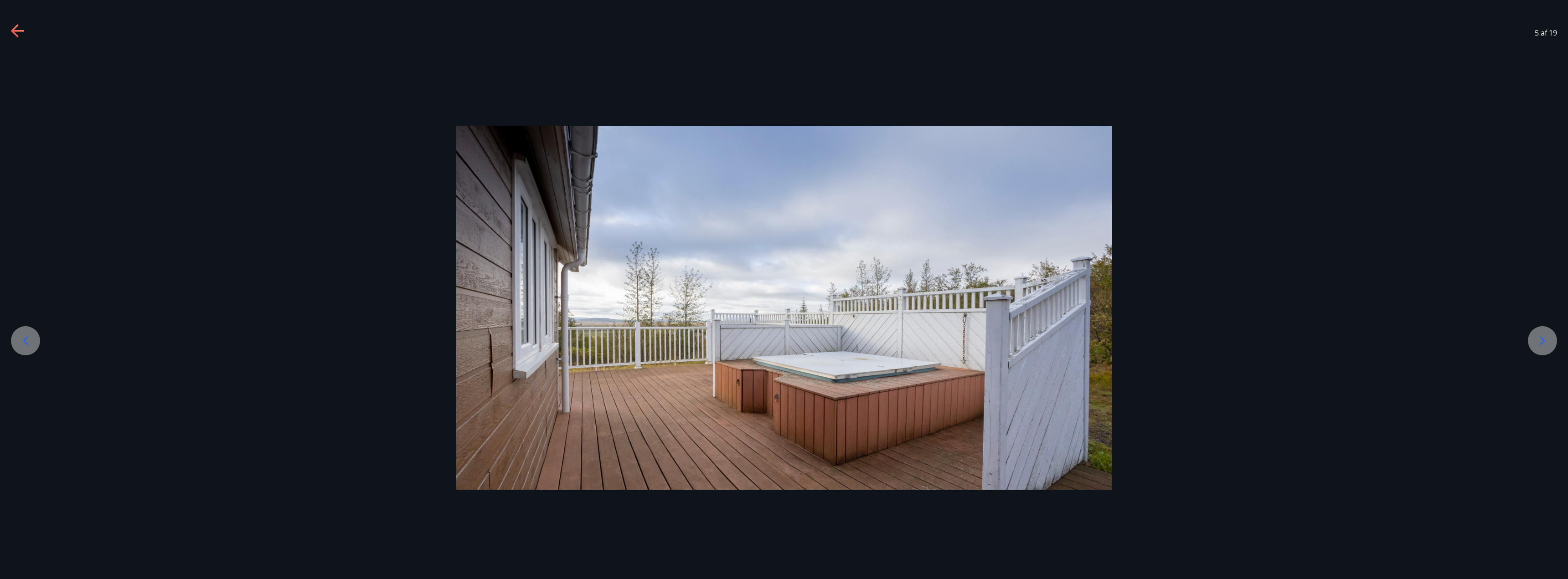
click at [33, 343] on div at bounding box center [26, 341] width 29 height 29
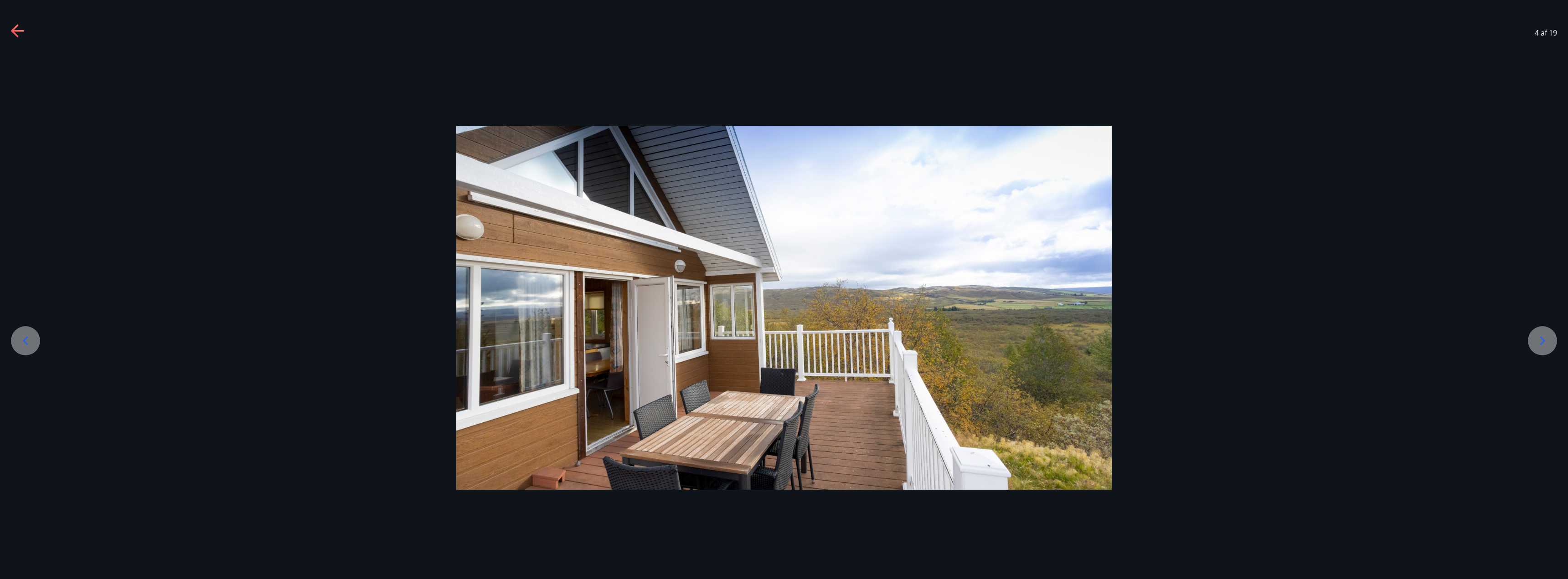
click at [33, 343] on div at bounding box center [26, 341] width 29 height 29
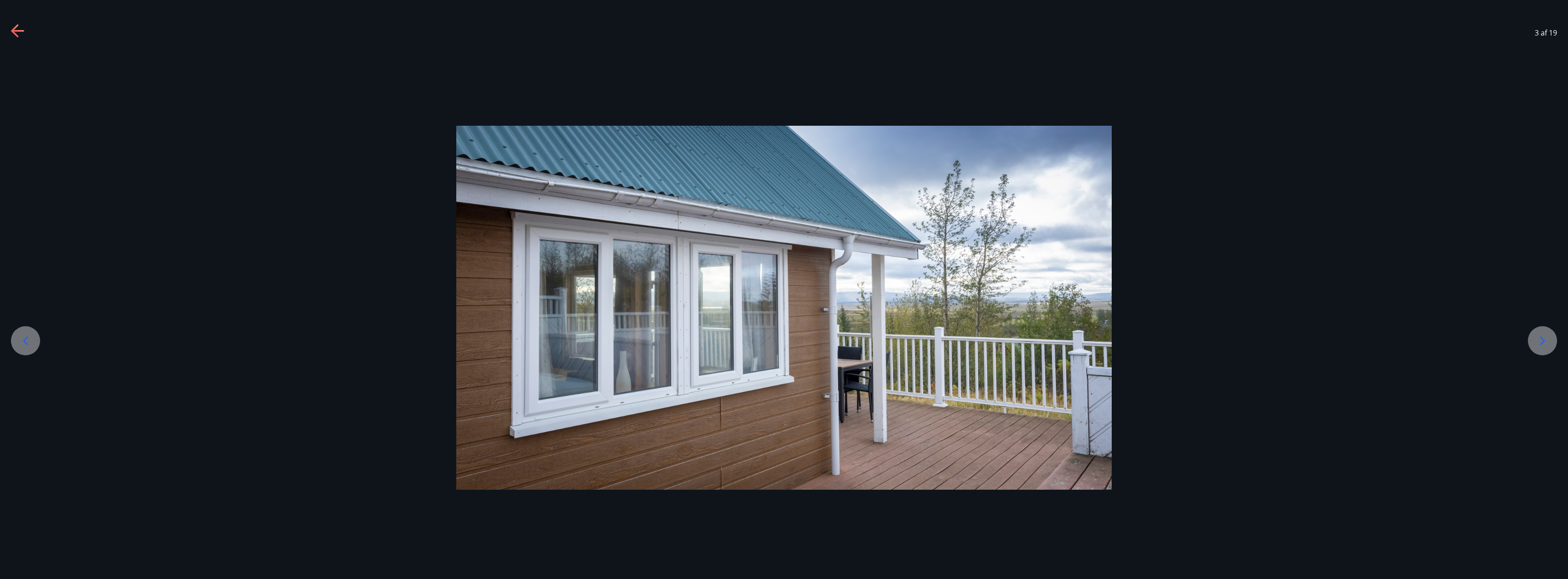
click at [33, 343] on div at bounding box center [26, 341] width 29 height 29
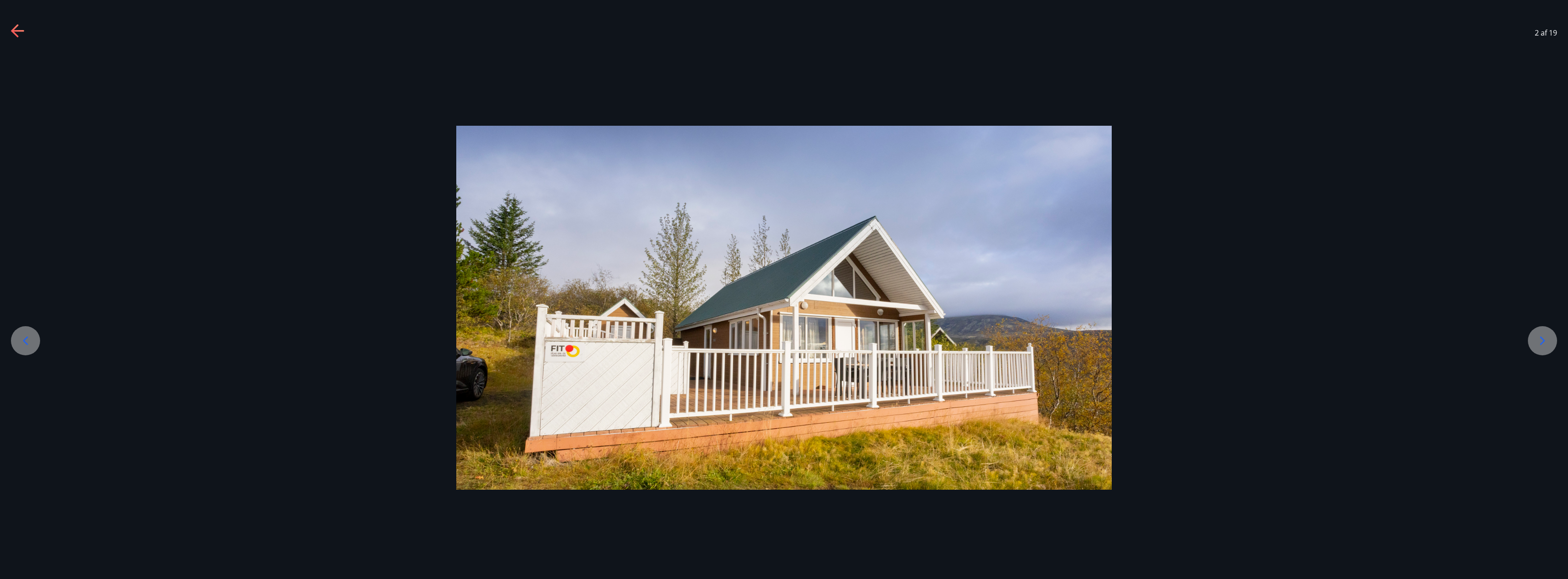
click at [33, 343] on div at bounding box center [26, 341] width 29 height 29
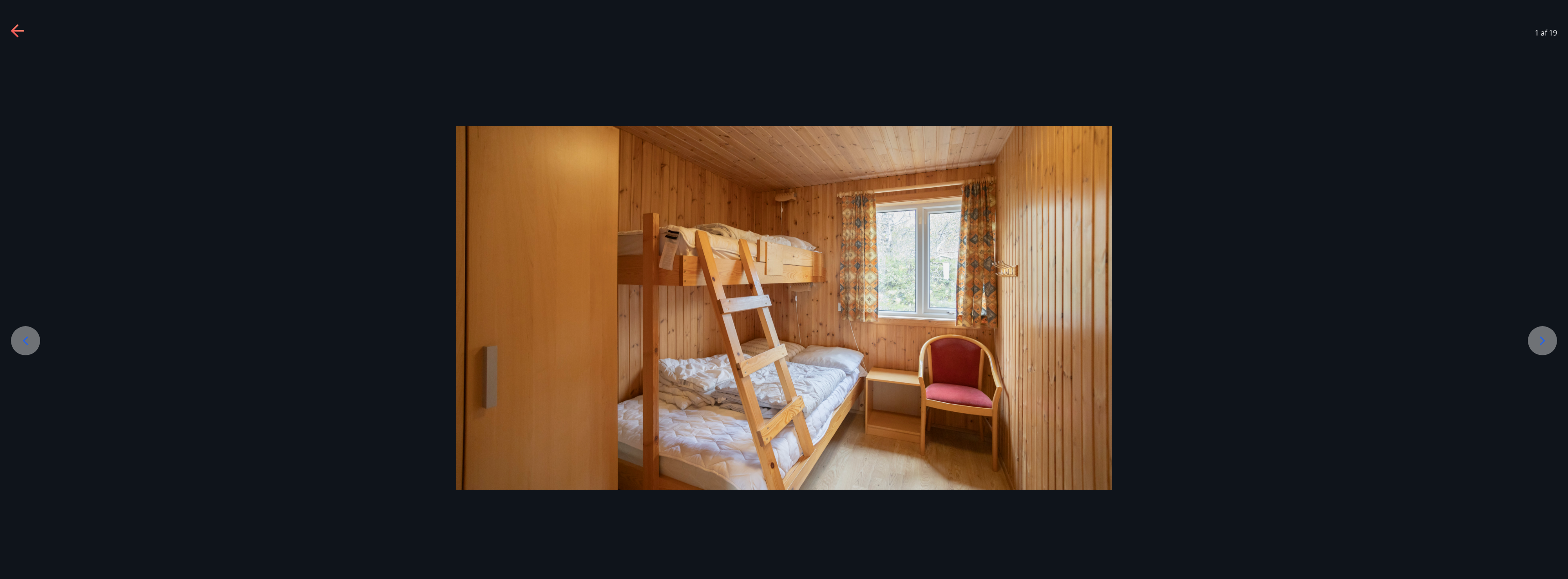
click at [33, 343] on div at bounding box center [26, 341] width 29 height 29
click at [21, 26] on icon at bounding box center [18, 32] width 15 height 15
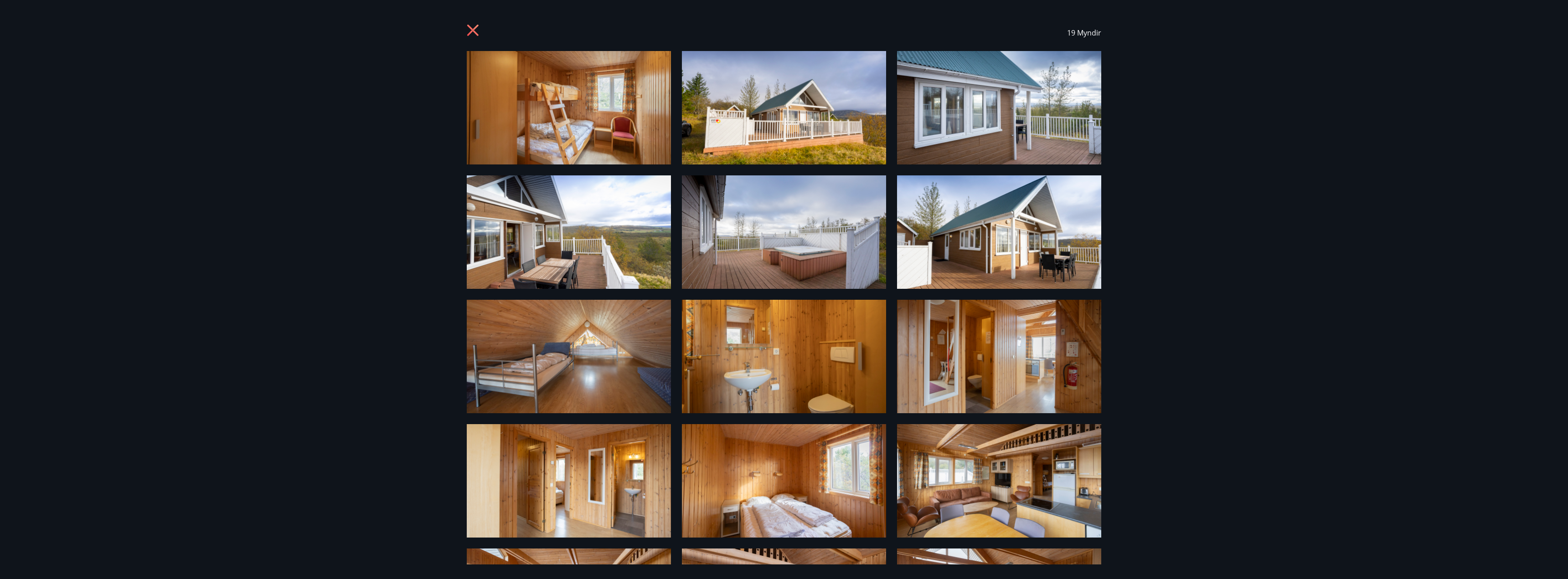
click at [478, 29] on icon at bounding box center [474, 32] width 15 height 15
